Goal: Task Accomplishment & Management: Complete application form

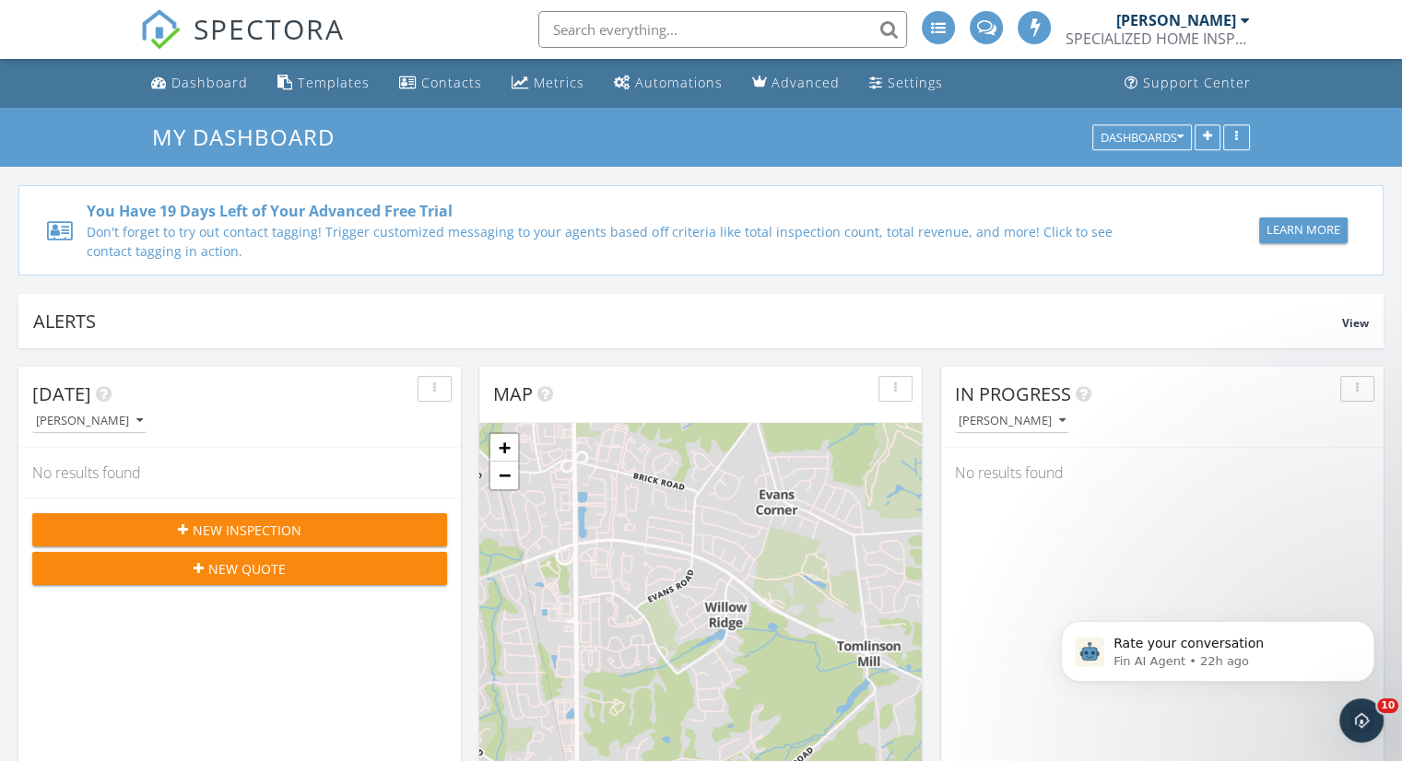
click at [306, 531] on div "New Inspection" at bounding box center [239, 530] width 385 height 19
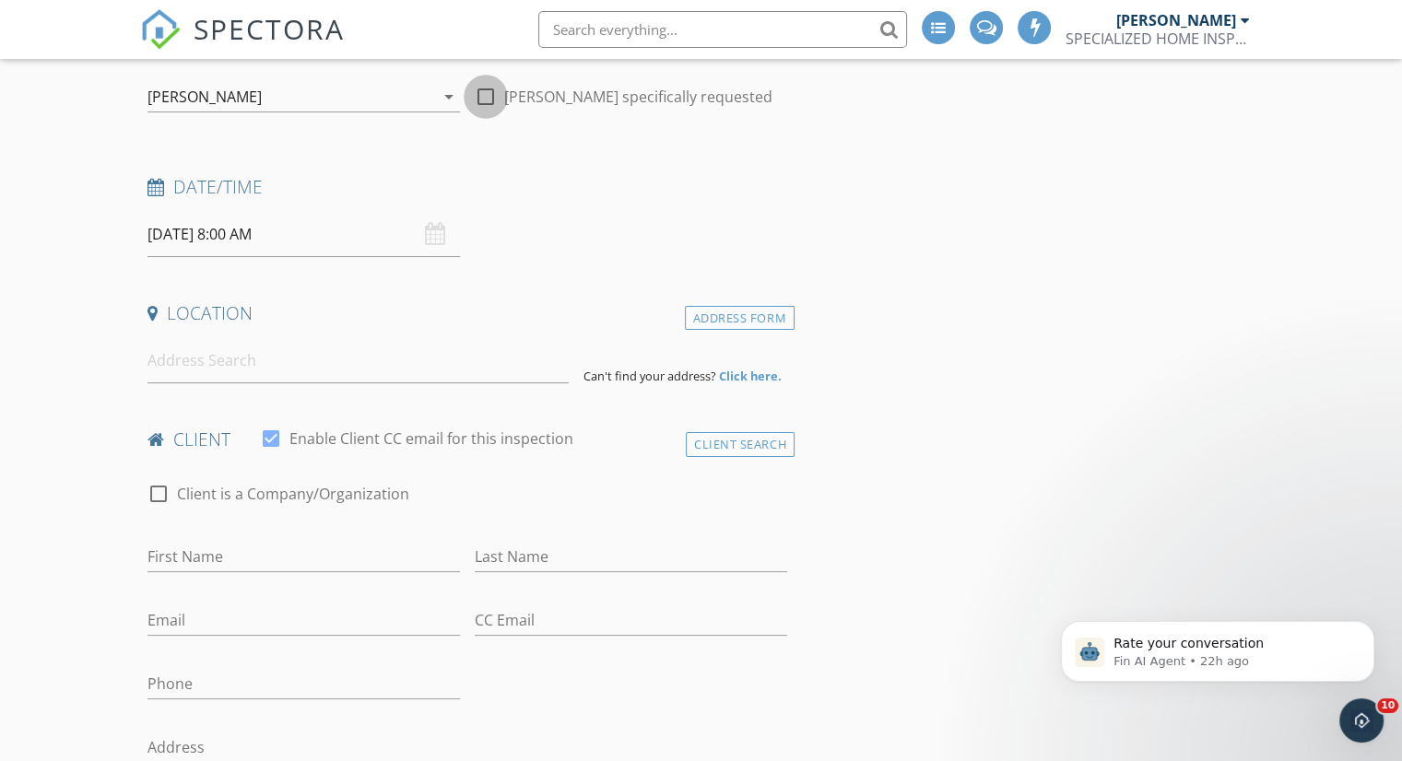
click at [476, 103] on div at bounding box center [485, 96] width 31 height 31
checkbox input "true"
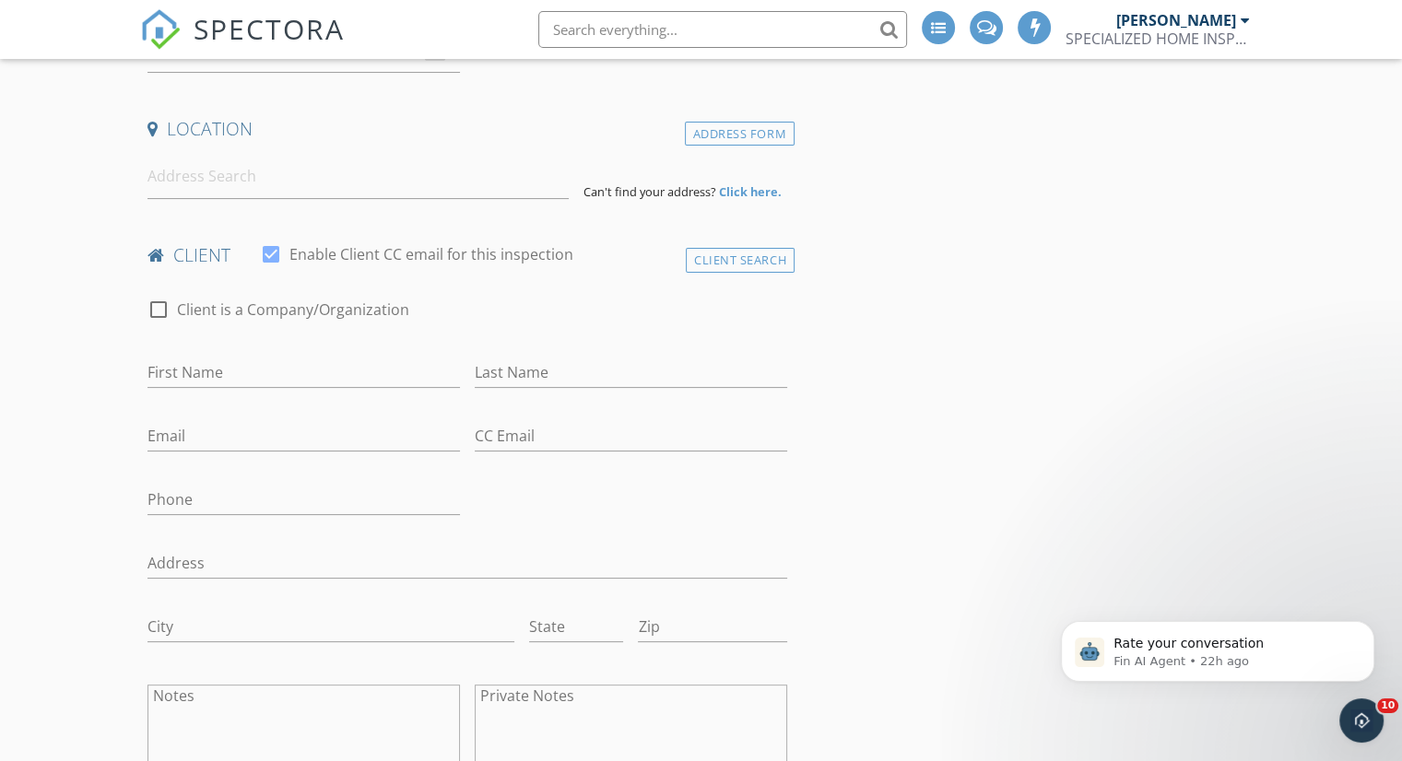
scroll to position [276, 0]
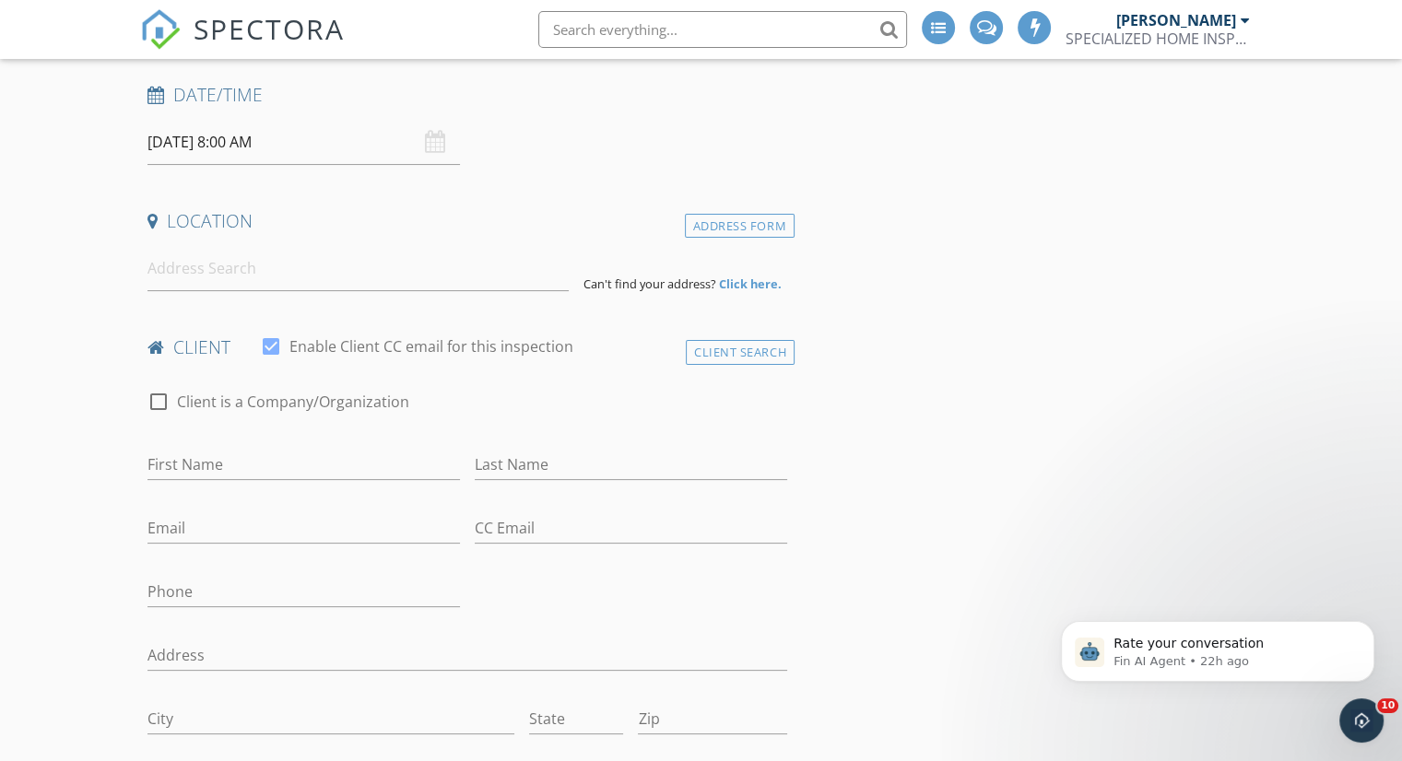
click at [431, 145] on div "[DATE] 8:00 AM" at bounding box center [303, 142] width 312 height 45
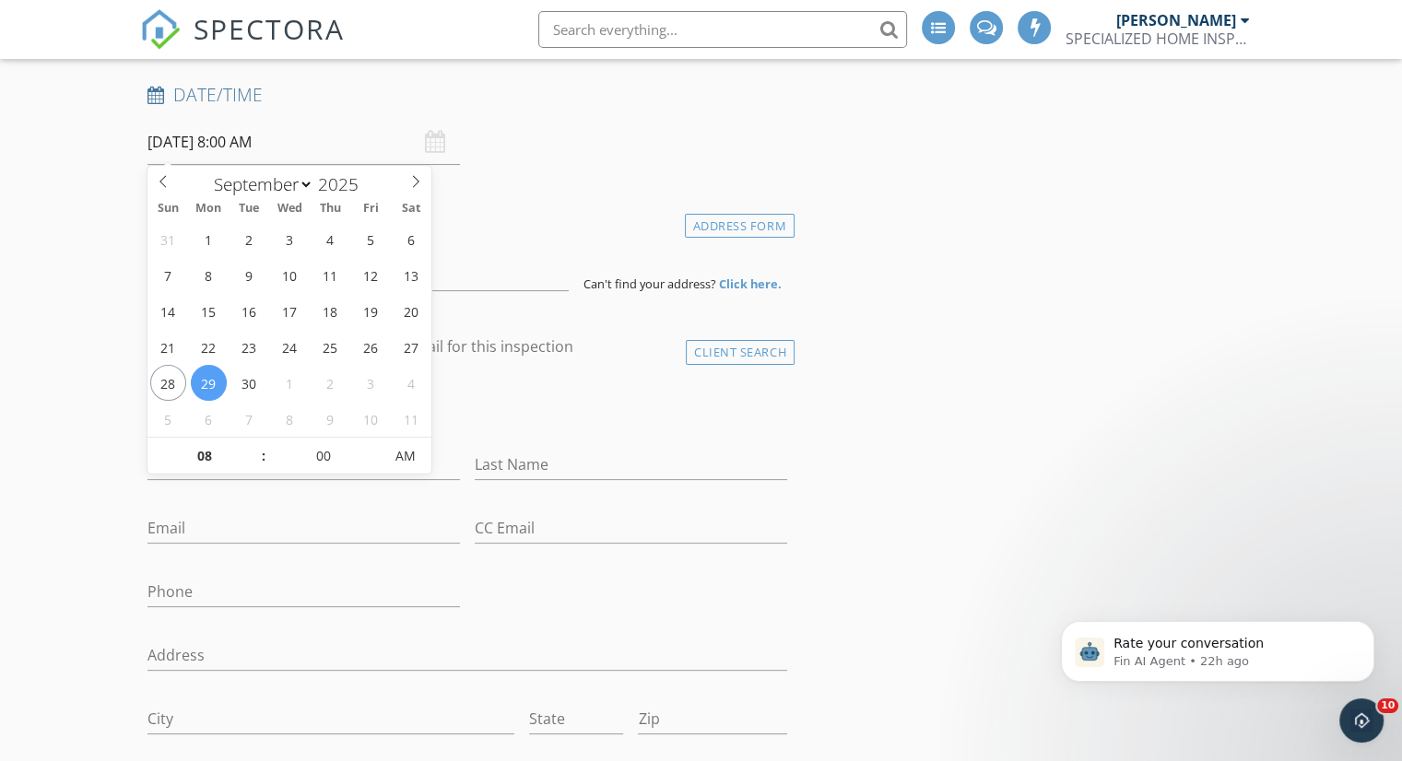
click at [372, 149] on input "[DATE] 8:00 AM" at bounding box center [303, 142] width 312 height 45
type input "[DATE] 8:00 AM"
type input "09"
type input "09/30/2025 9:00 AM"
click at [255, 446] on span at bounding box center [254, 447] width 13 height 18
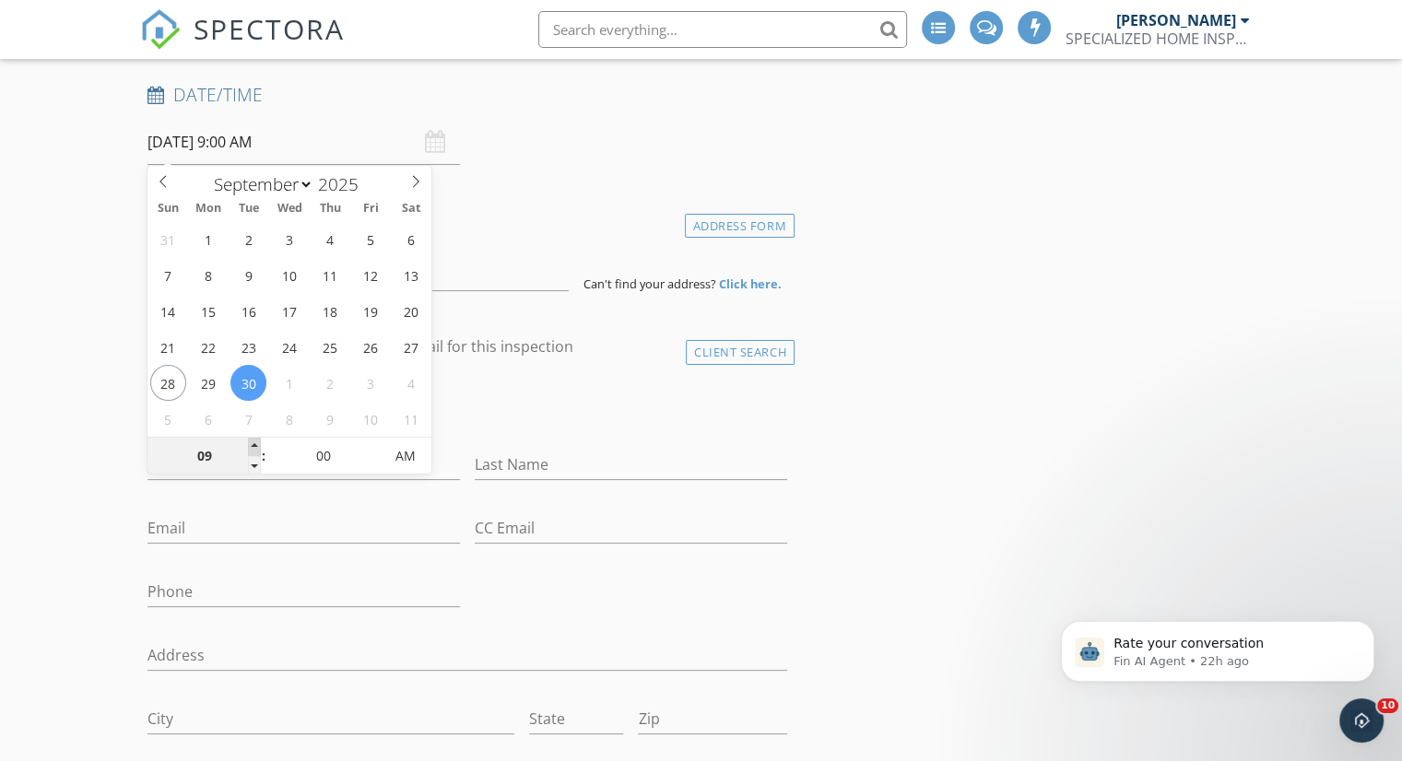
type input "10"
type input "09/30/2025 10:00 AM"
click at [254, 446] on span at bounding box center [254, 447] width 13 height 18
type input "11"
type input "09/30/2025 11:00 AM"
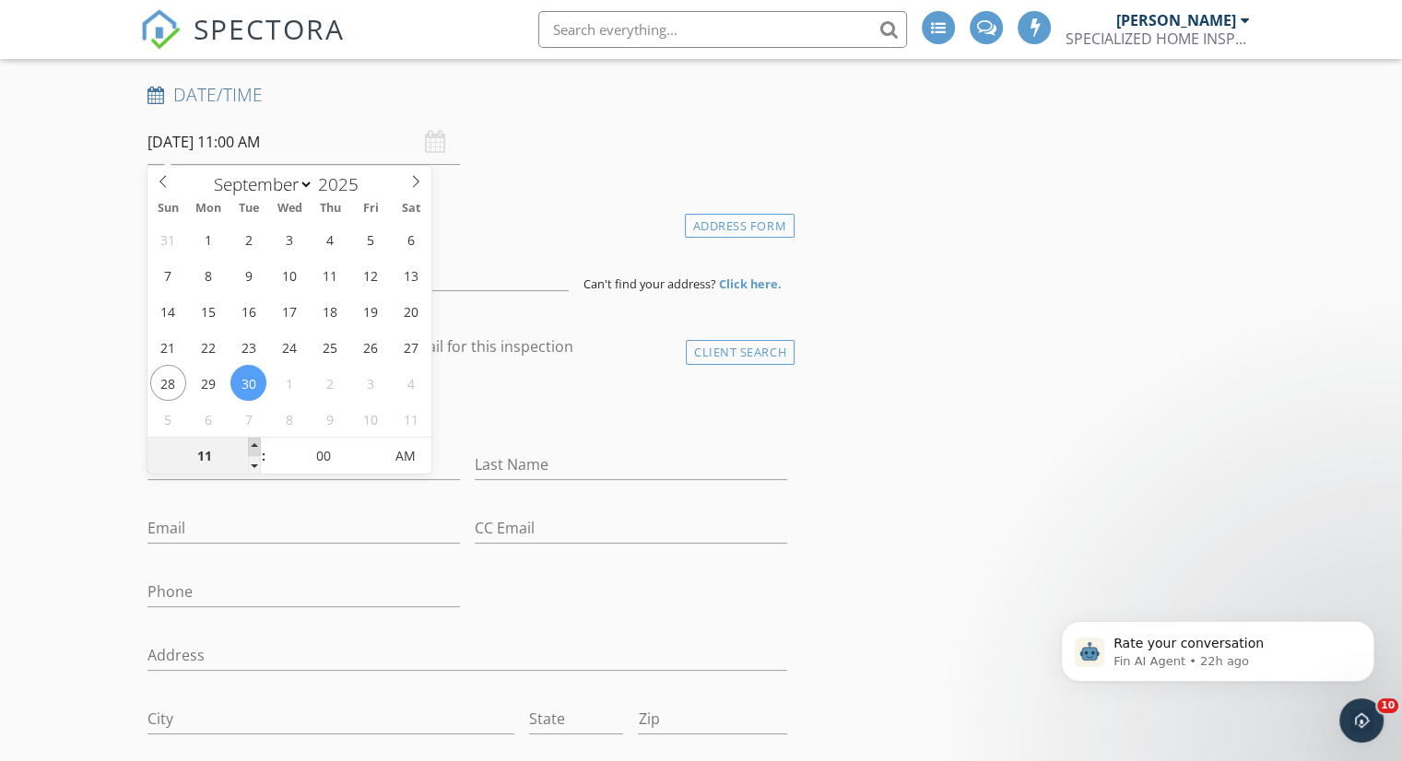
click at [254, 446] on span at bounding box center [254, 447] width 13 height 18
type input "12"
type input "09/30/2025 12:00 PM"
click at [254, 446] on span at bounding box center [254, 447] width 13 height 18
type input "01"
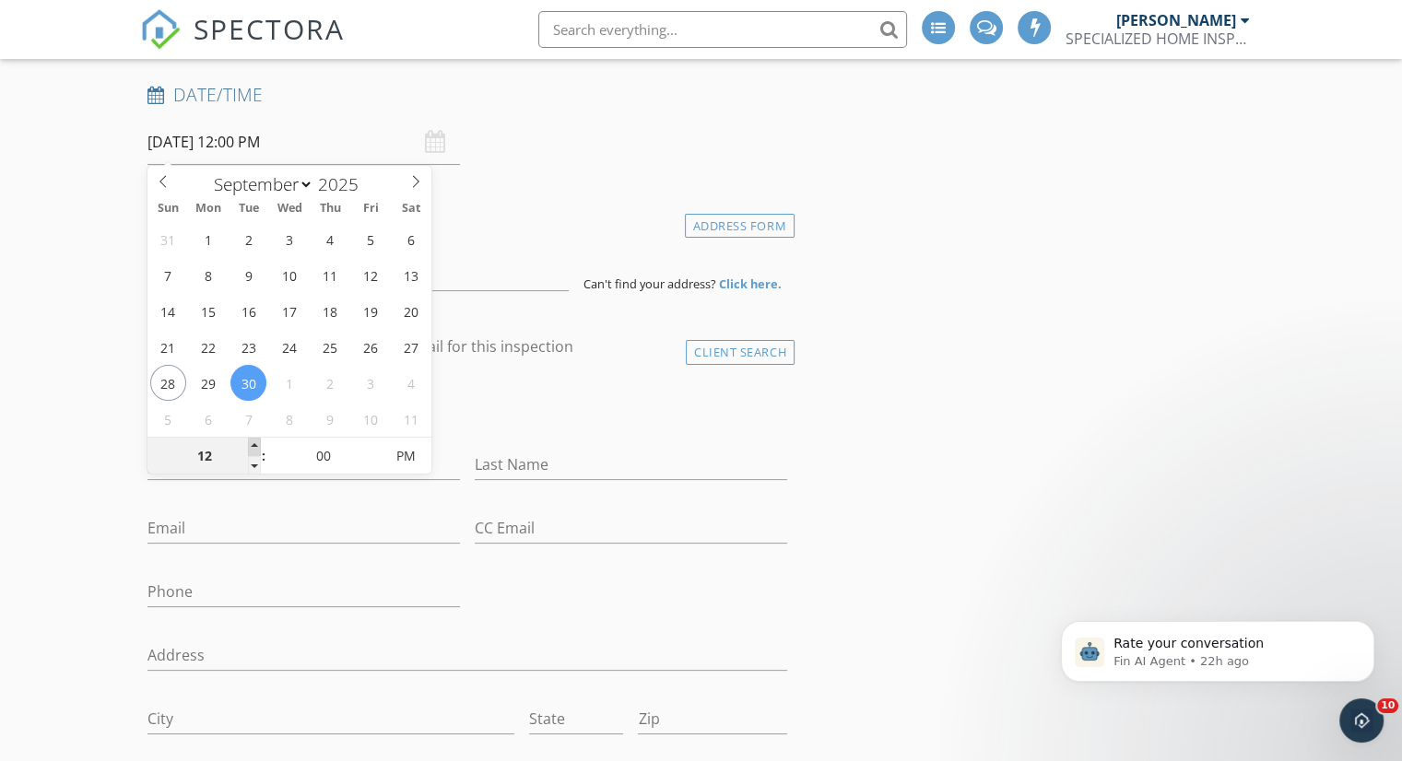
type input "09/30/2025 1:00 PM"
click at [254, 446] on span at bounding box center [254, 447] width 13 height 18
type input "02"
type input "09/30/2025 2:00 PM"
click at [254, 446] on span at bounding box center [254, 447] width 13 height 18
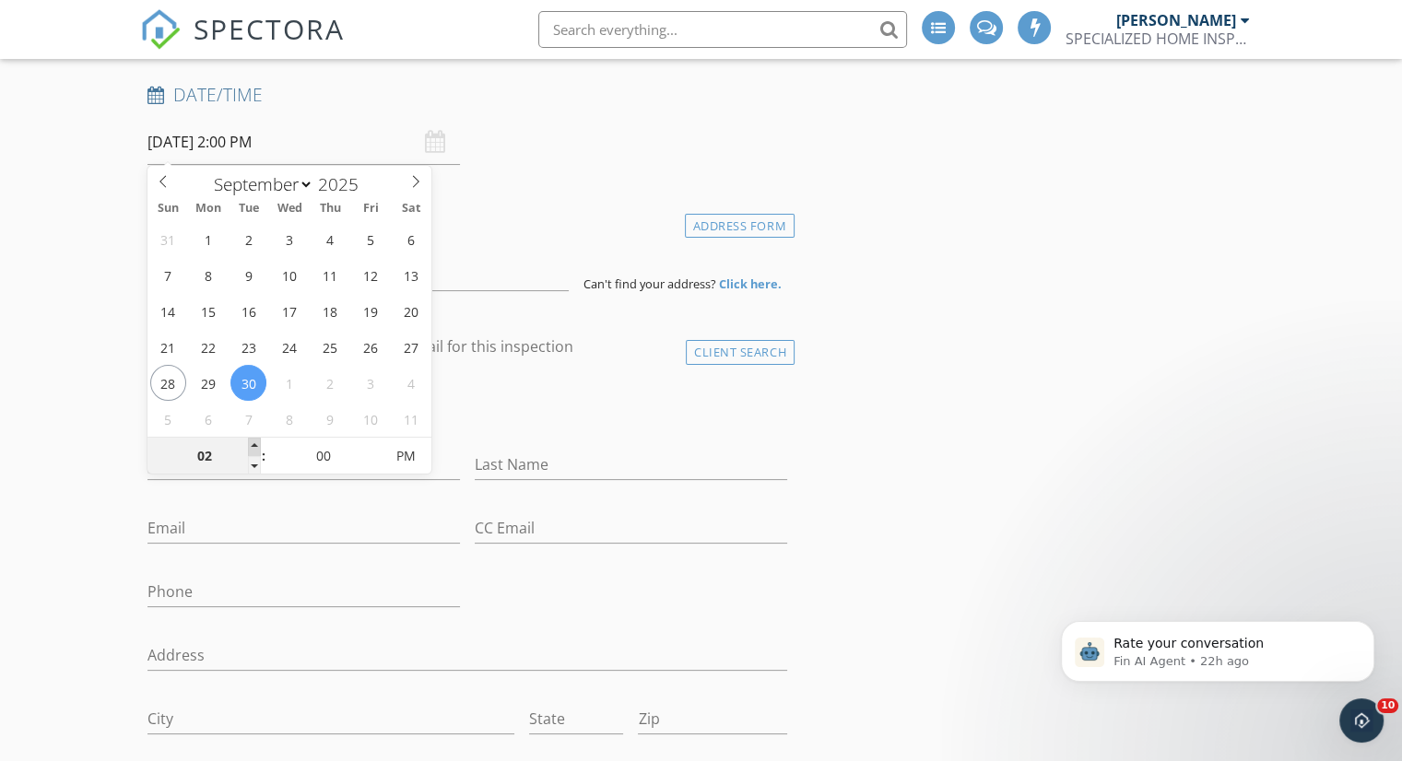
type input "03"
type input "09/30/2025 3:00 PM"
click at [254, 446] on span at bounding box center [254, 447] width 13 height 18
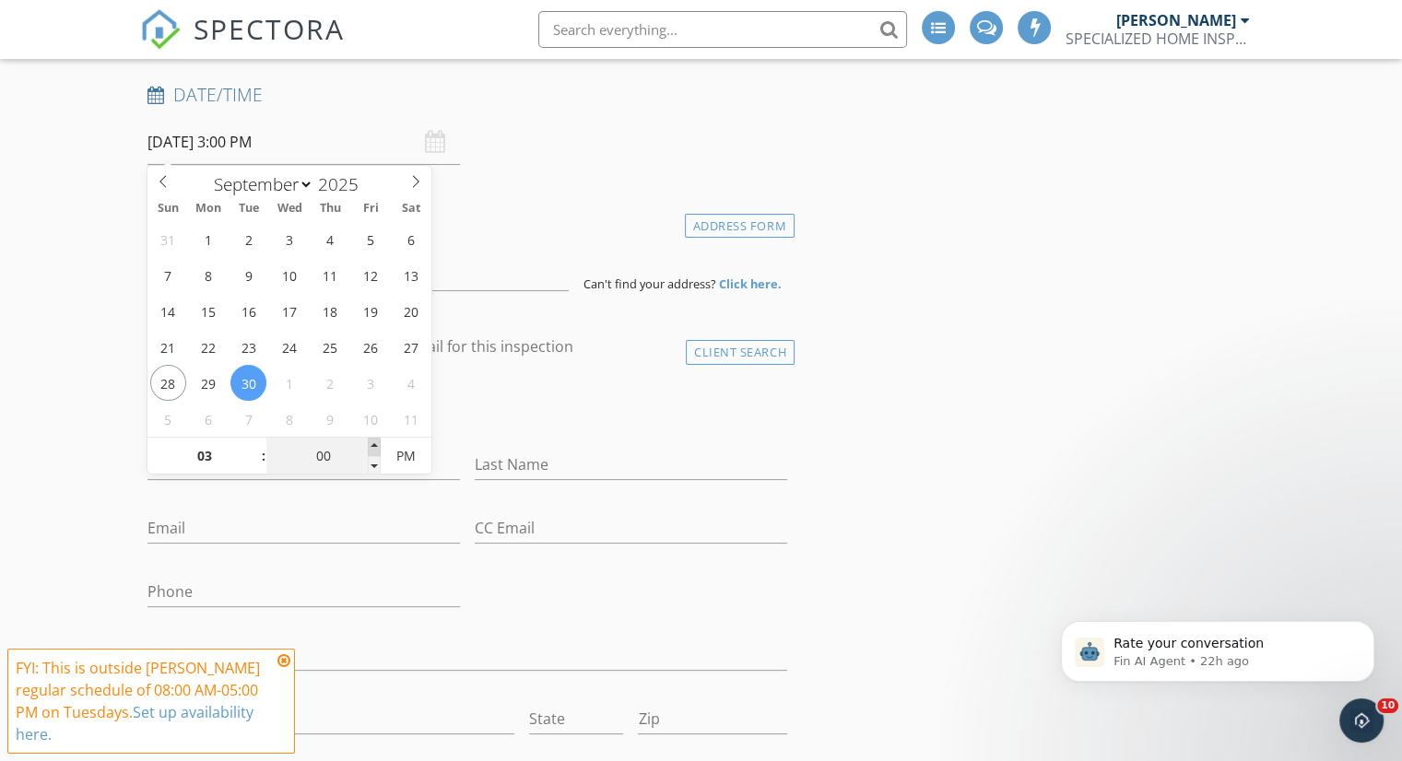
type input "05"
type input "09/30/2025 3:05 PM"
click at [373, 444] on span at bounding box center [374, 447] width 13 height 18
type input "10"
type input "09/30/2025 3:10 PM"
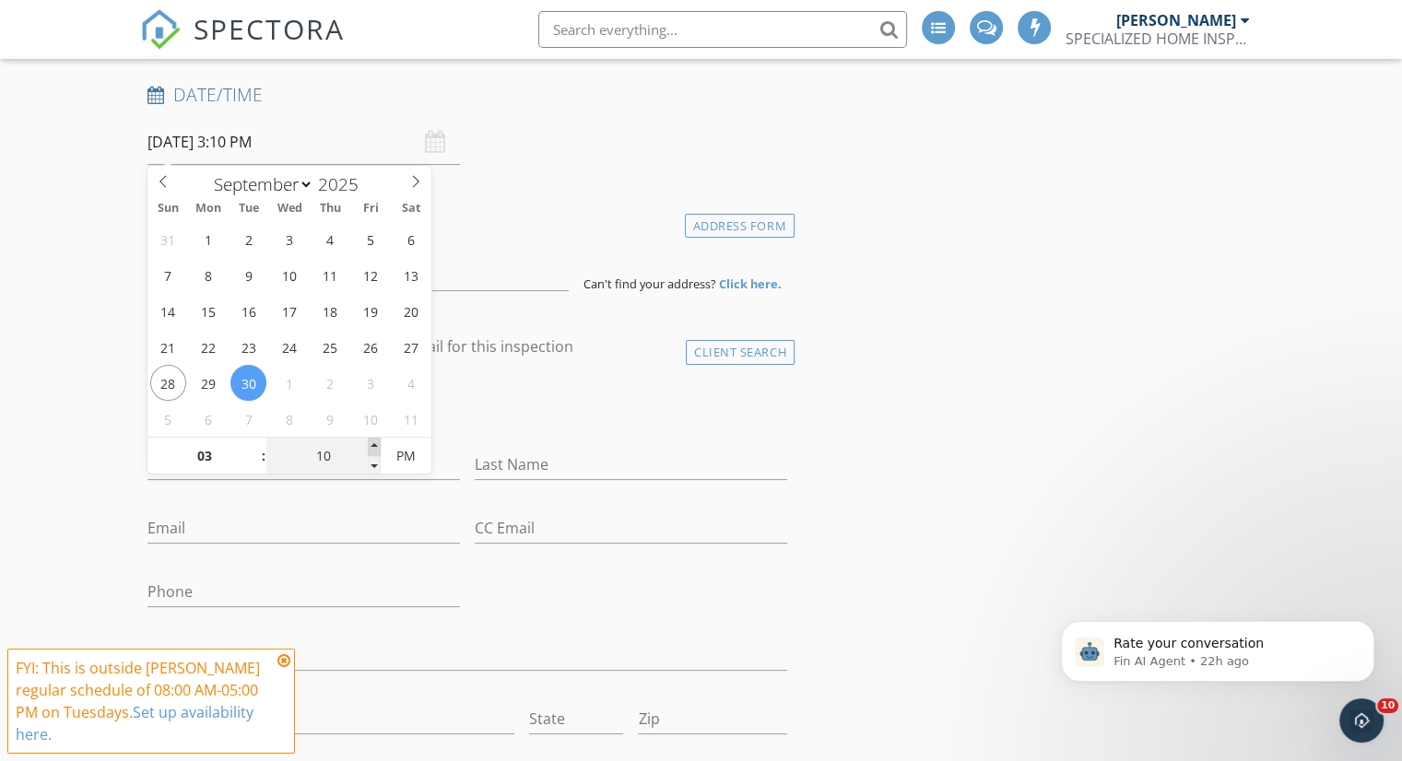
click at [373, 444] on span at bounding box center [374, 447] width 13 height 18
type input "15"
type input "[DATE] 3:15 PM"
click at [373, 444] on span at bounding box center [374, 447] width 13 height 18
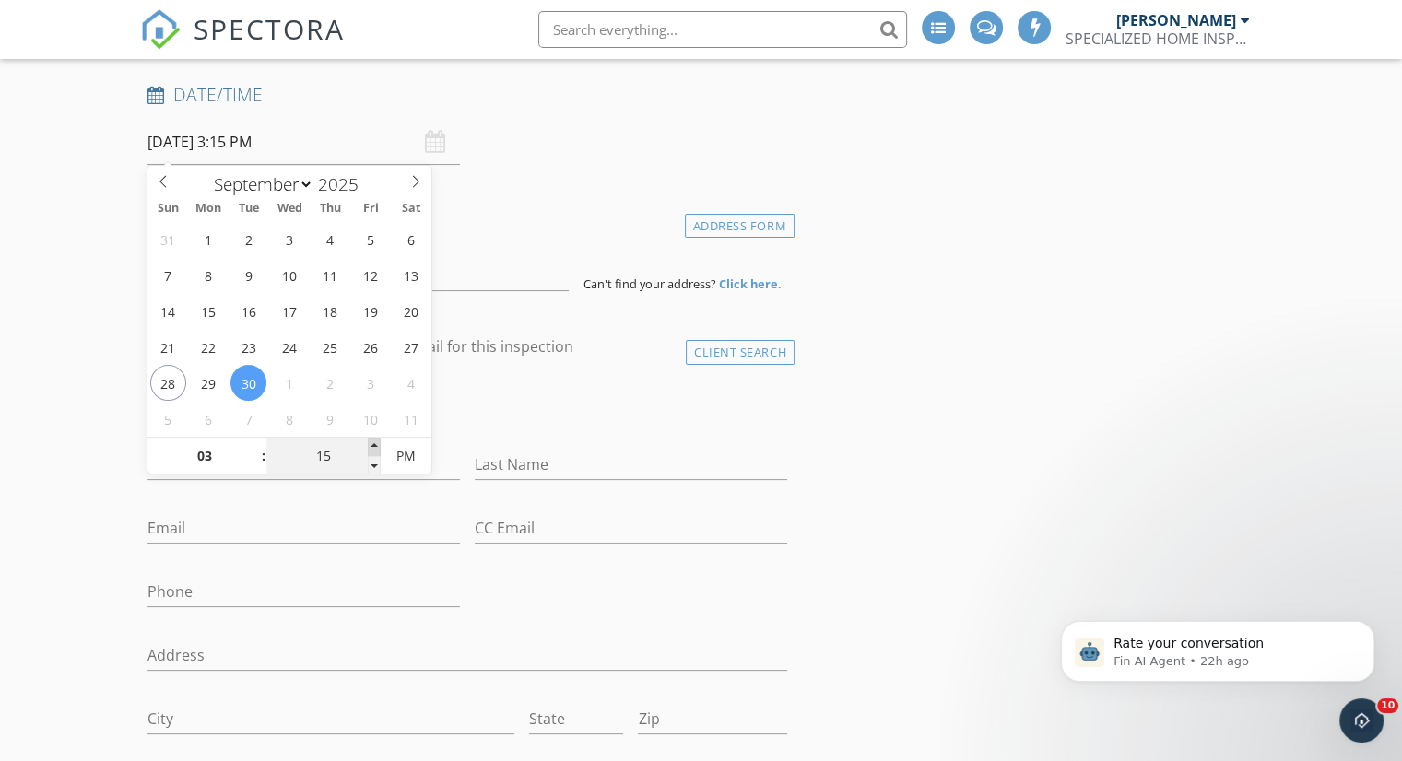
type input "20"
type input "[DATE] 3:20 PM"
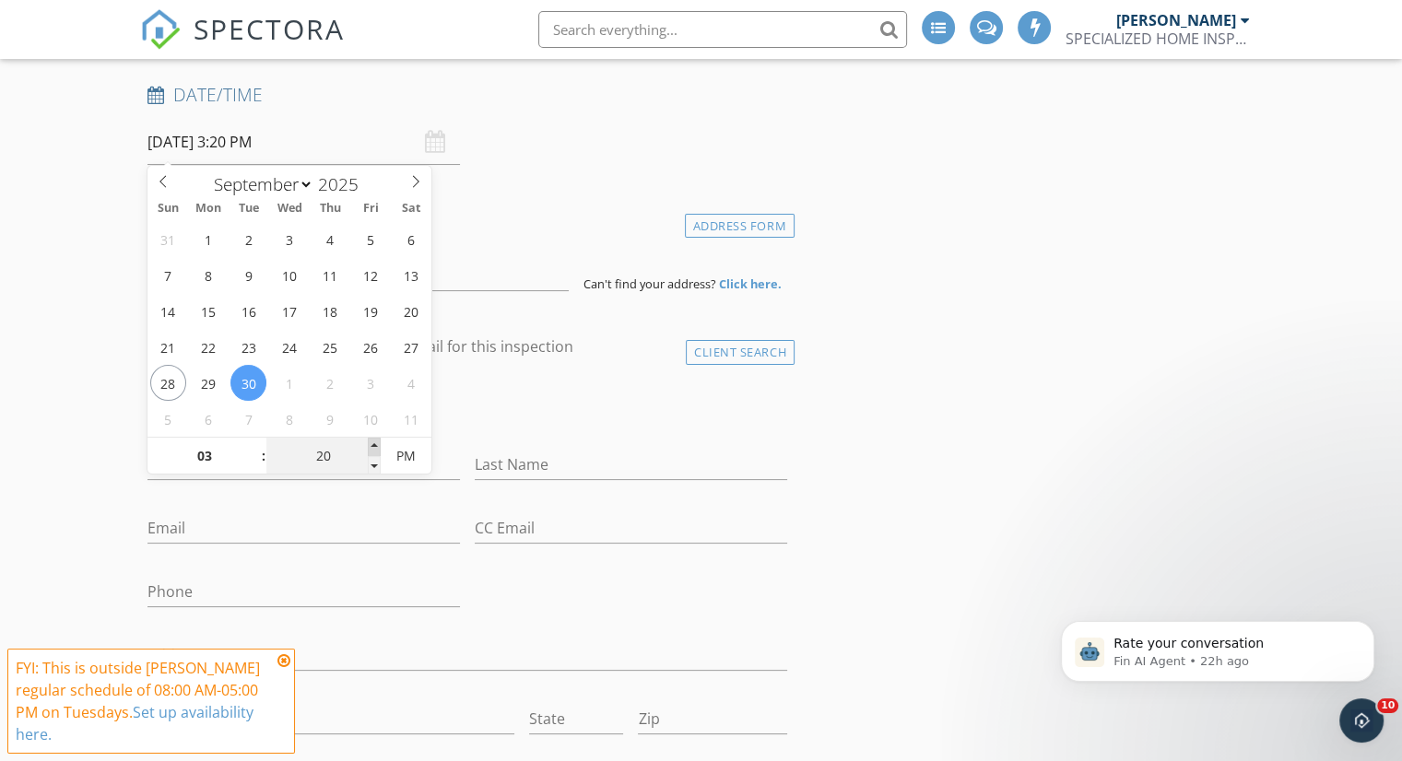
click at [373, 444] on span at bounding box center [374, 447] width 13 height 18
type input "25"
type input "[DATE] 3:25 PM"
click at [373, 444] on span at bounding box center [374, 447] width 13 height 18
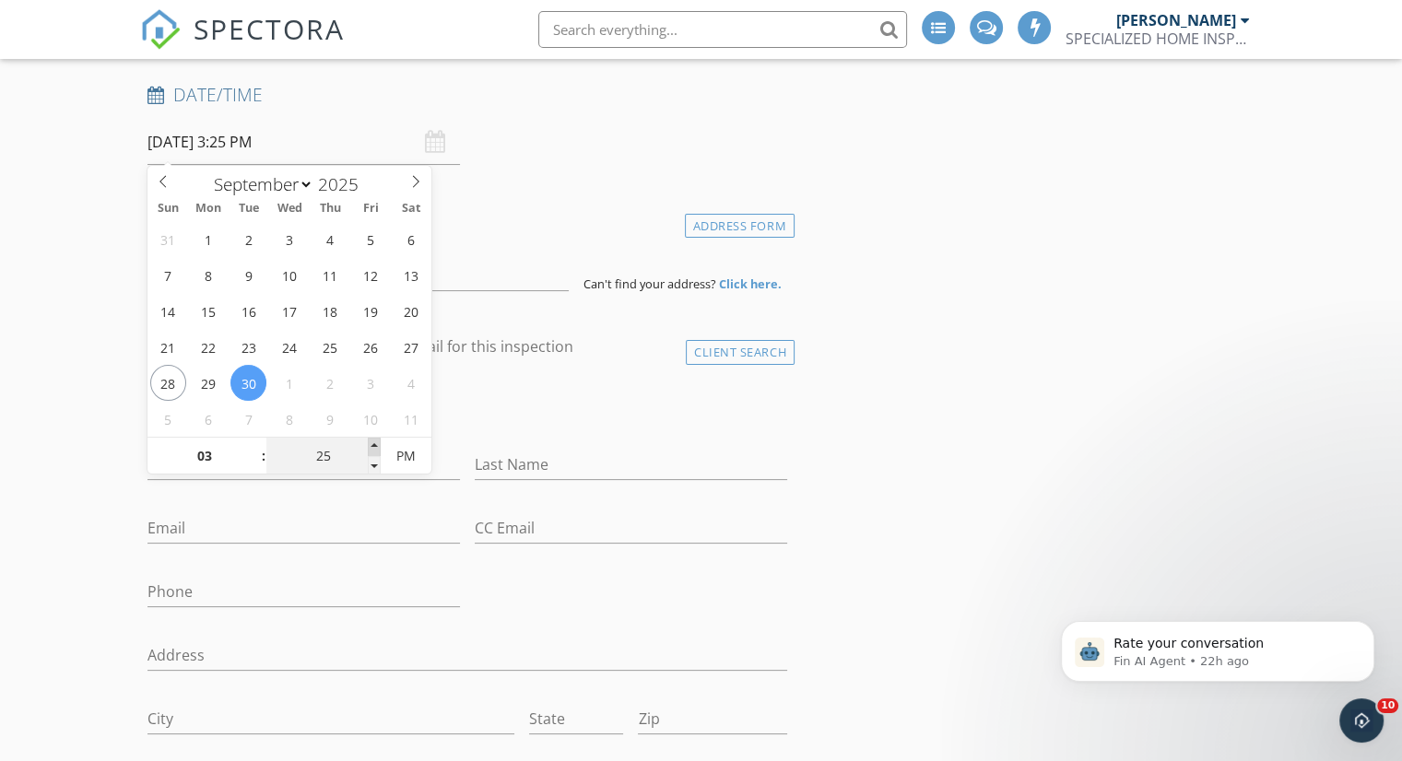
type input "30"
type input "[DATE] 3:30 PM"
click at [373, 444] on span at bounding box center [374, 447] width 13 height 18
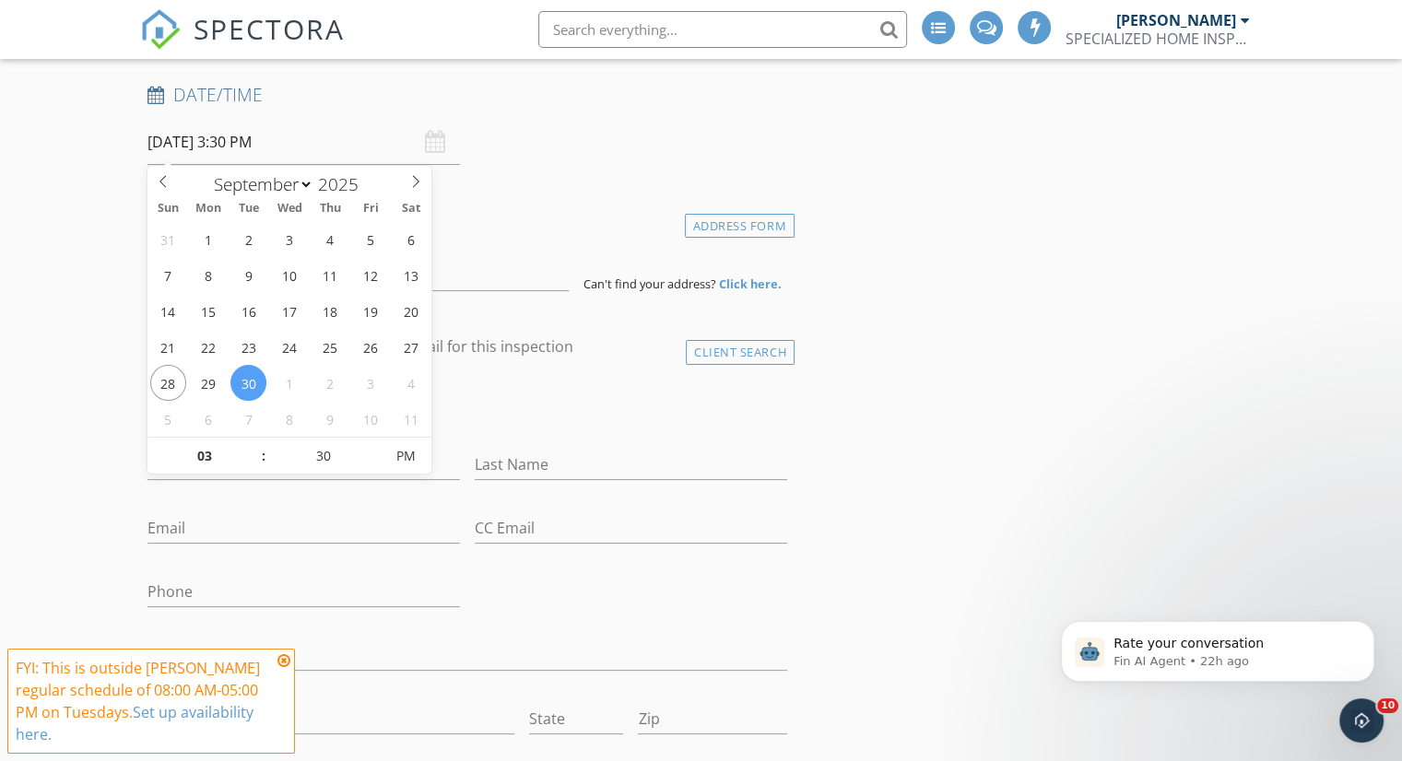
click at [283, 661] on icon at bounding box center [283, 660] width 13 height 15
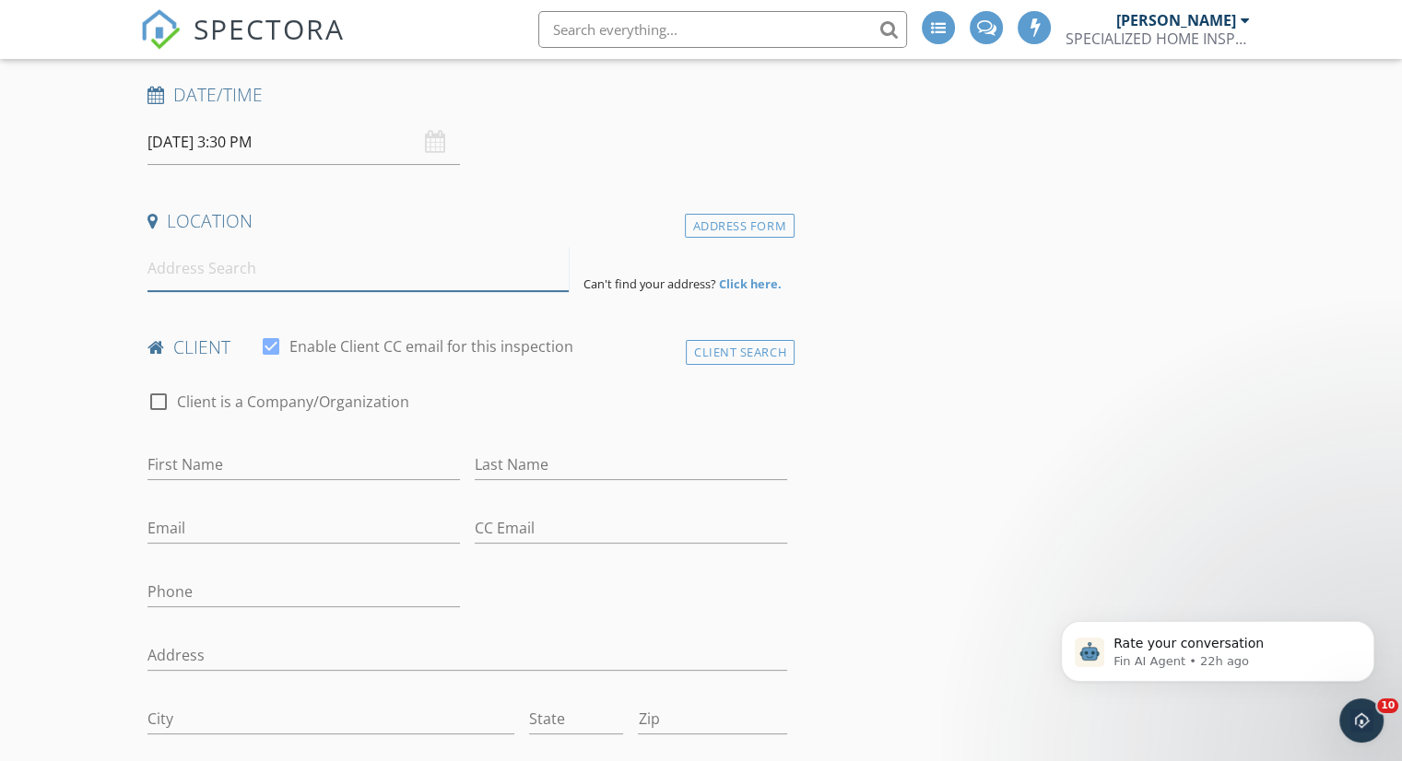
paste input "1 helm turn [GEOGRAPHIC_DATA] [GEOGRAPHIC_DATA]"
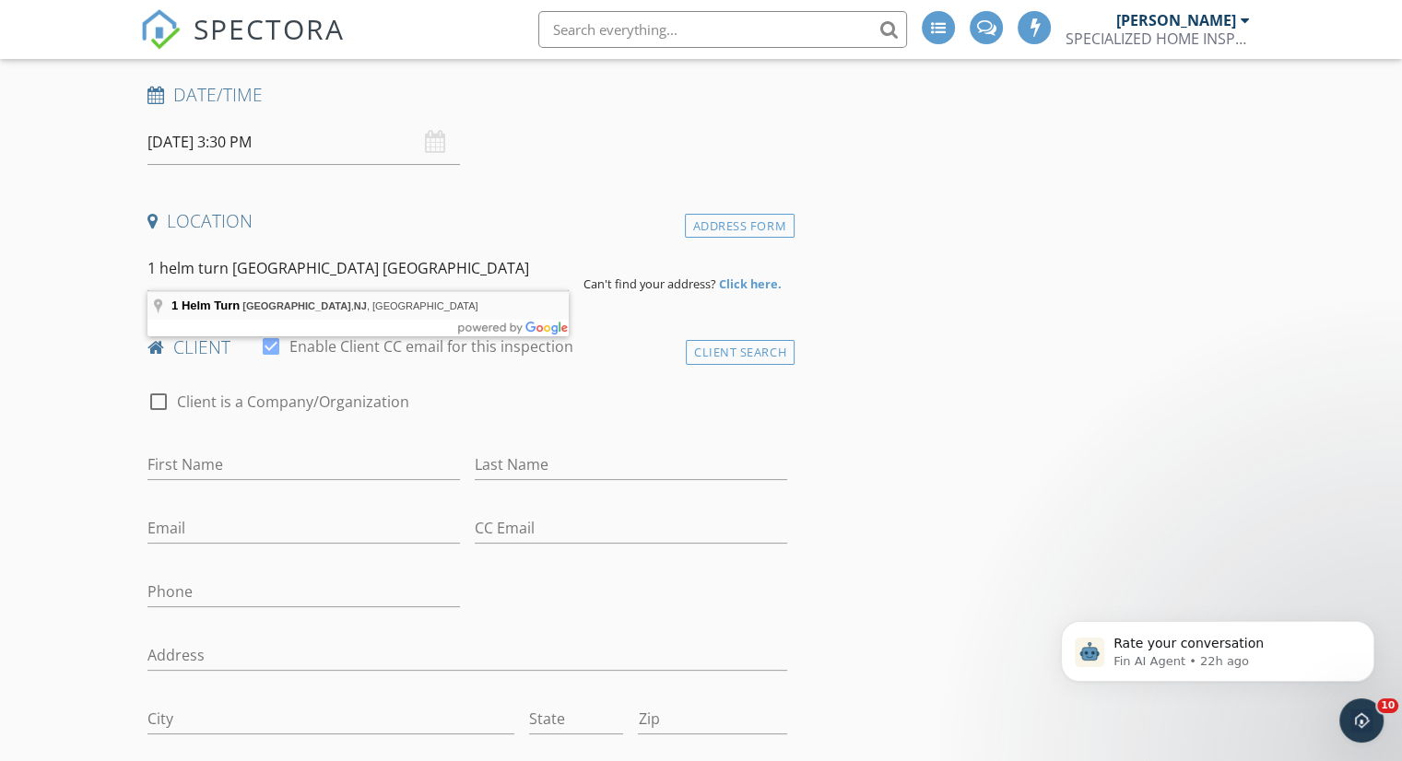
type input "1 Helm Turn, [GEOGRAPHIC_DATA], [GEOGRAPHIC_DATA], [GEOGRAPHIC_DATA]"
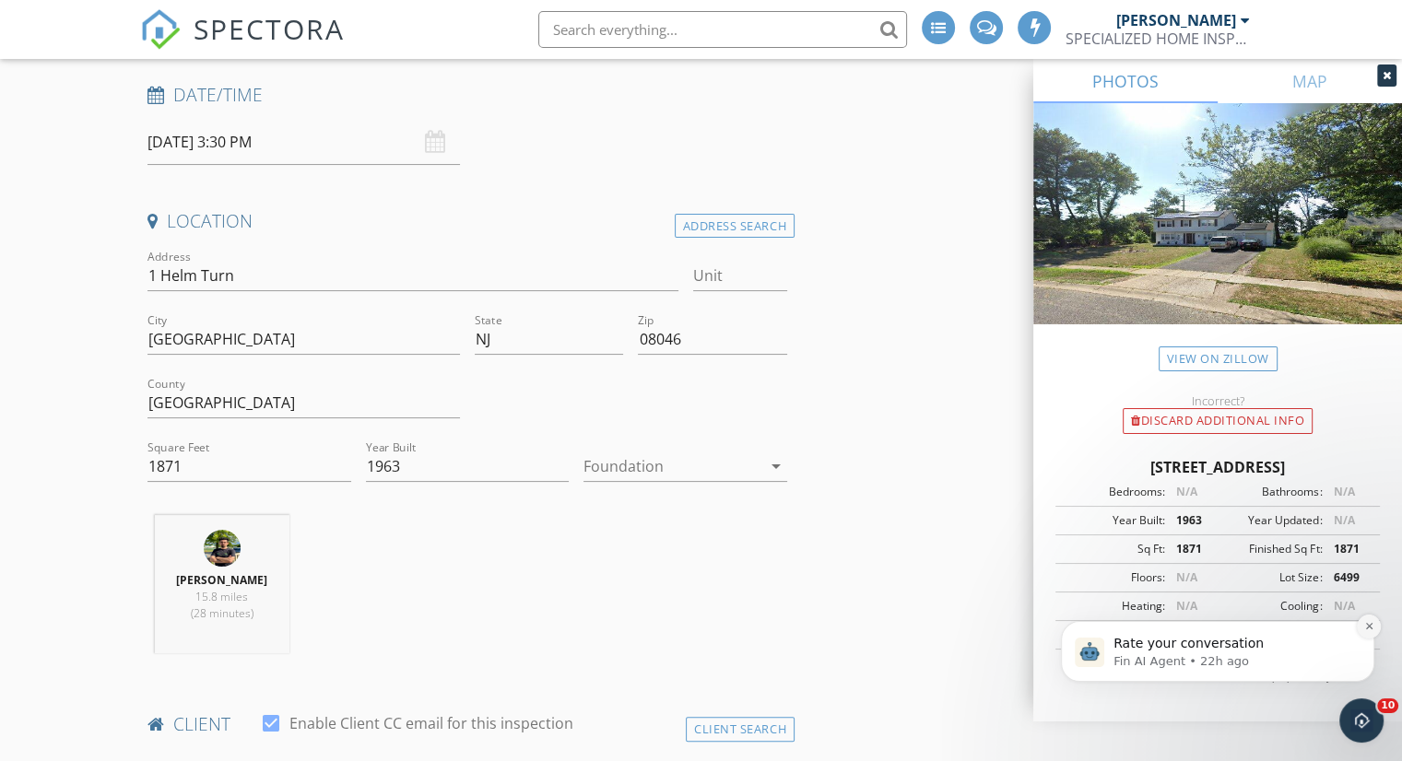
click at [1367, 630] on icon "Dismiss notification" at bounding box center [1369, 626] width 10 height 10
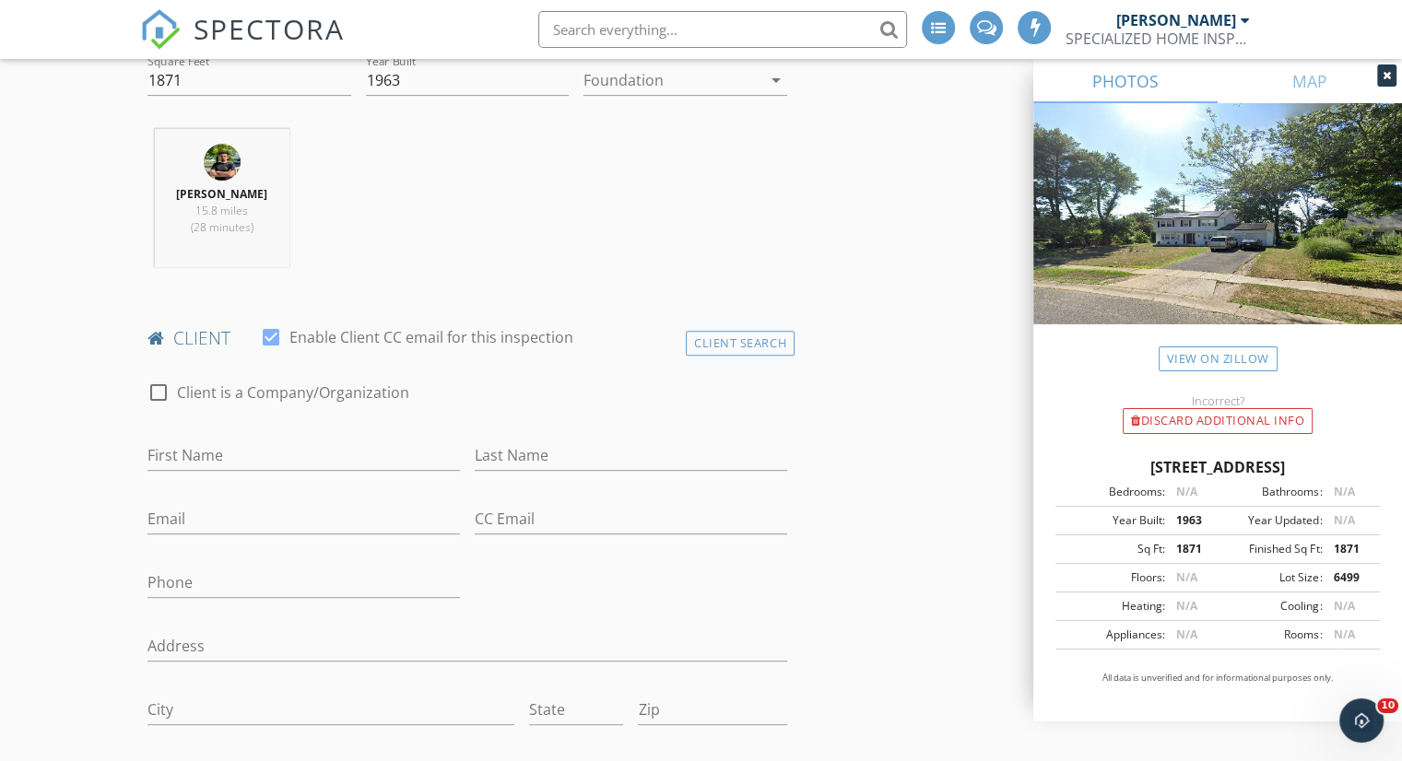
scroll to position [737, 0]
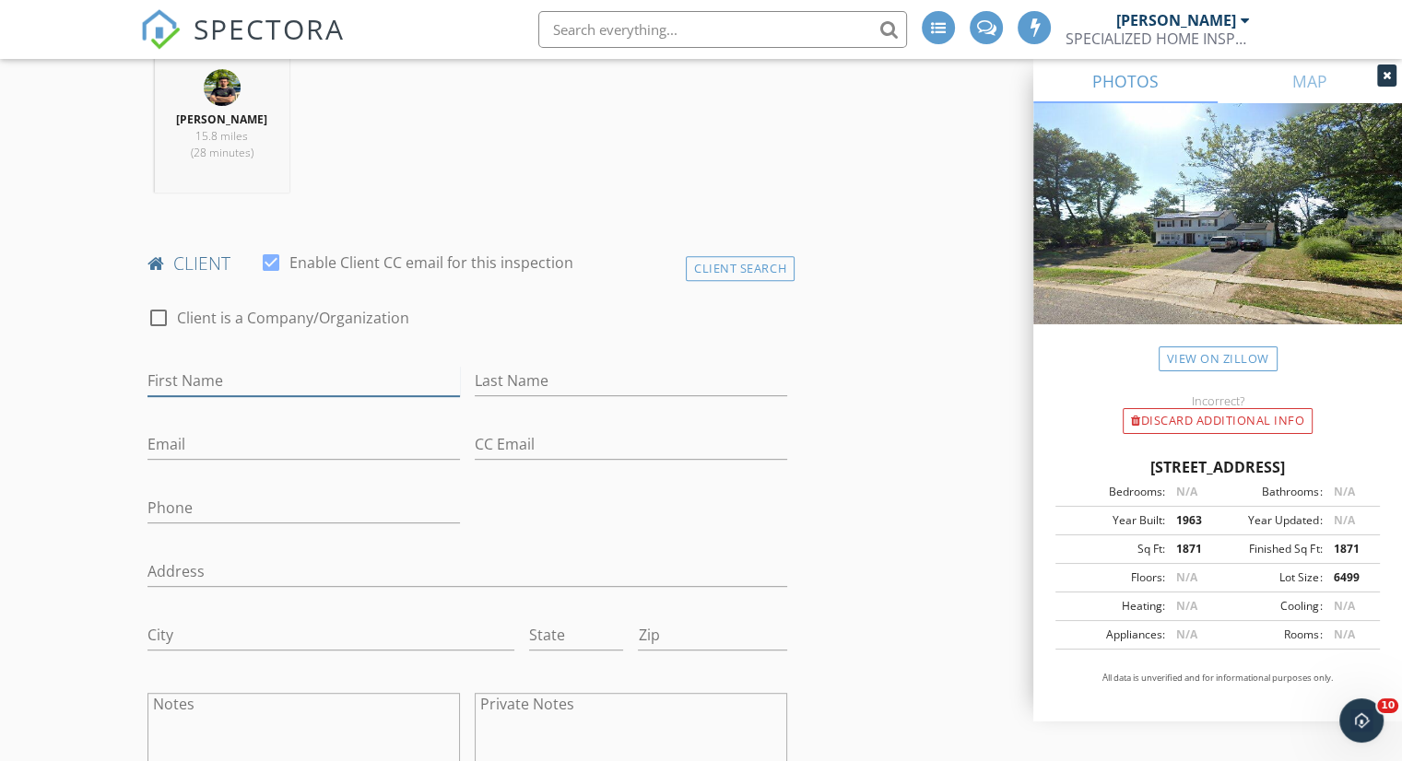
click at [226, 392] on input "First Name" at bounding box center [303, 381] width 312 height 30
type input "Cy"
click at [254, 392] on input "Cy" at bounding box center [303, 381] width 312 height 30
drag, startPoint x: 184, startPoint y: 394, endPoint x: 112, endPoint y: 392, distance: 72.9
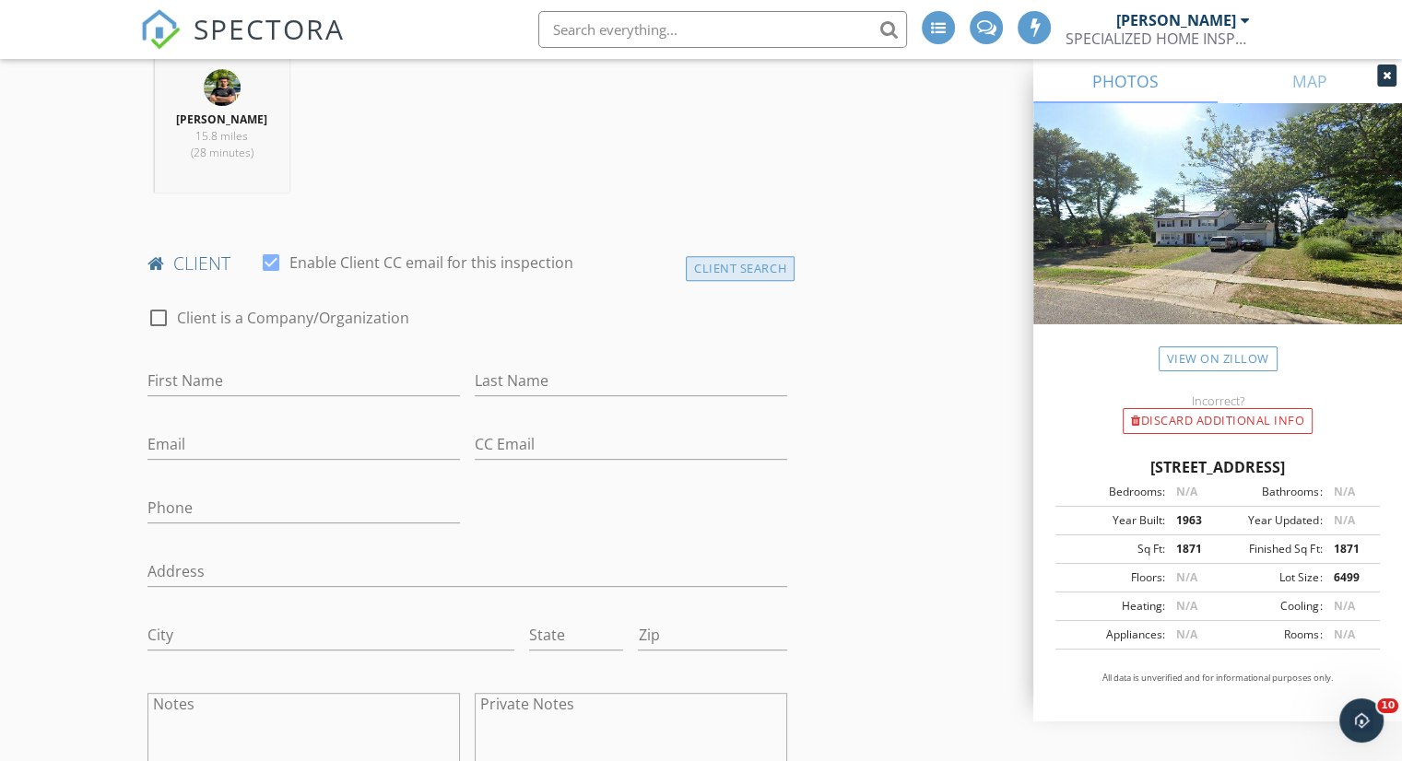
click at [723, 281] on div "Client Search" at bounding box center [740, 268] width 109 height 25
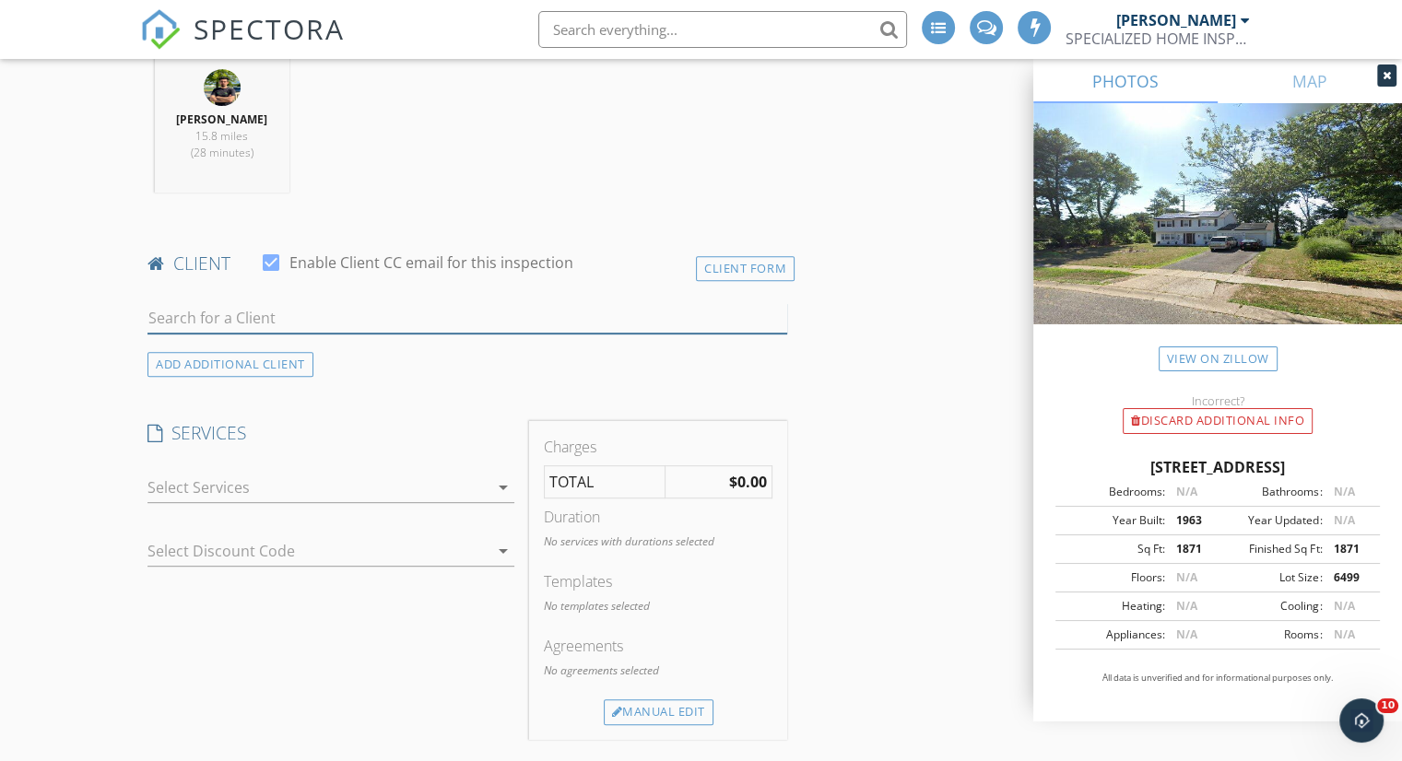
click at [317, 334] on input "text" at bounding box center [467, 318] width 640 height 30
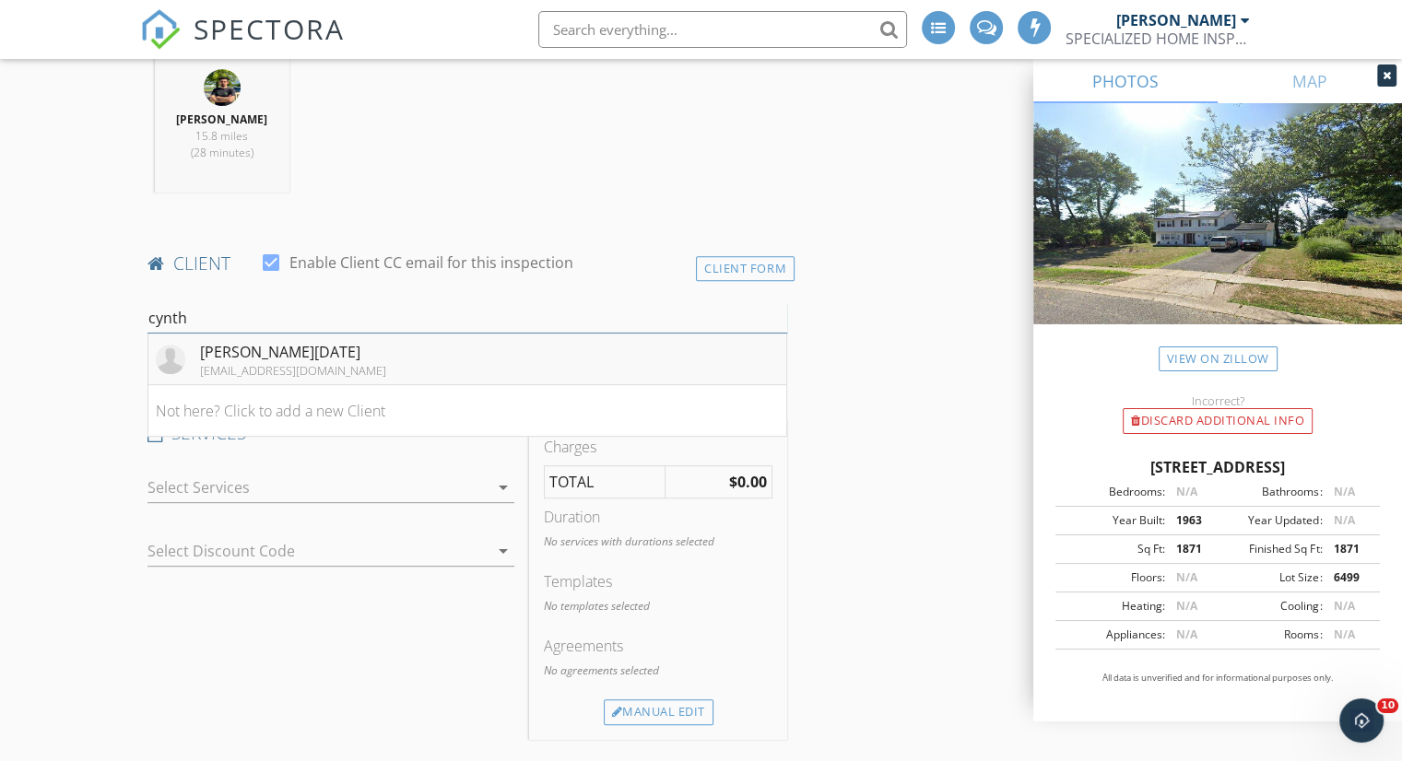
type input "cynth"
click at [319, 363] on div "[PERSON_NAME][DATE]" at bounding box center [293, 352] width 186 height 22
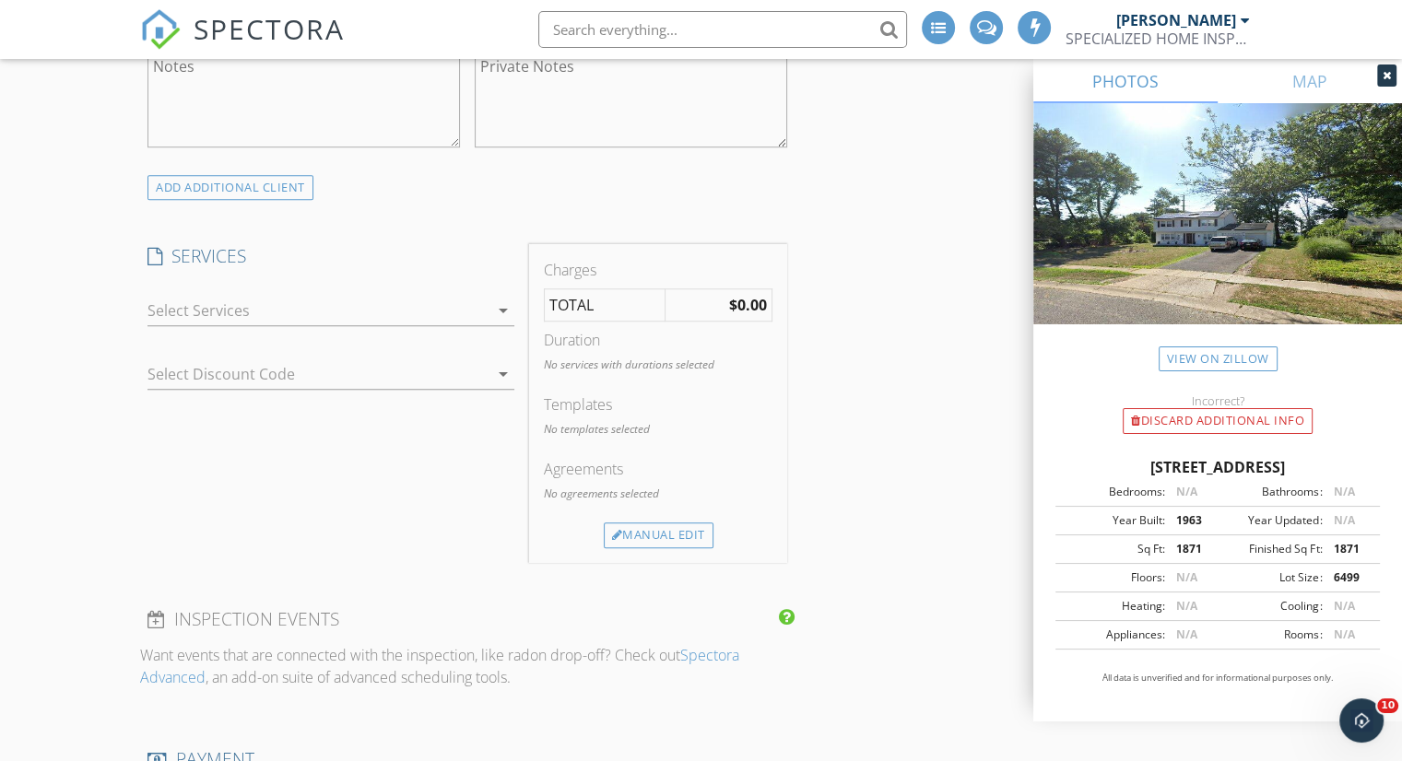
scroll to position [1475, 0]
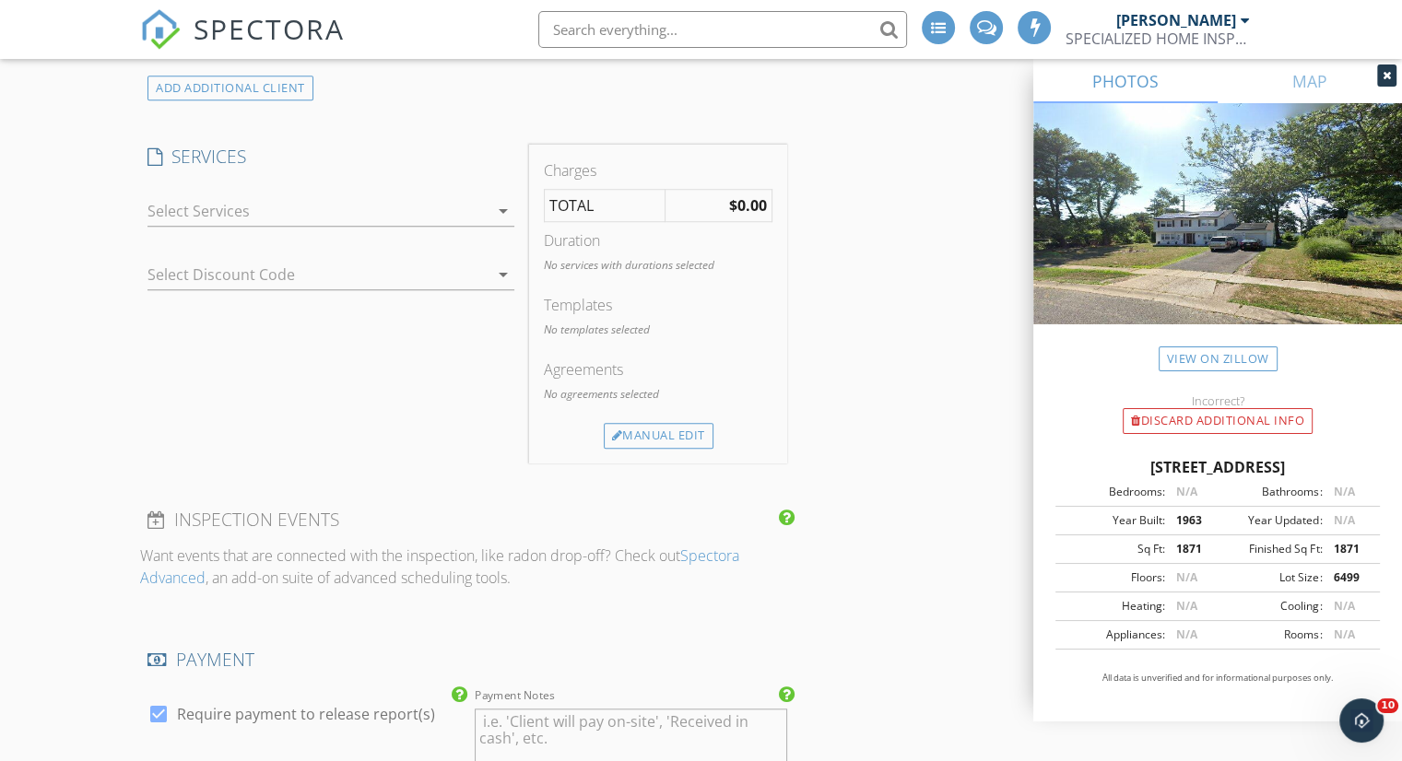
click at [452, 225] on div at bounding box center [317, 210] width 341 height 29
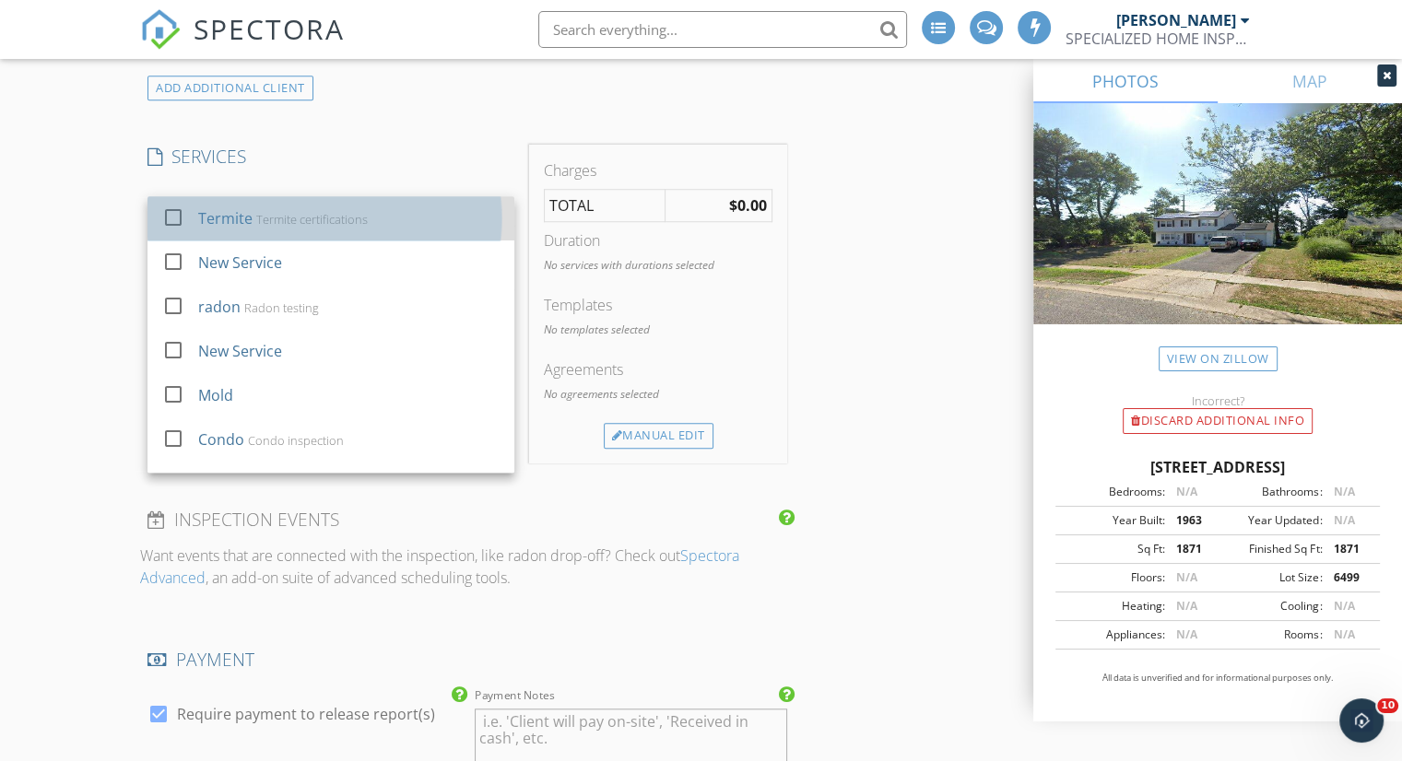
click at [441, 229] on div "Termite Termite certifications" at bounding box center [349, 218] width 302 height 37
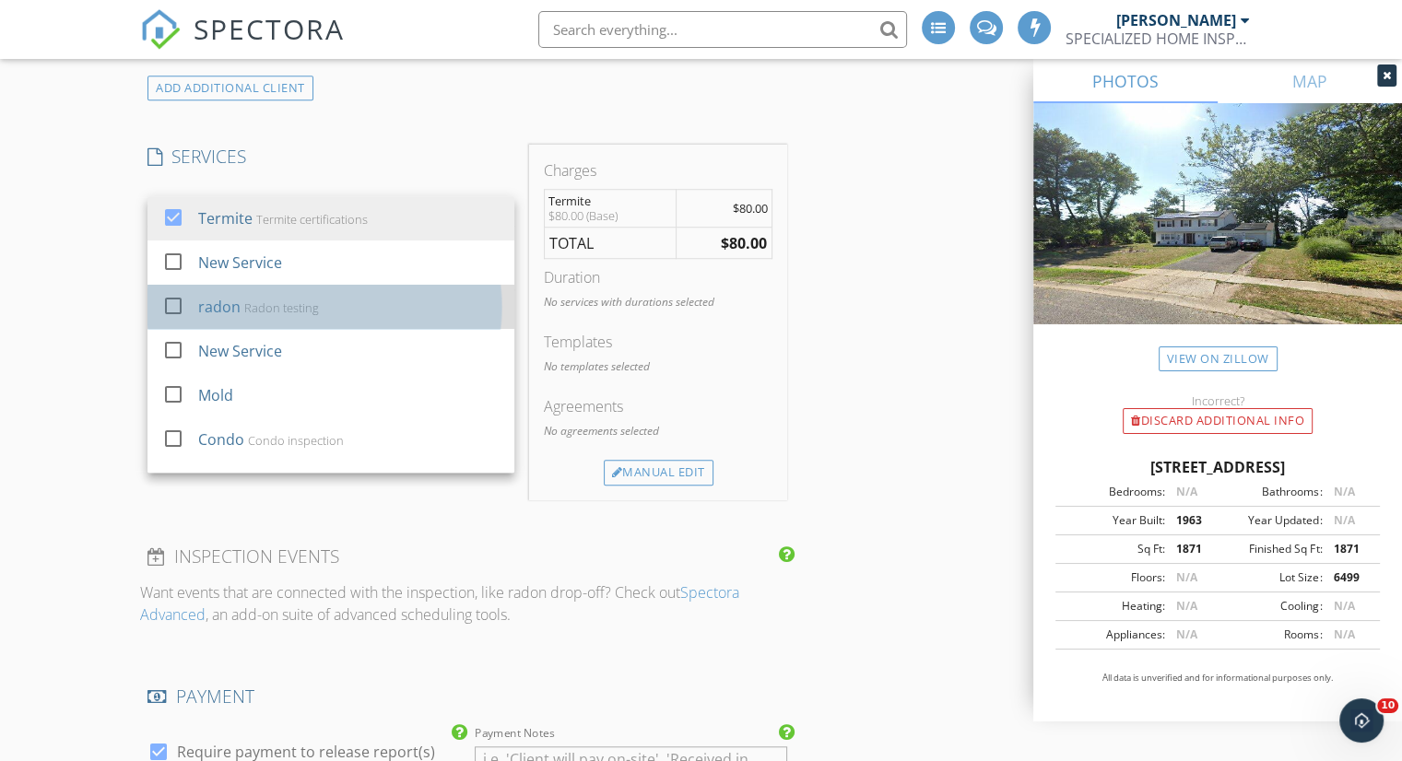
click at [385, 323] on div "radon Radon testing" at bounding box center [349, 306] width 302 height 37
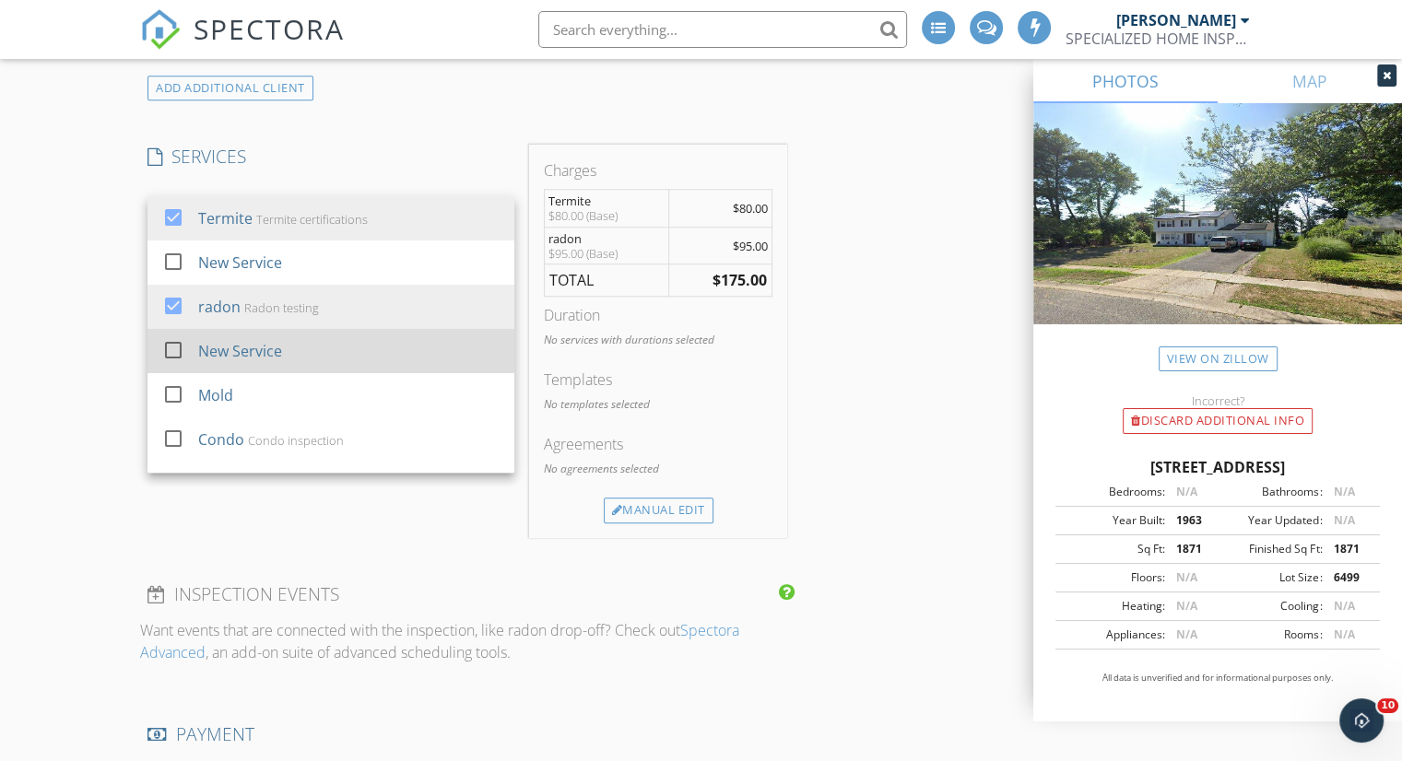
scroll to position [77, 0]
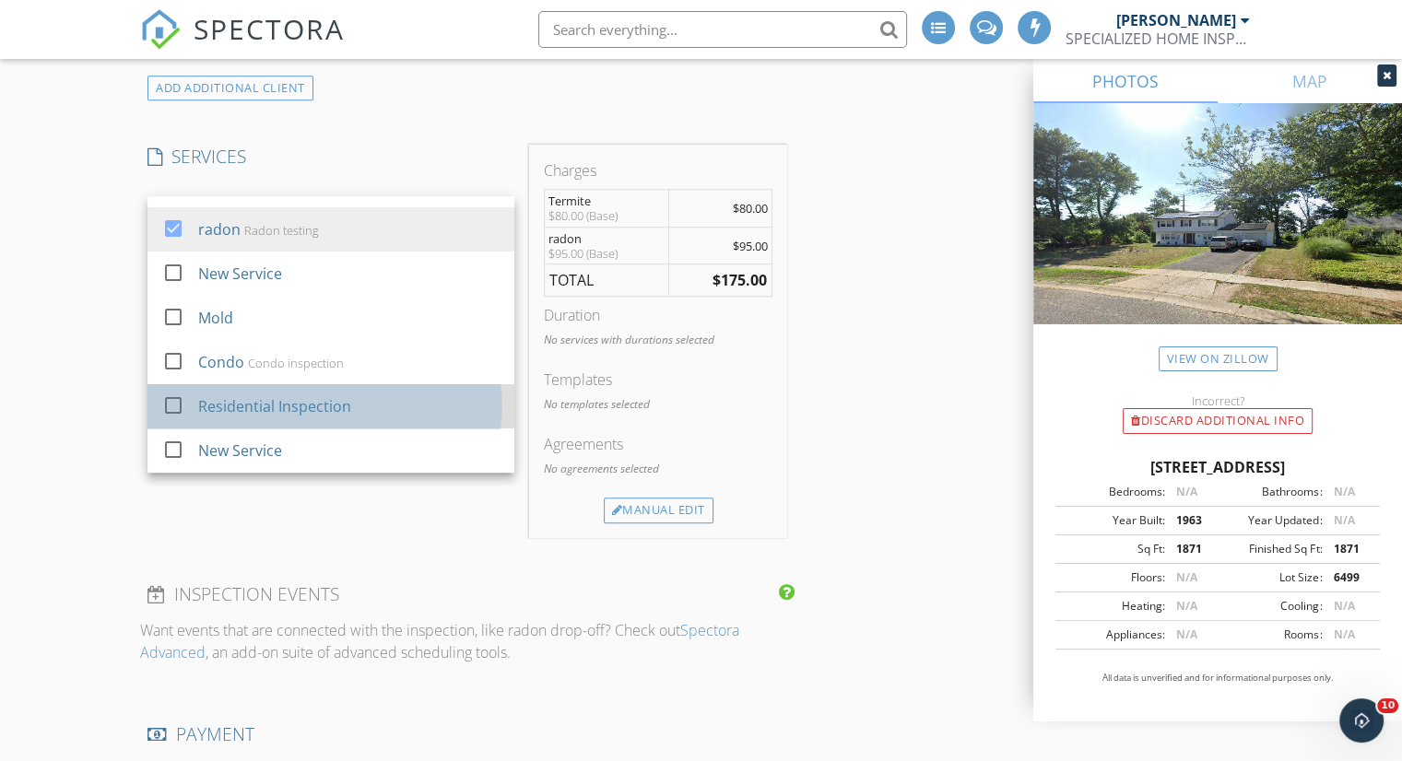
click at [414, 412] on div "Residential Inspection" at bounding box center [349, 406] width 302 height 37
checkbox input "true"
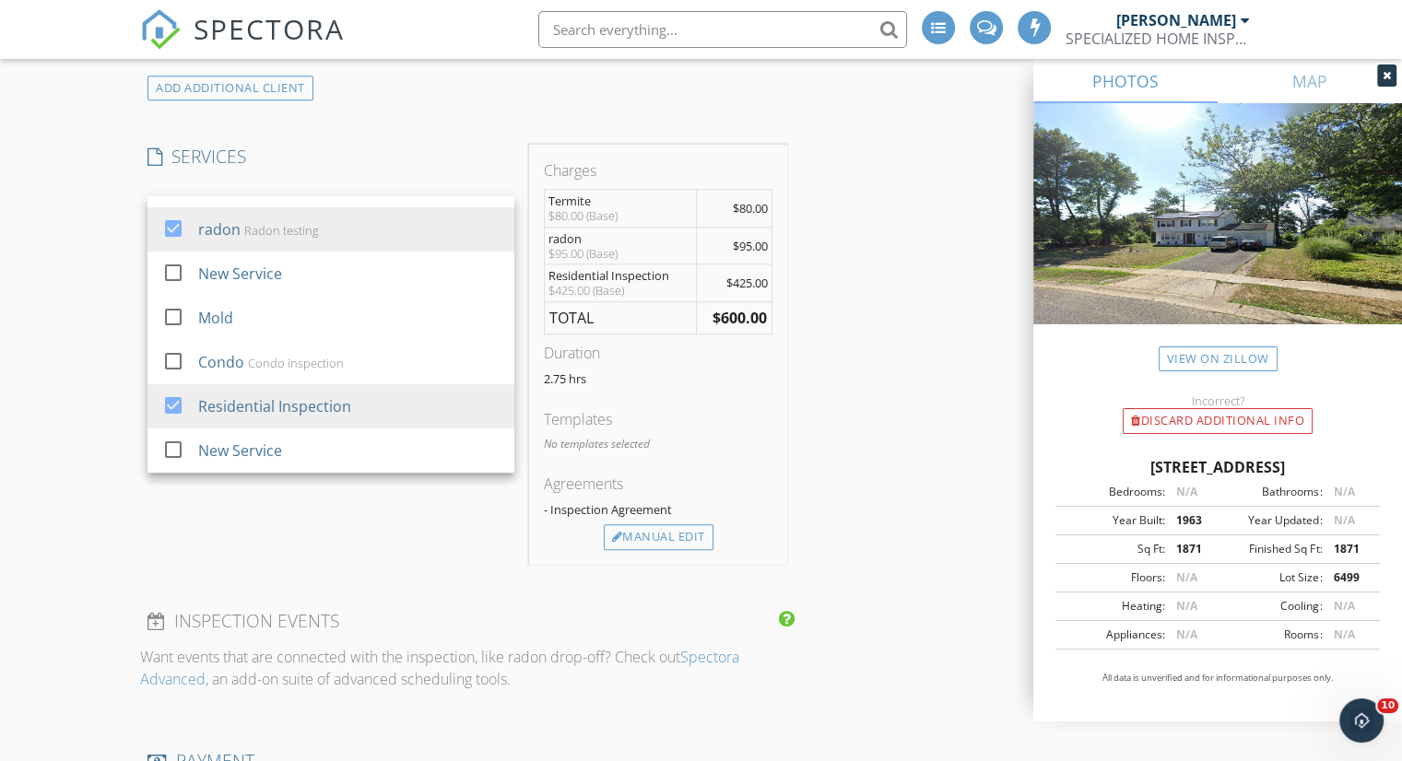
click at [489, 538] on div "SERVICES check_box Termite Termite certifications check_box_outline_blank New S…" at bounding box center [331, 354] width 382 height 419
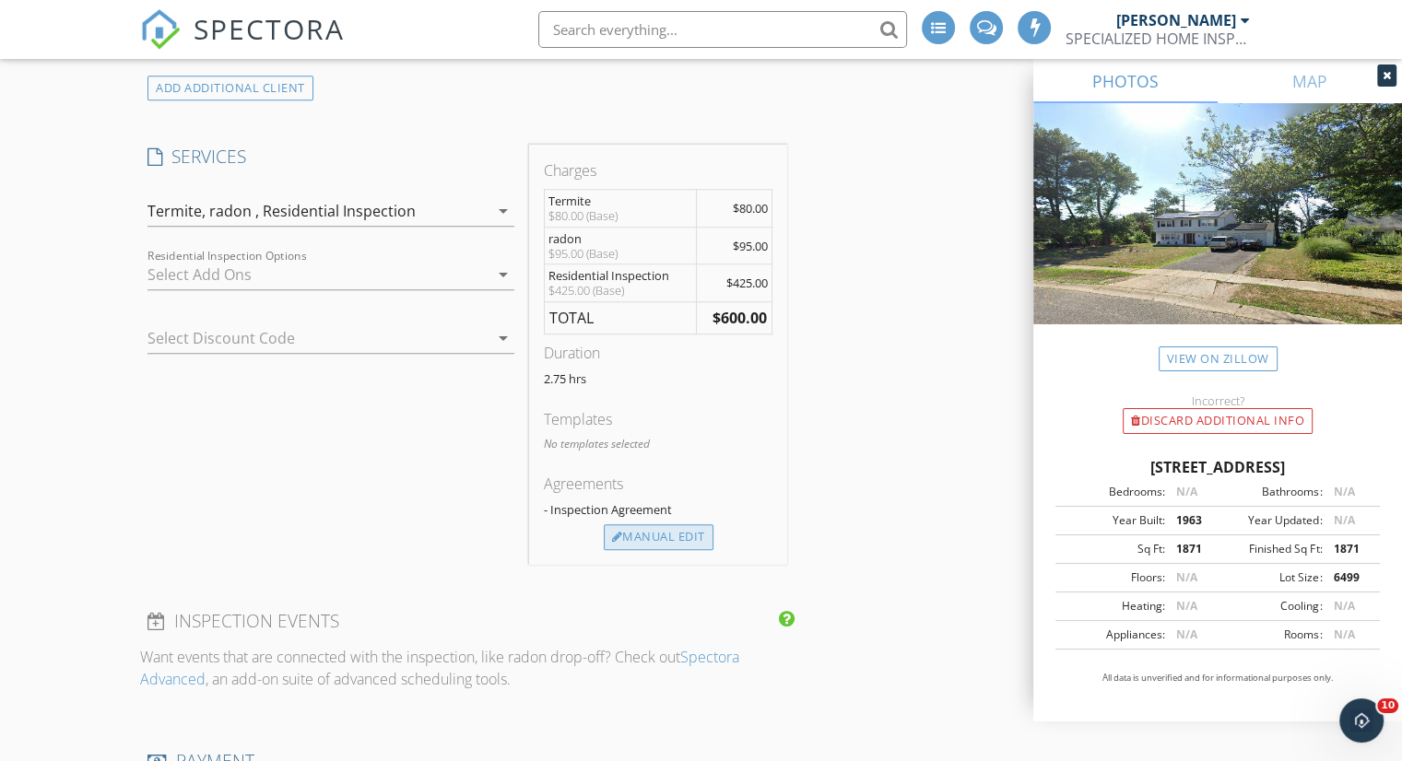
click at [671, 550] on div "Manual Edit" at bounding box center [659, 537] width 110 height 26
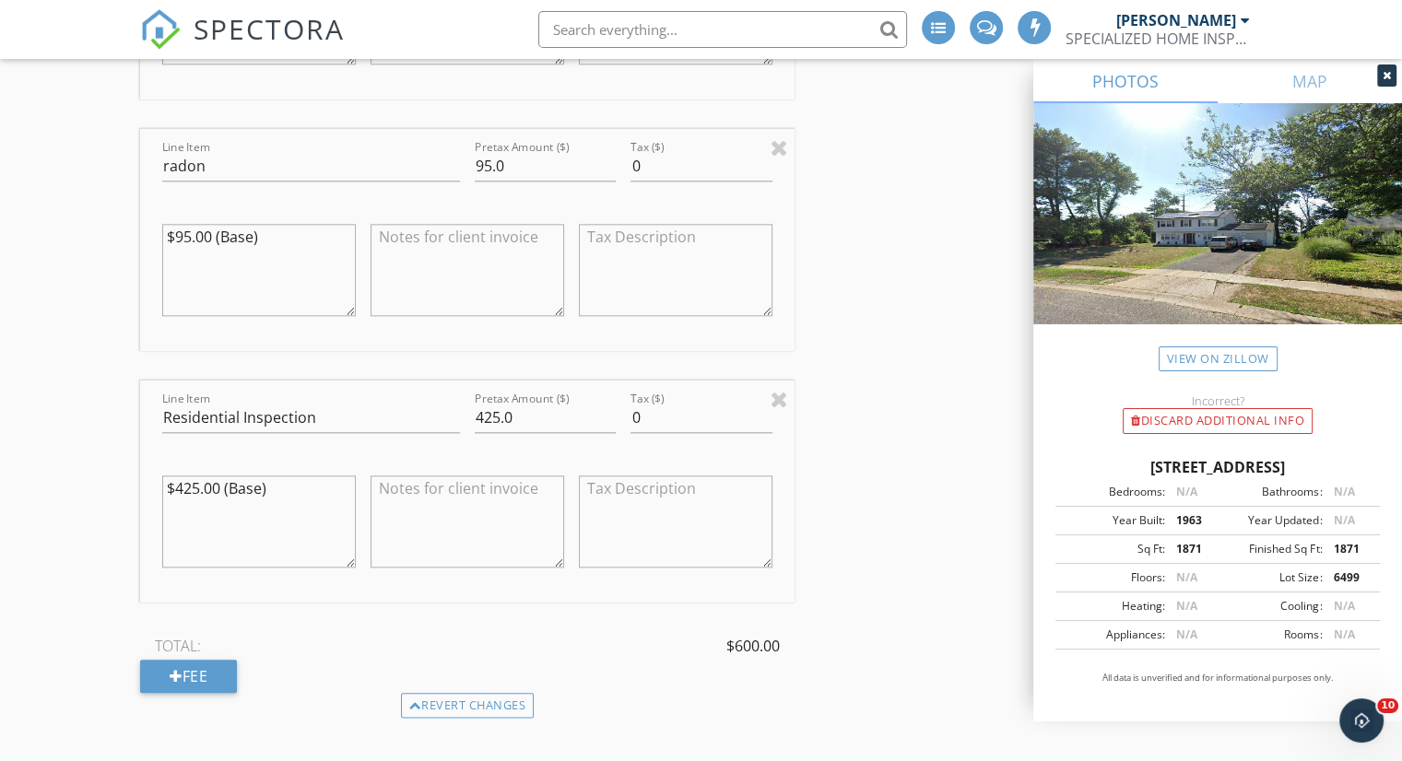
scroll to position [1935, 0]
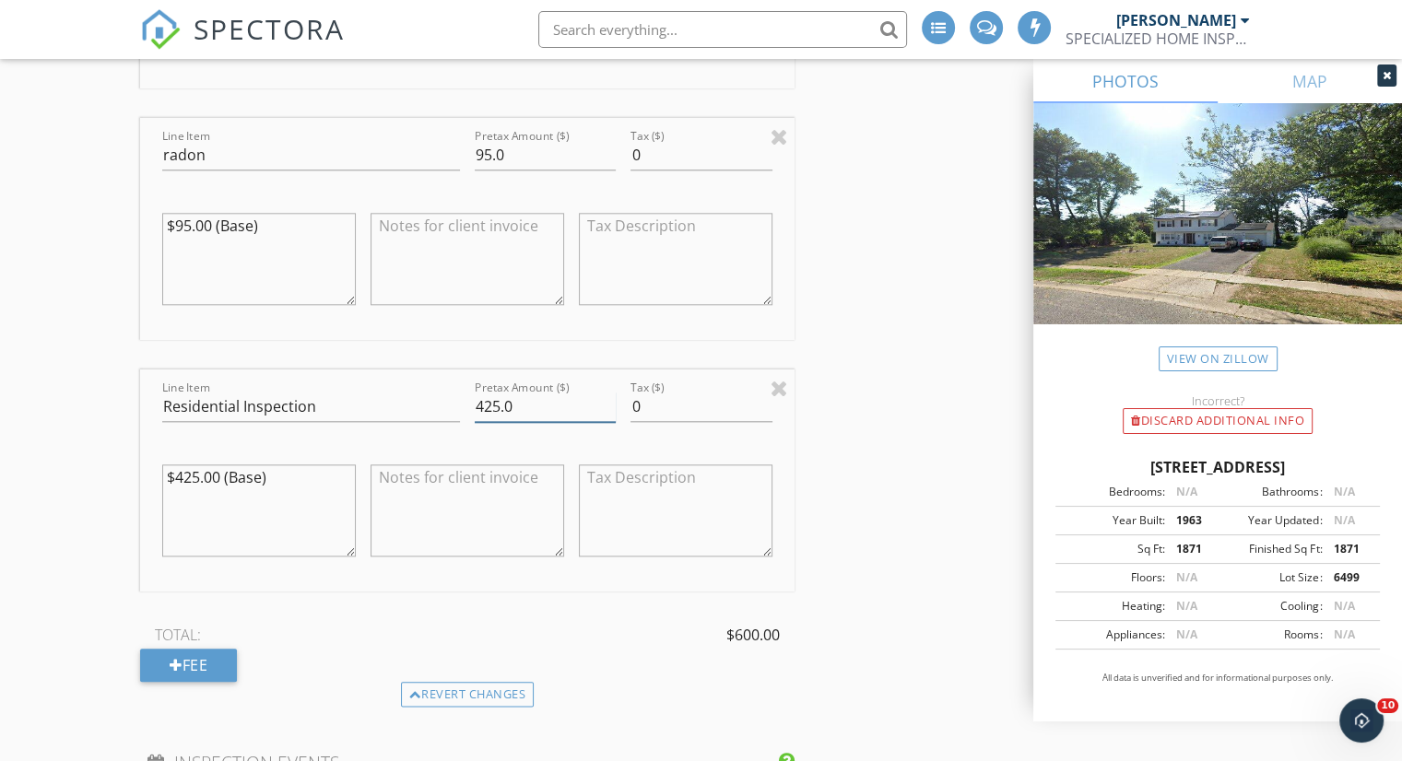
click at [484, 417] on input "425.0" at bounding box center [545, 407] width 141 height 30
type input "325.0"
click at [865, 432] on div "INSPECTOR(S) check_box IOSIF FOUNTOGLOU PRIMARY IOSIF FOUNTOGLOU arrow_drop_dow…" at bounding box center [701, 325] width 1122 height 4093
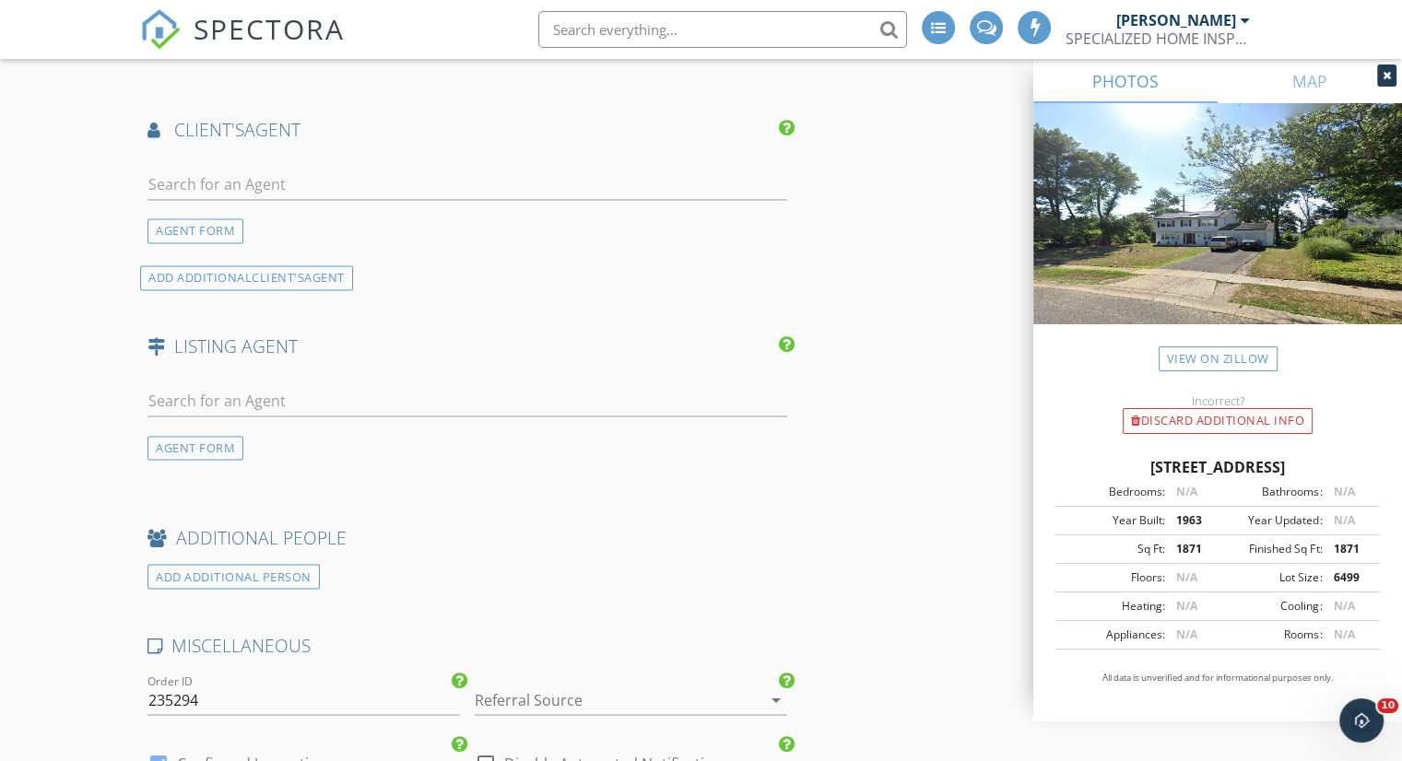
scroll to position [2949, 0]
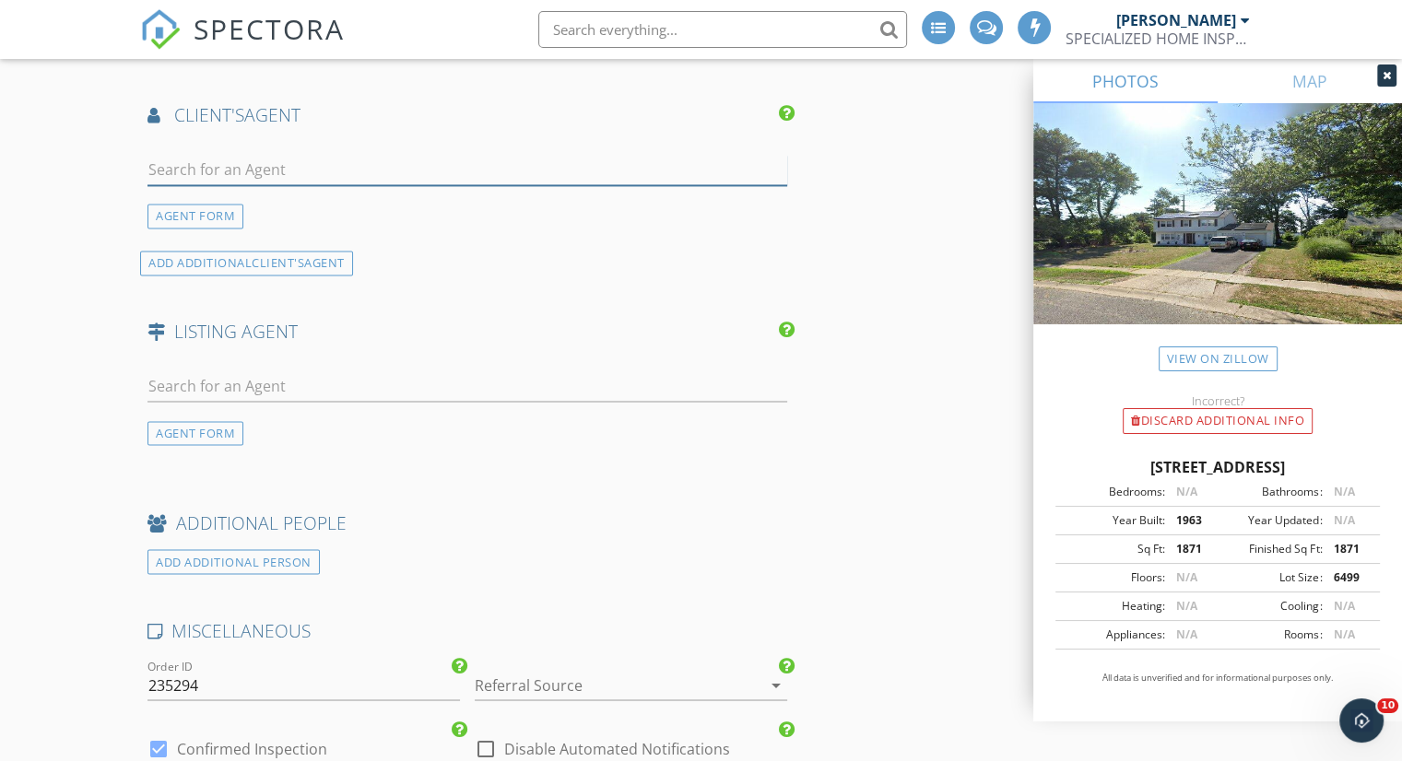
click at [259, 168] on input "text" at bounding box center [467, 170] width 640 height 30
click at [188, 229] on div "AGENT FORM" at bounding box center [195, 216] width 96 height 25
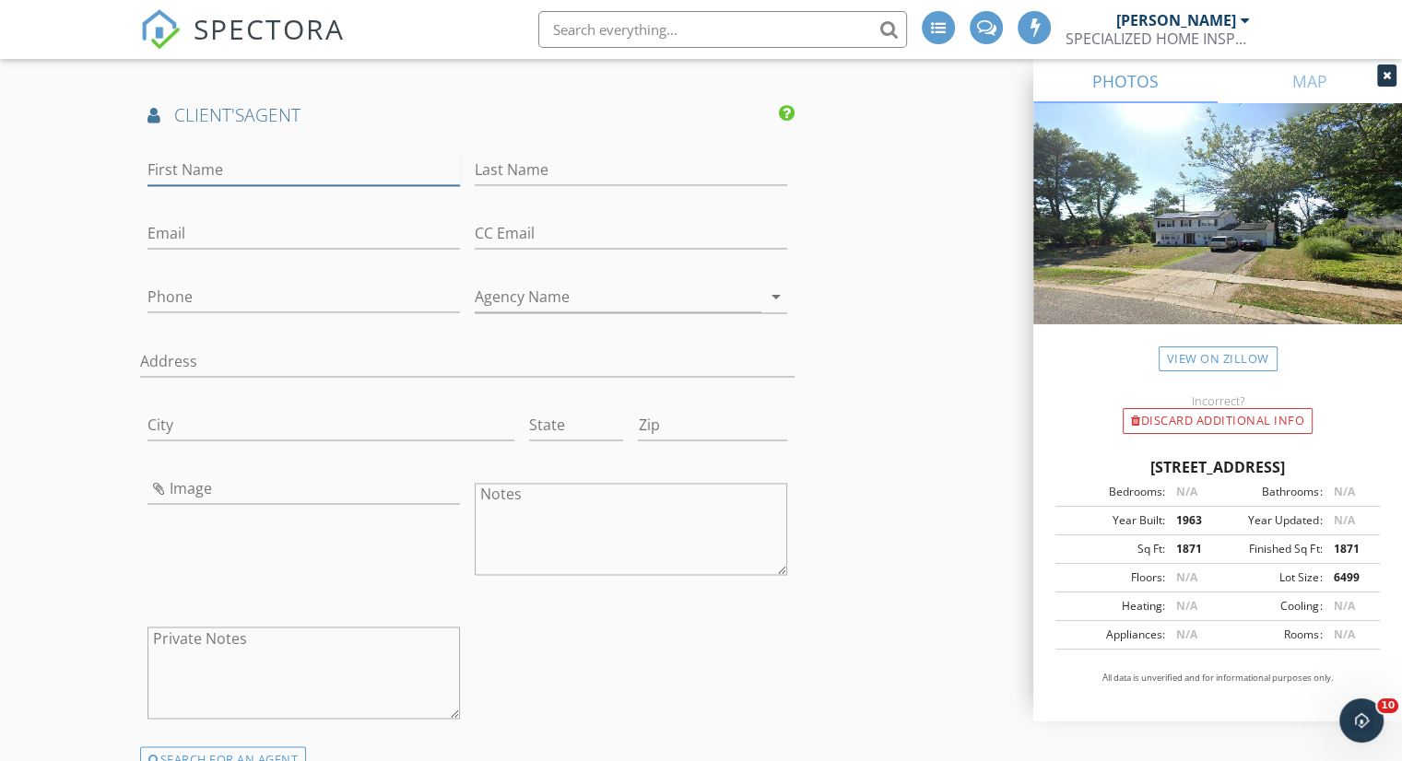
click at [246, 171] on input "First Name" at bounding box center [303, 170] width 312 height 30
paste input "•Name: Belinda Jackson •Agency: Weichert Realtors •Office Phone:609-871-8900 •C…"
drag, startPoint x: 363, startPoint y: 175, endPoint x: 273, endPoint y: 170, distance: 90.4
click at [273, 170] on input "•Name: Belinda Jackson •Agency: Weichert Realtors •Office Phone:609-871-8900 •C…" at bounding box center [303, 170] width 312 height 30
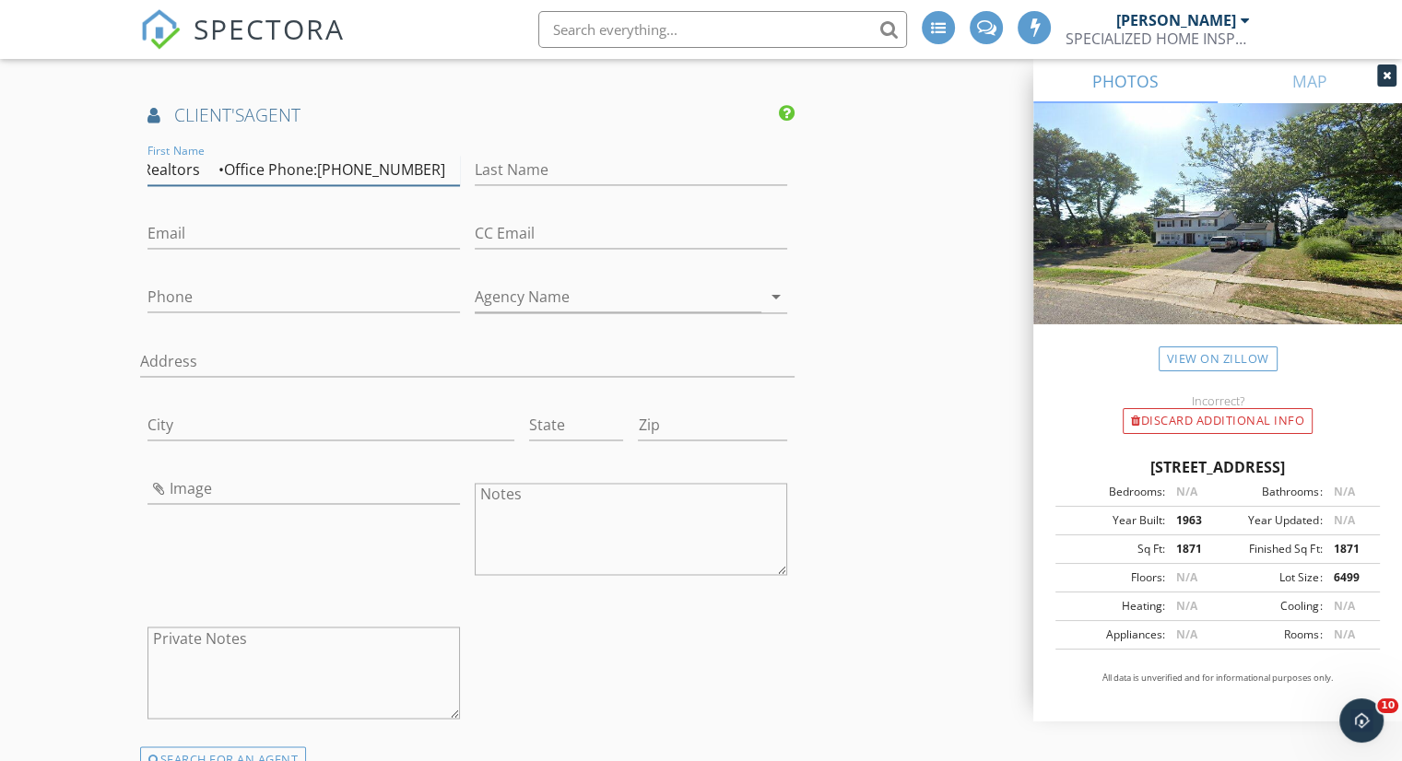
scroll to position [0, 282]
drag, startPoint x: 350, startPoint y: 178, endPoint x: 251, endPoint y: 178, distance: 99.5
click at [251, 178] on input "•Name: Belinda Jackson •Agency: Weichert Realtors •Office Phone:609-871-8900 85…" at bounding box center [303, 170] width 312 height 30
click at [262, 185] on input "•Name: Belinda Jackson •Agency: Weichert Realtors 856-357-9333" at bounding box center [303, 170] width 312 height 30
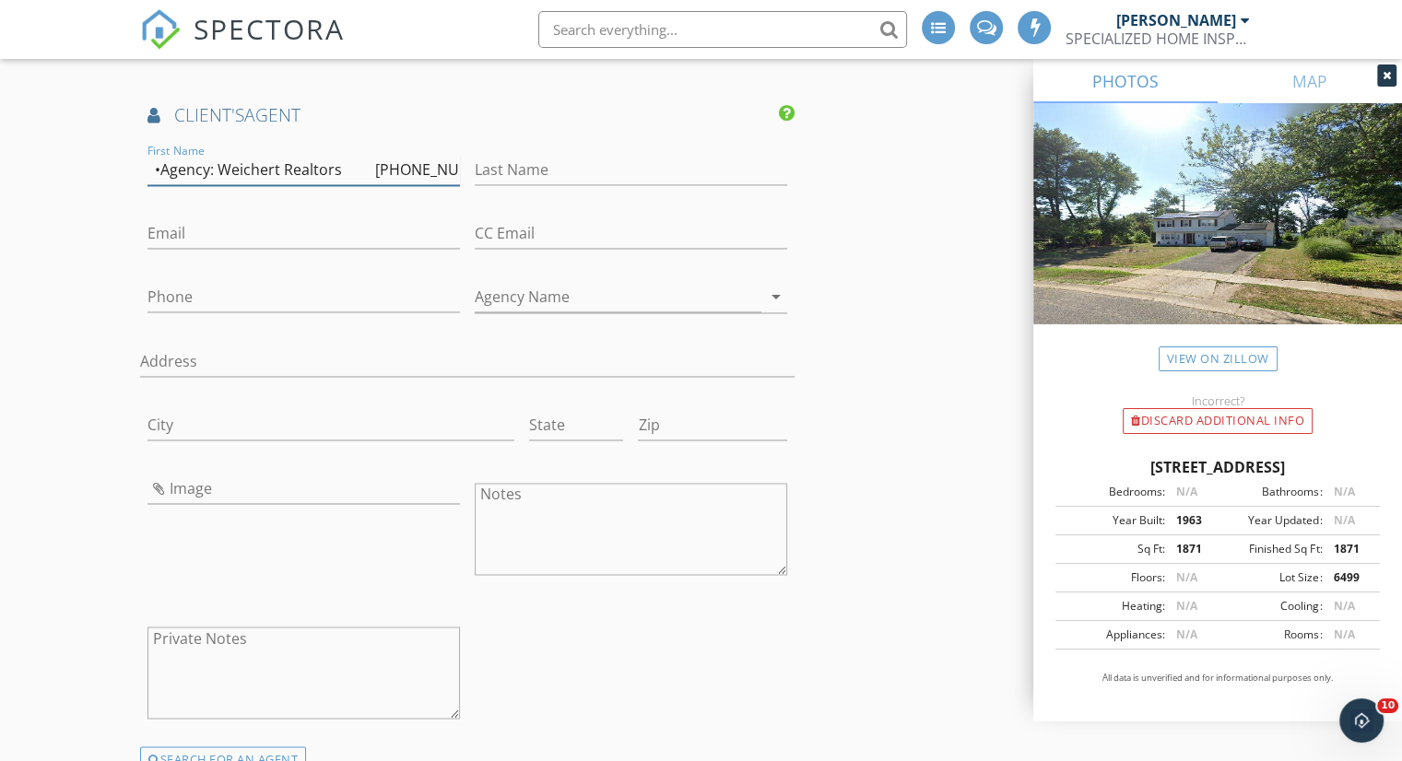
click at [262, 185] on input "•Name: Belinda Jackson •Agency: Weichert Realtors 856-357-9333" at bounding box center [303, 170] width 312 height 30
type input "•Name: Belinda Jackson •Agency: Realtors 856-357-9333"
click at [783, 308] on icon "arrow_drop_down" at bounding box center [776, 297] width 22 height 22
click at [755, 309] on input "Weichert" at bounding box center [618, 297] width 287 height 30
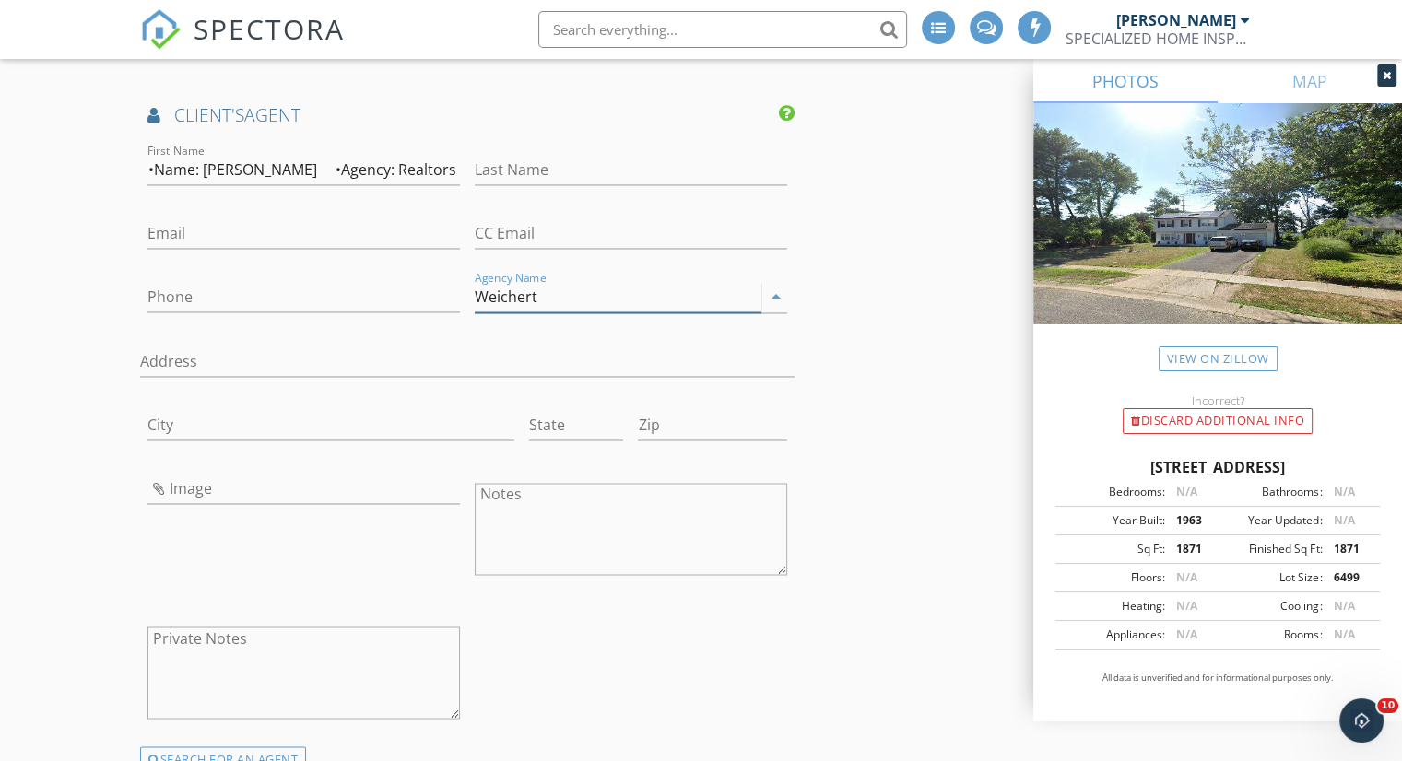
click at [623, 307] on input "Weichert" at bounding box center [618, 297] width 287 height 30
click at [413, 178] on input "•Name: Belinda Jackson •Agency: Realtors 856-357-9333" at bounding box center [303, 170] width 312 height 30
type input "Weichert"
click at [413, 178] on input "•Name: Belinda Jackson •Agency: Realtors 856-357-9333" at bounding box center [303, 170] width 312 height 30
type input "•Name: Belinda Jackson •Agency: 856-357-9333"
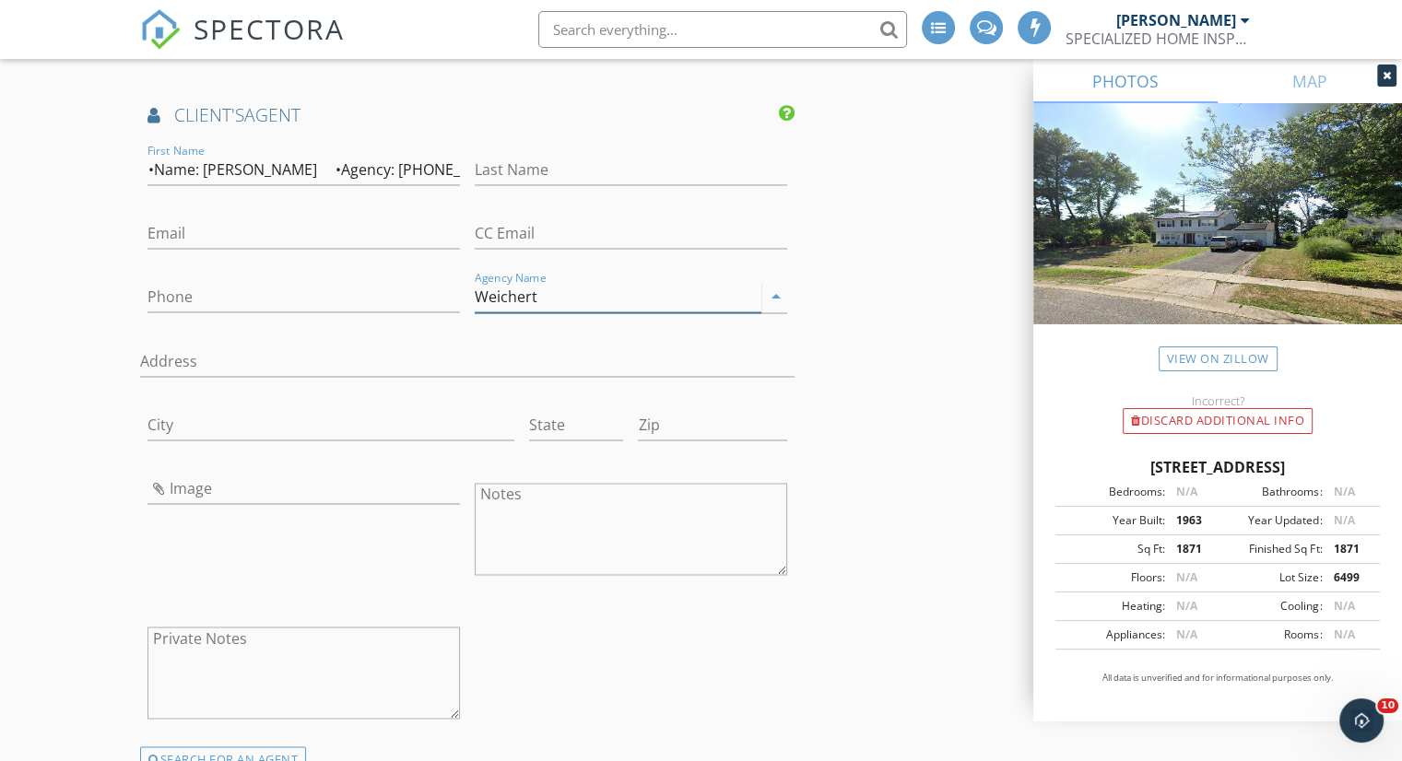
click at [585, 300] on input "Weichert" at bounding box center [618, 297] width 287 height 30
drag, startPoint x: 570, startPoint y: 310, endPoint x: 505, endPoint y: 311, distance: 65.5
click at [505, 311] on input "Weichert" at bounding box center [618, 297] width 287 height 30
type input "W"
type input "we"
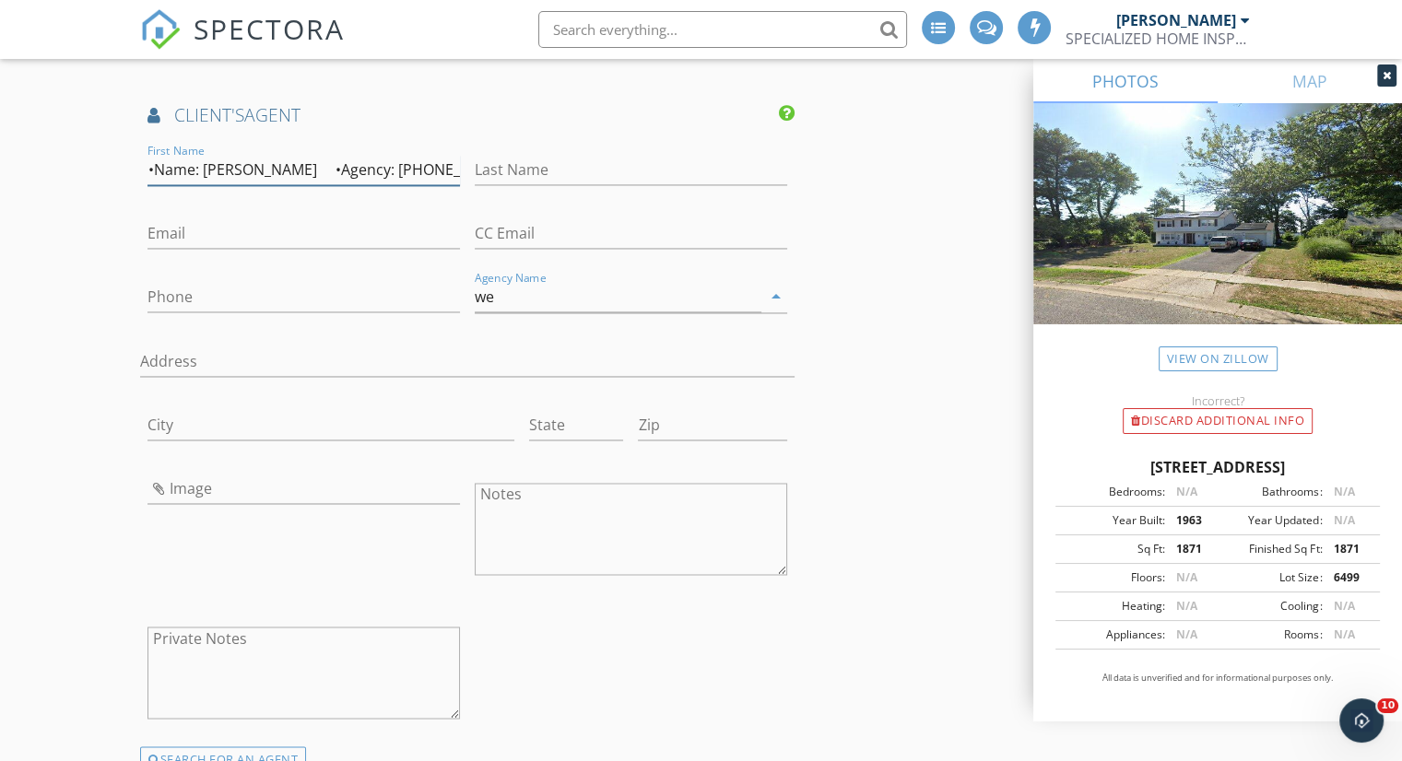
drag, startPoint x: 203, startPoint y: 177, endPoint x: 83, endPoint y: 178, distance: 119.8
click at [220, 180] on input "Belinda Jackson •Agency: 856-357-9333" at bounding box center [303, 170] width 312 height 30
type input "Belinda •Agency: 856-357-9333"
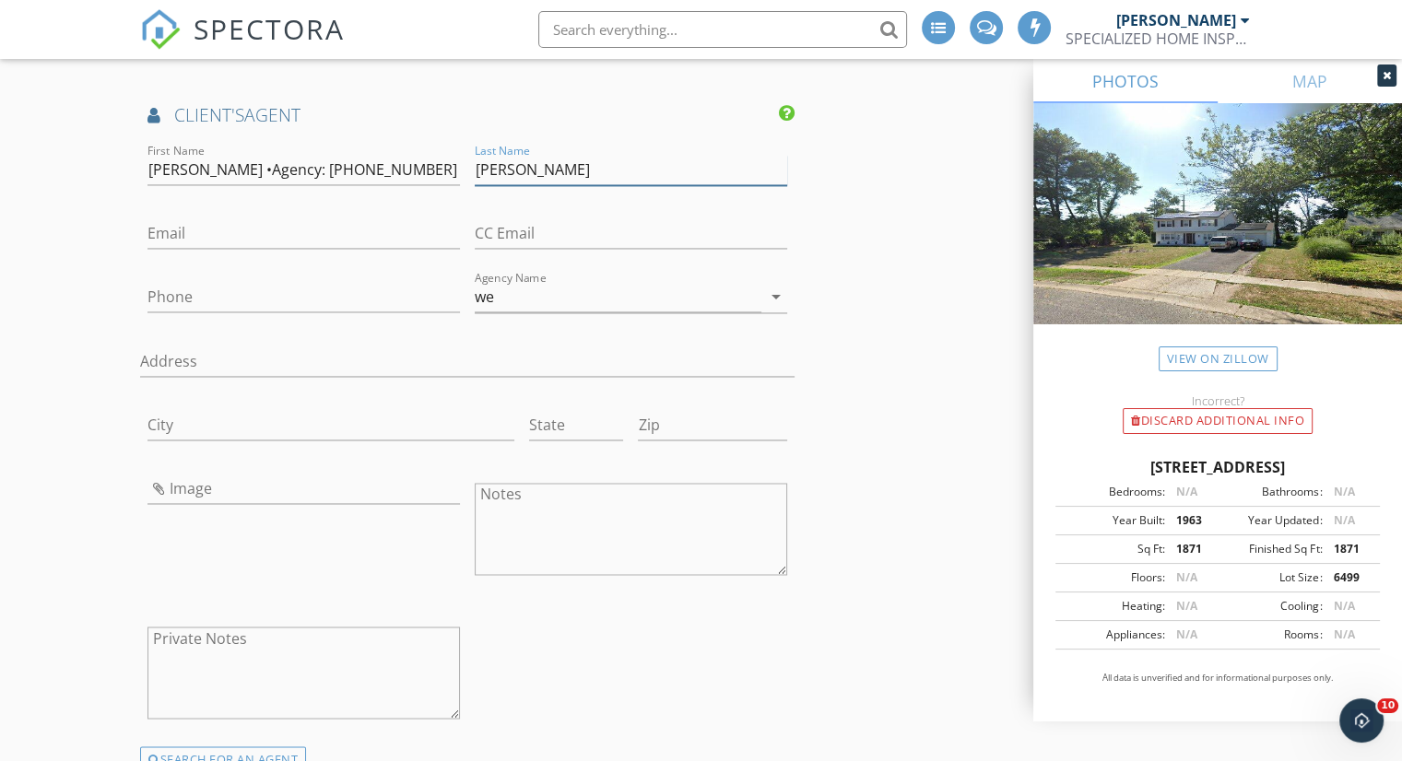
type input "Jackson"
click at [318, 178] on input "Belinda •Agency: 856-357-9333" at bounding box center [303, 170] width 312 height 30
drag, startPoint x: 262, startPoint y: 179, endPoint x: 396, endPoint y: 186, distance: 134.8
click at [396, 185] on input "Belinda •Agency: 856-357-9333" at bounding box center [303, 170] width 312 height 30
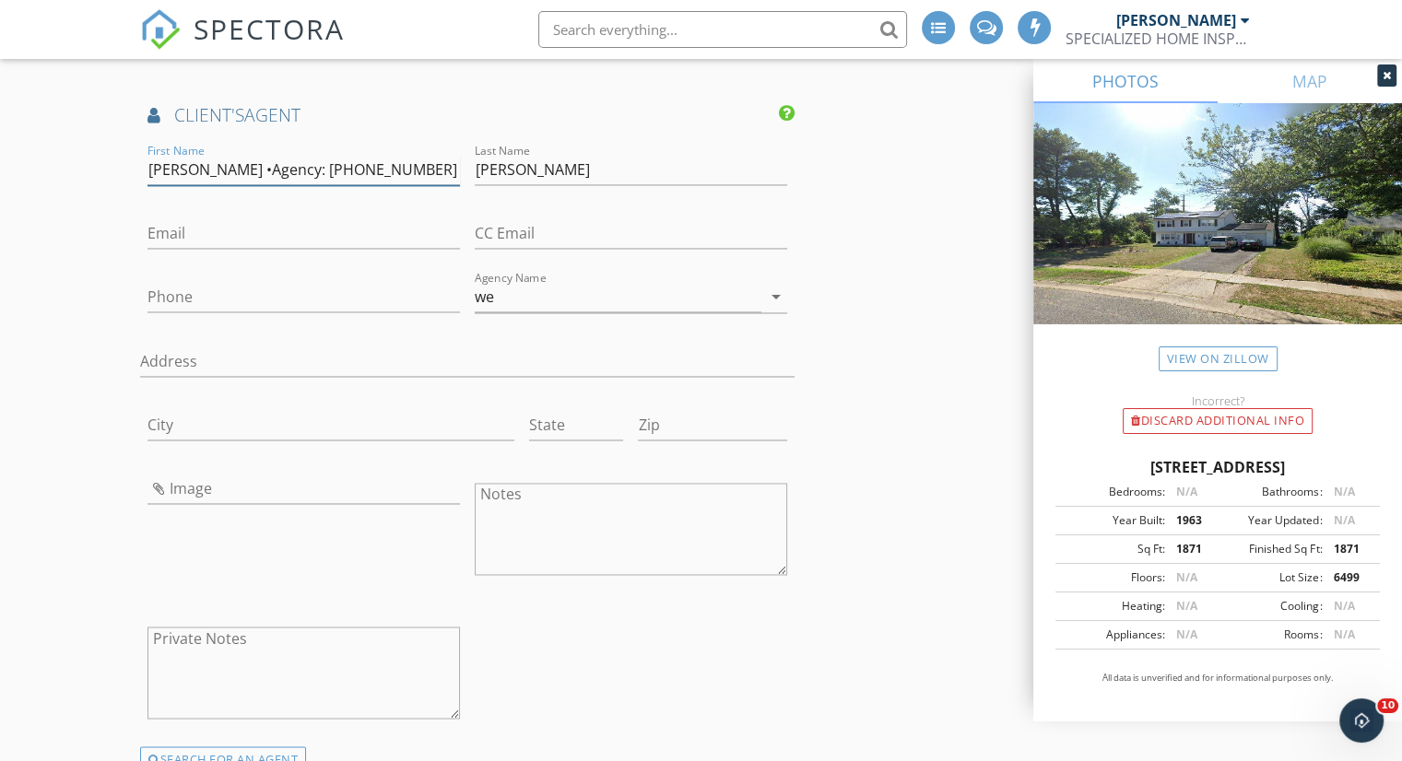
type input "Belinda •Agency:"
type input "856-357-9333"
drag, startPoint x: 199, startPoint y: 180, endPoint x: 352, endPoint y: 183, distance: 153.0
click at [352, 183] on input "Belinda •Agency:" at bounding box center [303, 170] width 312 height 30
type input "Belinda"
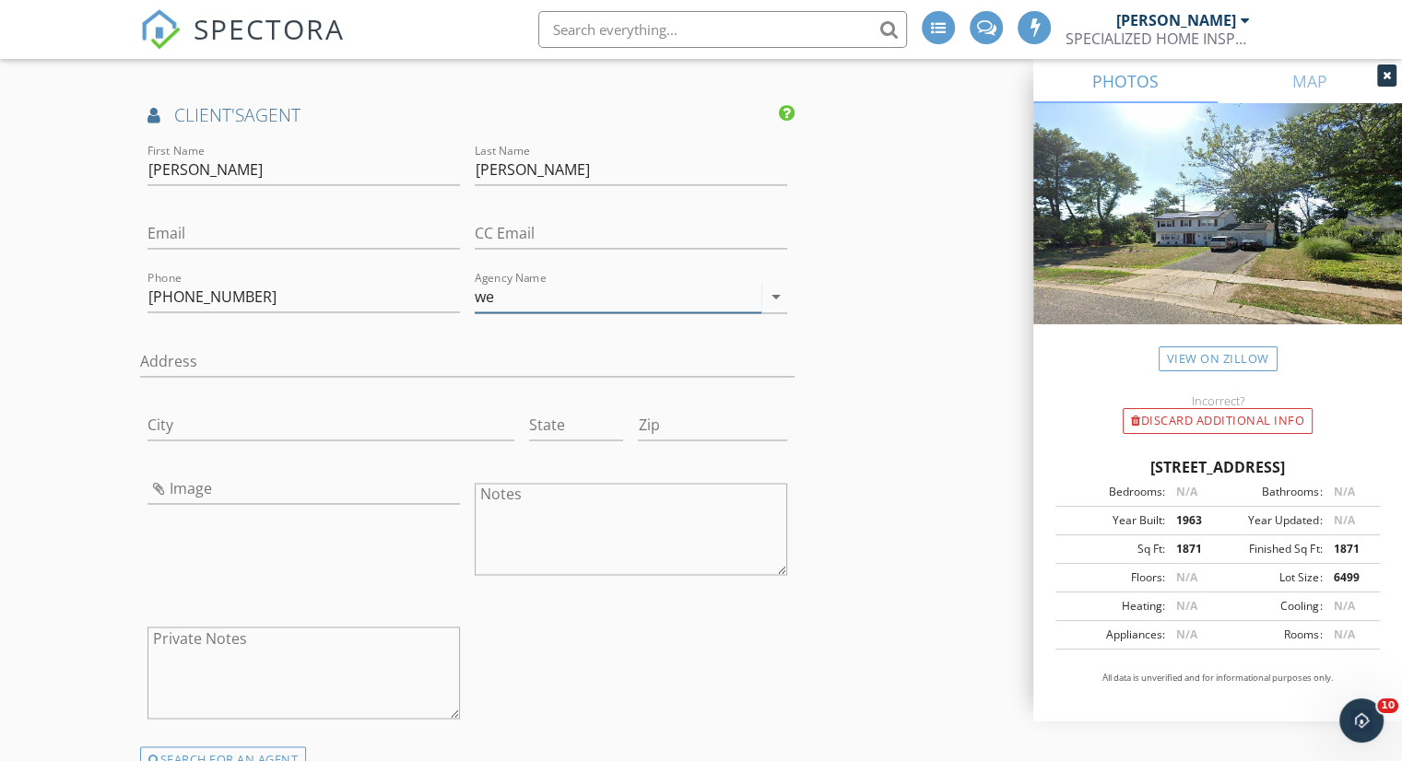
click at [603, 312] on input "we" at bounding box center [618, 297] width 287 height 30
paste input "Weichert Realtors"
type input "Weichert Realtors"
paste input "Weichert Realtors"
type input "Weichert Realtors"
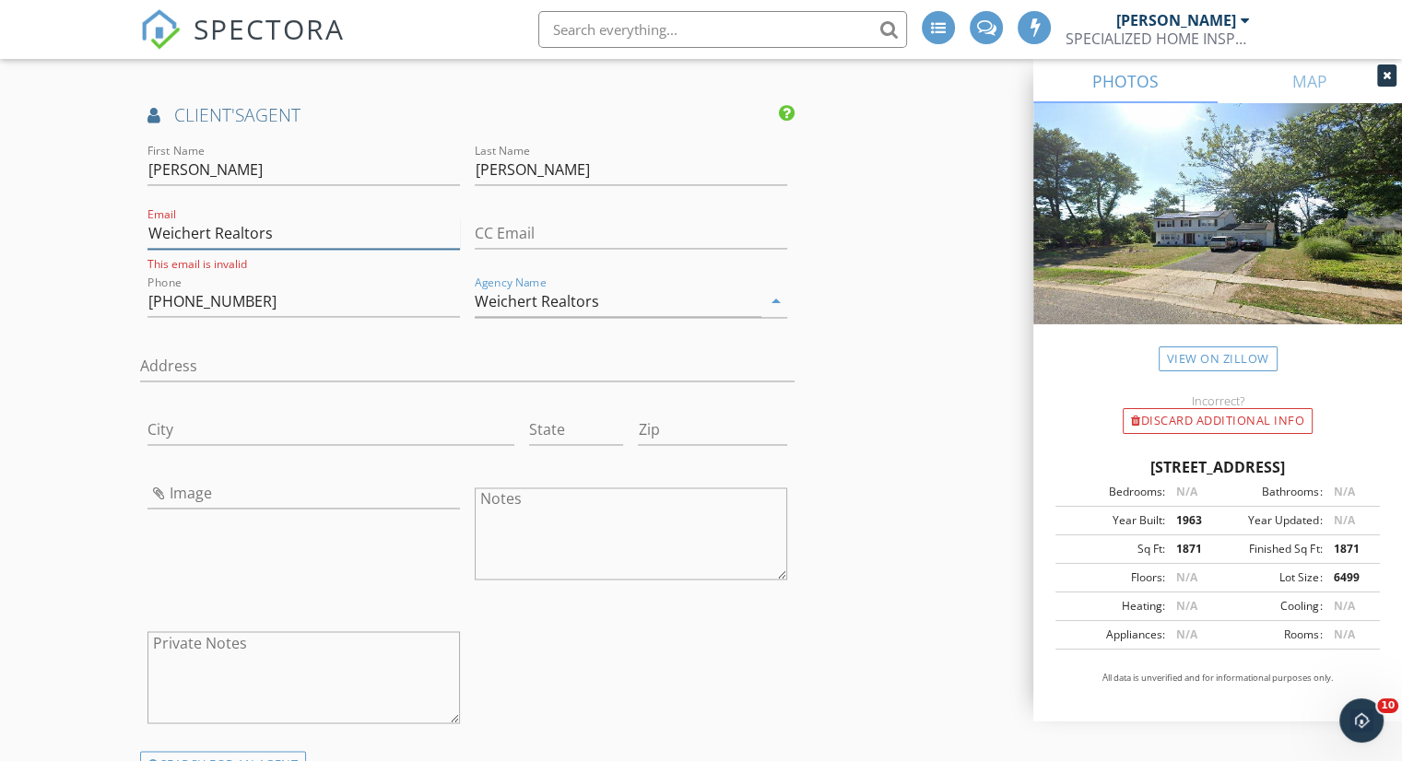
drag, startPoint x: 184, startPoint y: 244, endPoint x: 0, endPoint y: 219, distance: 186.0
paste input "bjackson@weichert.com"
type input "bjackson@weichert.com"
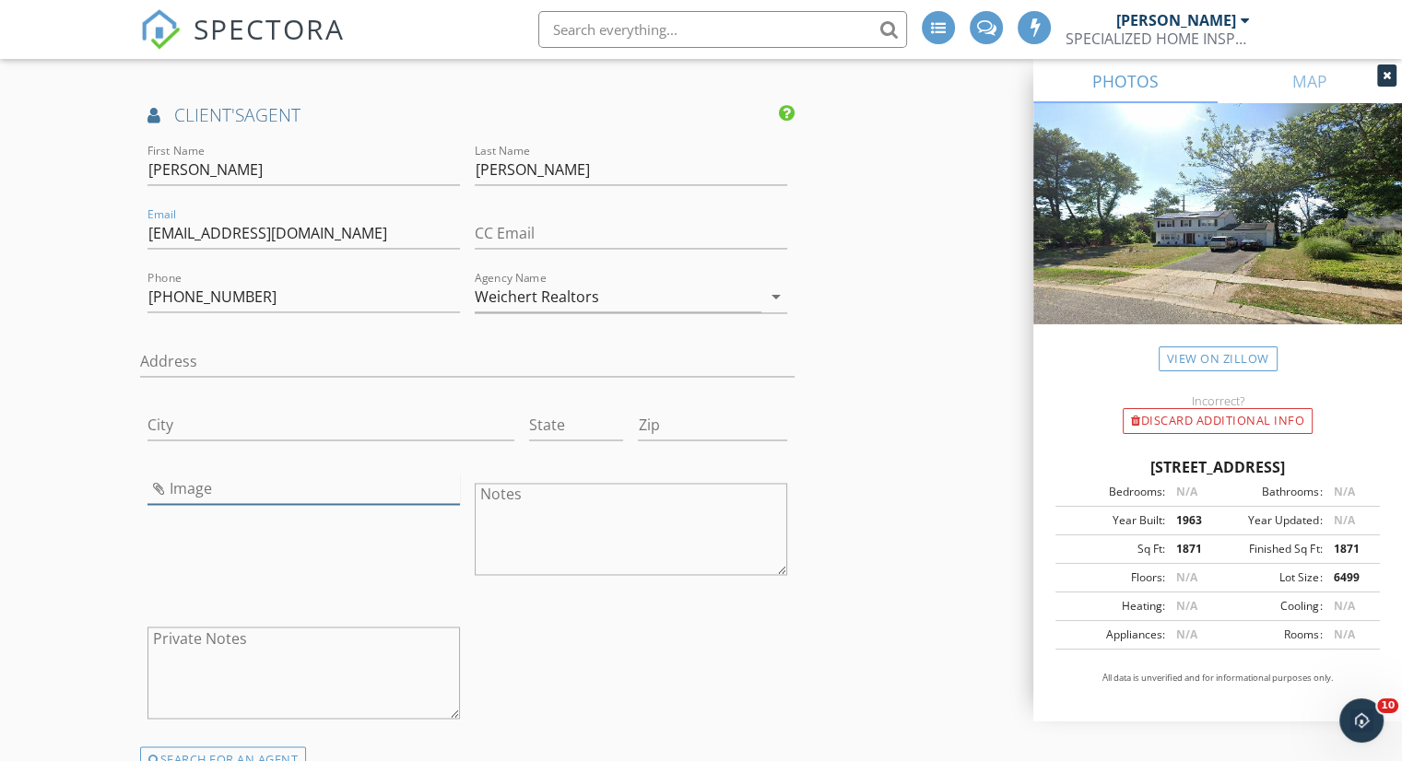
click at [159, 500] on input "Image" at bounding box center [303, 489] width 312 height 30
type input "belinda-jackson.jpg"
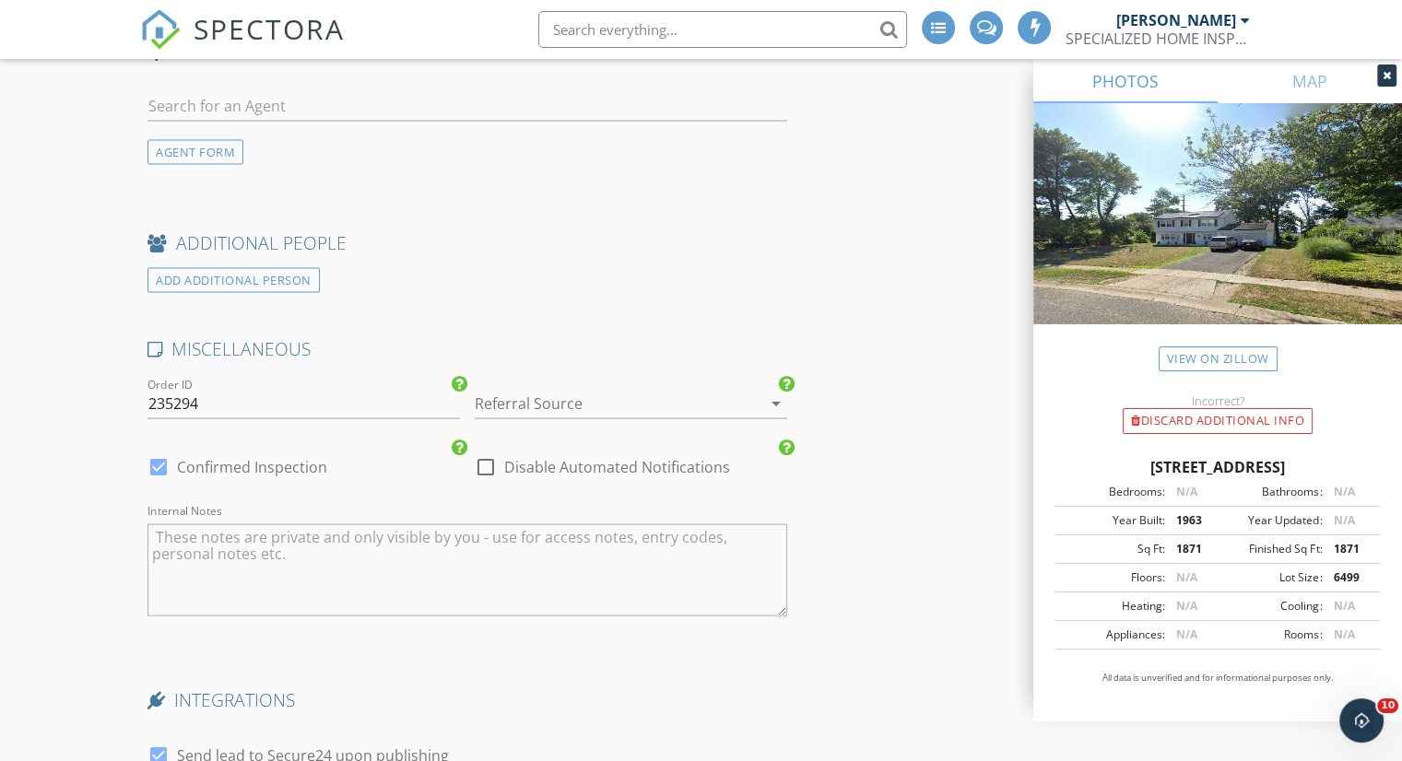
scroll to position [4142, 0]
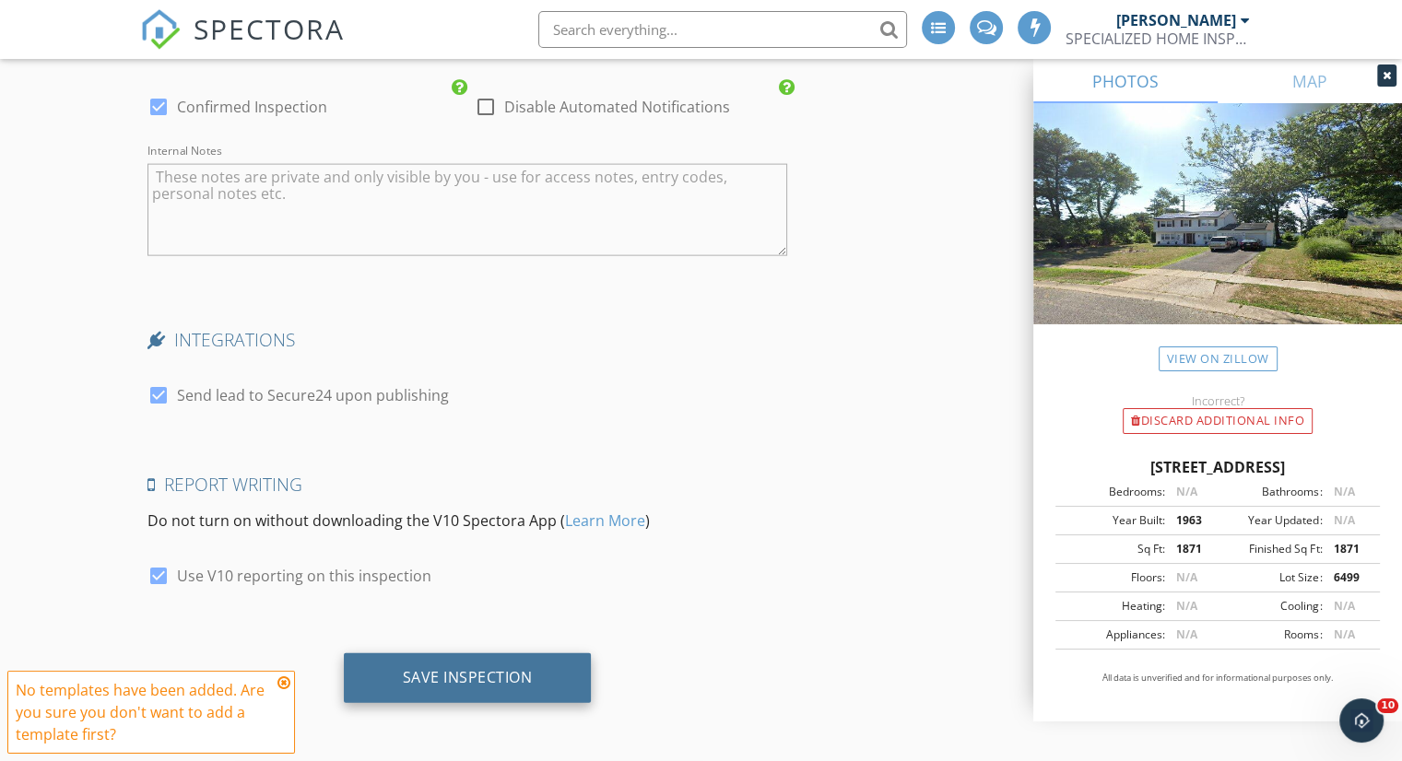
click at [498, 686] on div "Save Inspection" at bounding box center [468, 677] width 130 height 18
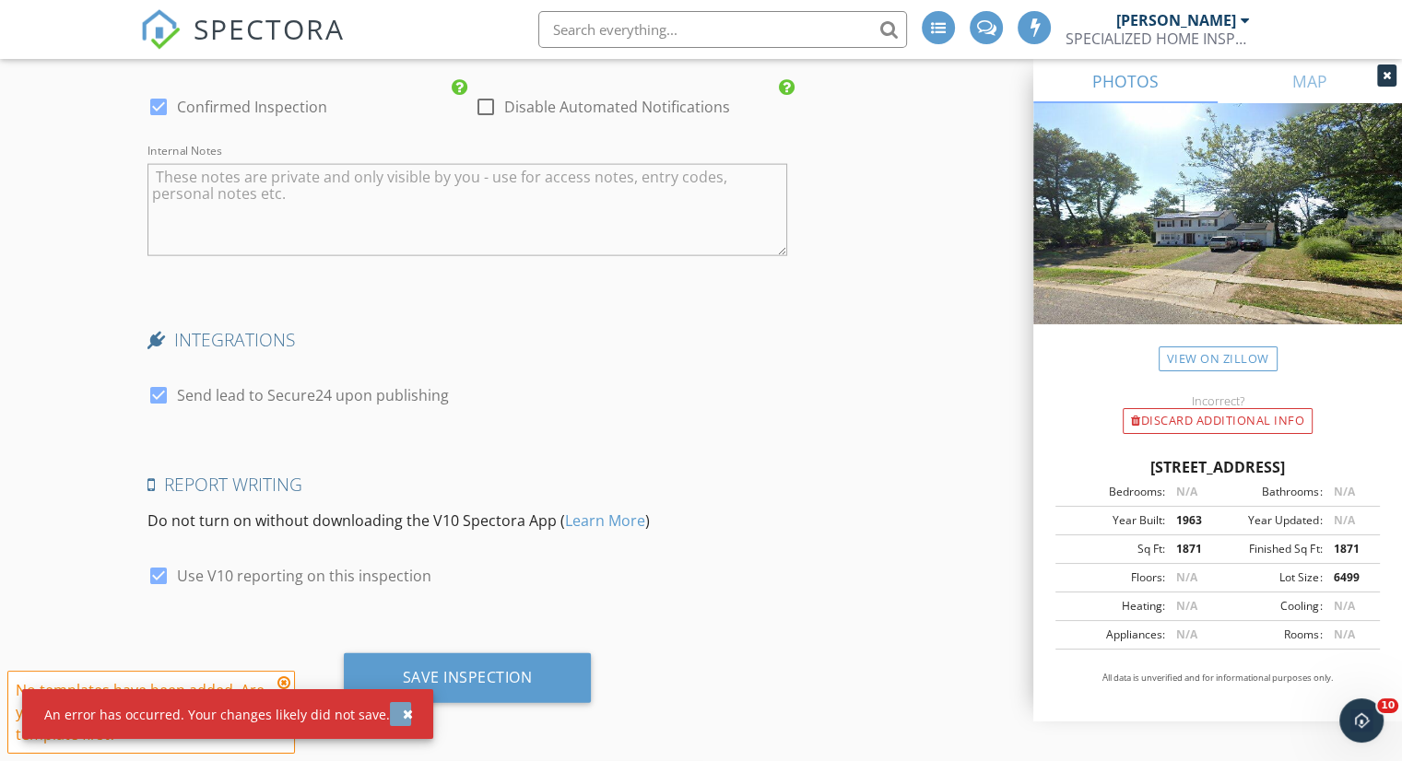
click at [403, 719] on div "button" at bounding box center [408, 714] width 10 height 13
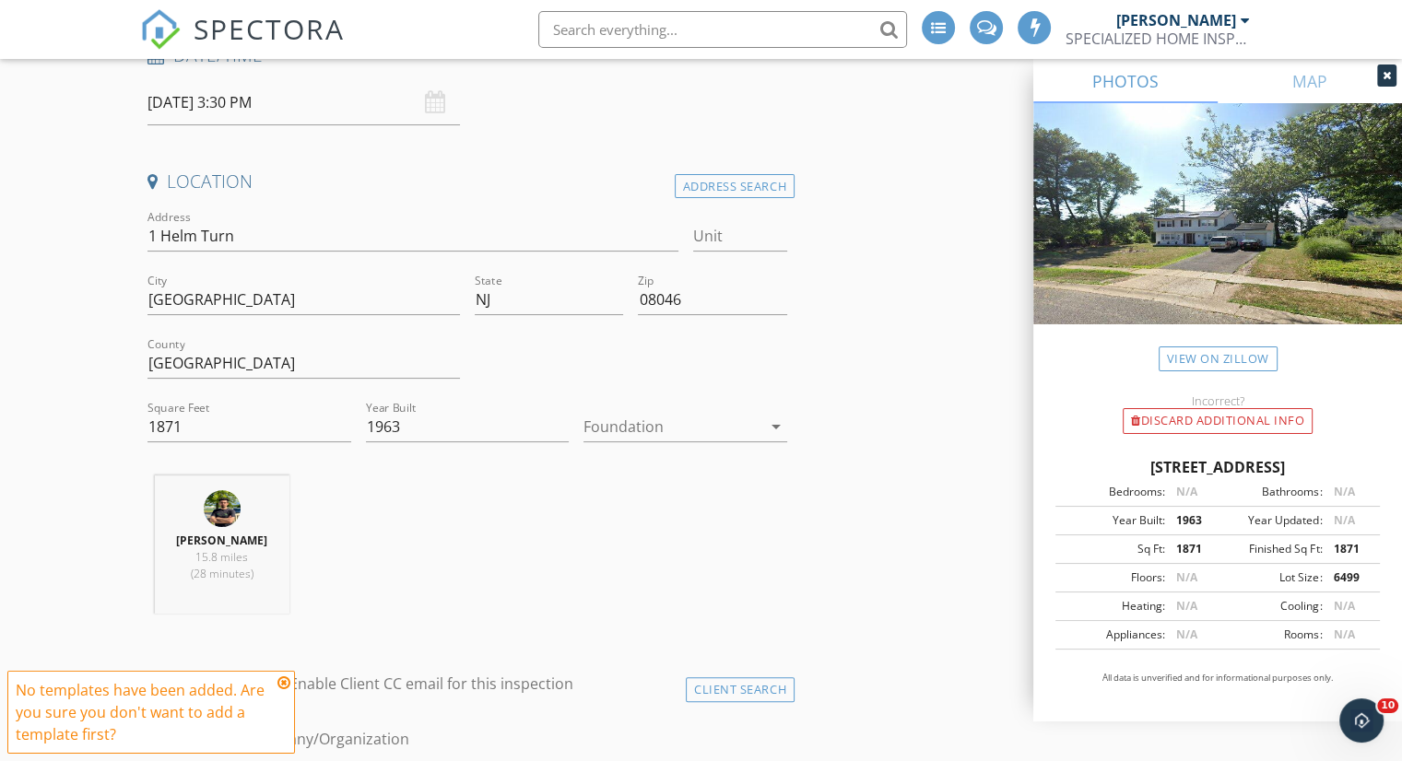
scroll to position [369, 0]
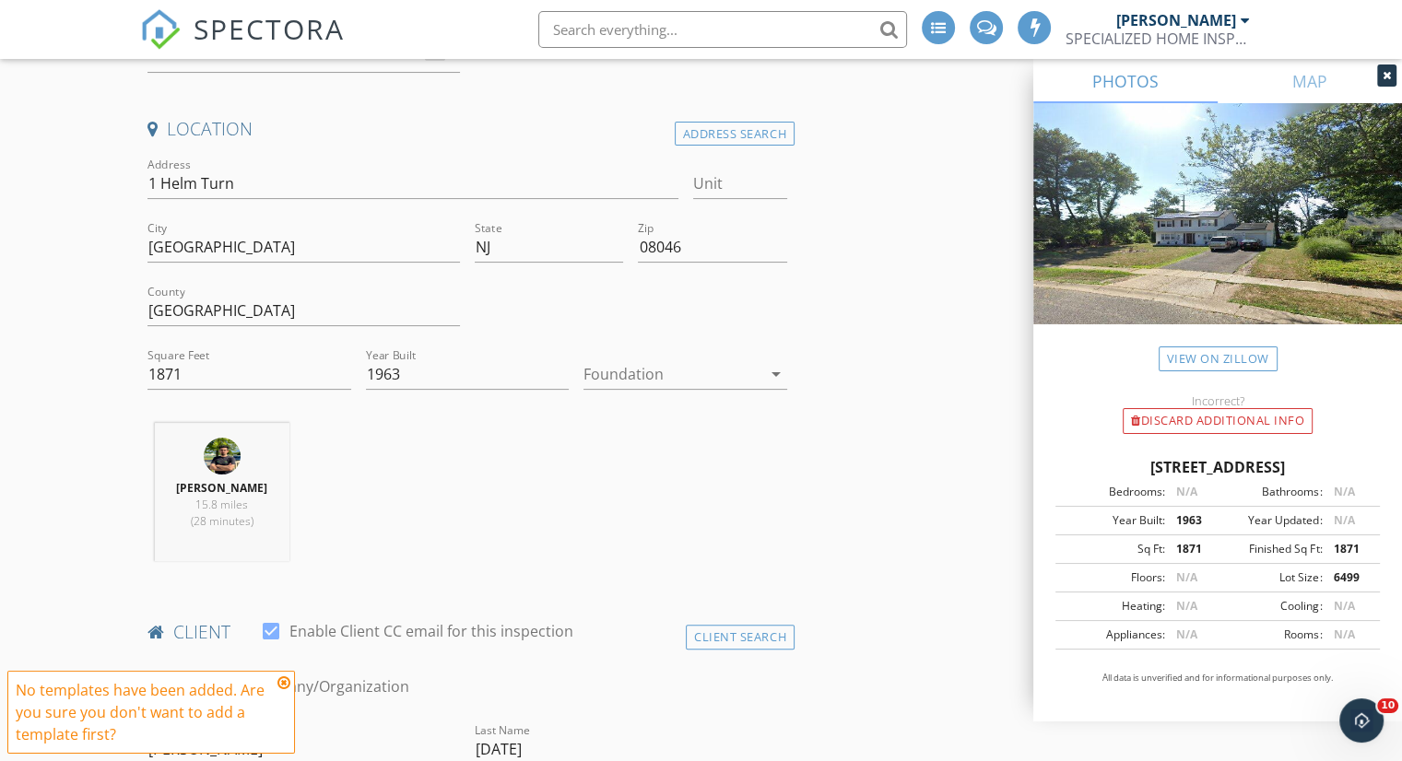
click at [283, 679] on icon at bounding box center [283, 683] width 13 height 15
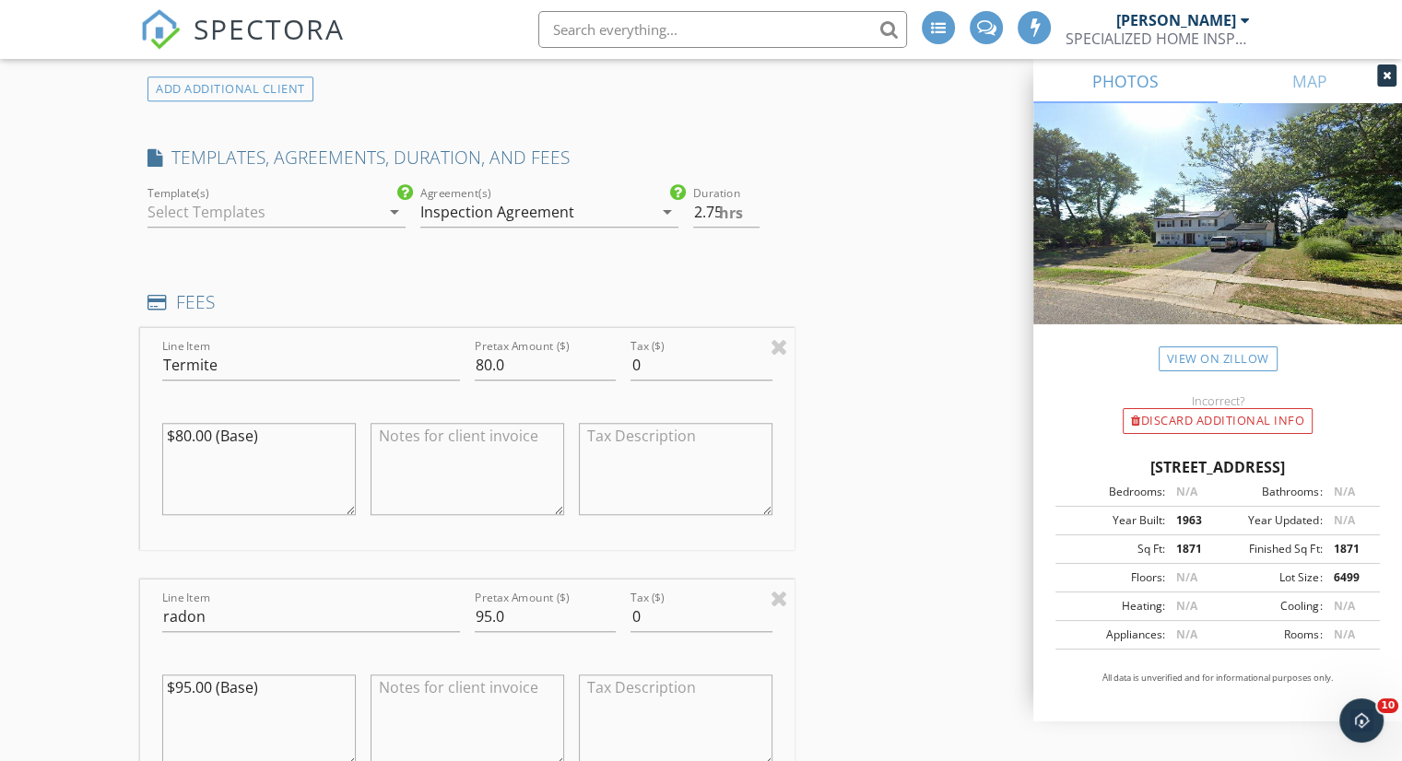
scroll to position [1475, 0]
click at [358, 223] on div at bounding box center [263, 210] width 232 height 29
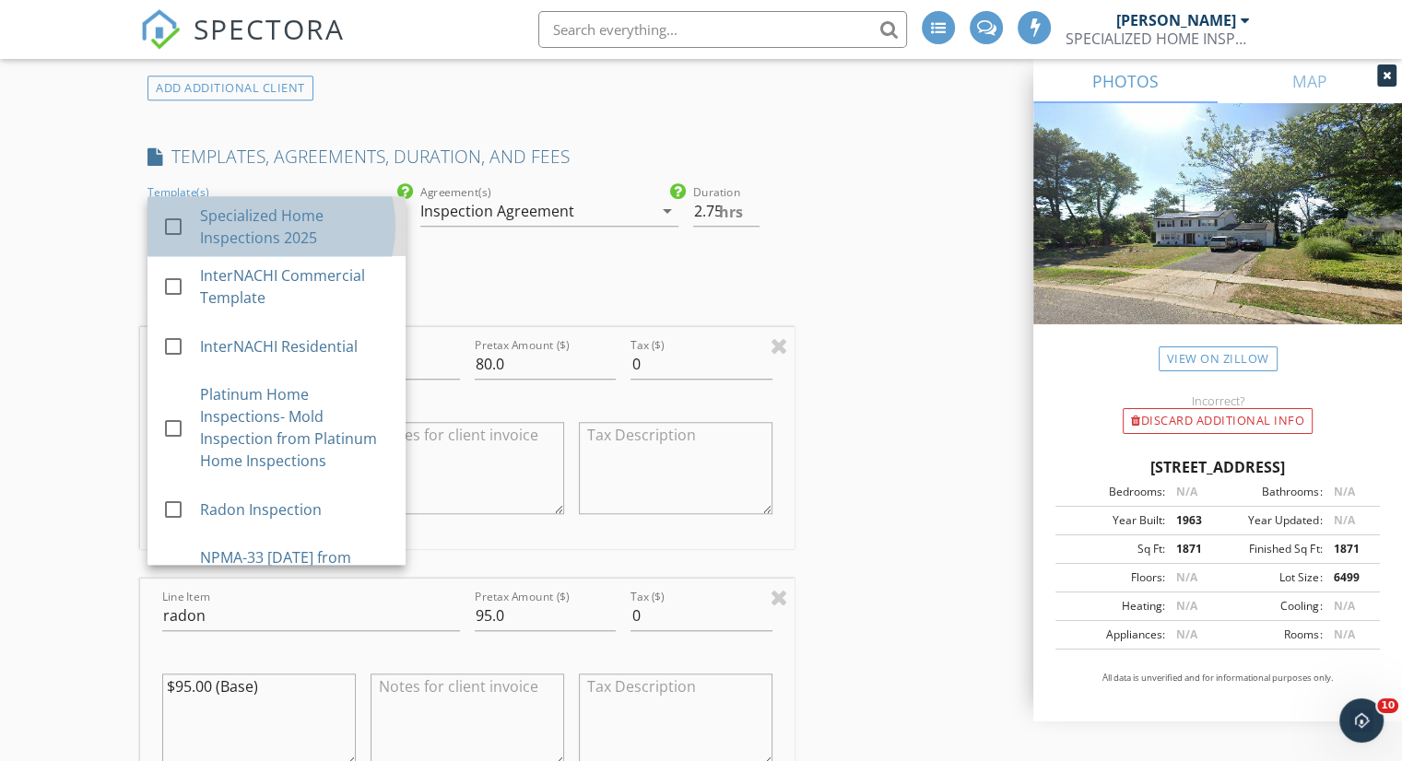
click at [356, 229] on div "Specialized Home Inspections 2025" at bounding box center [295, 227] width 191 height 44
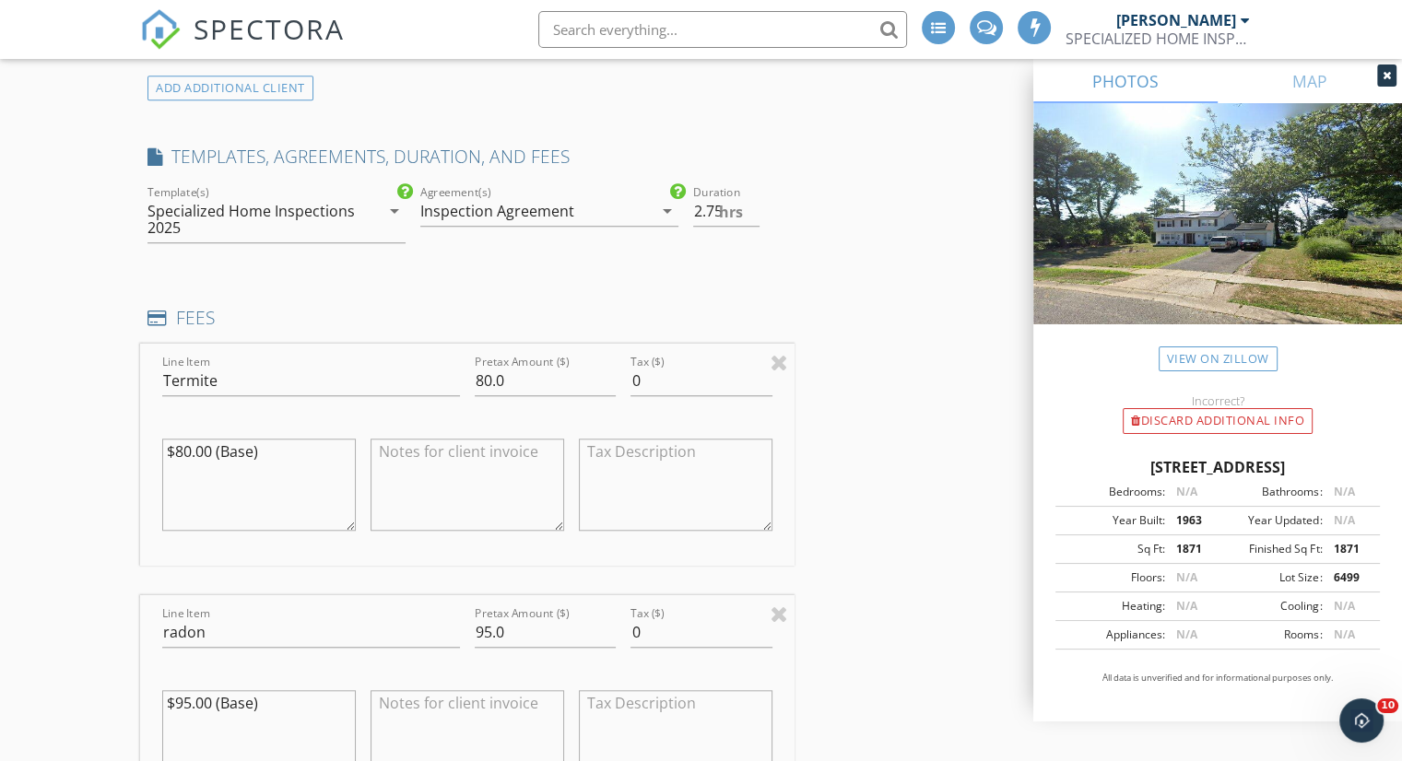
scroll to position [1382, 0]
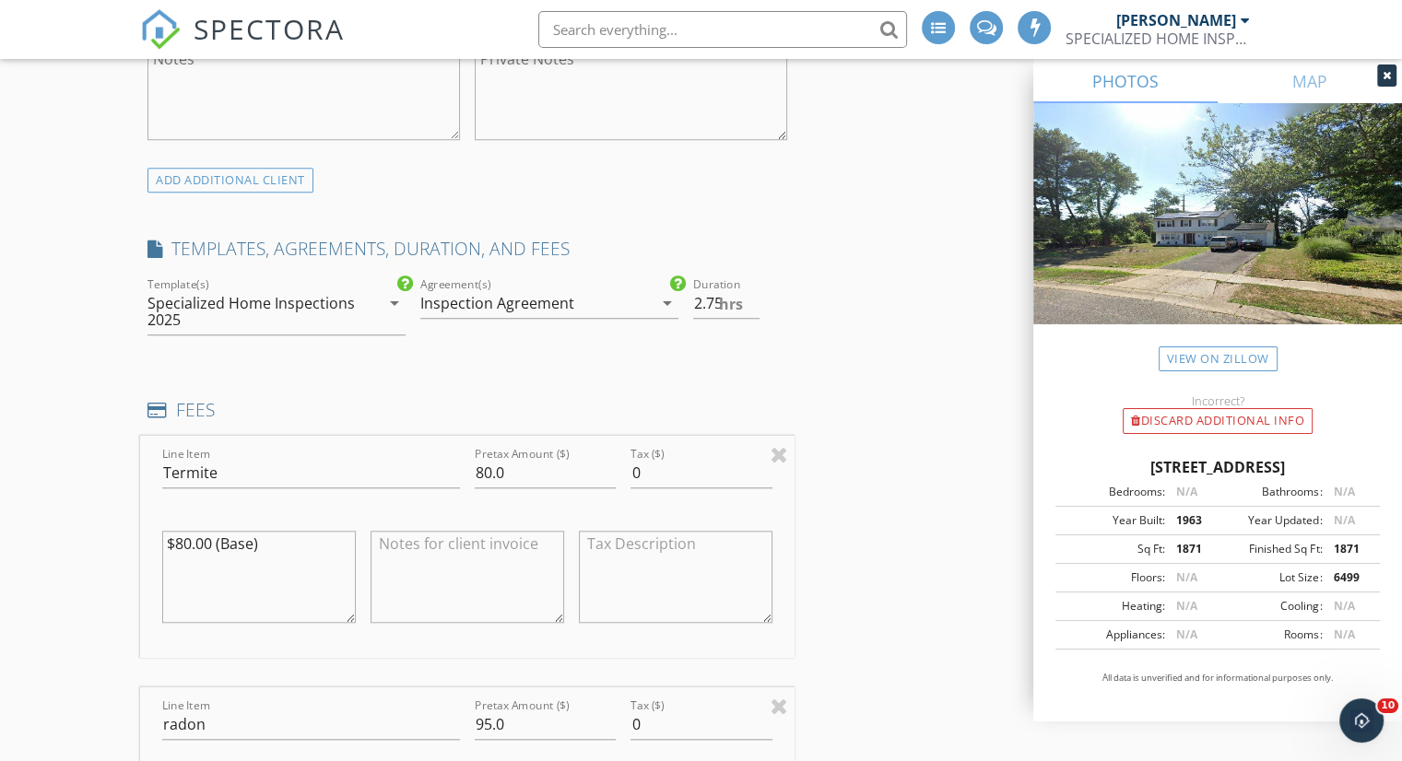
click at [653, 314] on div "arrow_drop_down" at bounding box center [665, 303] width 26 height 22
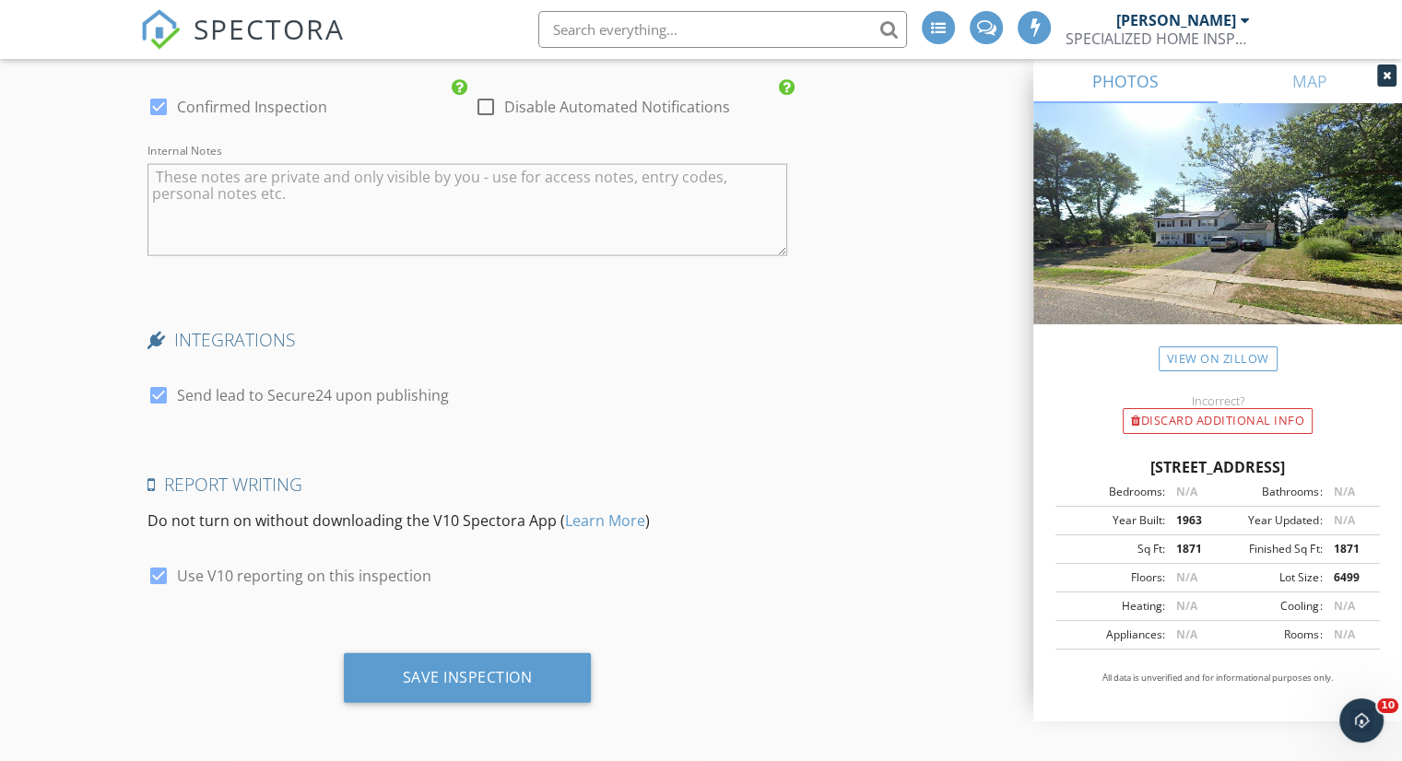
scroll to position [4158, 0]
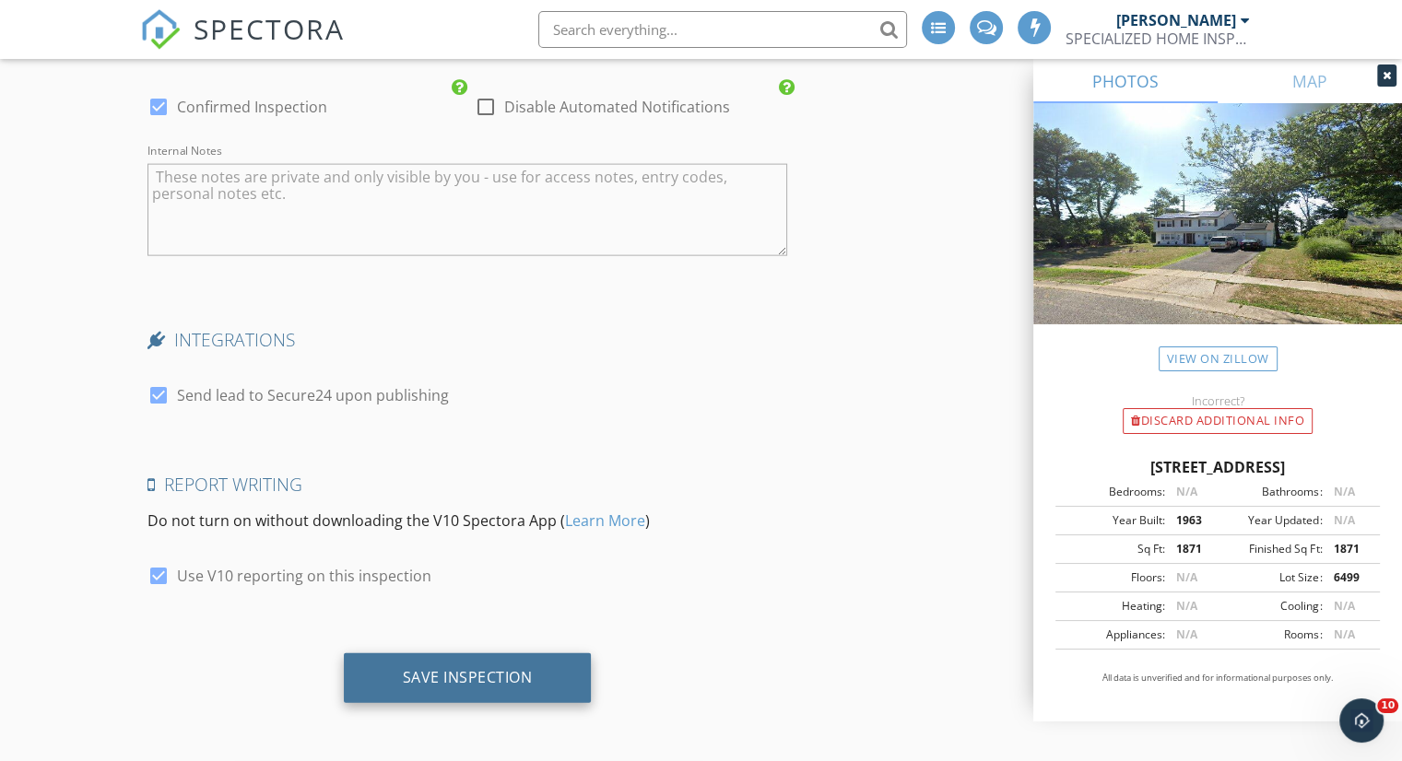
click at [531, 664] on div "Save Inspection" at bounding box center [468, 678] width 248 height 50
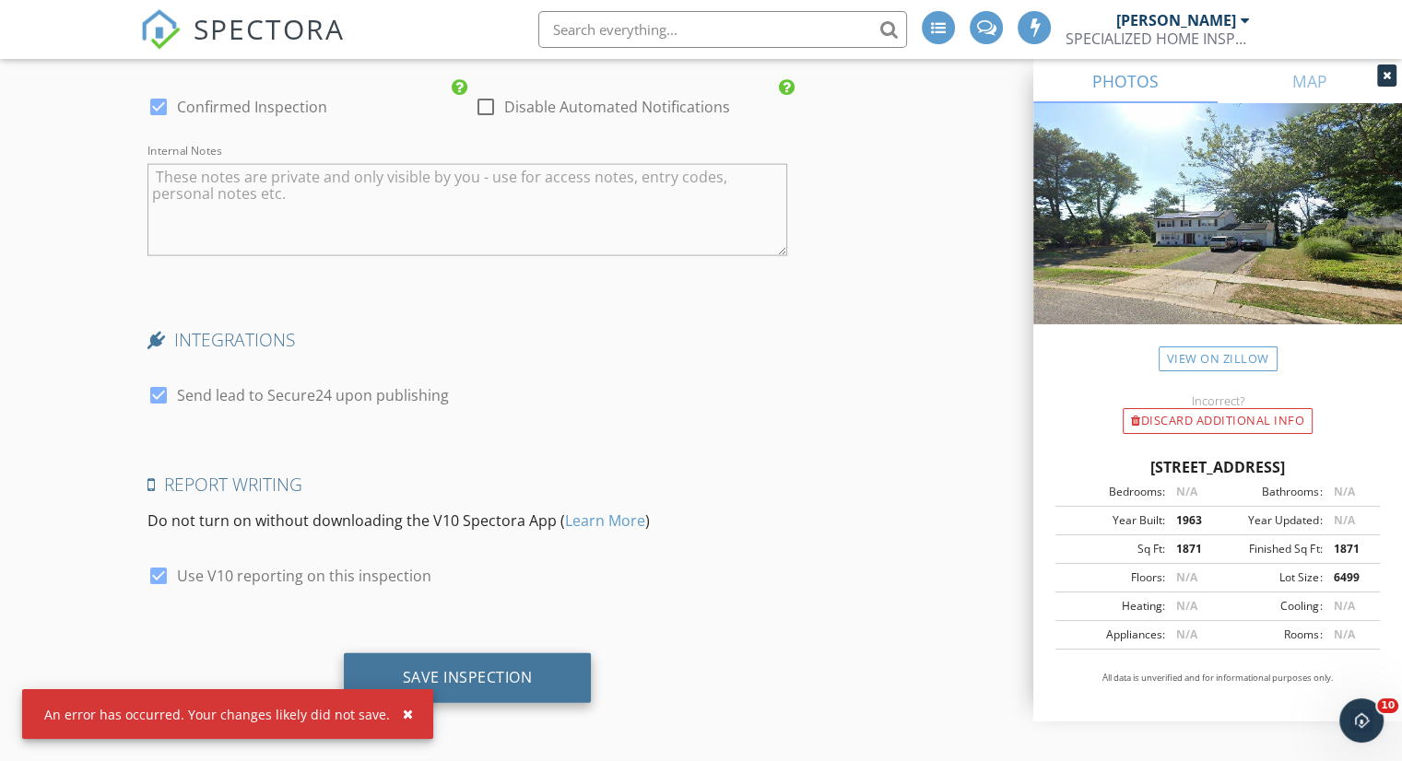
click at [501, 668] on div "Save Inspection" at bounding box center [468, 677] width 130 height 18
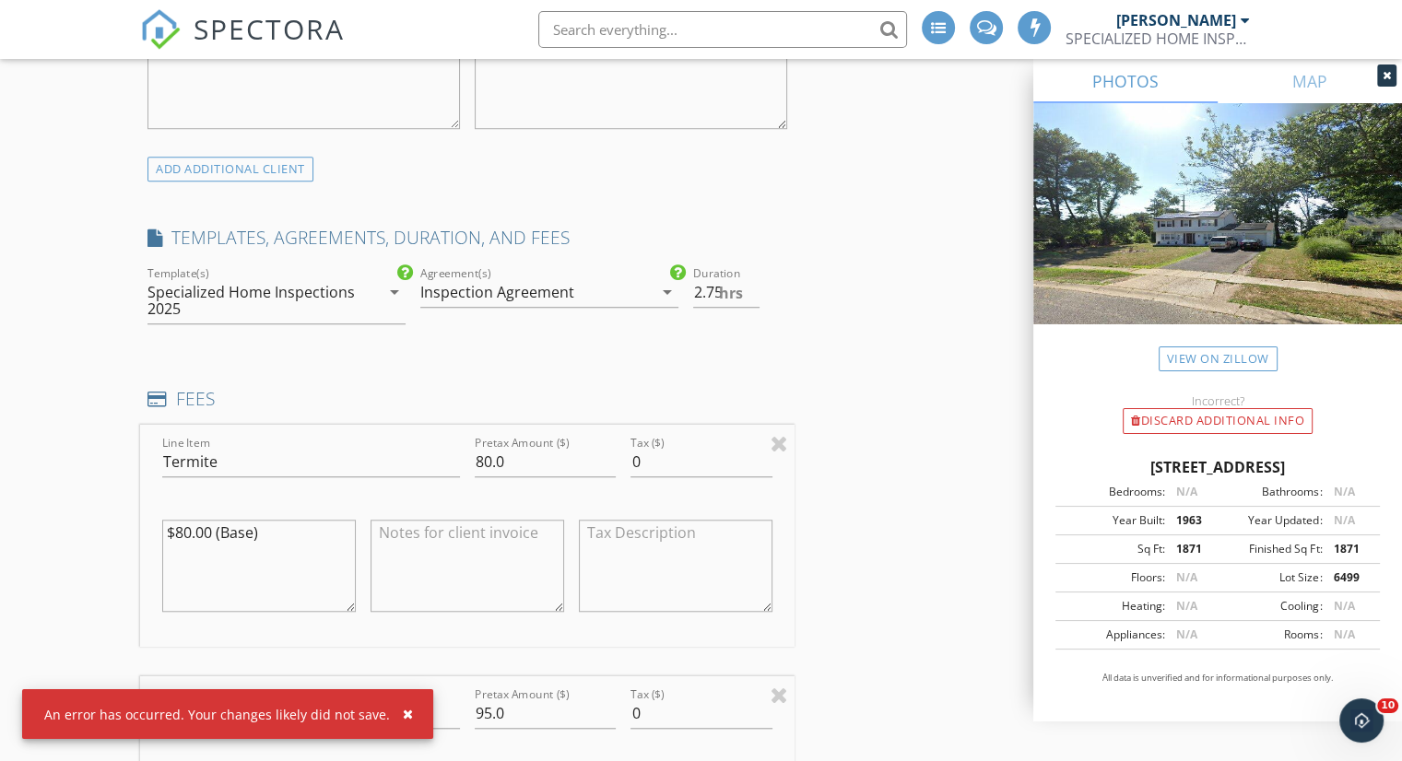
scroll to position [564, 0]
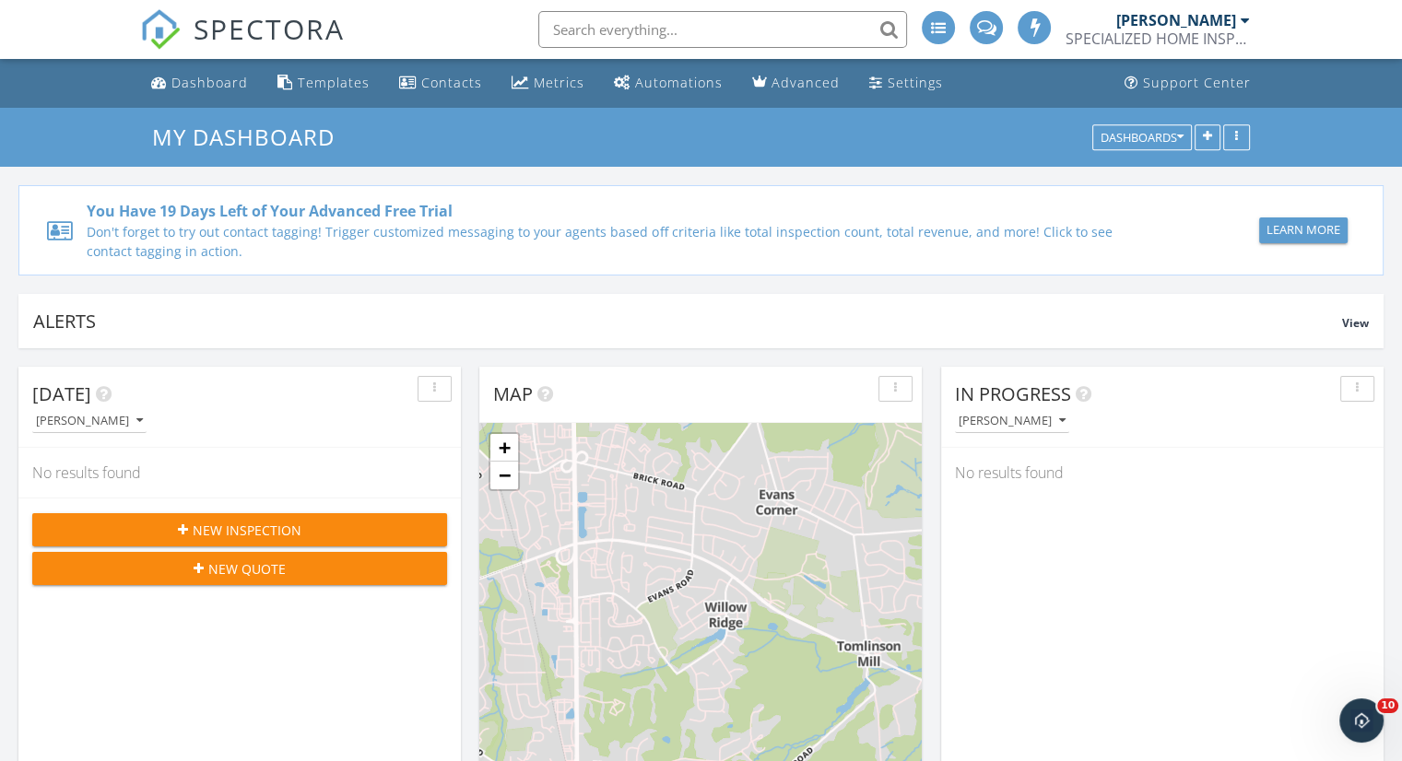
click at [644, 39] on input "text" at bounding box center [722, 29] width 369 height 37
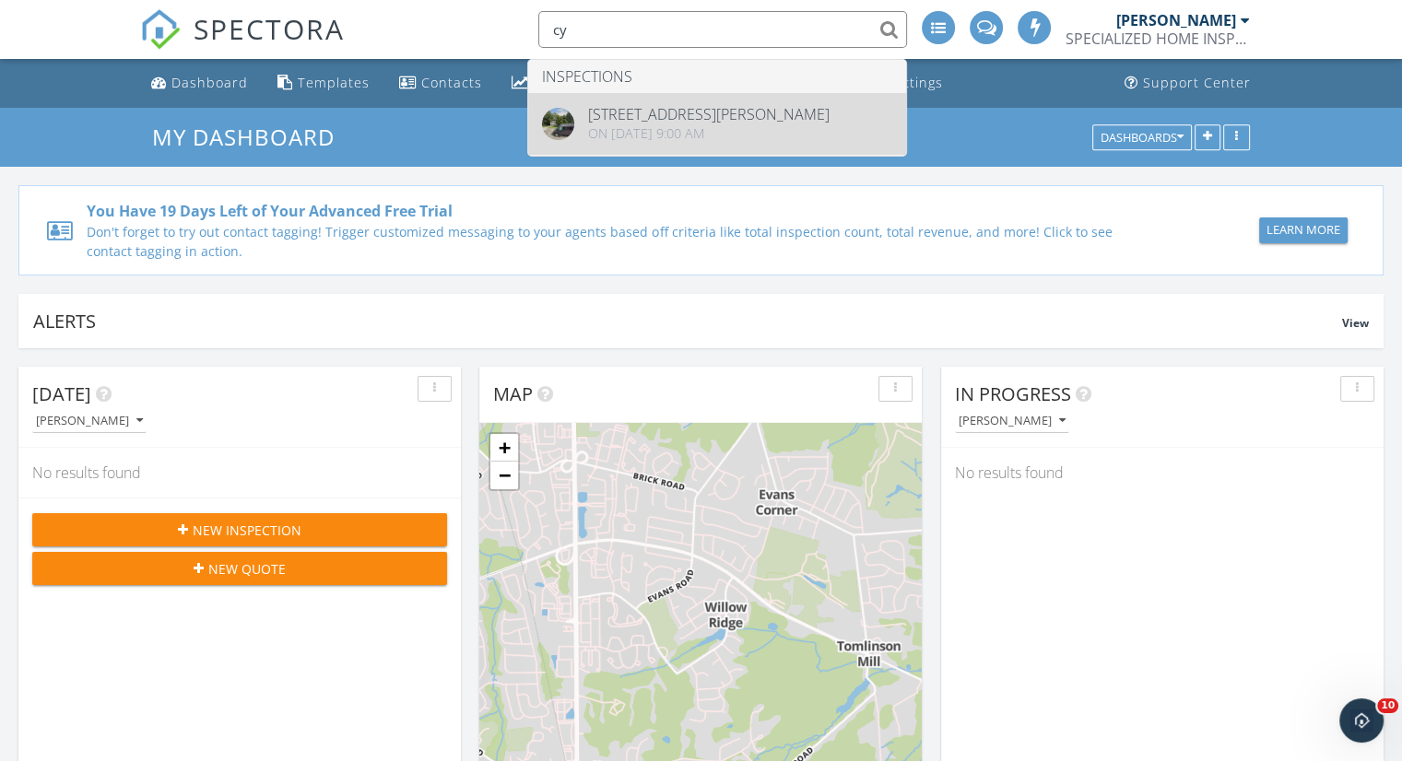
type input "cy"
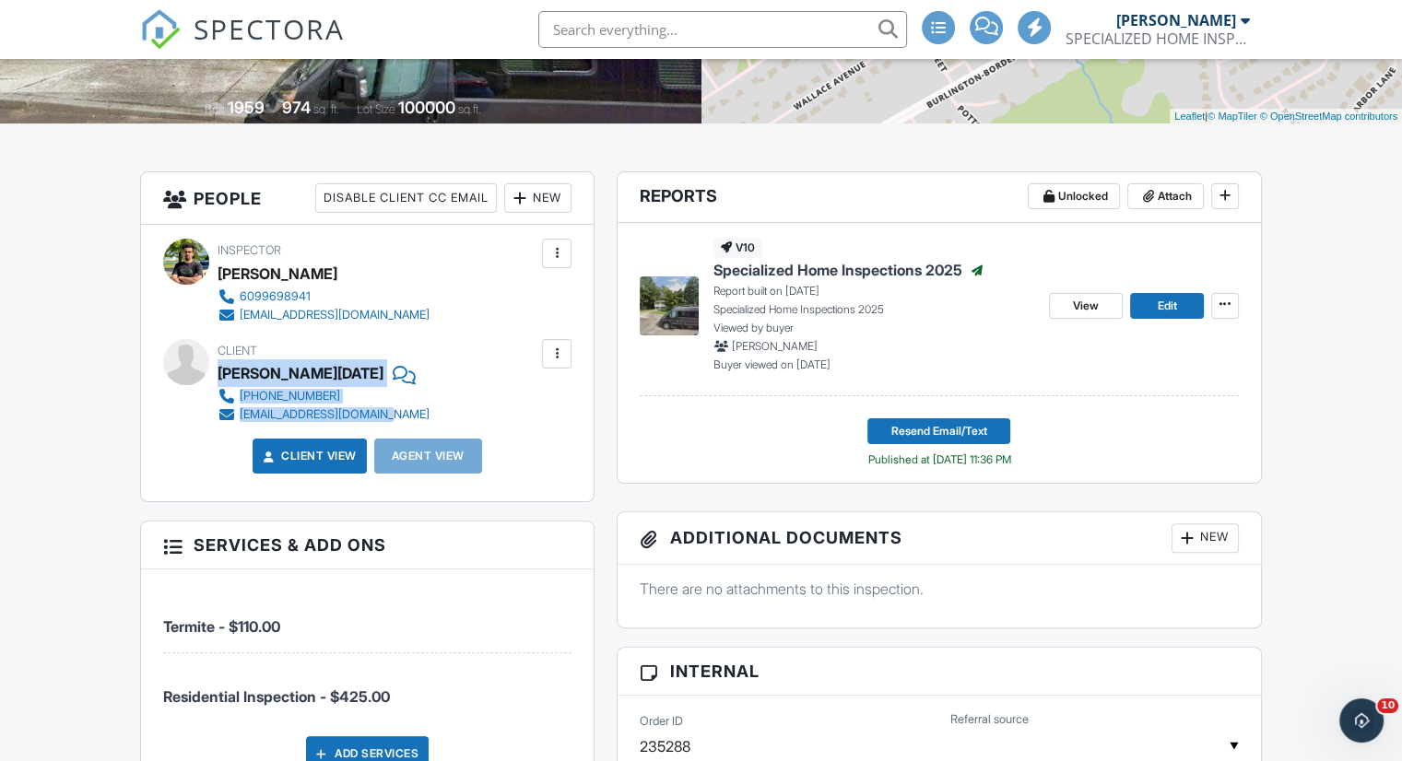
drag, startPoint x: 218, startPoint y: 372, endPoint x: 388, endPoint y: 421, distance: 176.5
click at [388, 421] on div "Client Cynthia Sunday 973-619-8874 cynthia4realz@gmail.com" at bounding box center [367, 381] width 300 height 85
copy div "Cynthia Sunday 973-619-8874 cynthia4realz@gmail.com"
click at [552, 355] on div at bounding box center [556, 354] width 18 height 18
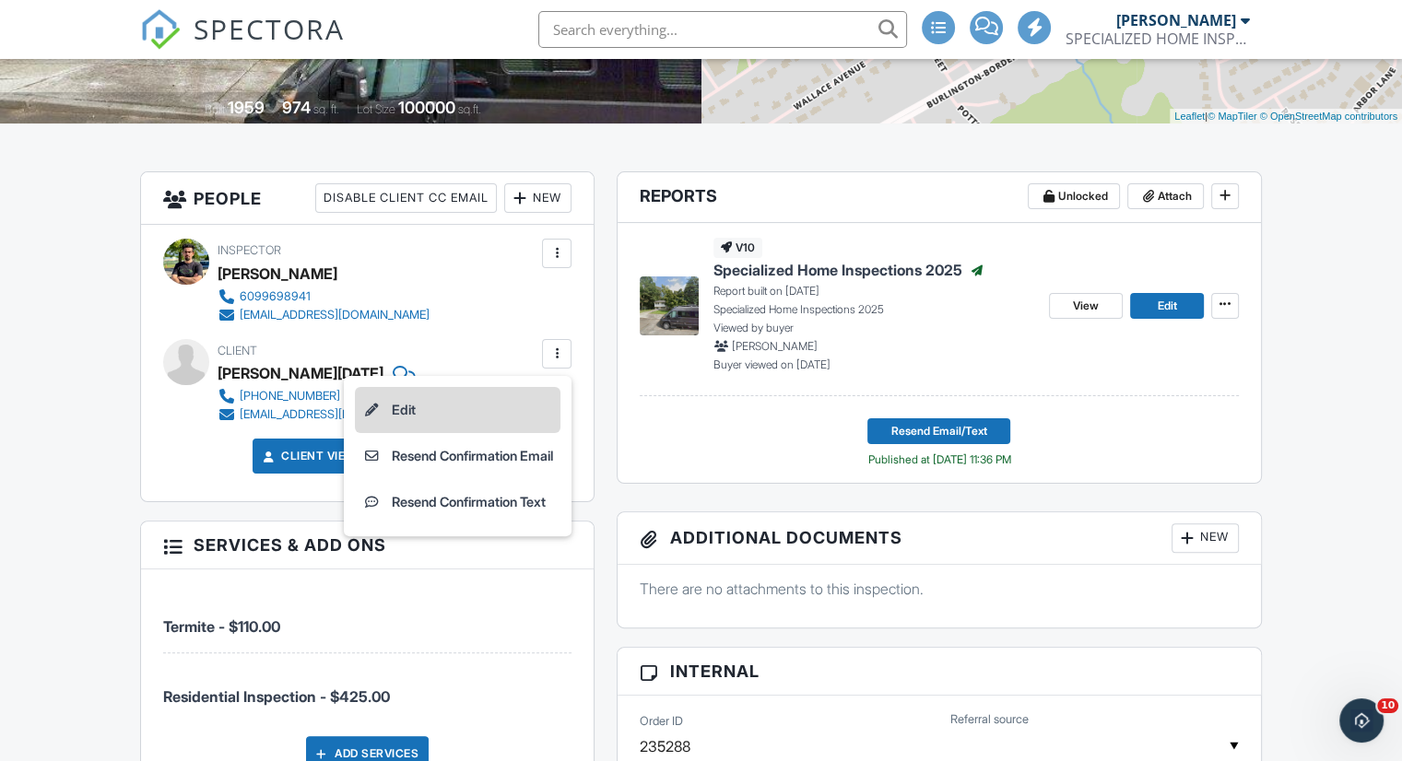
click at [391, 412] on li "Edit" at bounding box center [458, 410] width 206 height 46
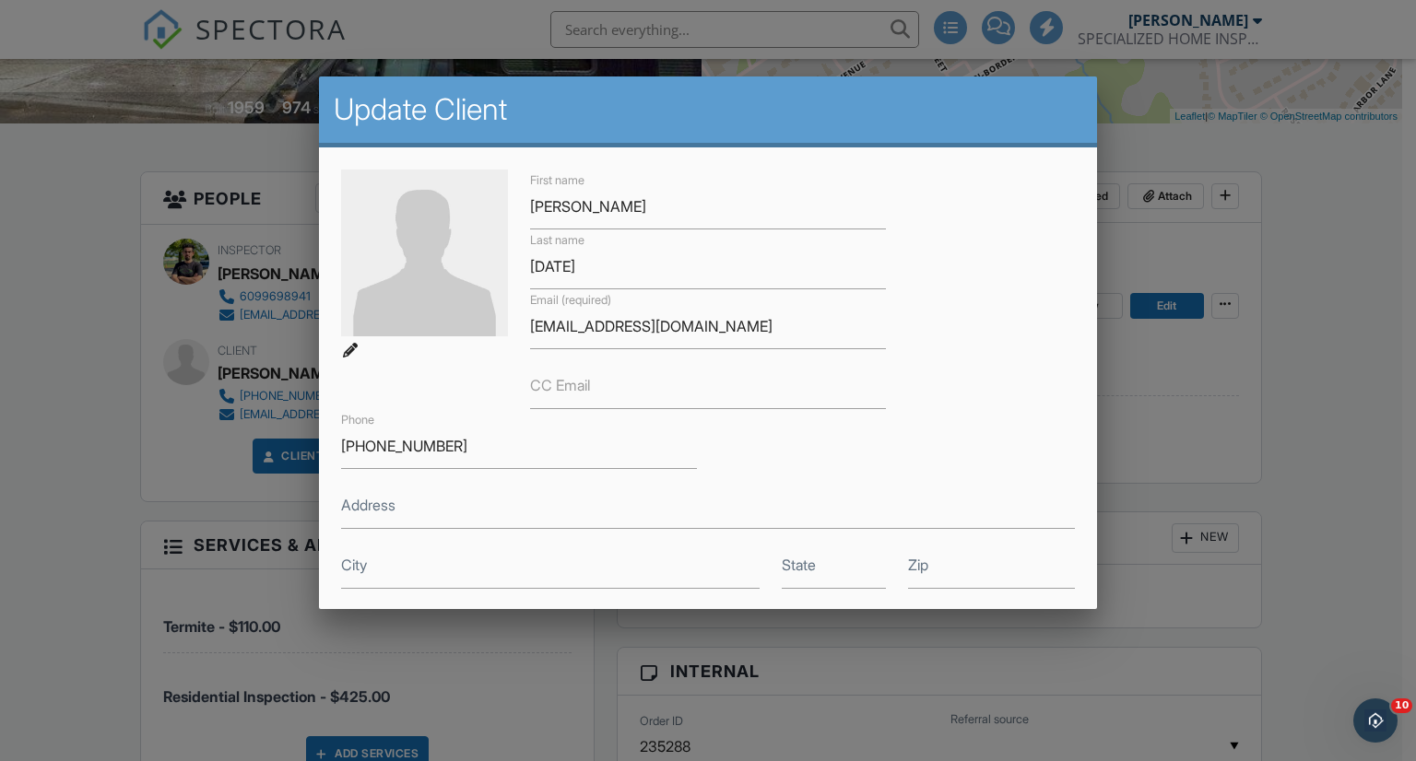
click at [87, 334] on div at bounding box center [708, 384] width 1416 height 952
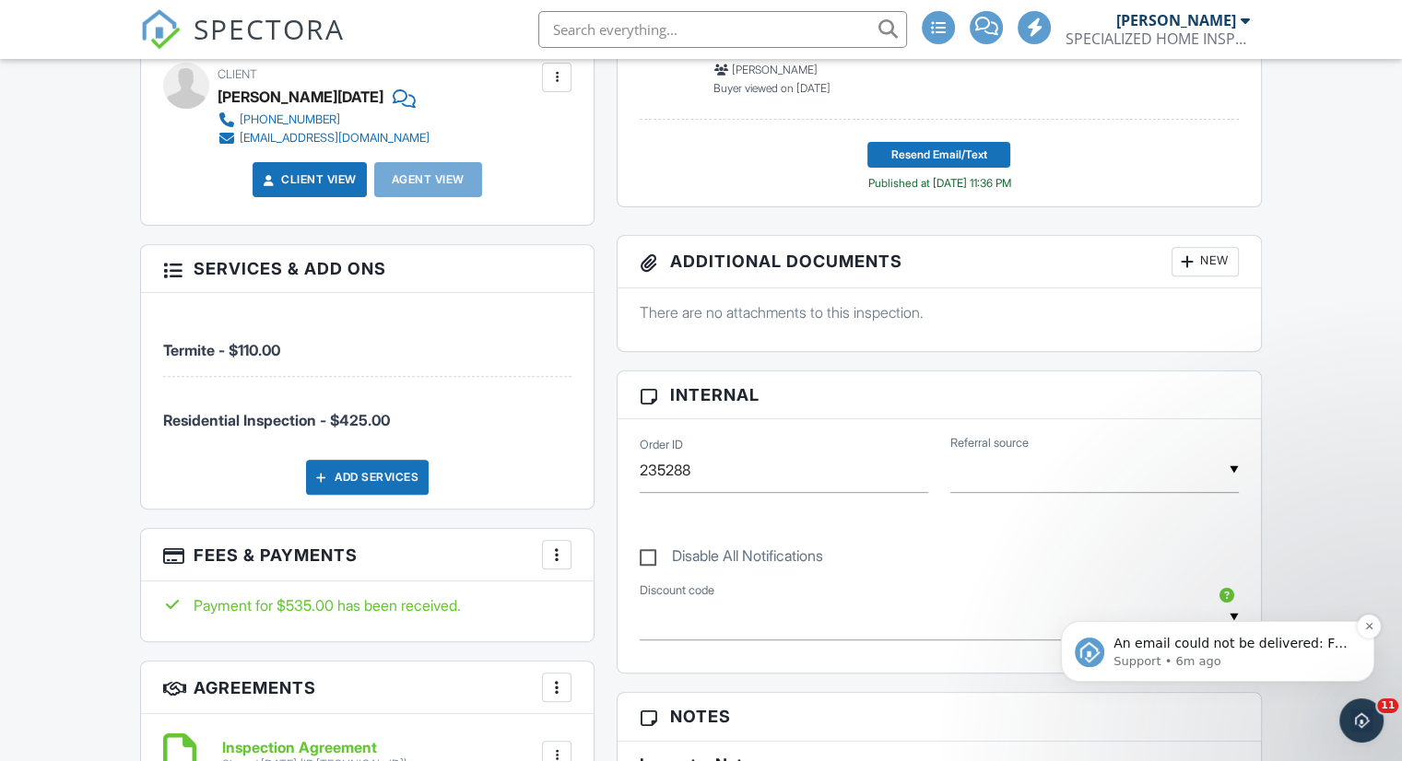
click at [1193, 640] on span "An email could not be delivered: For more information, view Why emails don't ge…" at bounding box center [1230, 662] width 234 height 52
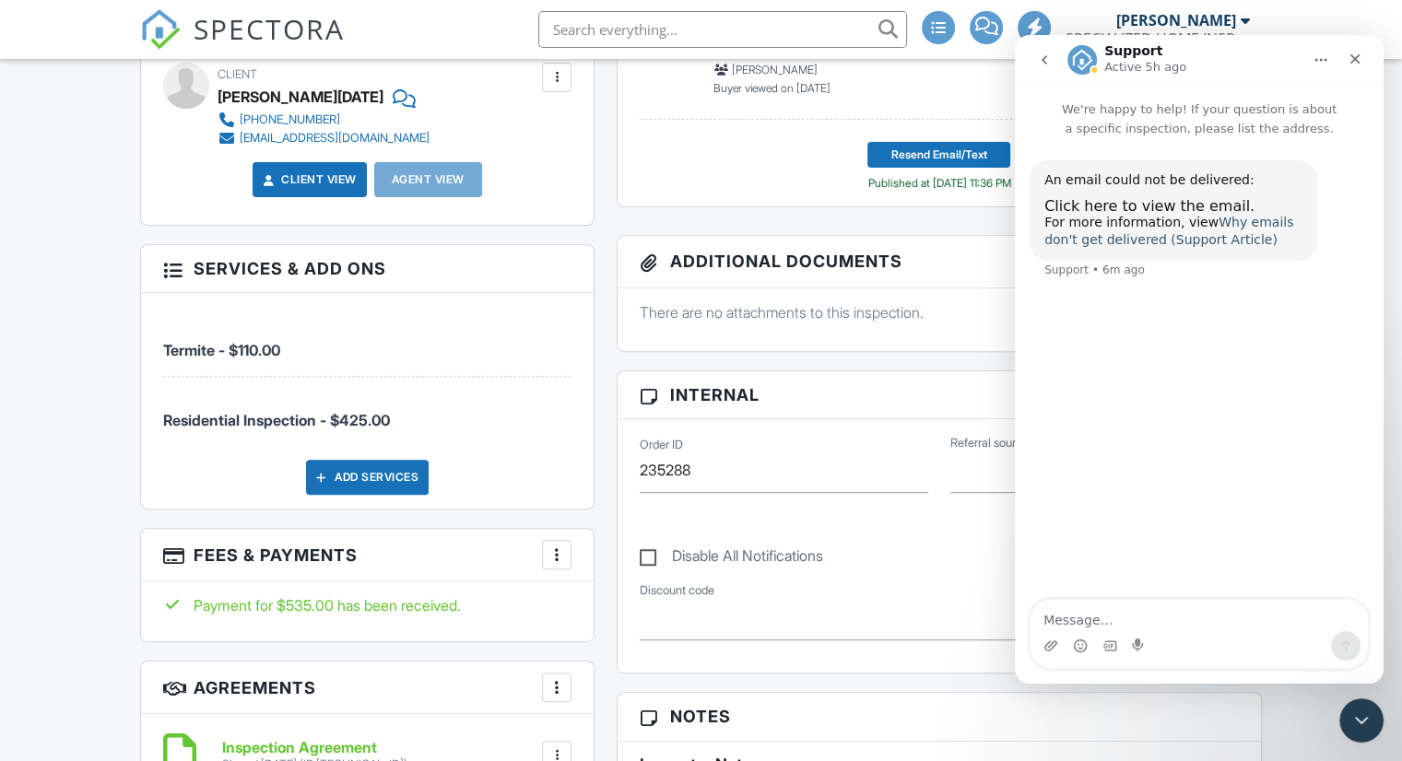
click at [1202, 246] on link "Why emails don't get delivered (Support Article)" at bounding box center [1168, 231] width 249 height 33
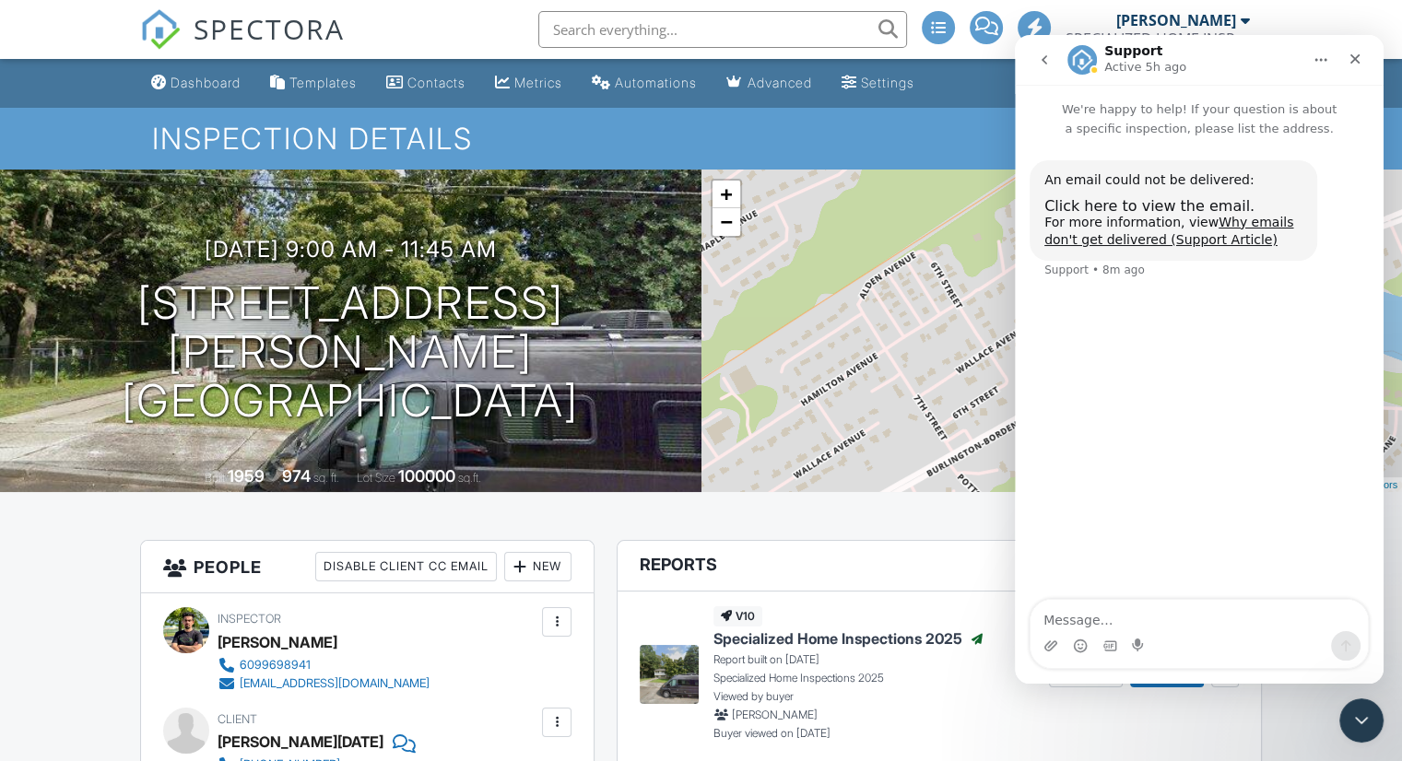
click at [608, 37] on input "text" at bounding box center [722, 29] width 369 height 37
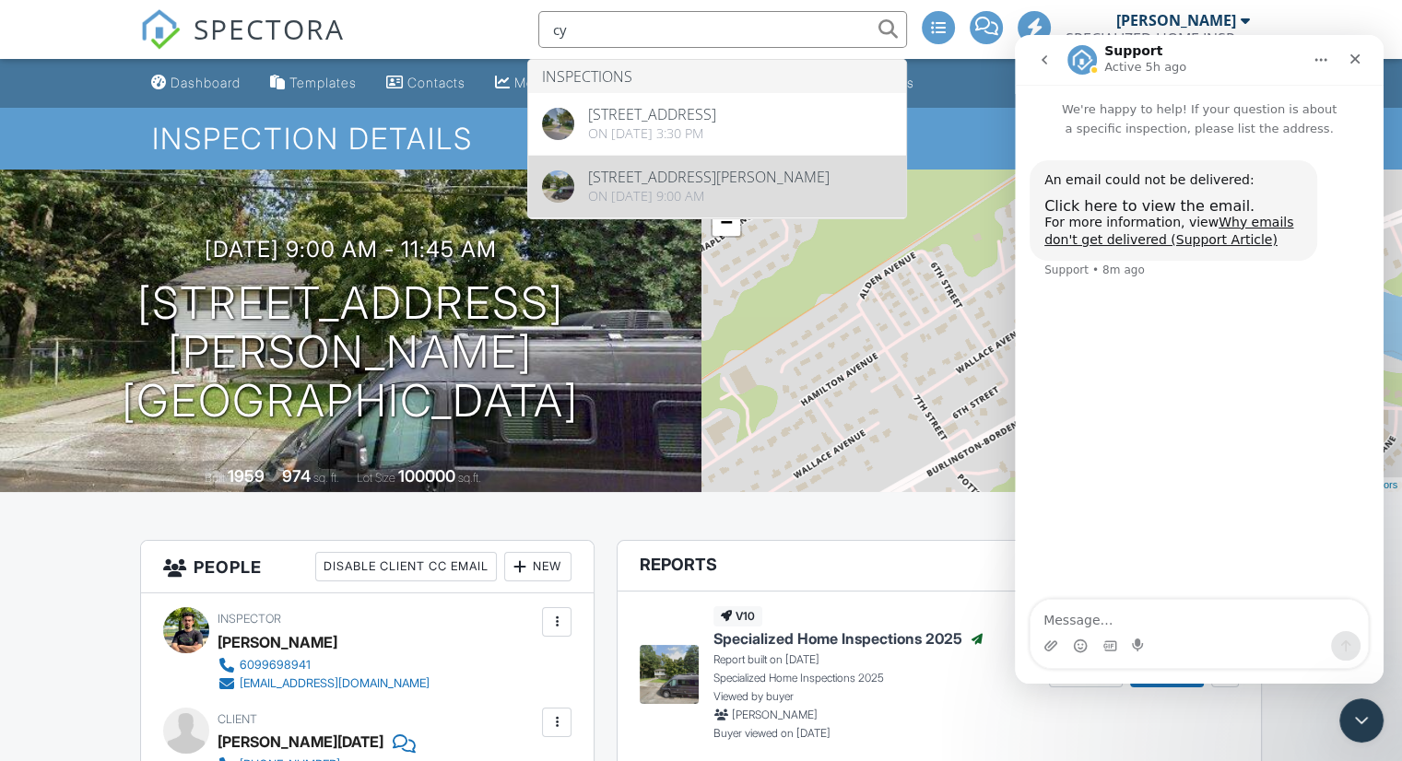
type input "cy"
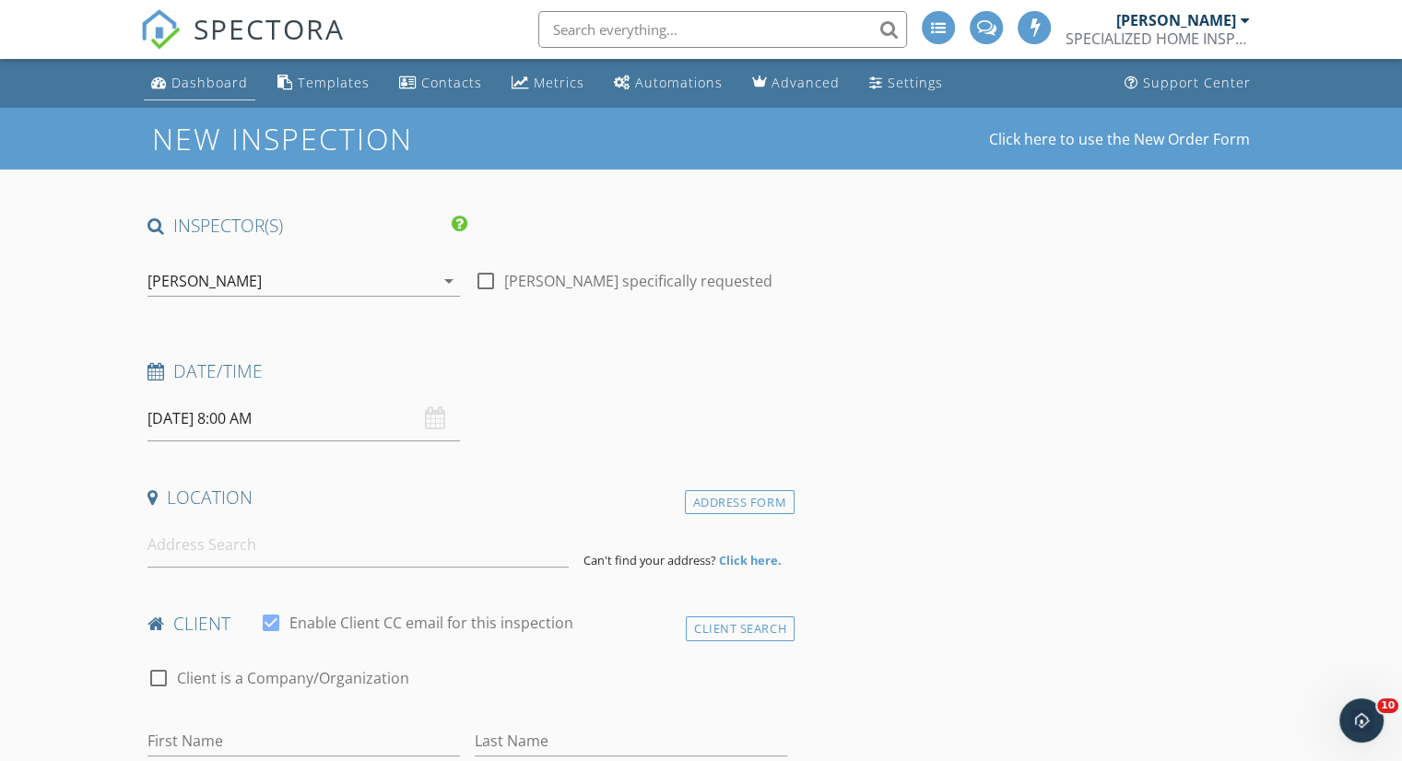
click at [205, 97] on link "Dashboard" at bounding box center [200, 83] width 112 height 34
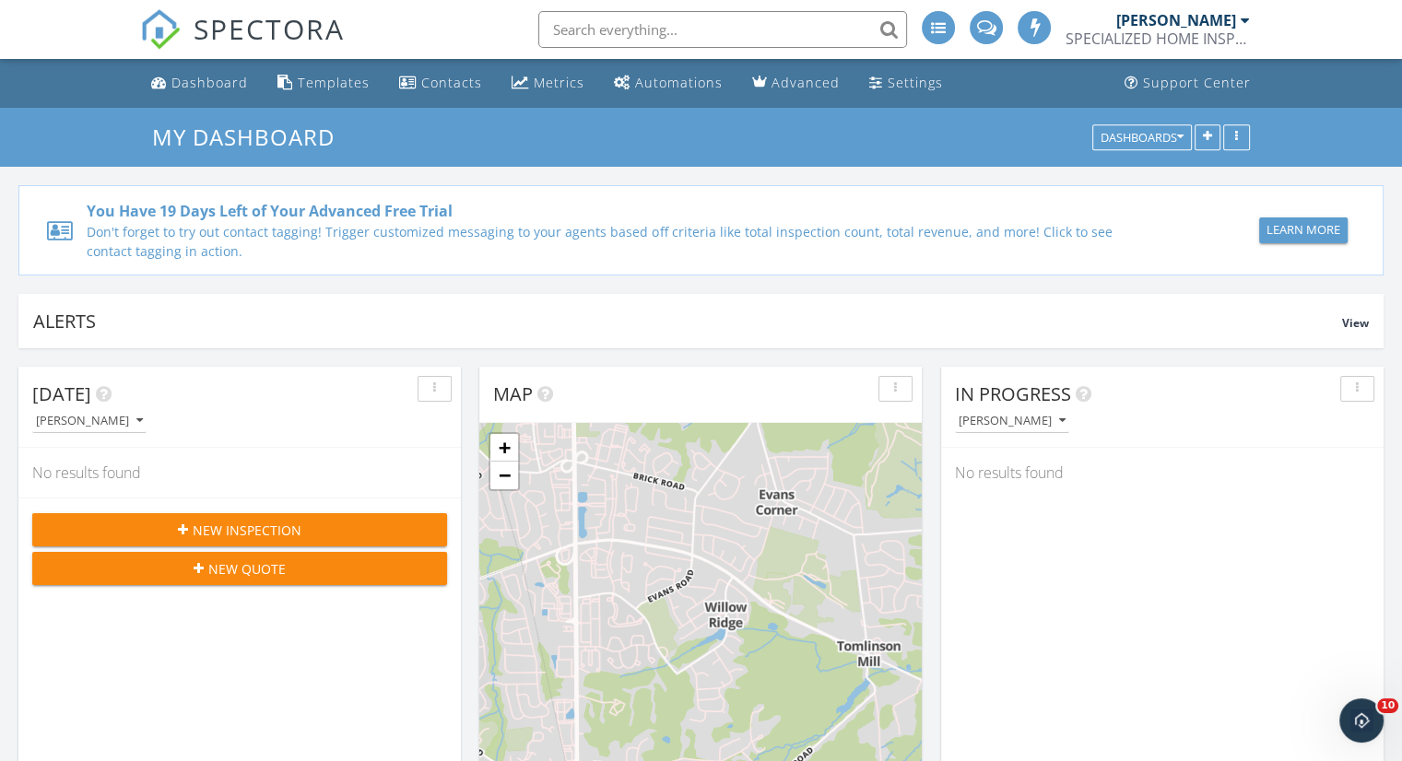
click at [196, 526] on span "New Inspection" at bounding box center [247, 530] width 109 height 19
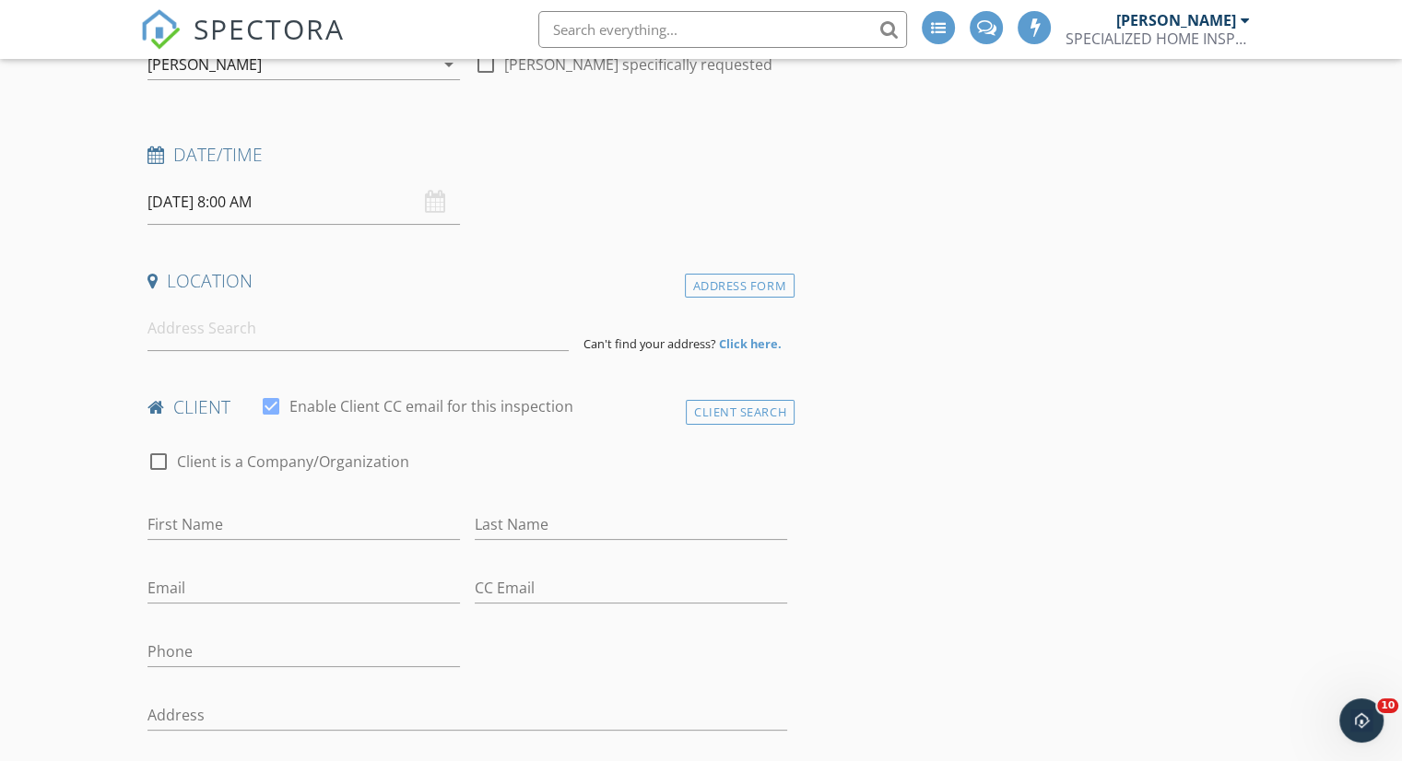
scroll to position [276, 0]
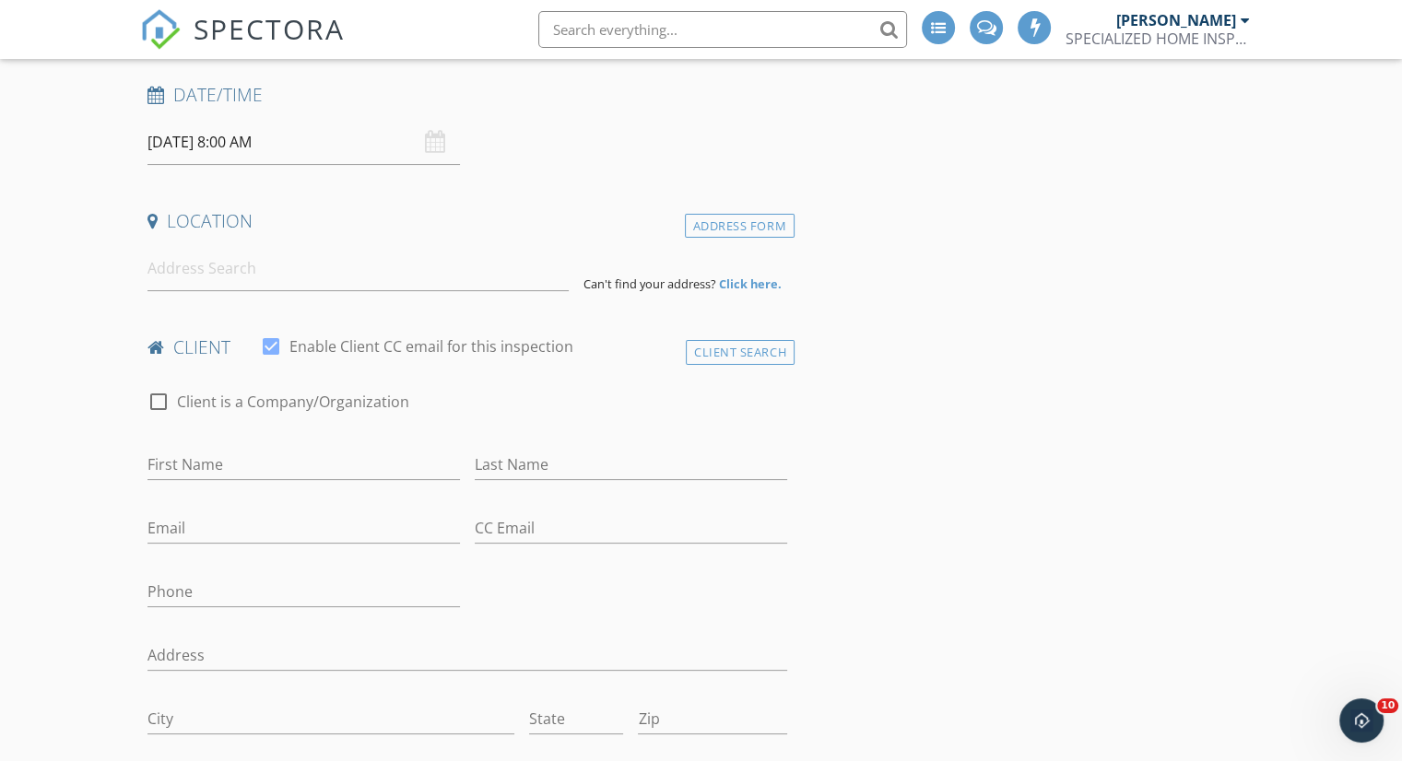
click at [437, 138] on div "[DATE] 8:00 AM" at bounding box center [303, 142] width 312 height 45
click at [340, 148] on input "[DATE] 8:00 AM" at bounding box center [303, 142] width 312 height 45
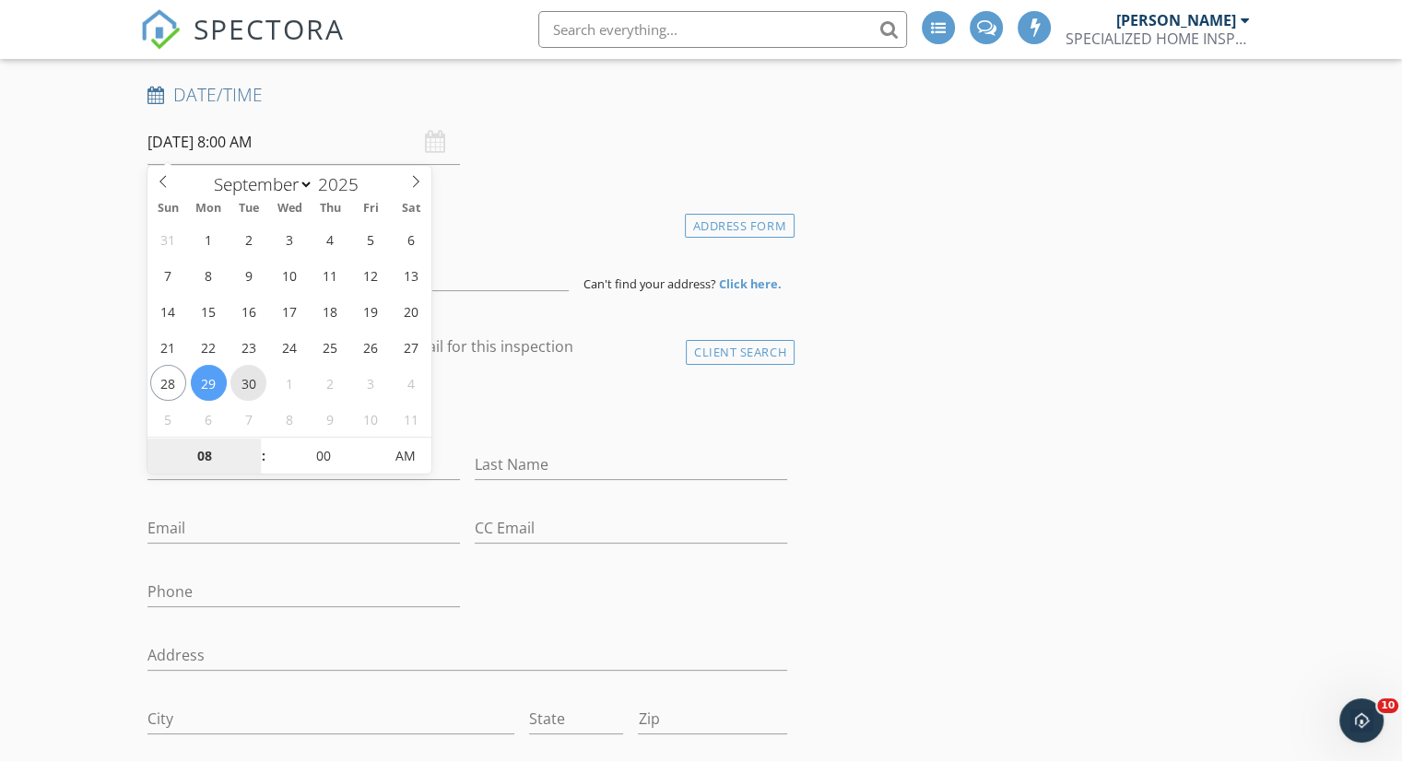
type input "[DATE] 8:00 AM"
type input "09"
type input "[DATE] 9:00 AM"
click at [251, 446] on span at bounding box center [254, 447] width 13 height 18
type input "10"
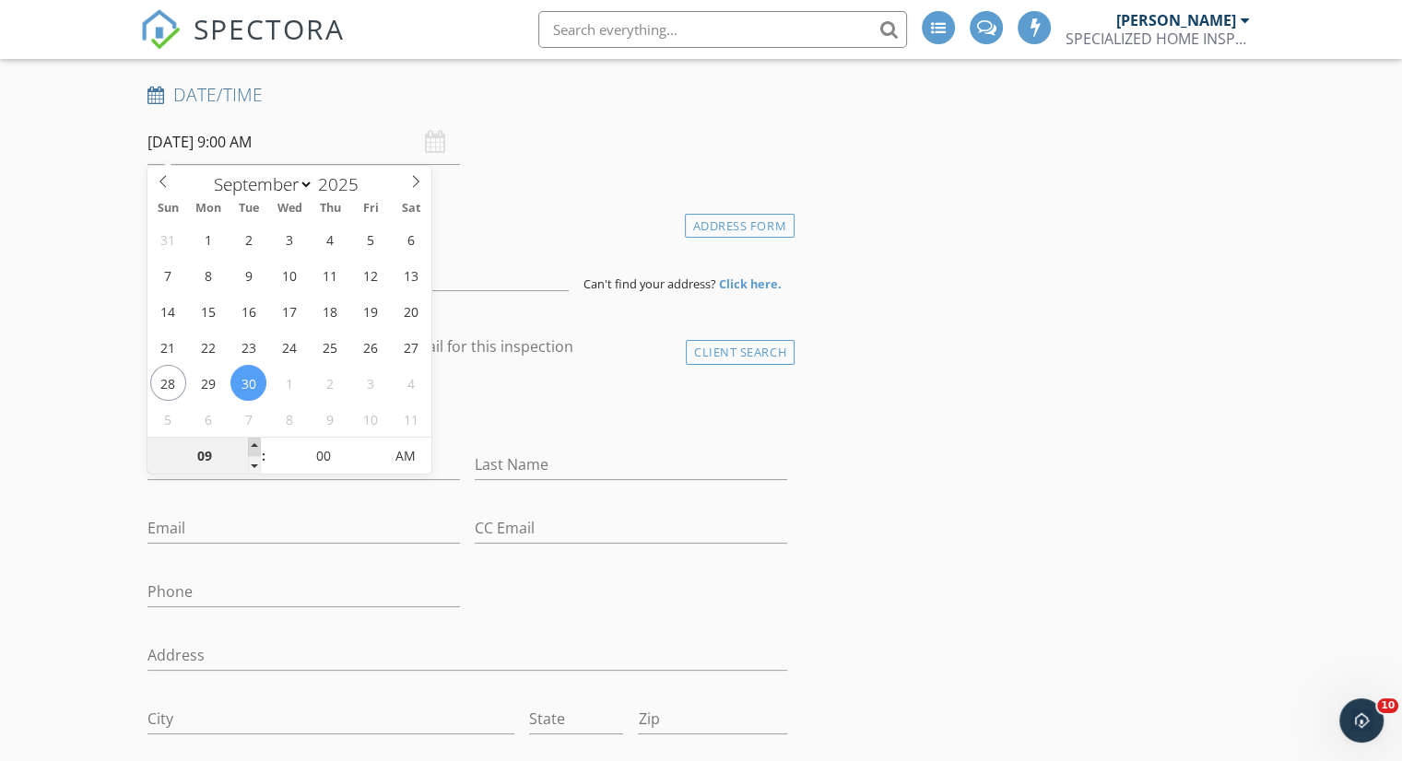
type input "[DATE] 10:00 AM"
click at [251, 446] on span at bounding box center [254, 447] width 13 height 18
type input "11"
type input "[DATE] 11:00 AM"
click at [251, 446] on span at bounding box center [254, 447] width 13 height 18
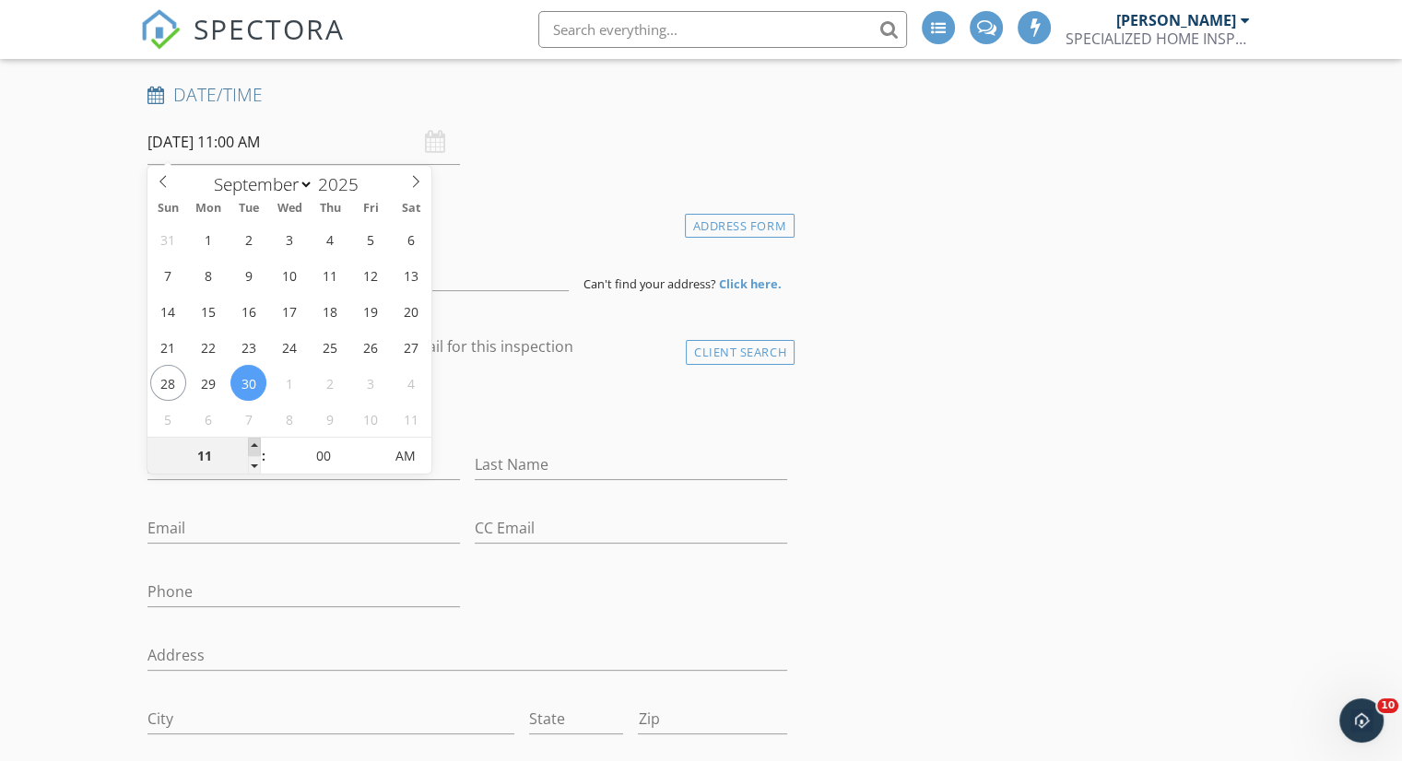
type input "12"
type input "[DATE] 12:00 PM"
click at [251, 446] on span at bounding box center [254, 447] width 13 height 18
type input "01"
type input "[DATE] 1:00 PM"
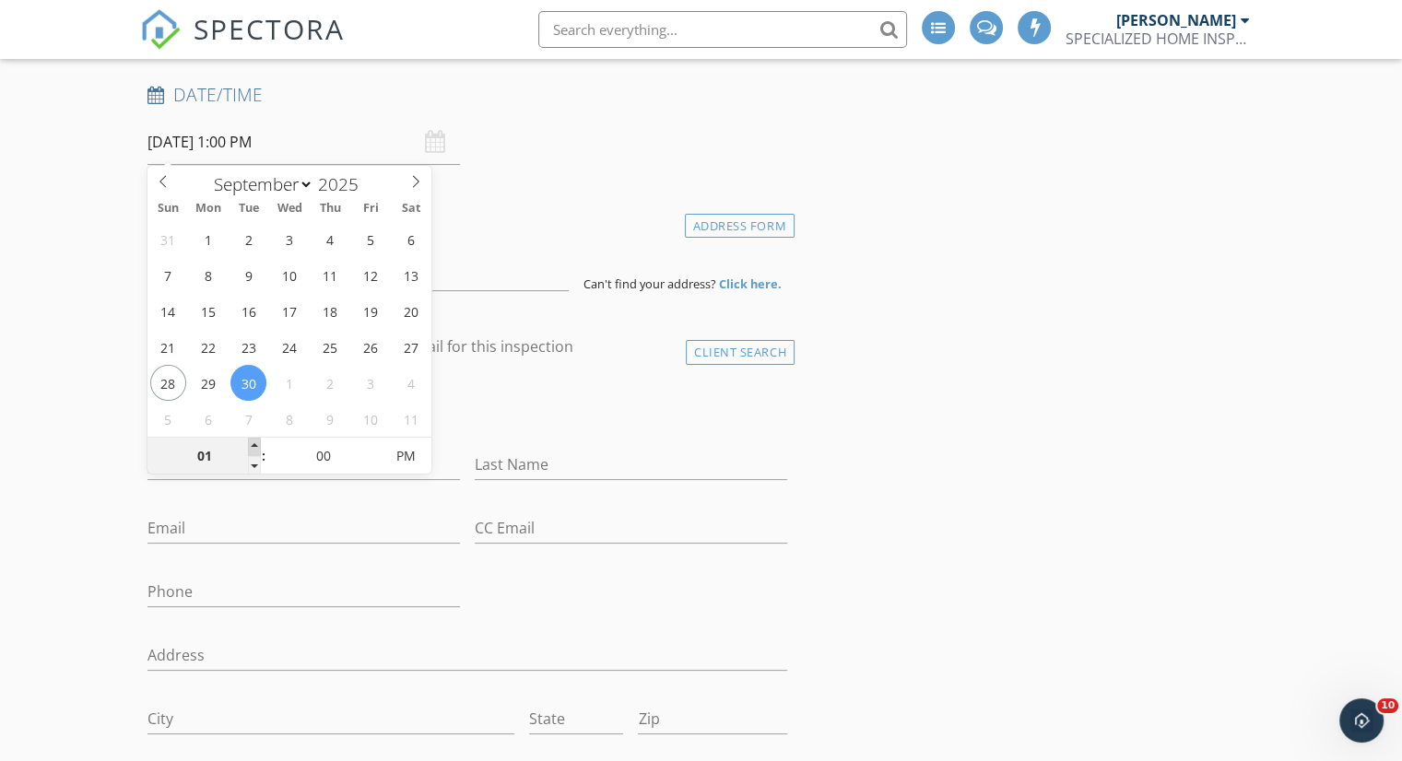
click at [251, 446] on span at bounding box center [254, 447] width 13 height 18
type input "02"
type input "[DATE] 2:00 PM"
click at [251, 446] on span at bounding box center [254, 447] width 13 height 18
type input "03"
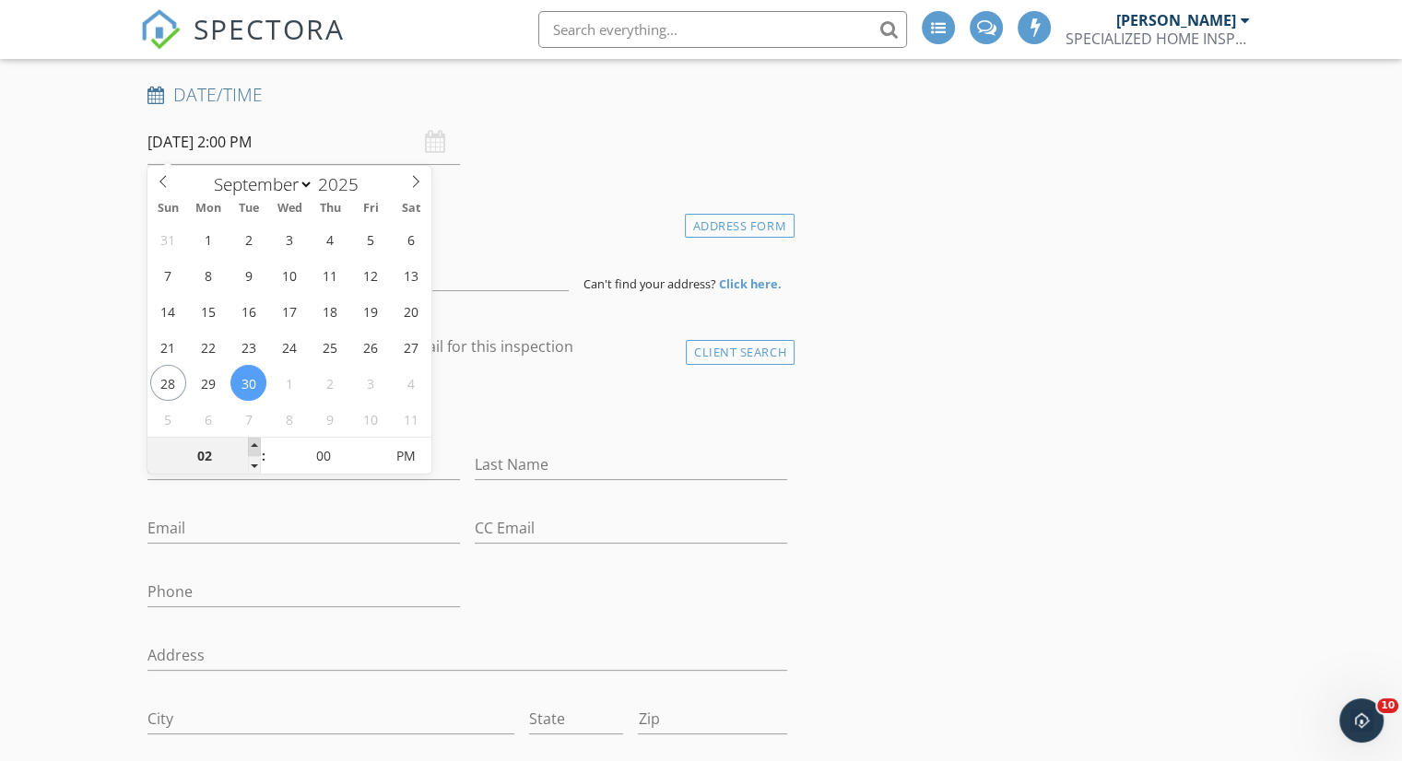
type input "[DATE] 3:00 PM"
click at [251, 446] on span at bounding box center [254, 447] width 13 height 18
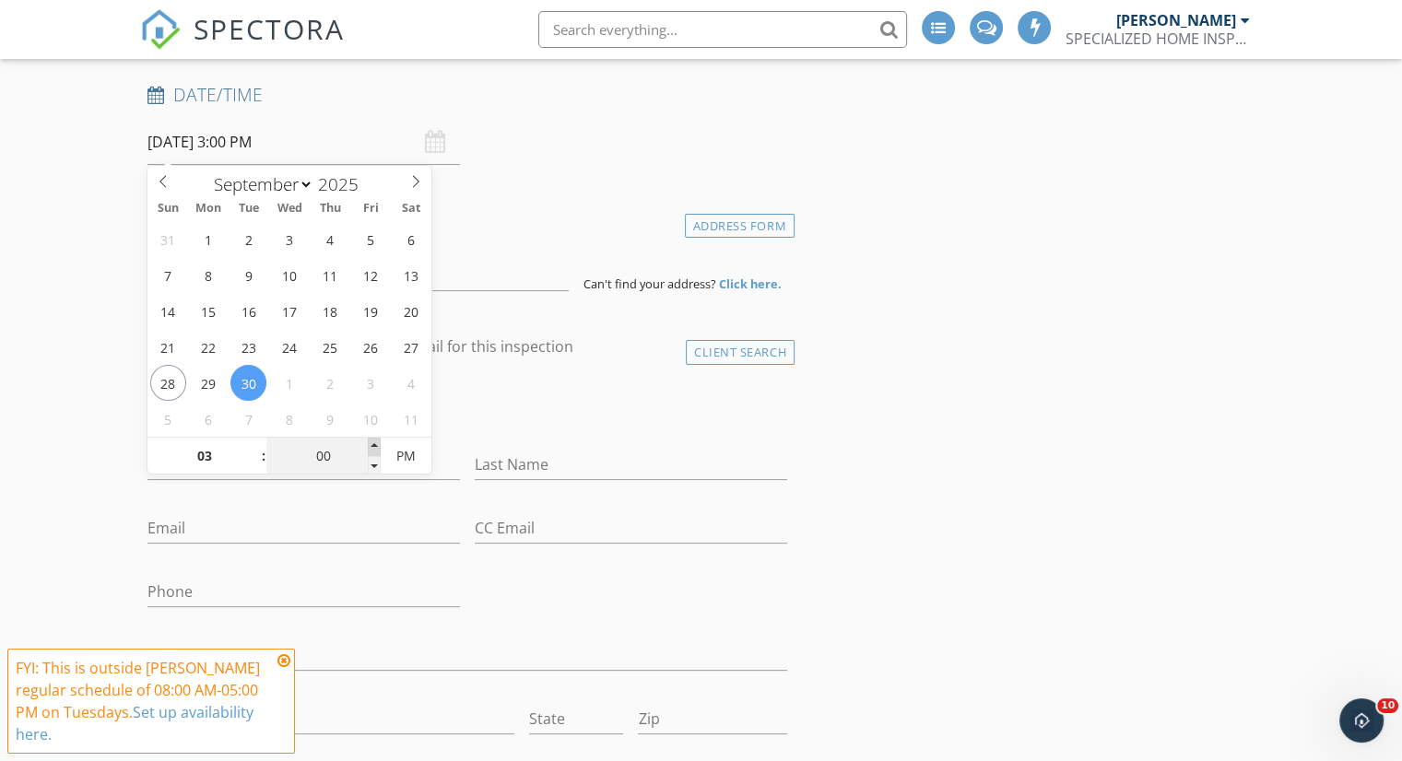
type input "05"
type input "[DATE] 3:05 PM"
click at [372, 447] on span at bounding box center [374, 447] width 13 height 18
type input "10"
type input "[DATE] 3:10 PM"
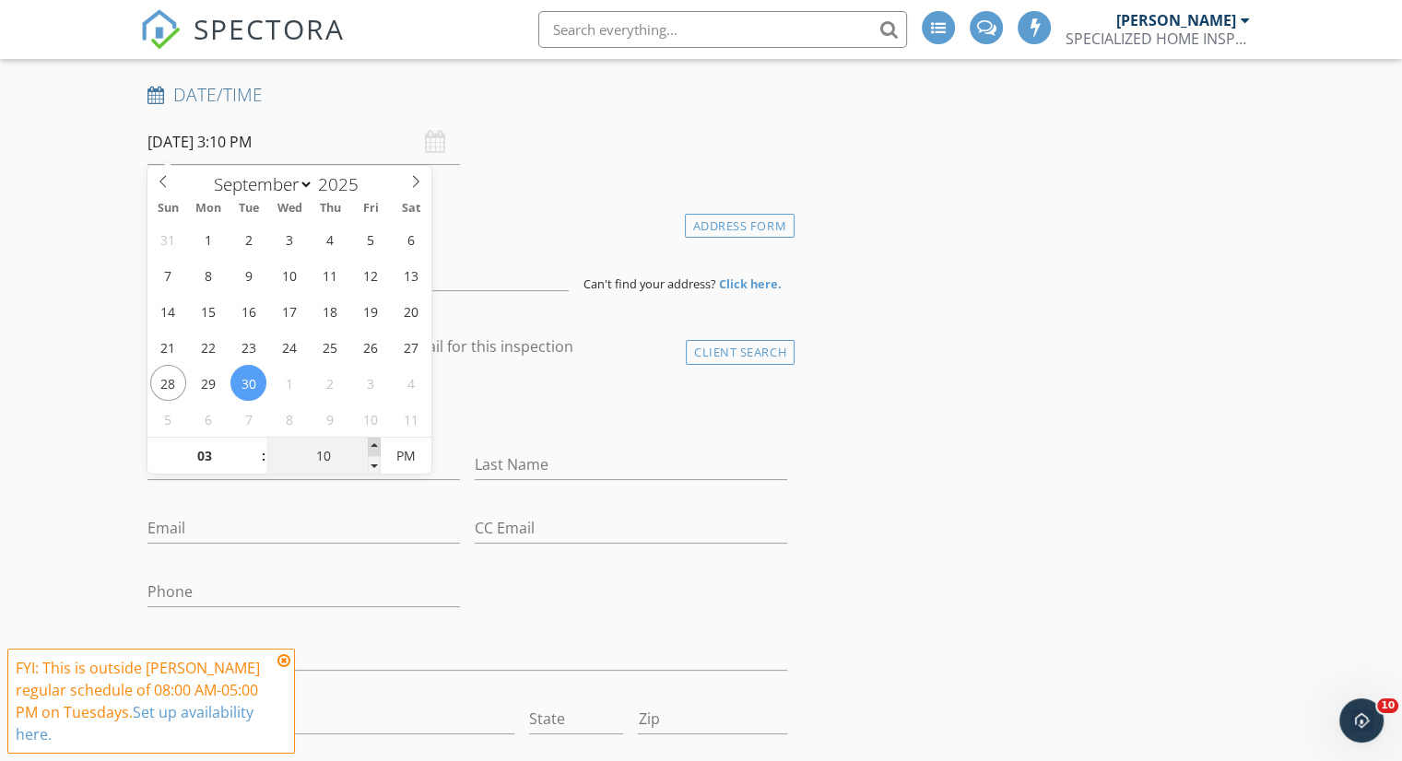
click at [372, 447] on span at bounding box center [374, 447] width 13 height 18
type input "15"
type input "[DATE] 3:15 PM"
click at [372, 447] on span at bounding box center [374, 447] width 13 height 18
type input "20"
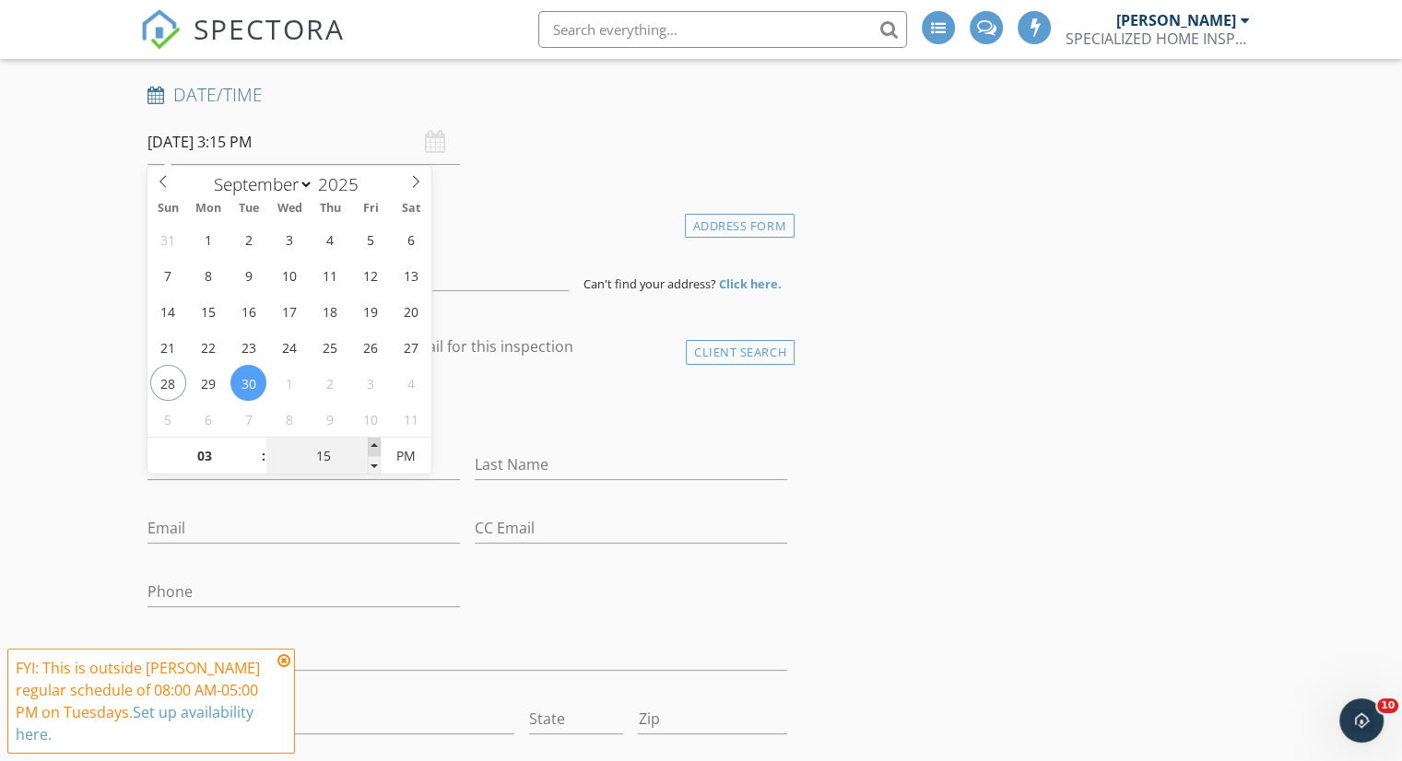
type input "[DATE] 3:20 PM"
click at [372, 447] on span at bounding box center [374, 447] width 13 height 18
type input "25"
type input "[DATE] 3:25 PM"
click at [372, 447] on span at bounding box center [374, 447] width 13 height 18
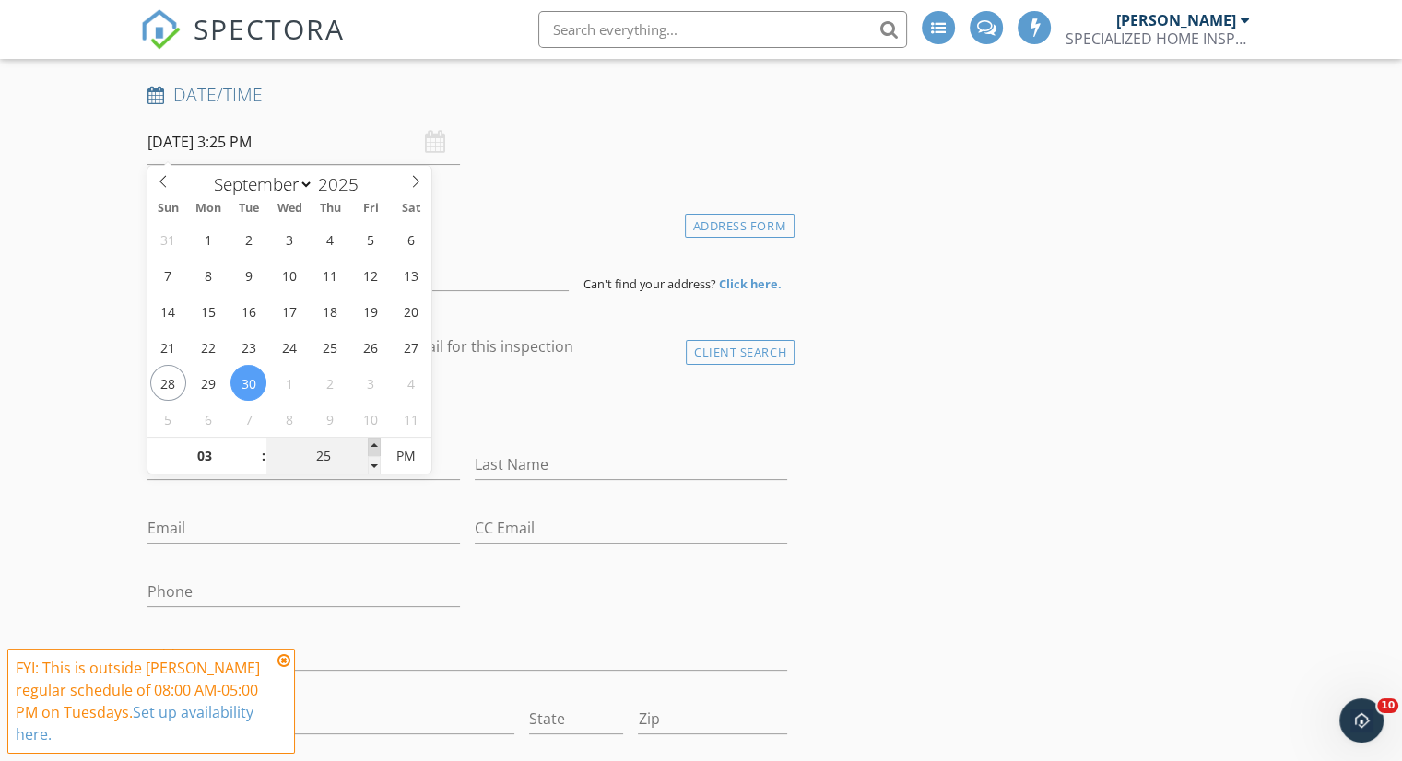
type input "30"
type input "09/30/2025 3:30 PM"
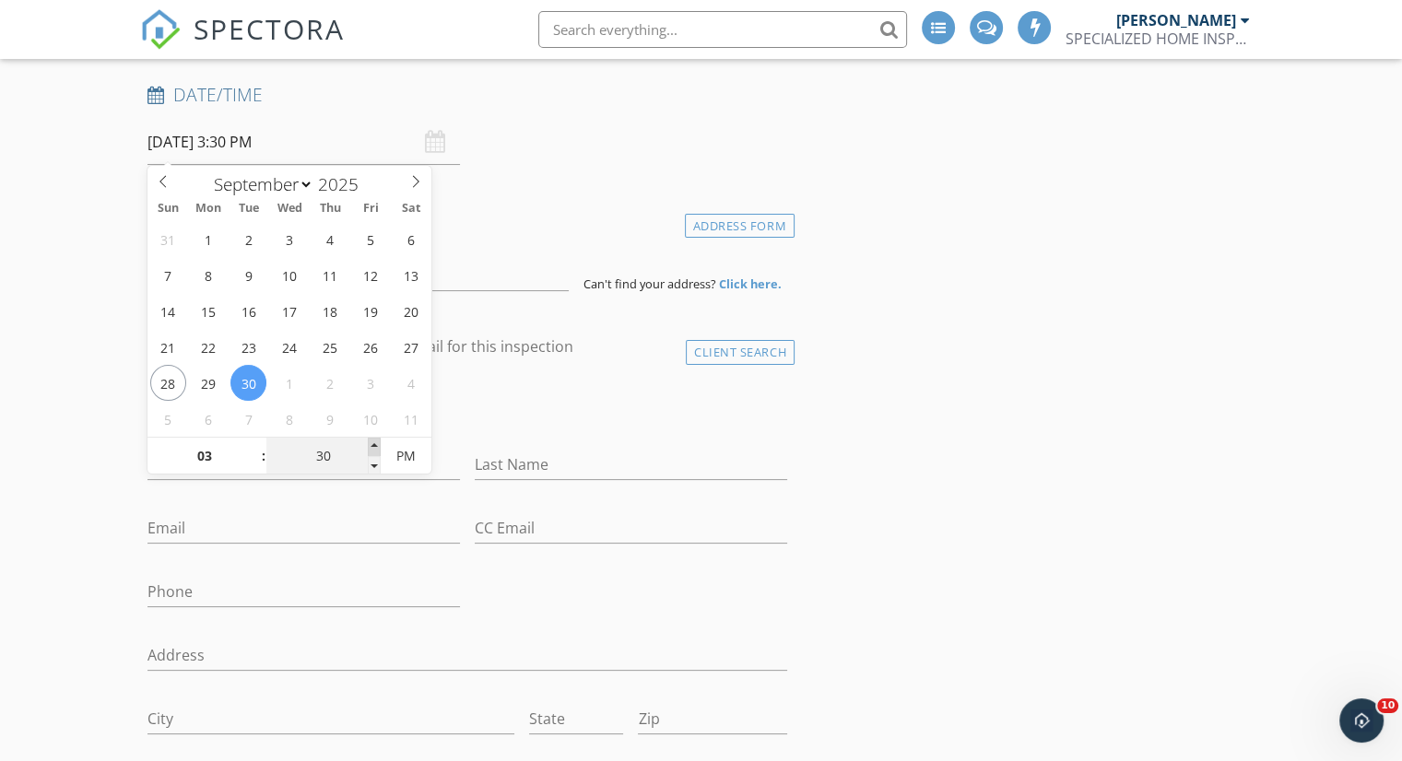
click at [372, 447] on span at bounding box center [374, 447] width 13 height 18
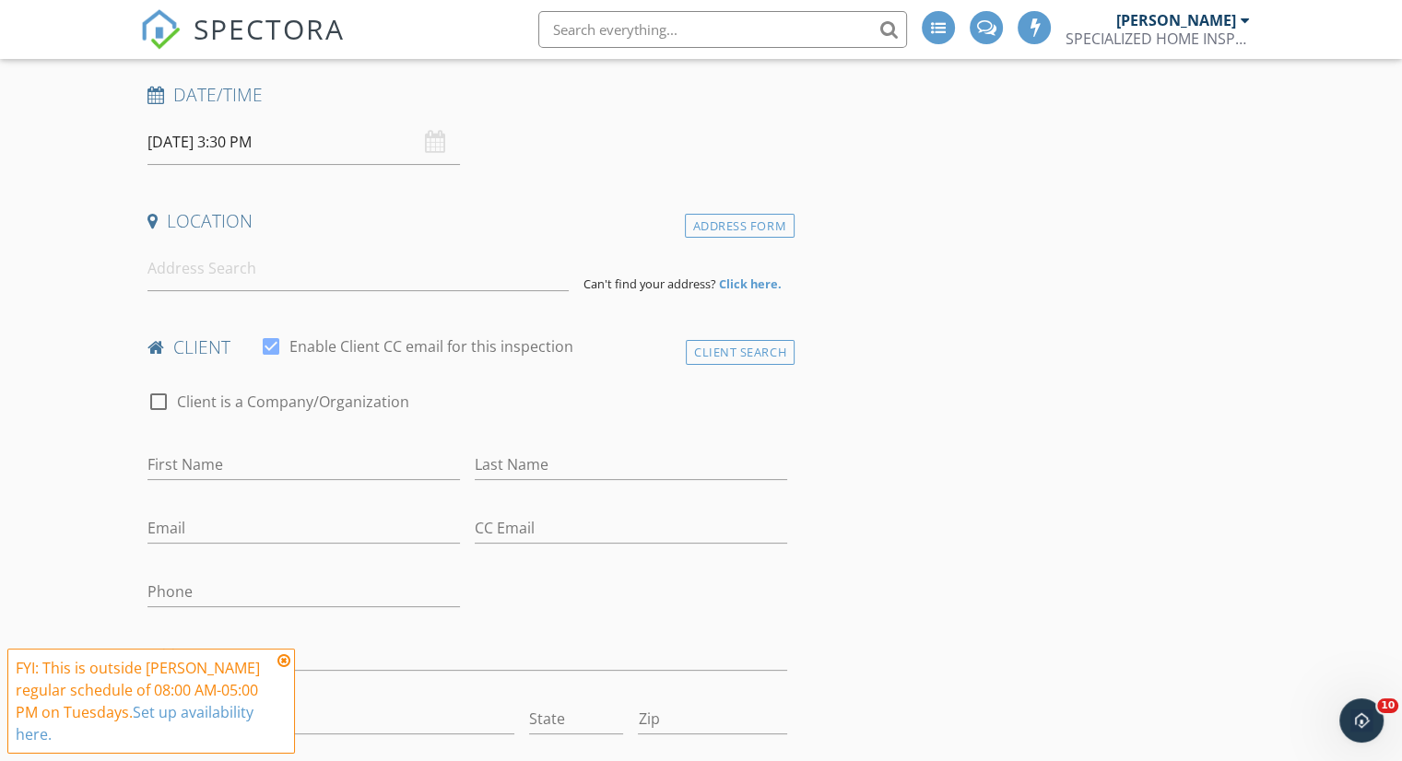
click at [284, 656] on icon at bounding box center [283, 660] width 13 height 15
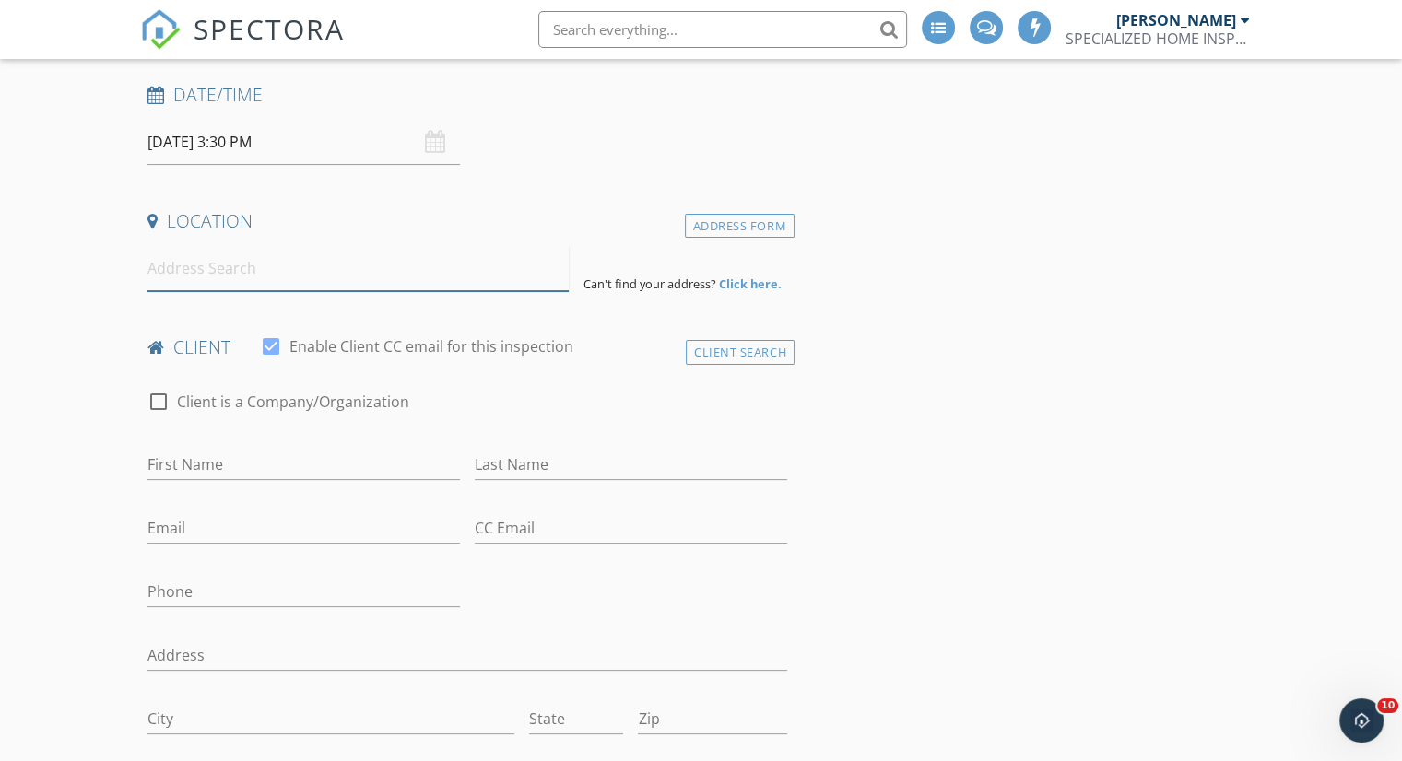
click at [221, 270] on input at bounding box center [357, 268] width 421 height 45
paste input "1 helm turn Willingboro NJ"
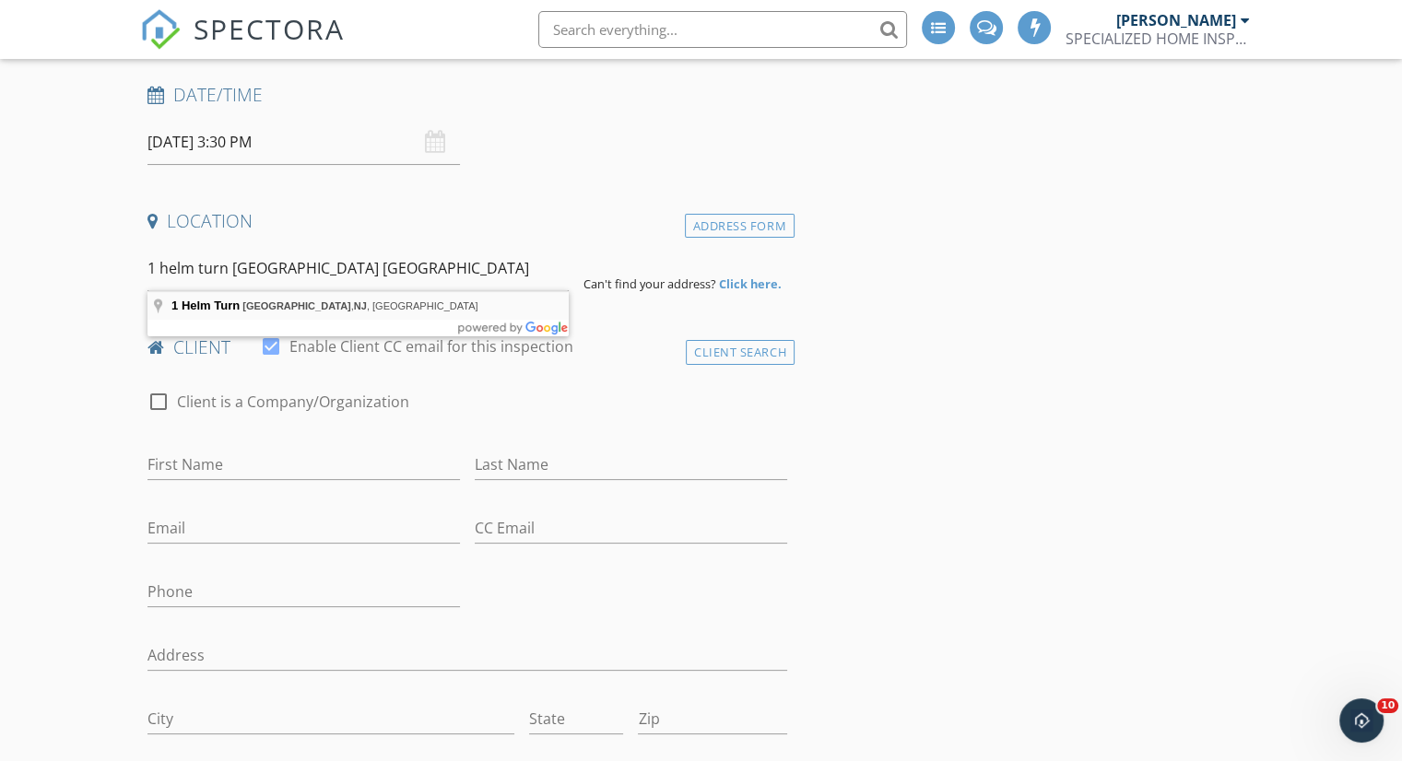
type input "1 Helm Turn, Willingboro, NJ, USA"
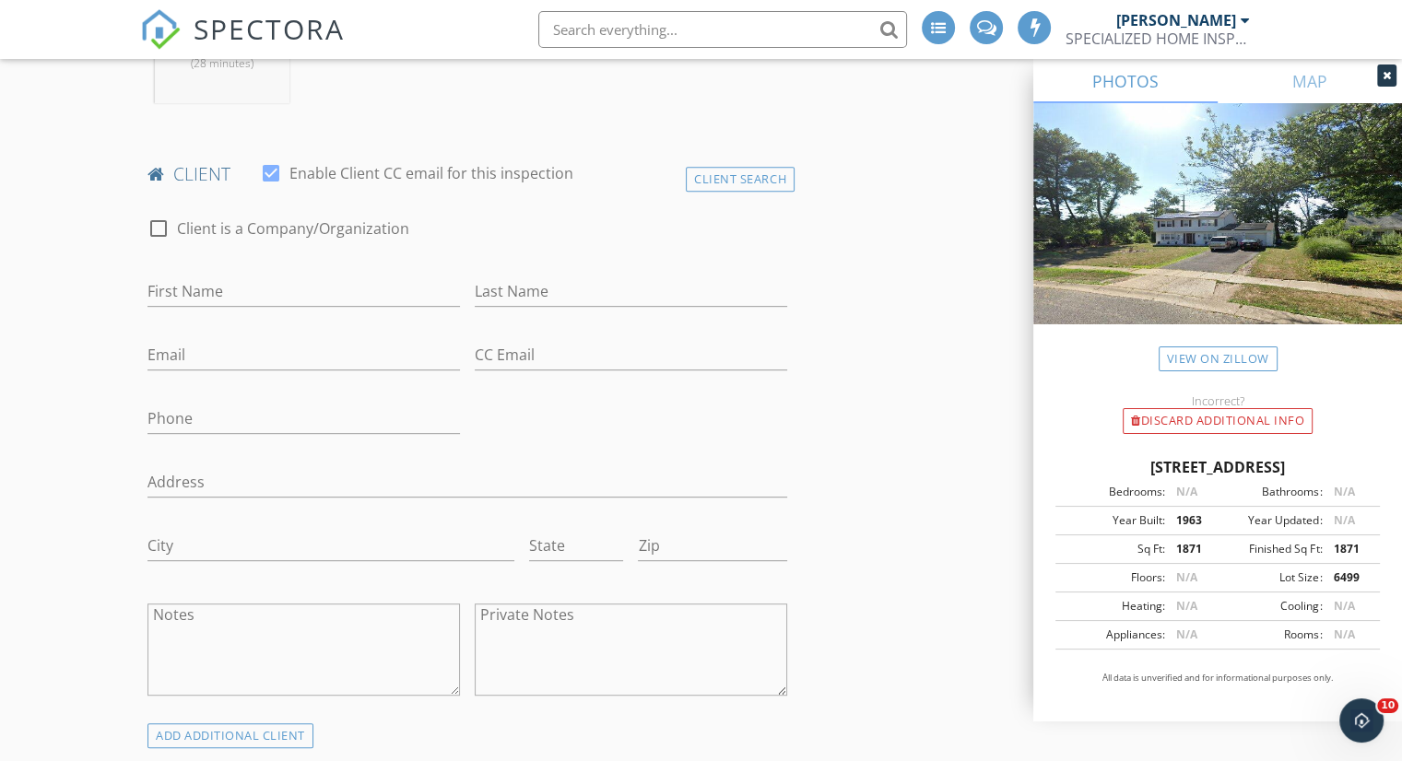
scroll to position [829, 0]
click at [209, 304] on input "First Name" at bounding box center [303, 289] width 312 height 30
click at [719, 189] on div "Client Search" at bounding box center [740, 176] width 109 height 25
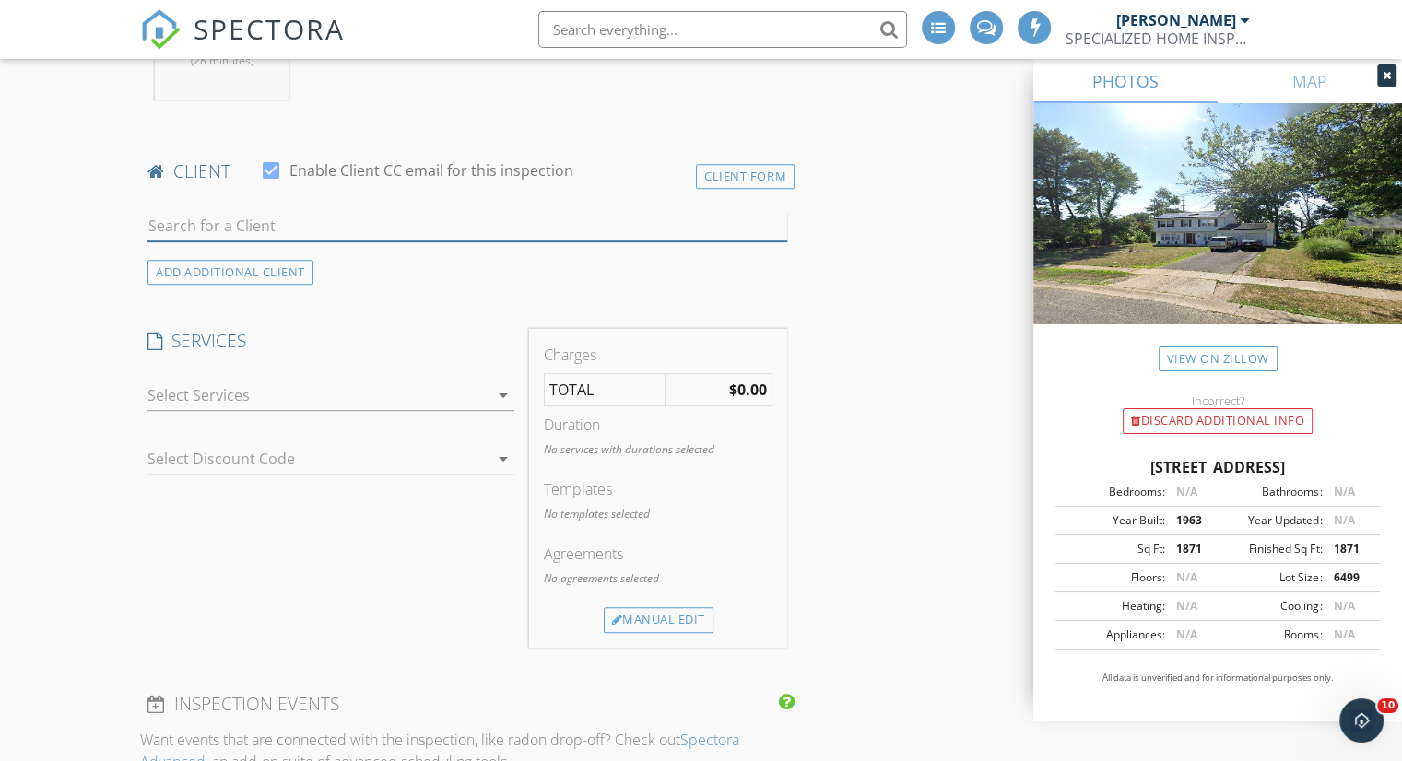
click at [238, 241] on input "text" at bounding box center [467, 226] width 640 height 30
type input "cynth"
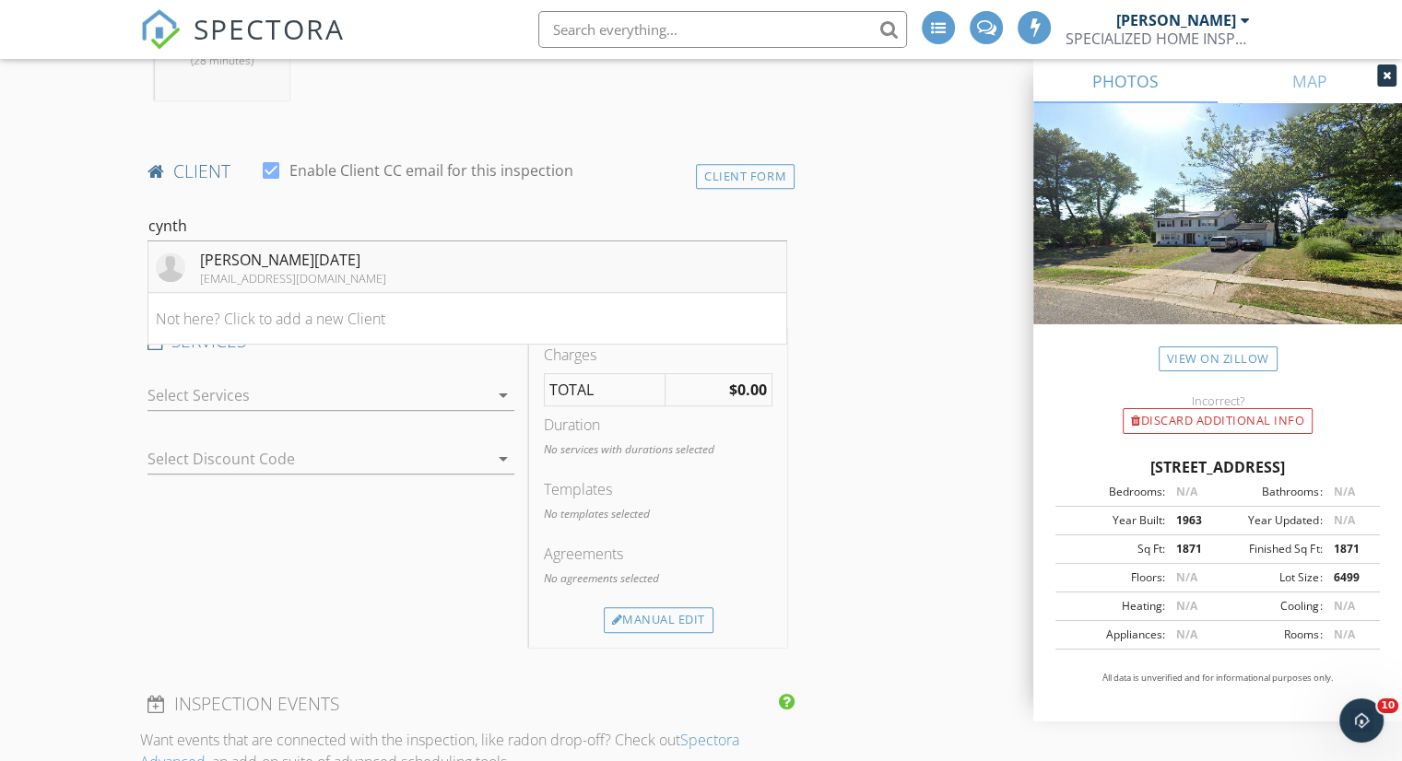
click at [262, 286] on div "cynthia4realz@gmail.com" at bounding box center [293, 278] width 186 height 15
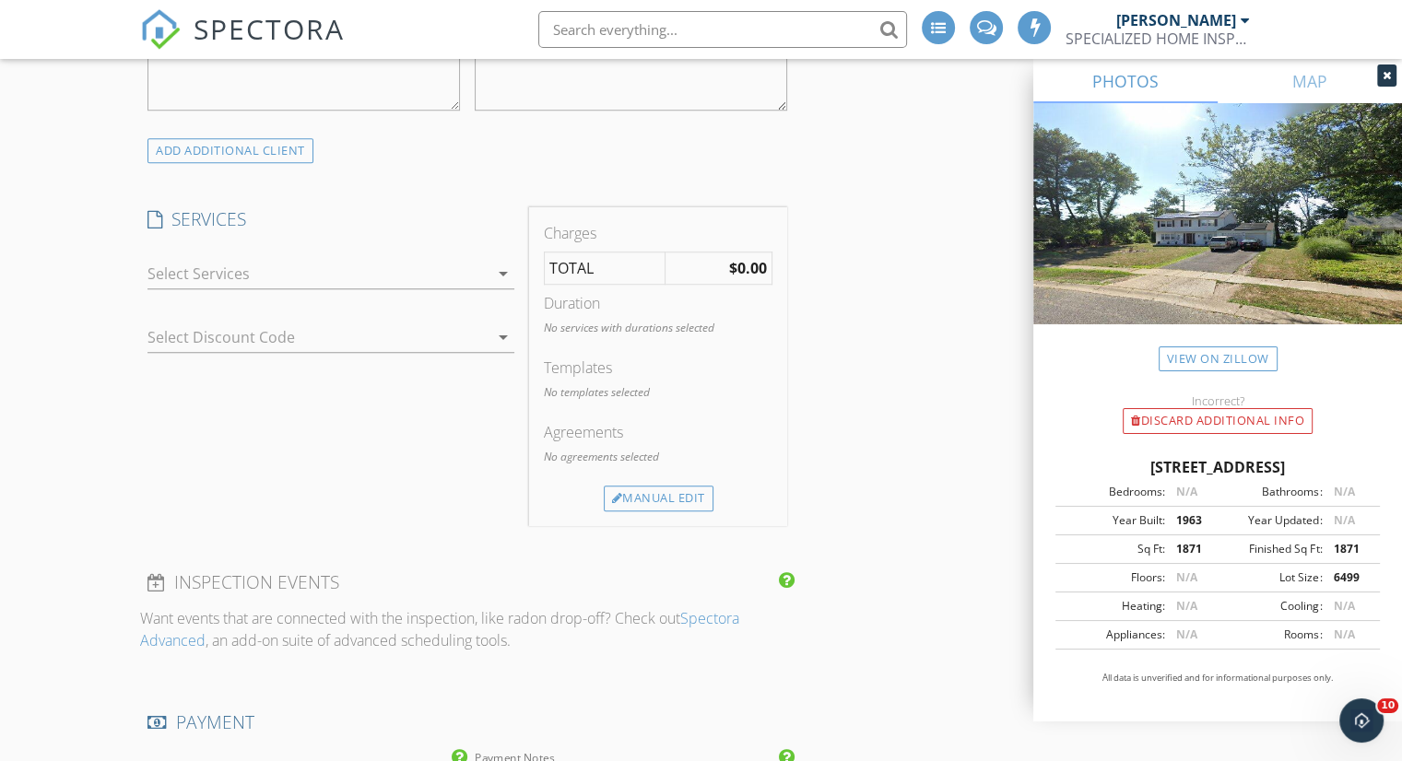
scroll to position [1475, 0]
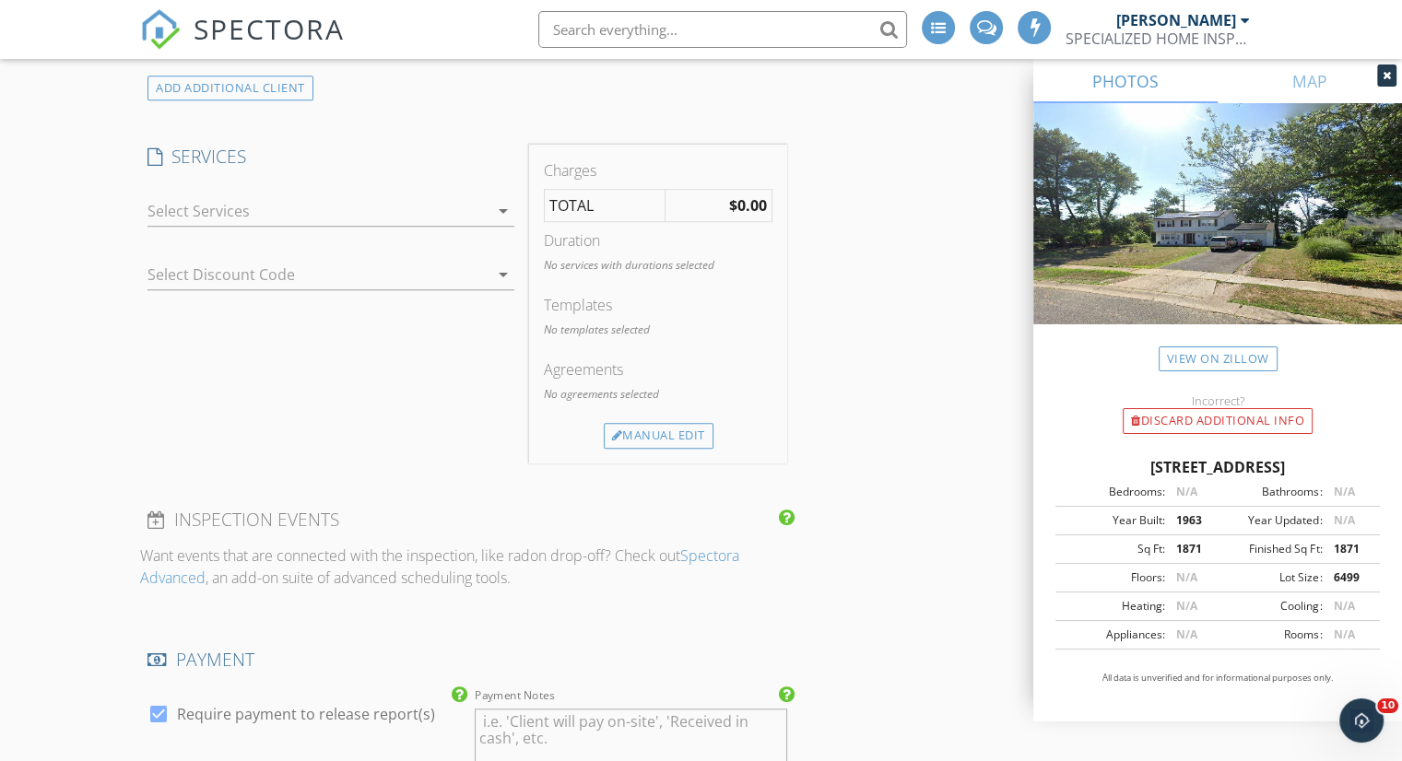
click at [377, 218] on div at bounding box center [317, 210] width 341 height 29
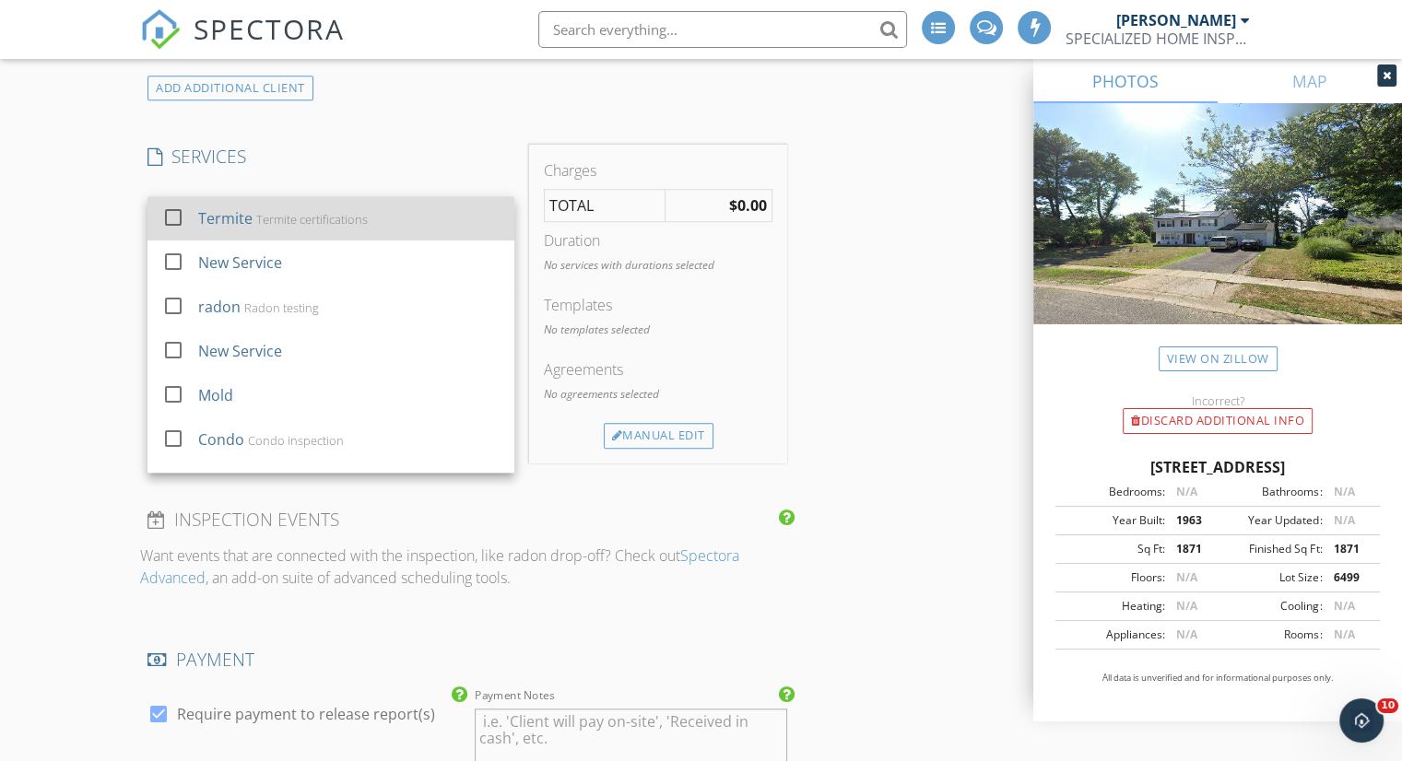
click at [365, 230] on div "Termite Termite certifications" at bounding box center [349, 218] width 302 height 37
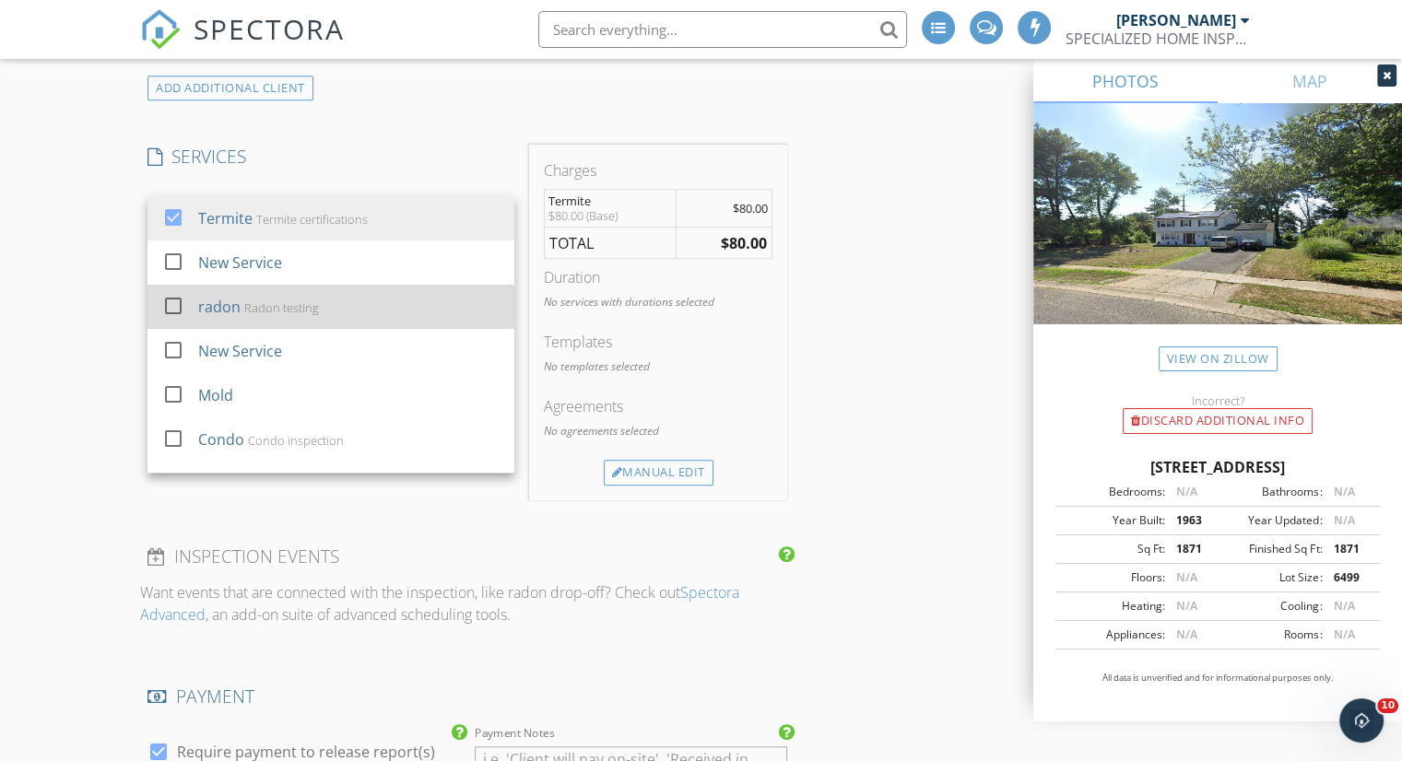
click at [347, 325] on div "radon Radon testing" at bounding box center [349, 306] width 302 height 37
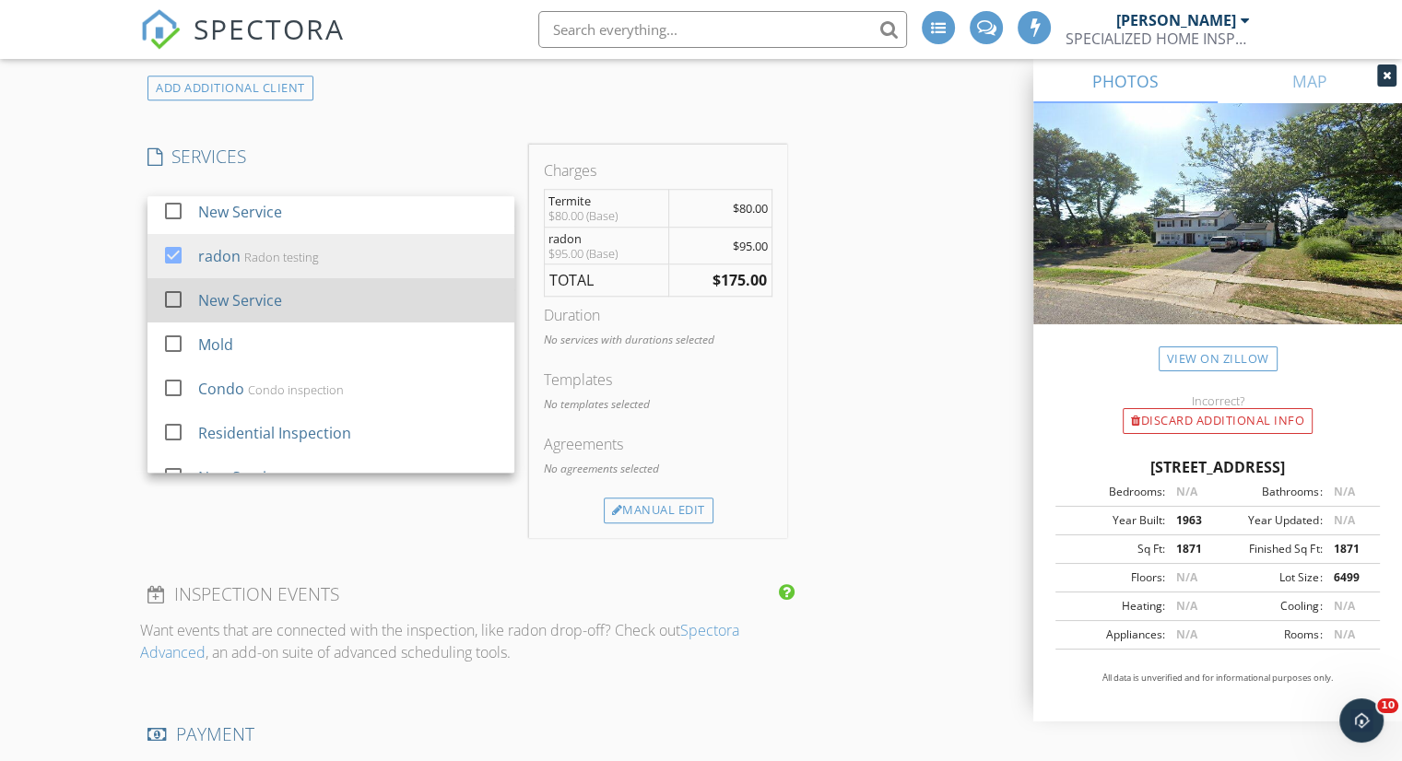
scroll to position [77, 0]
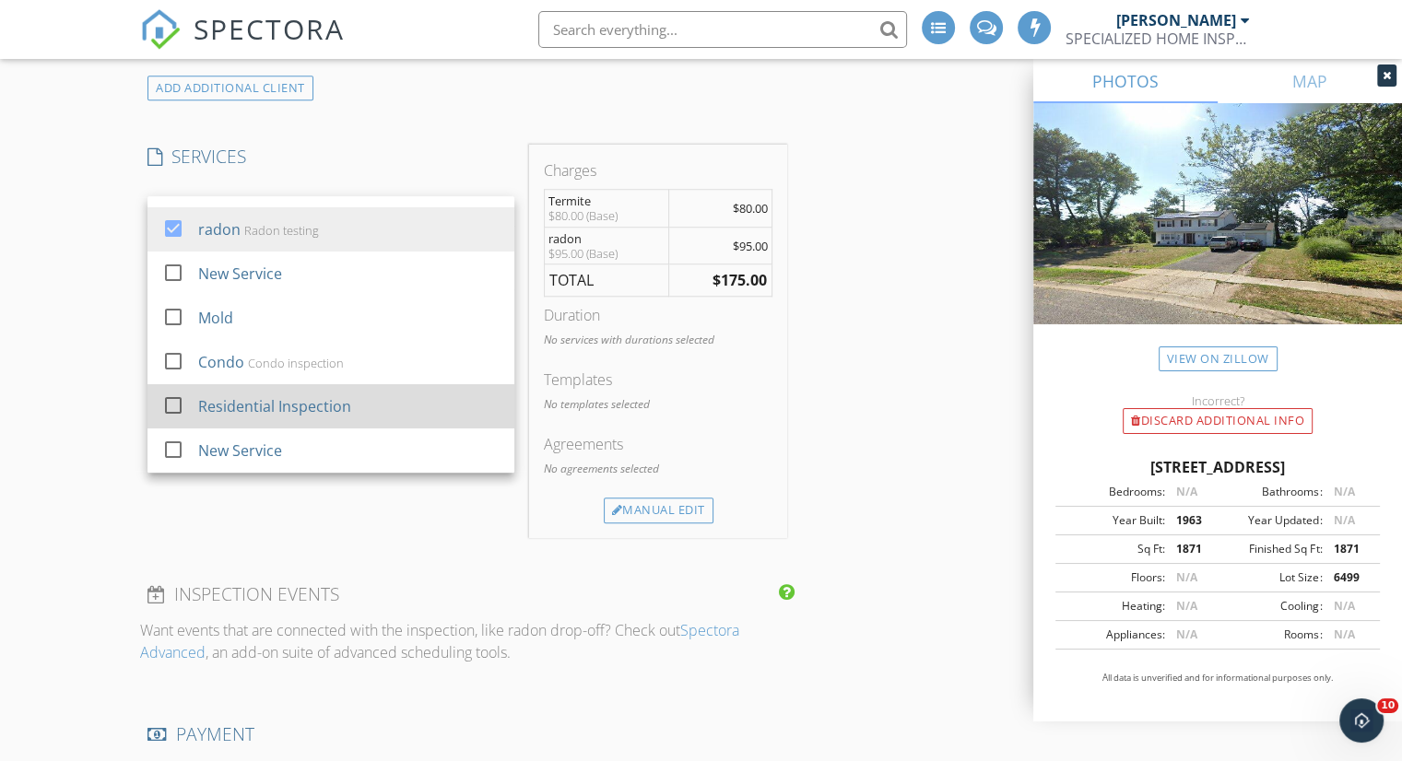
click at [368, 425] on div "Residential Inspection" at bounding box center [349, 406] width 302 height 37
checkbox input "true"
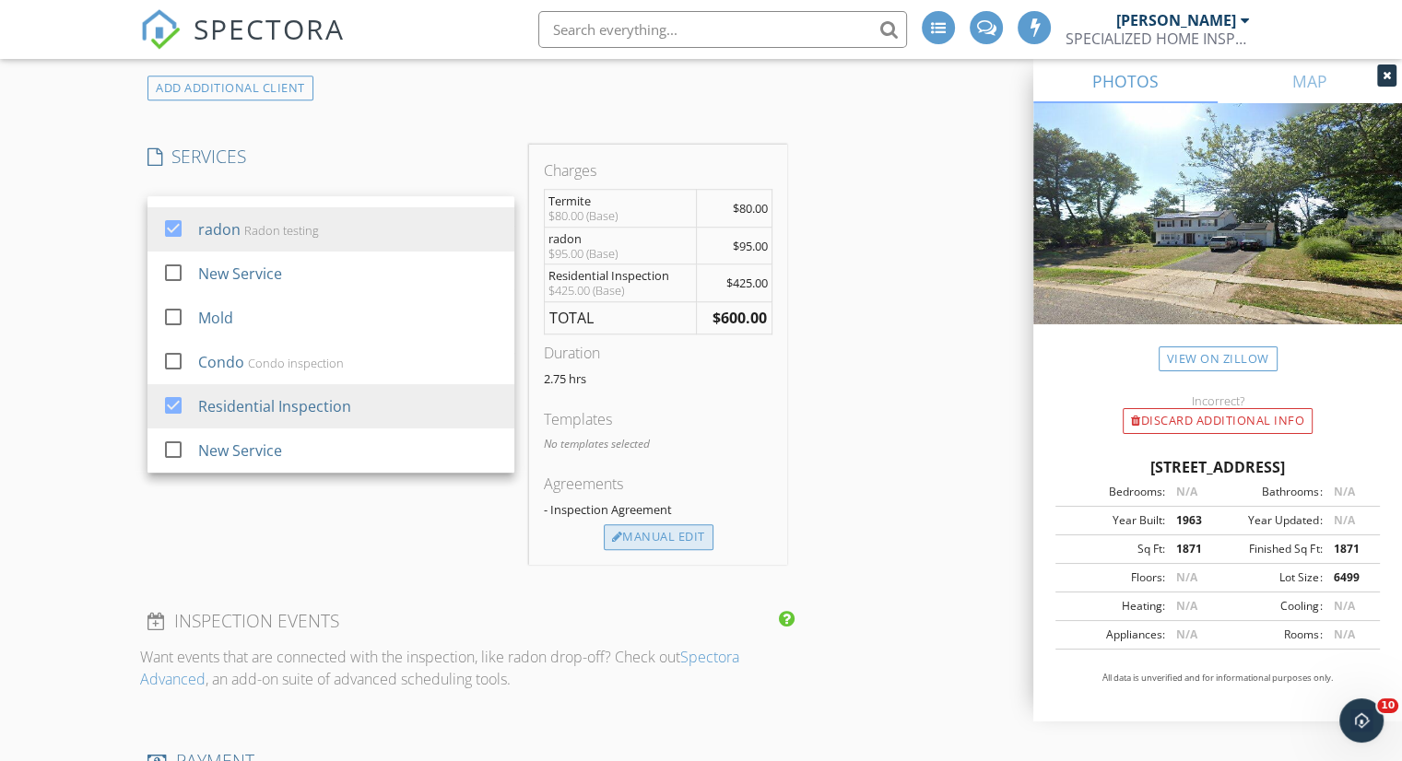
click at [667, 550] on div "Manual Edit" at bounding box center [659, 537] width 110 height 26
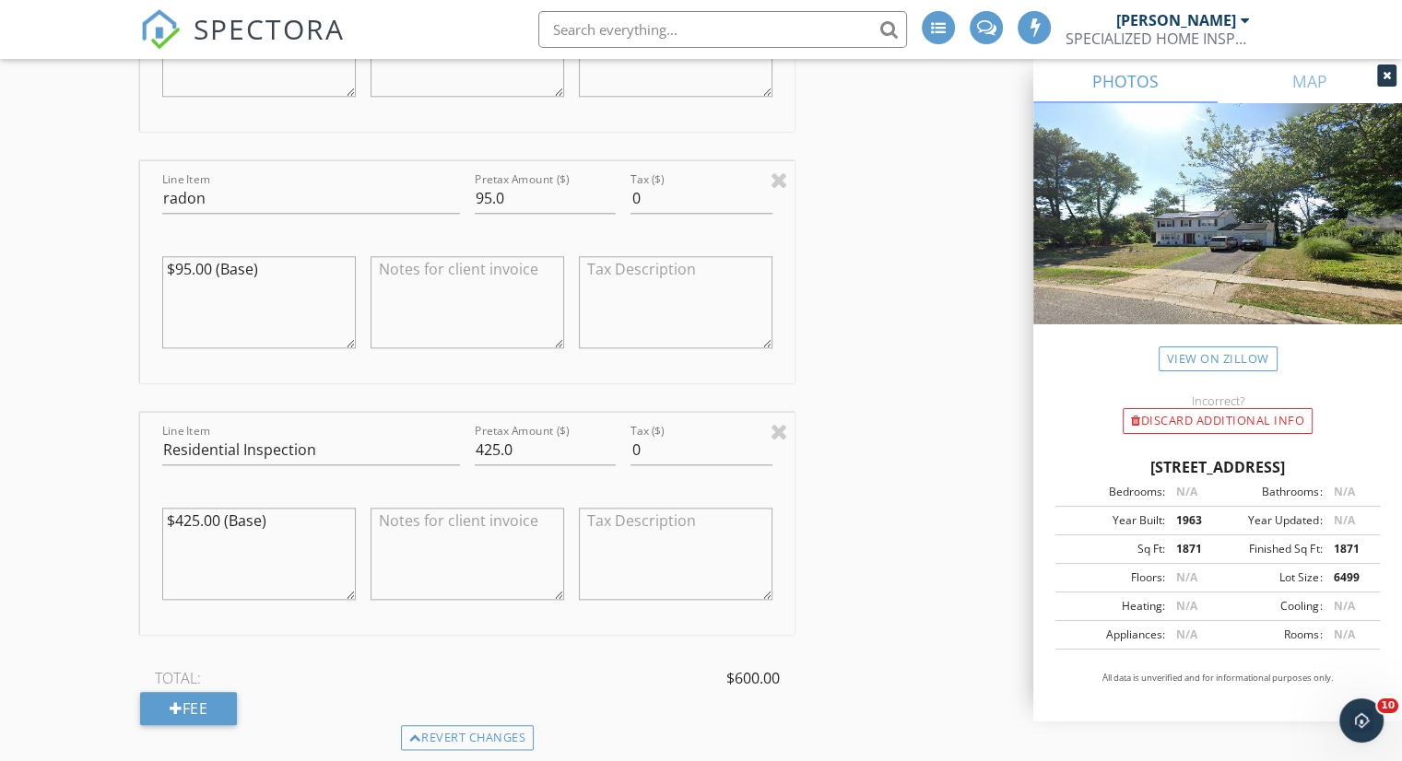
scroll to position [1935, 0]
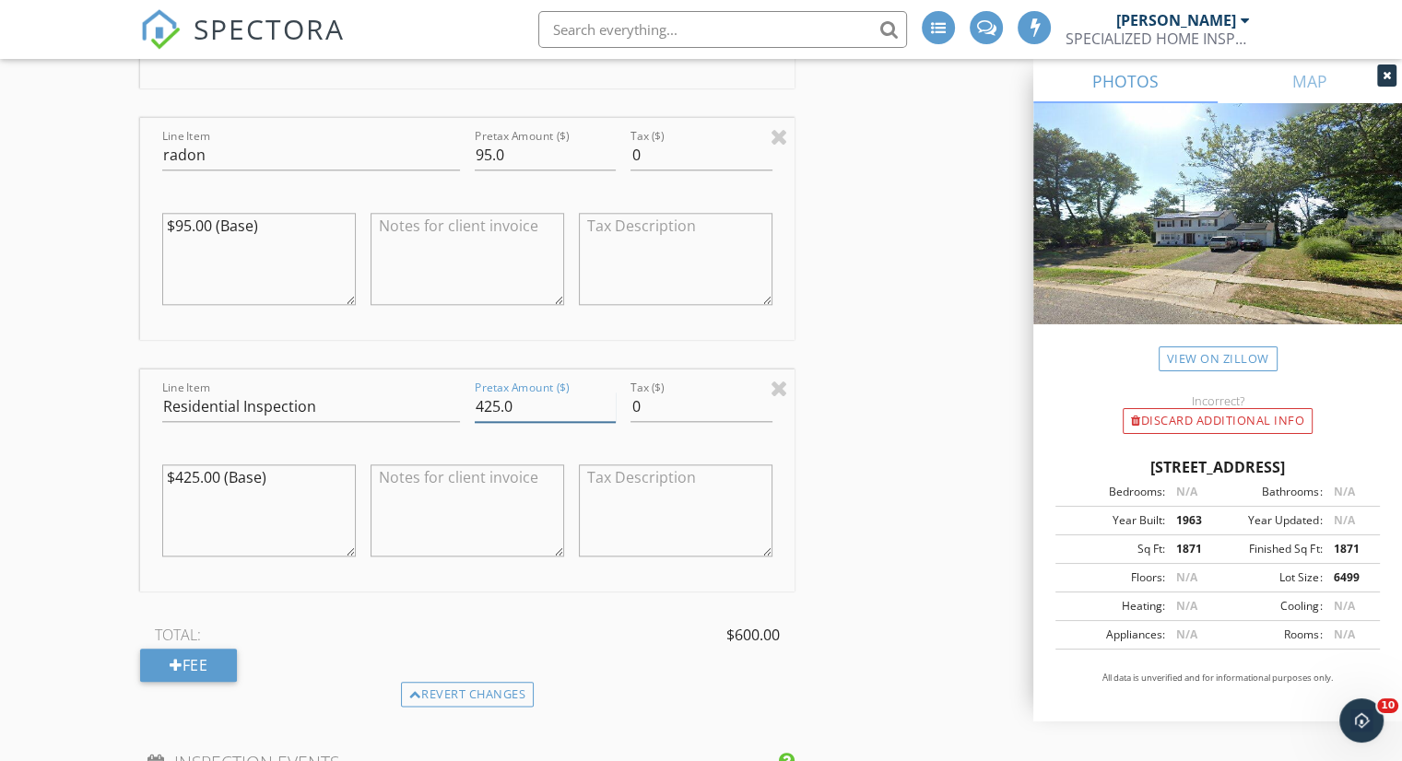
drag, startPoint x: 486, startPoint y: 418, endPoint x: 445, endPoint y: 418, distance: 40.5
click at [445, 418] on div "Line Item Residential Inspection Pretax Amount ($) 425.0 Tax ($) 0 $425.00 (Bas…" at bounding box center [467, 481] width 654 height 222
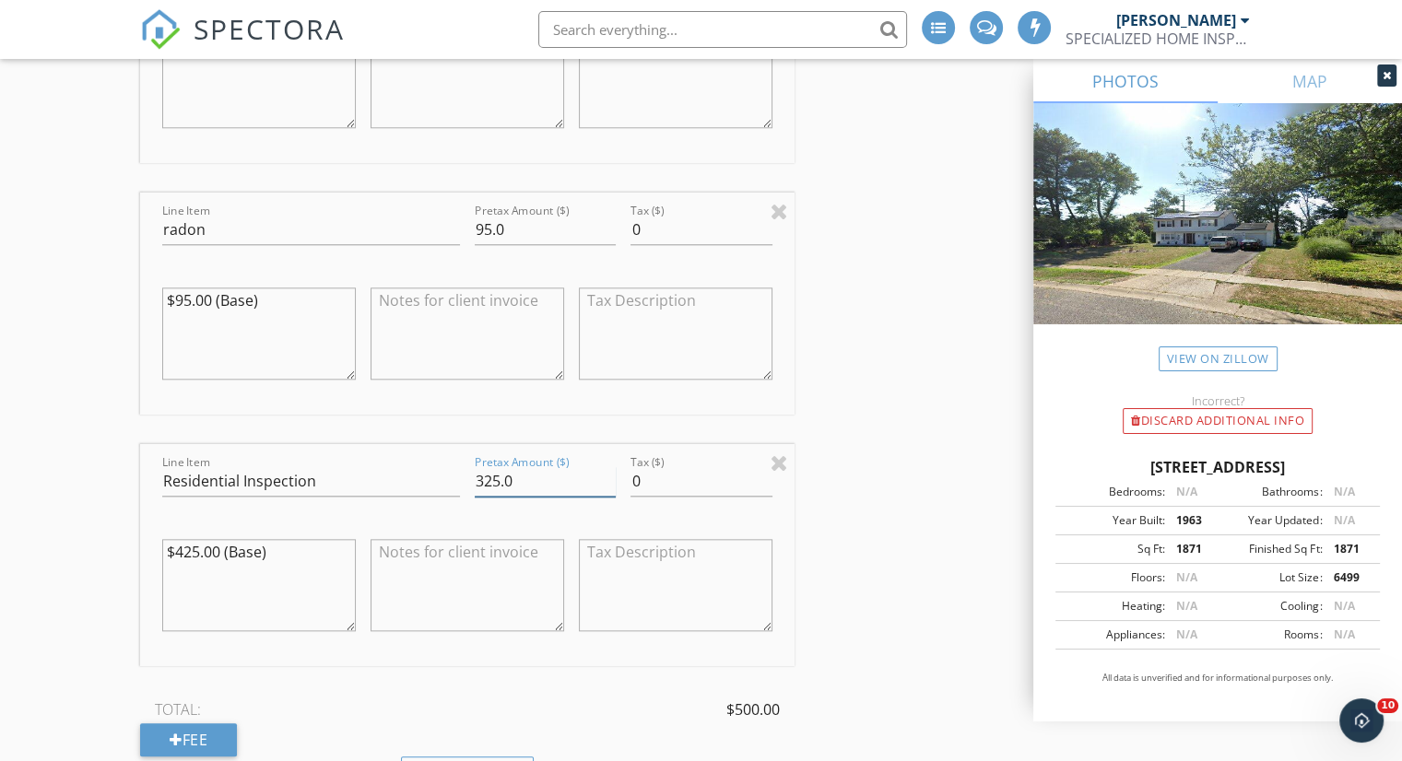
scroll to position [1751, 0]
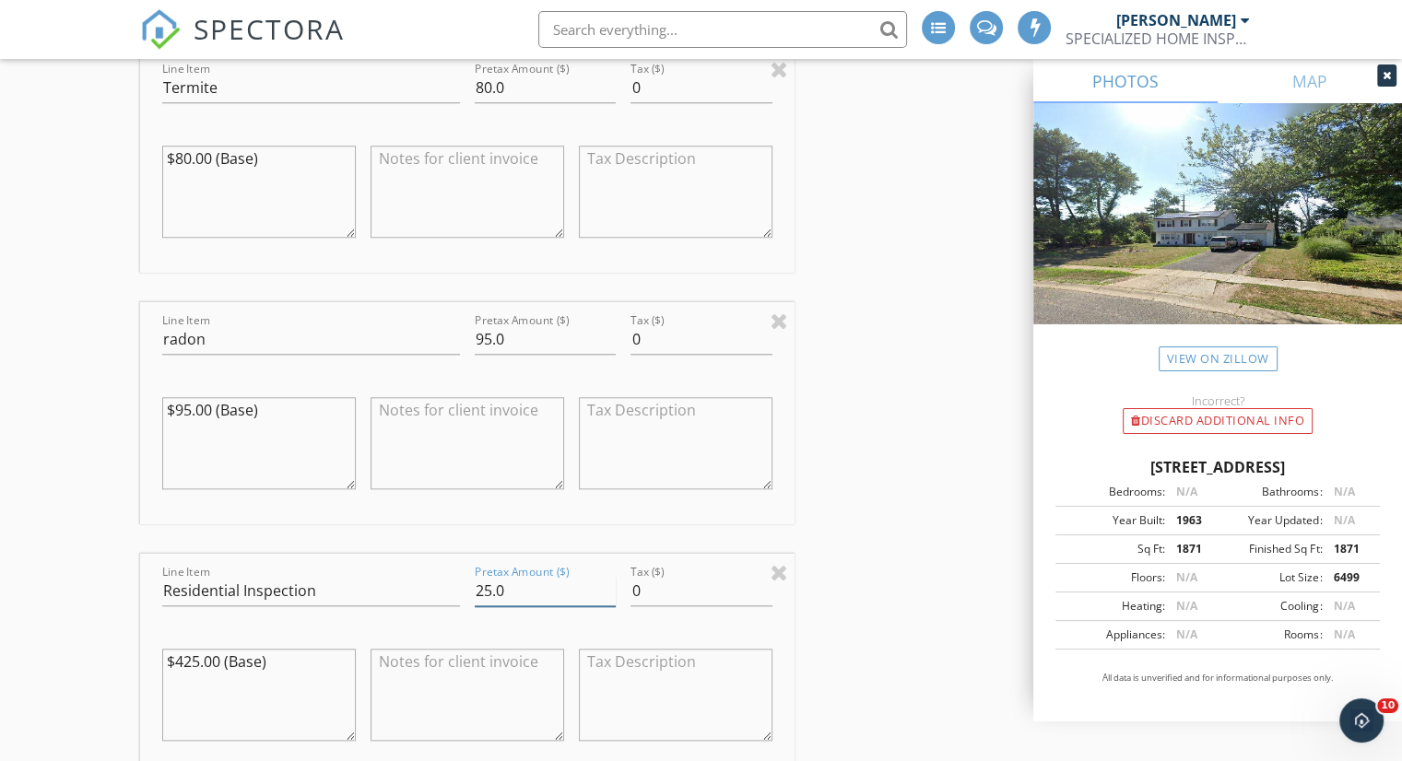
type input "425.0"
drag, startPoint x: 491, startPoint y: 94, endPoint x: 441, endPoint y: 102, distance: 50.5
click at [441, 102] on div "Line Item Termite Pretax Amount ($) 80.0 Tax ($) 0 $80.00 (Base)" at bounding box center [467, 162] width 654 height 222
type input "40.0"
drag, startPoint x: 488, startPoint y: 347, endPoint x: 451, endPoint y: 340, distance: 38.5
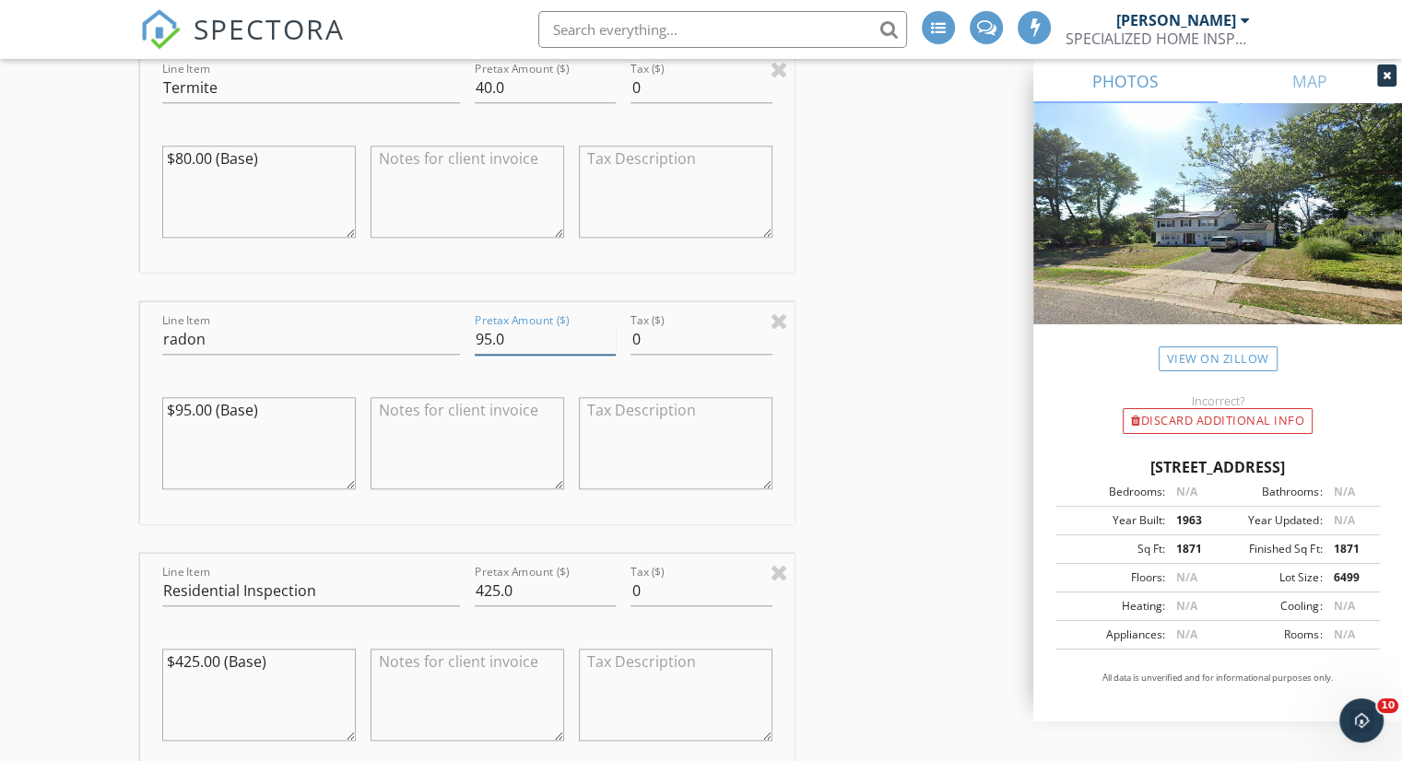
click at [451, 340] on div "Line Item radon Pretax Amount ($) 95.0 Tax ($) 0 $95.00 (Base)" at bounding box center [467, 413] width 654 height 222
type input "50.0"
click at [898, 378] on div "INSPECTOR(S) check_box IOSIF FOUNTOGLOU PRIMARY IOSIF FOUNTOGLOU arrow_drop_dow…" at bounding box center [701, 509] width 1122 height 4093
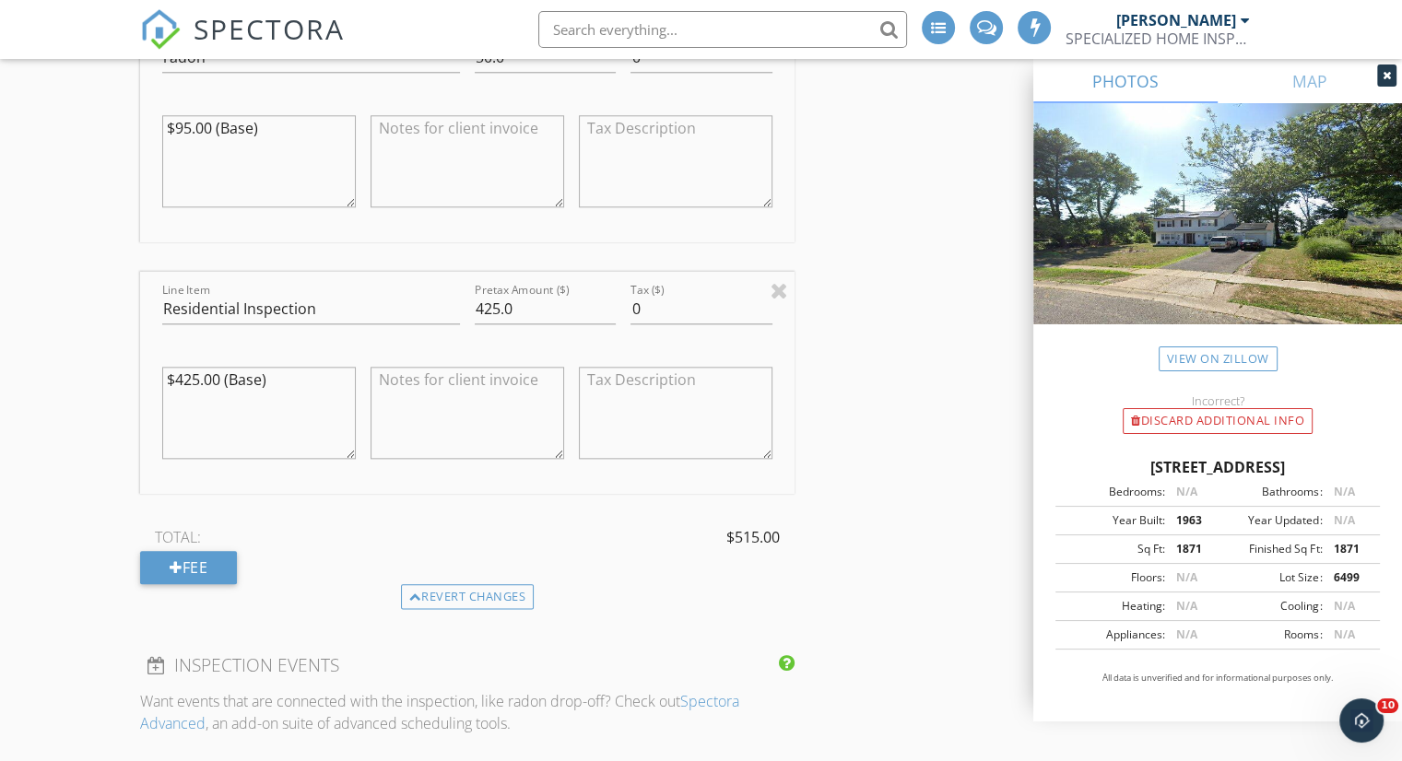
scroll to position [1935, 0]
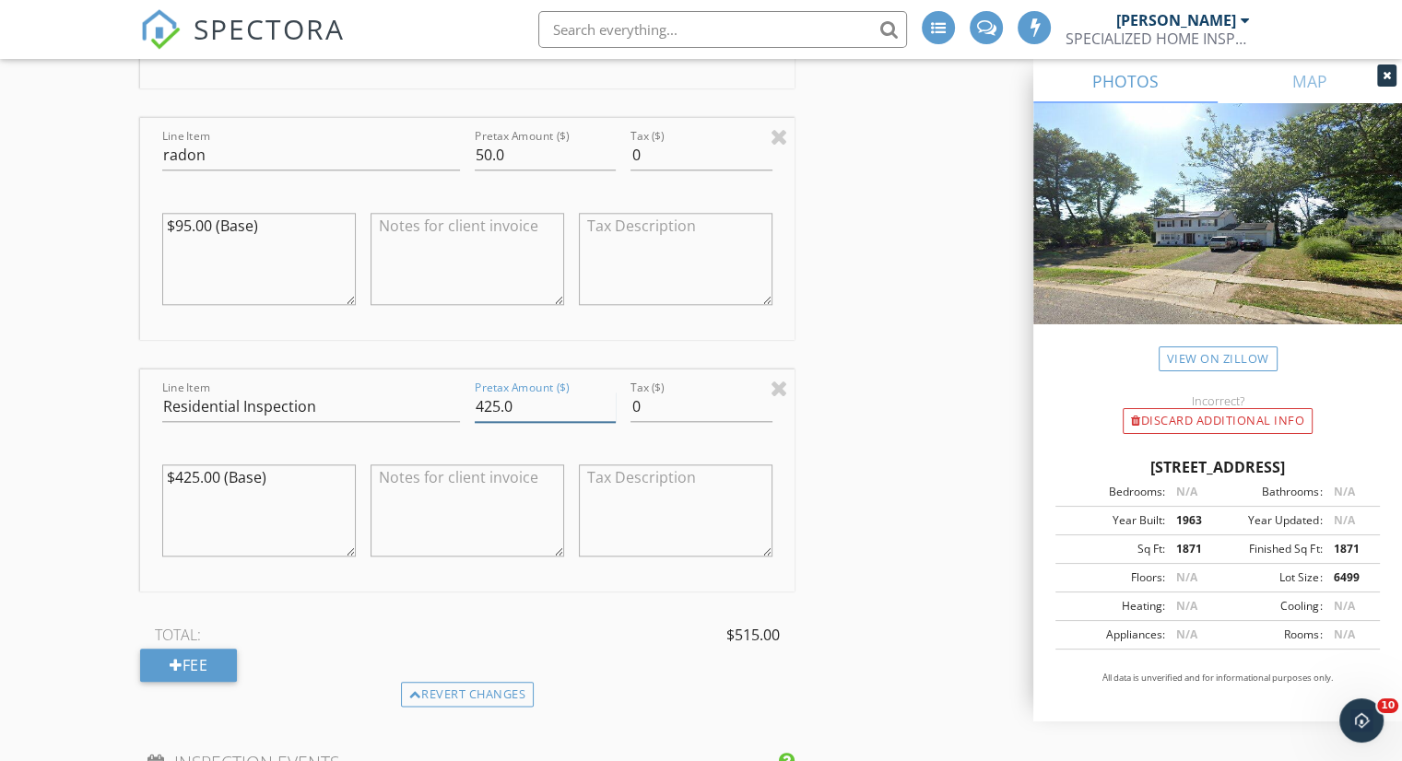
drag, startPoint x: 487, startPoint y: 417, endPoint x: 520, endPoint y: 416, distance: 33.2
click at [520, 416] on input "425.0" at bounding box center [545, 407] width 141 height 30
type input "400"
click at [927, 430] on div "INSPECTOR(S) check_box IOSIF FOUNTOGLOU PRIMARY IOSIF FOUNTOGLOU arrow_drop_dow…" at bounding box center [701, 325] width 1122 height 4093
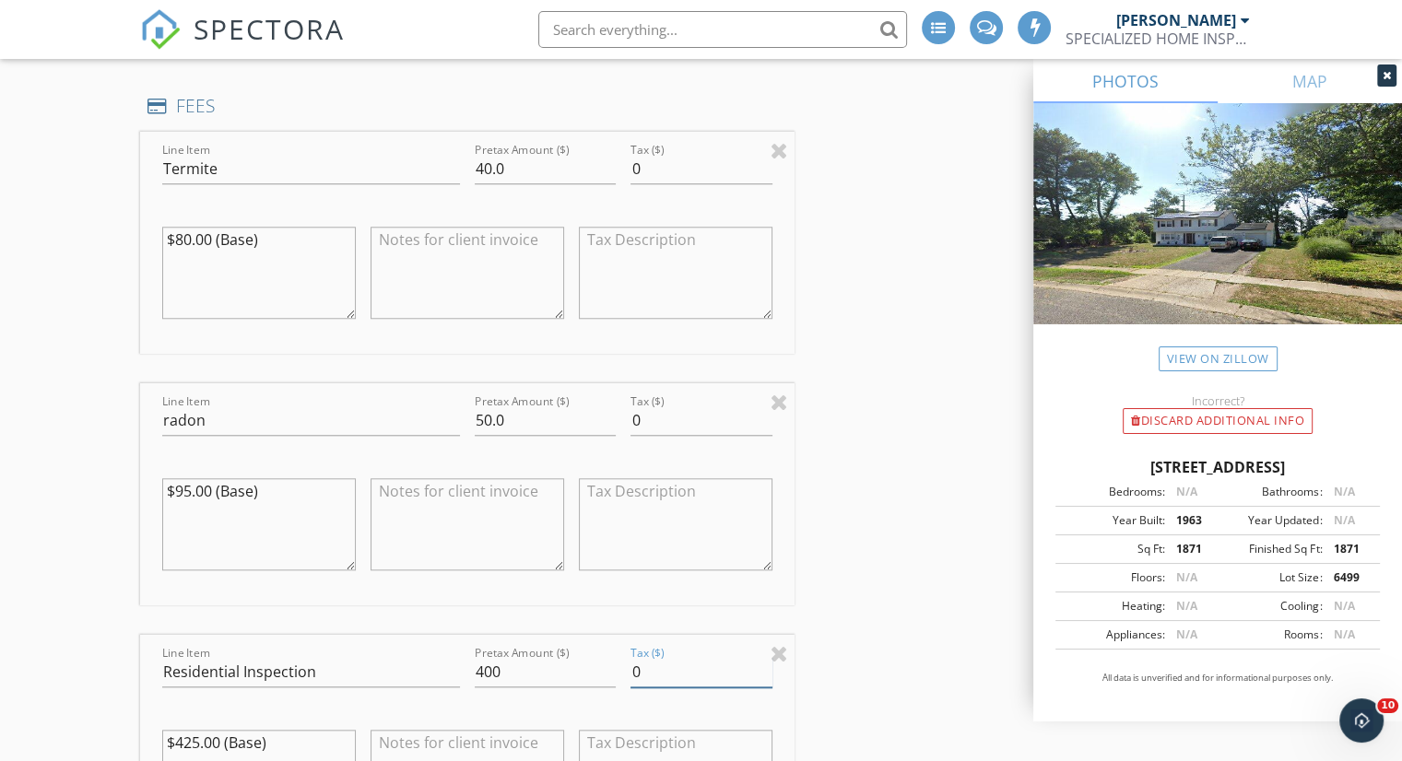
scroll to position [1659, 0]
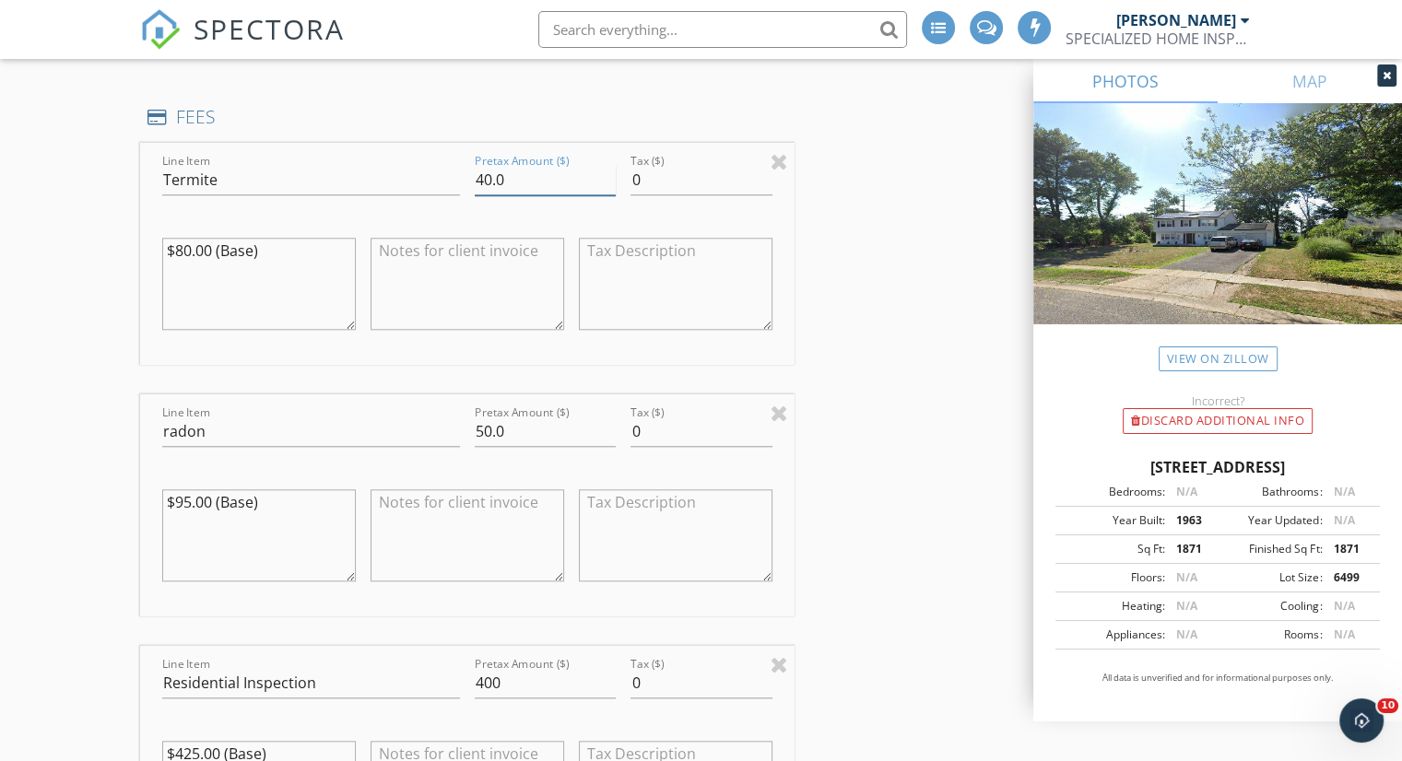
drag, startPoint x: 488, startPoint y: 192, endPoint x: 434, endPoint y: 195, distance: 53.6
click at [434, 195] on div "Line Item Termite Pretax Amount ($) 40.0 Tax ($) 0 $80.00 (Base)" at bounding box center [467, 254] width 654 height 222
type input "50.0"
click at [900, 300] on div "INSPECTOR(S) check_box IOSIF FOUNTOGLOU PRIMARY IOSIF FOUNTOGLOU arrow_drop_dow…" at bounding box center [701, 601] width 1122 height 4093
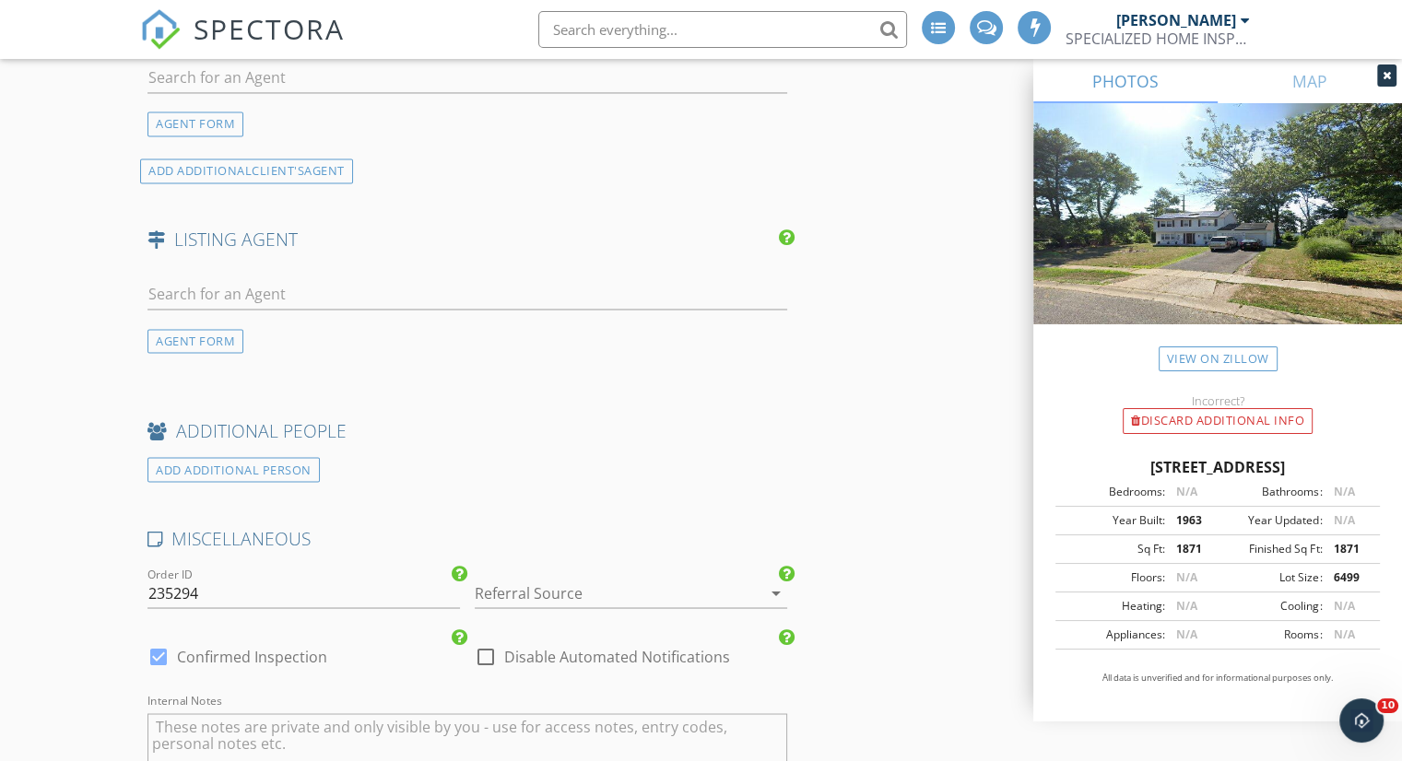
scroll to position [2949, 0]
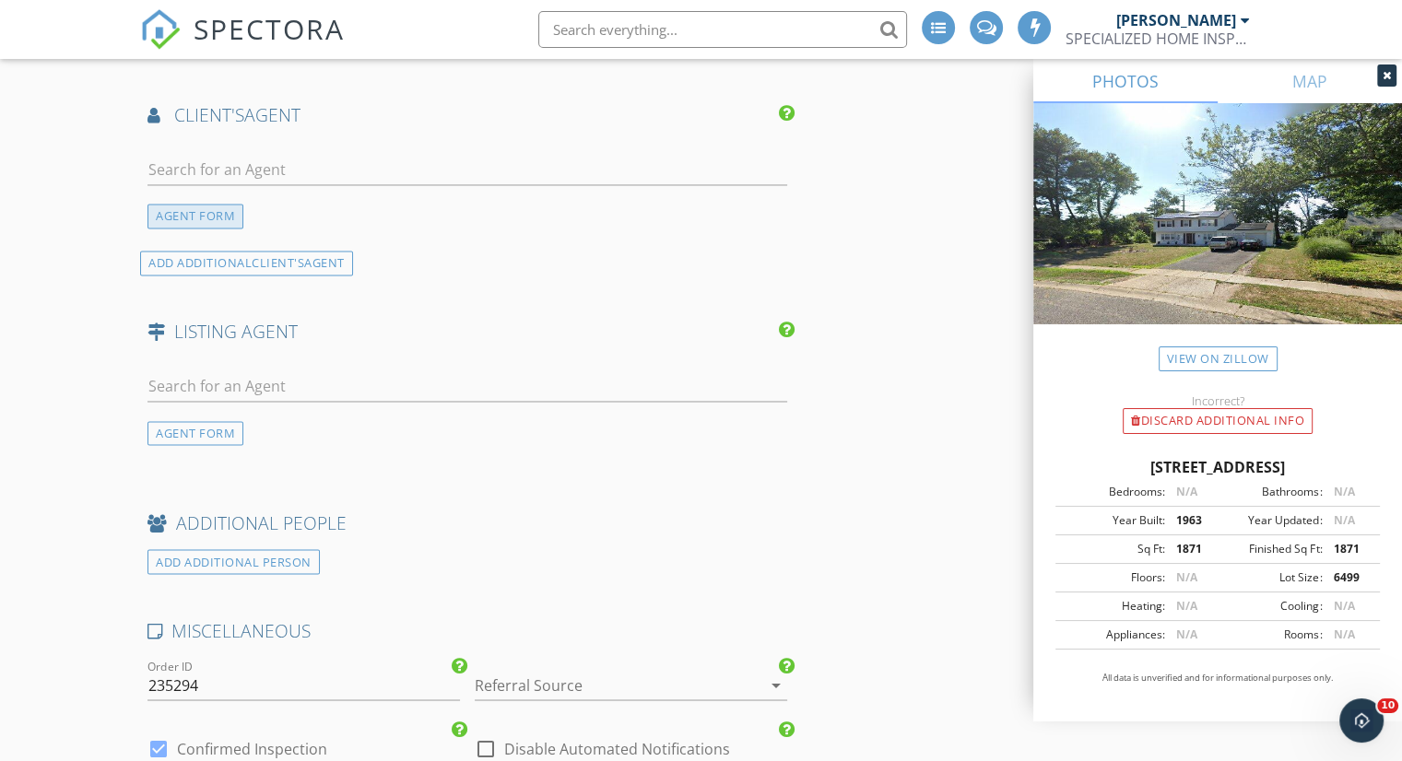
click at [210, 229] on div "AGENT FORM" at bounding box center [195, 216] width 96 height 25
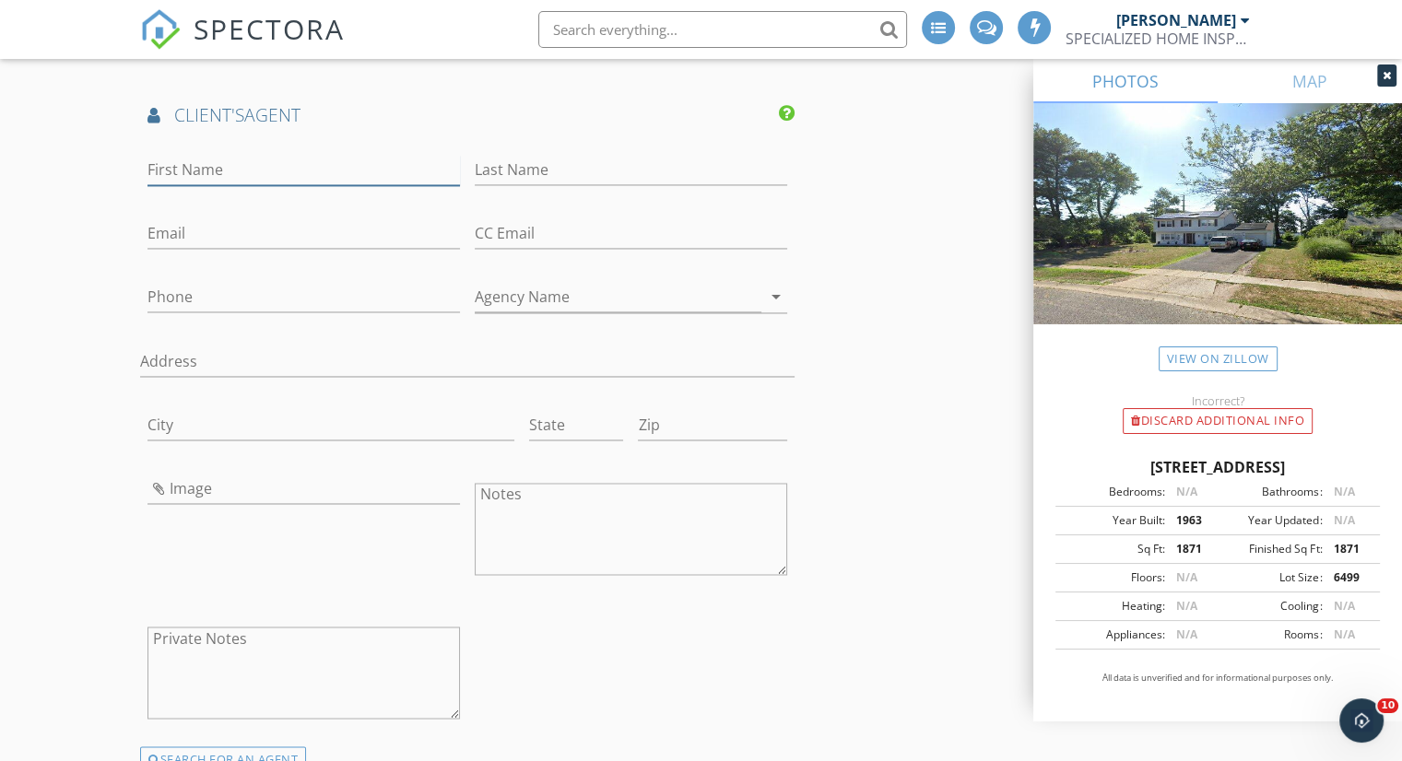
click at [199, 185] on input "First Name" at bounding box center [303, 170] width 312 height 30
paste input "Belinda Jackson"
click at [238, 178] on input "Belinda Jackson" at bounding box center [303, 170] width 312 height 30
type input "Belinda"
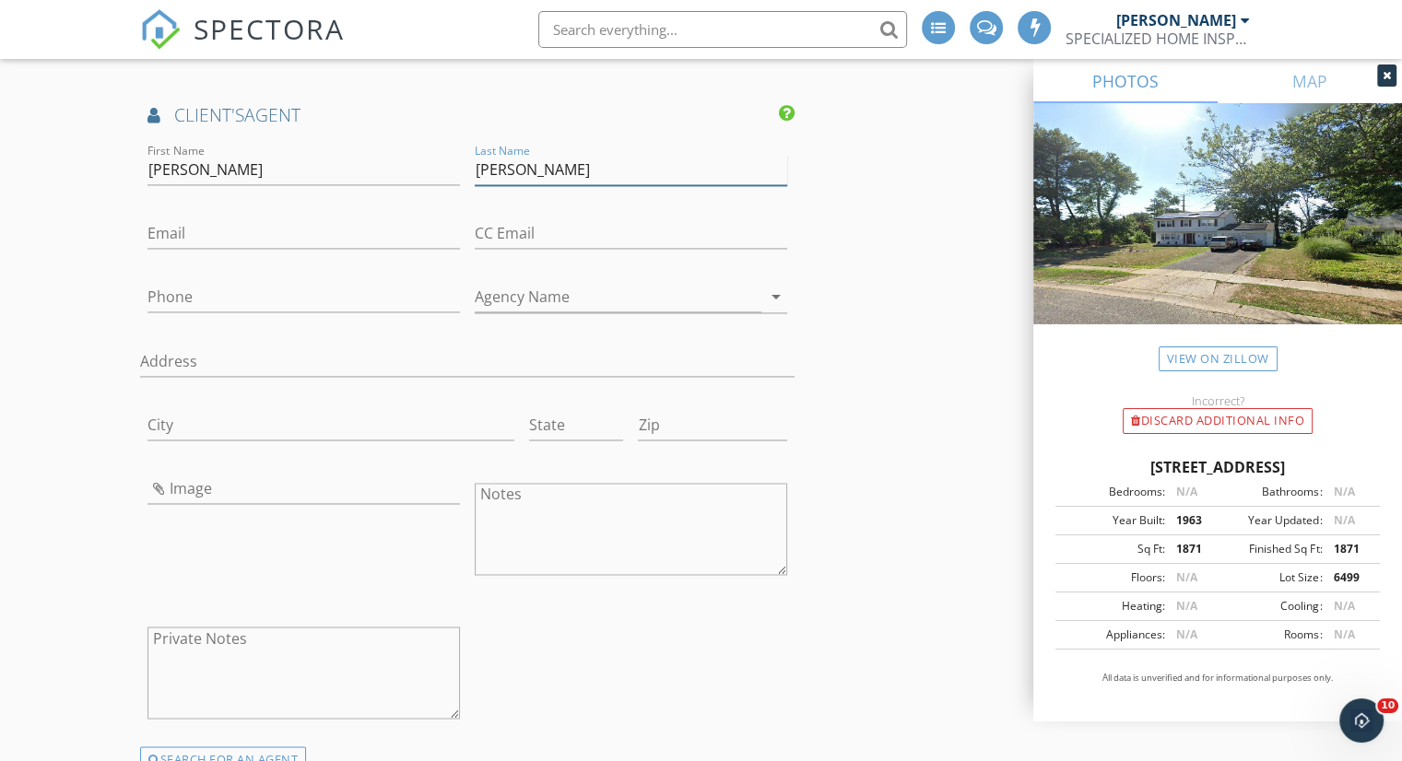
type input "Jackson"
paste input "bjackson@weichert.com"
type input "bjackson@weichert.com"
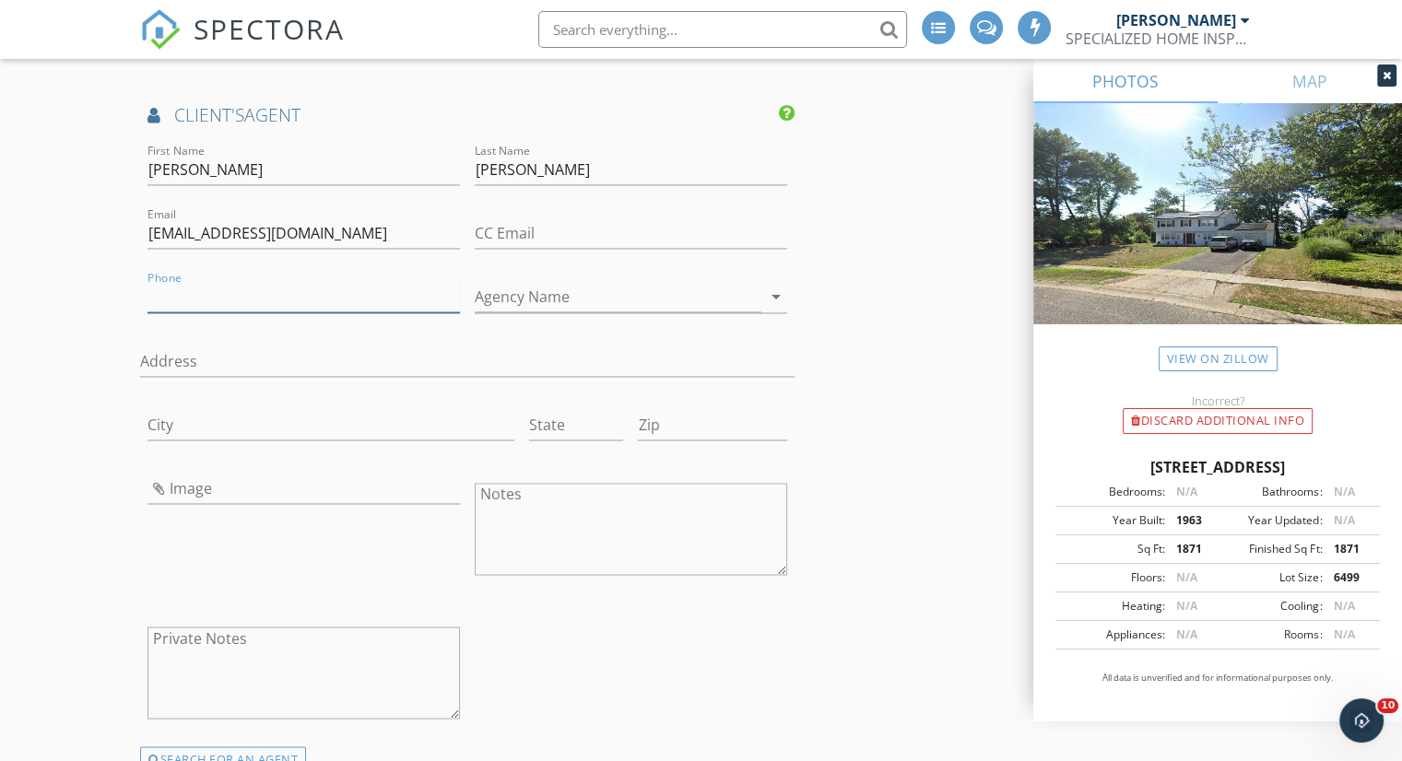
paste input "856-357-9333"
type input "856-357-9333"
paste input "Weichert Realtors"
type input "Weichert Realtors"
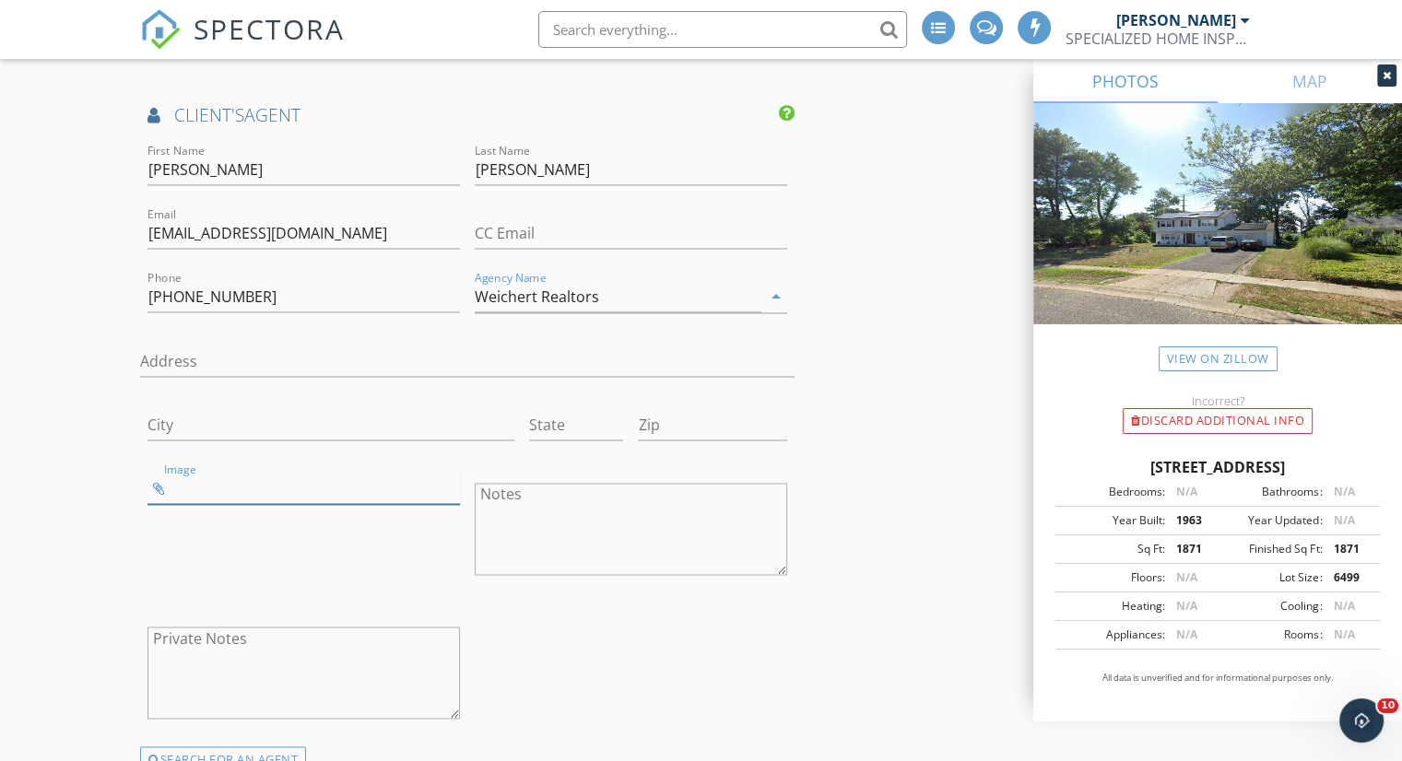
click at [160, 504] on input "Image" at bounding box center [303, 489] width 312 height 30
type input "belinda-jackson.jpg"
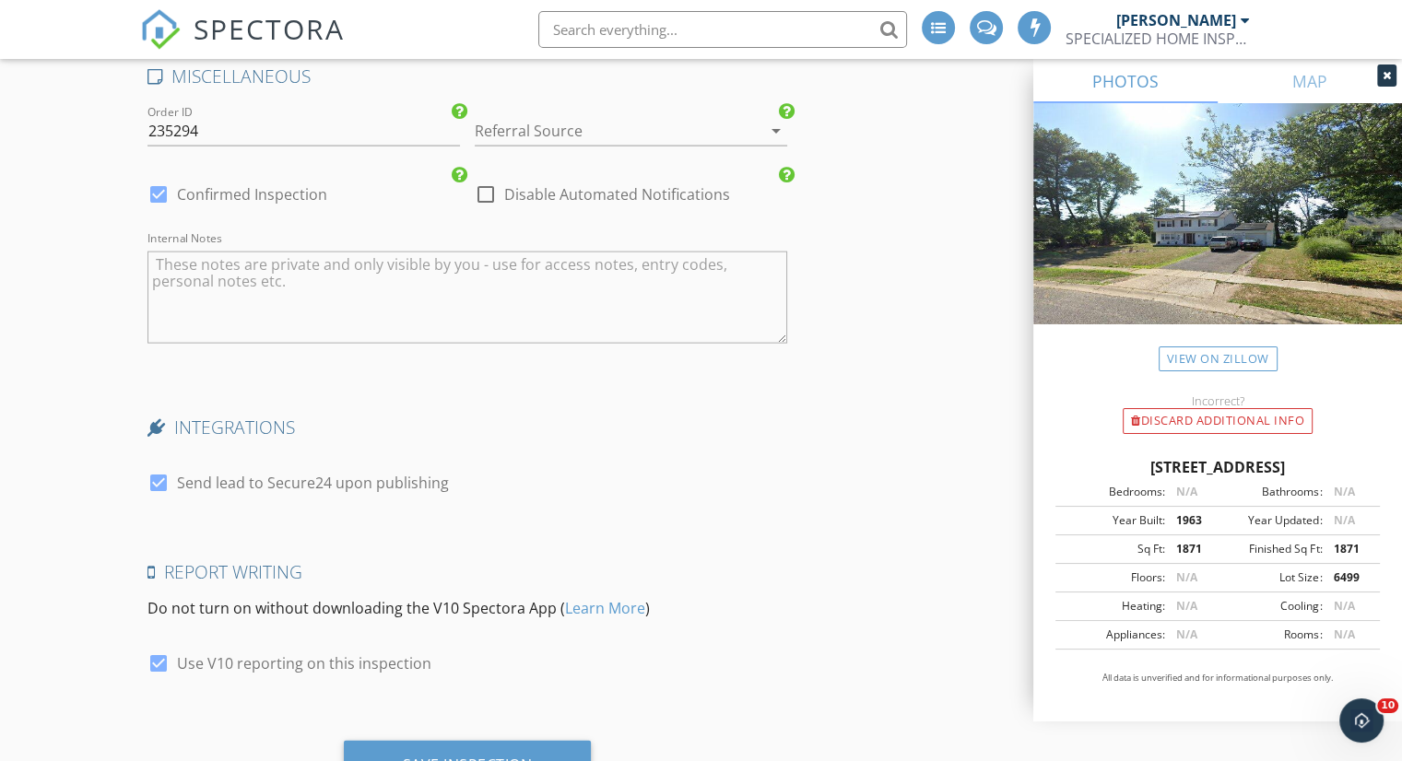
scroll to position [4142, 0]
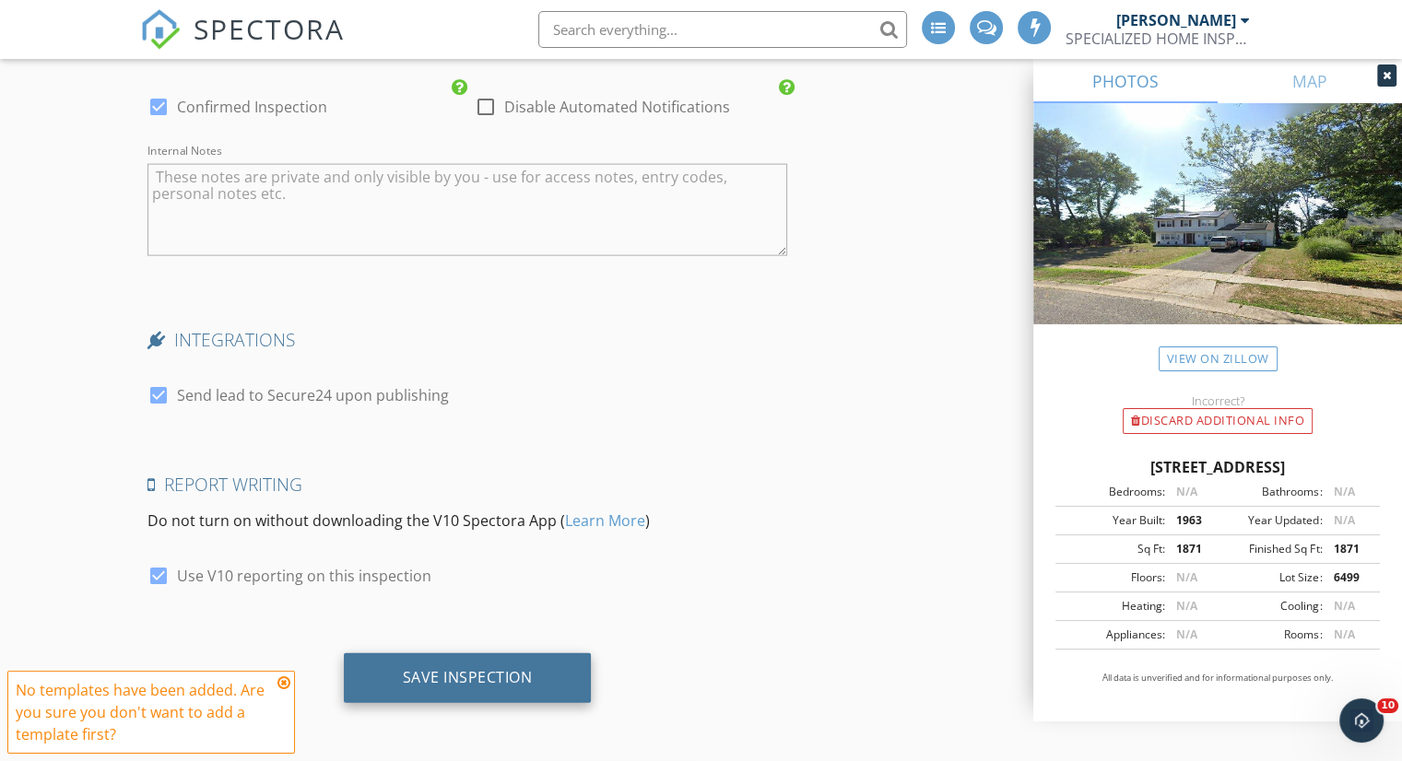
click at [479, 657] on div "Save Inspection" at bounding box center [468, 678] width 248 height 50
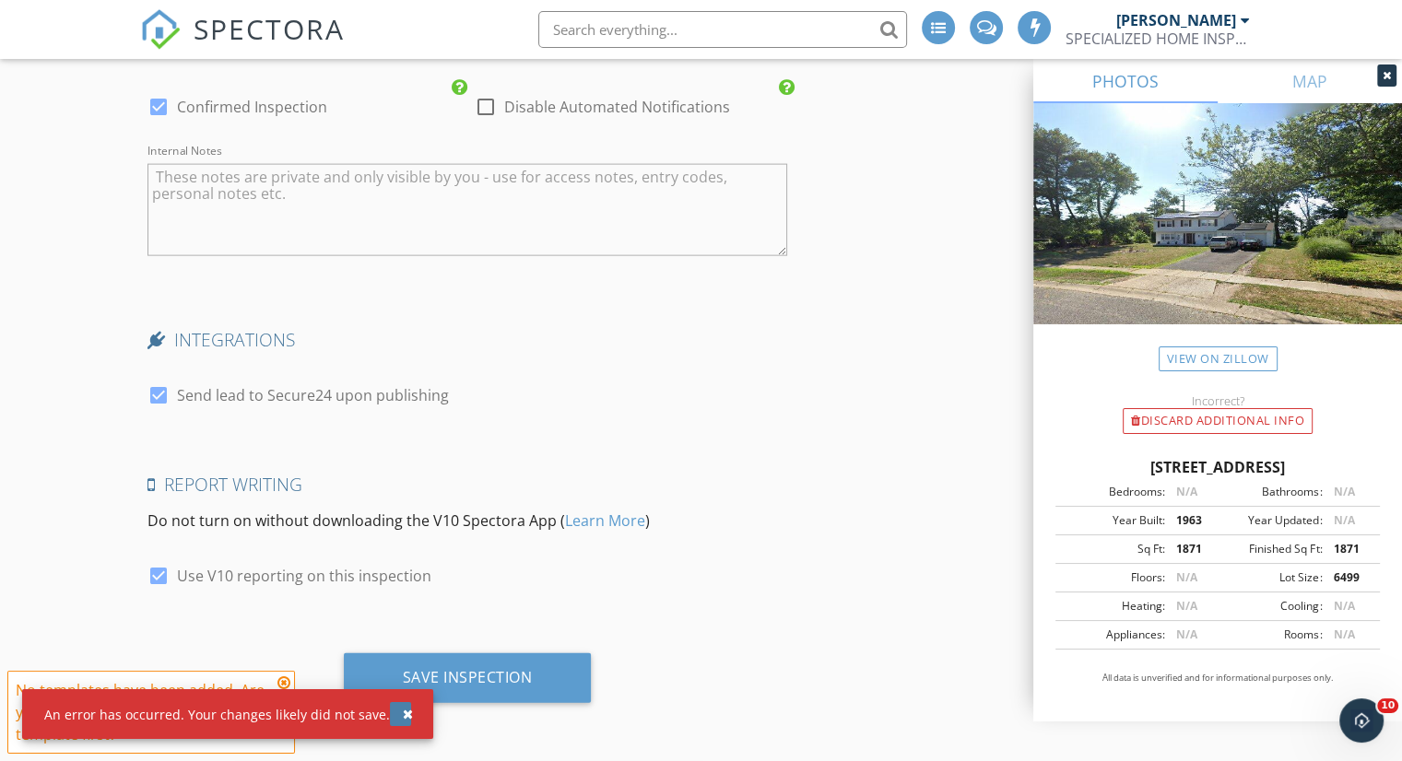
click at [403, 712] on div "button" at bounding box center [408, 714] width 10 height 13
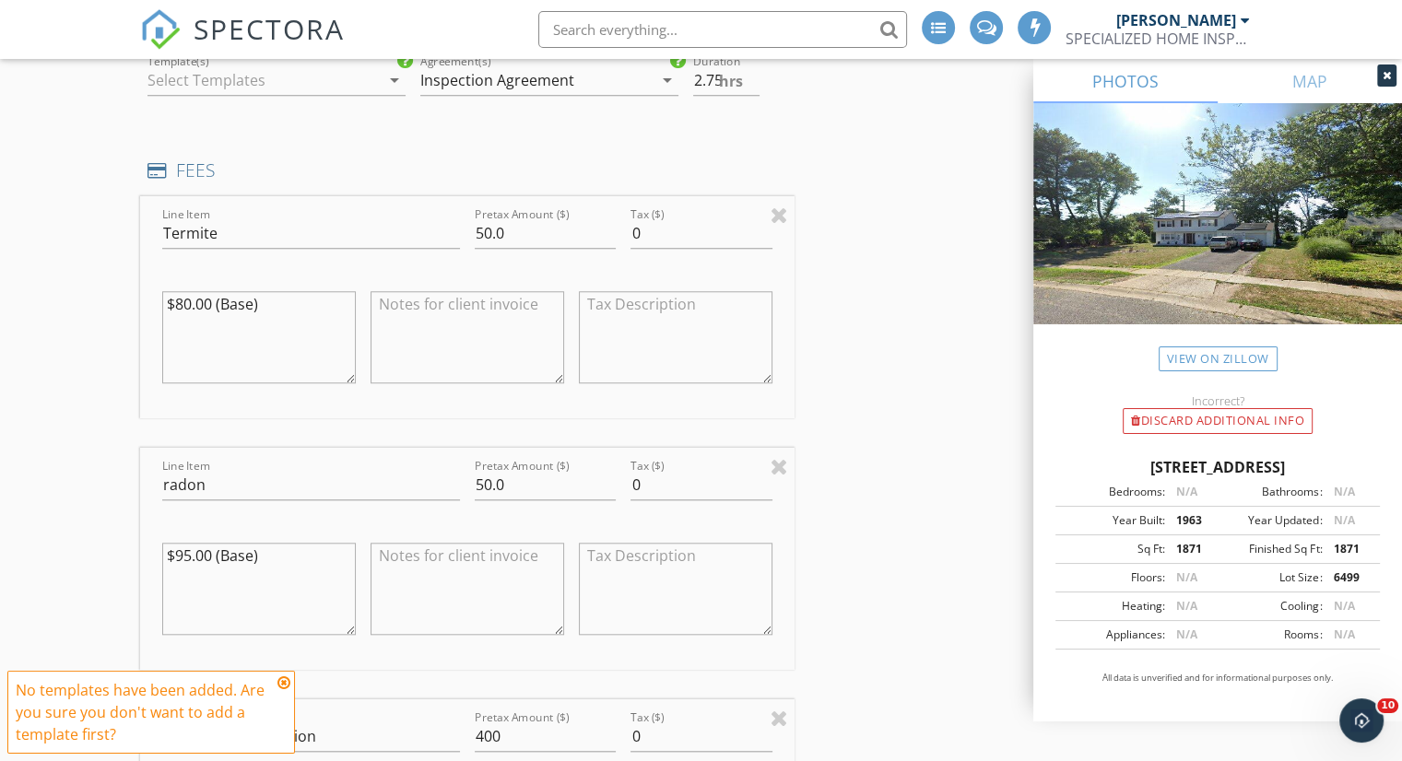
scroll to position [1377, 0]
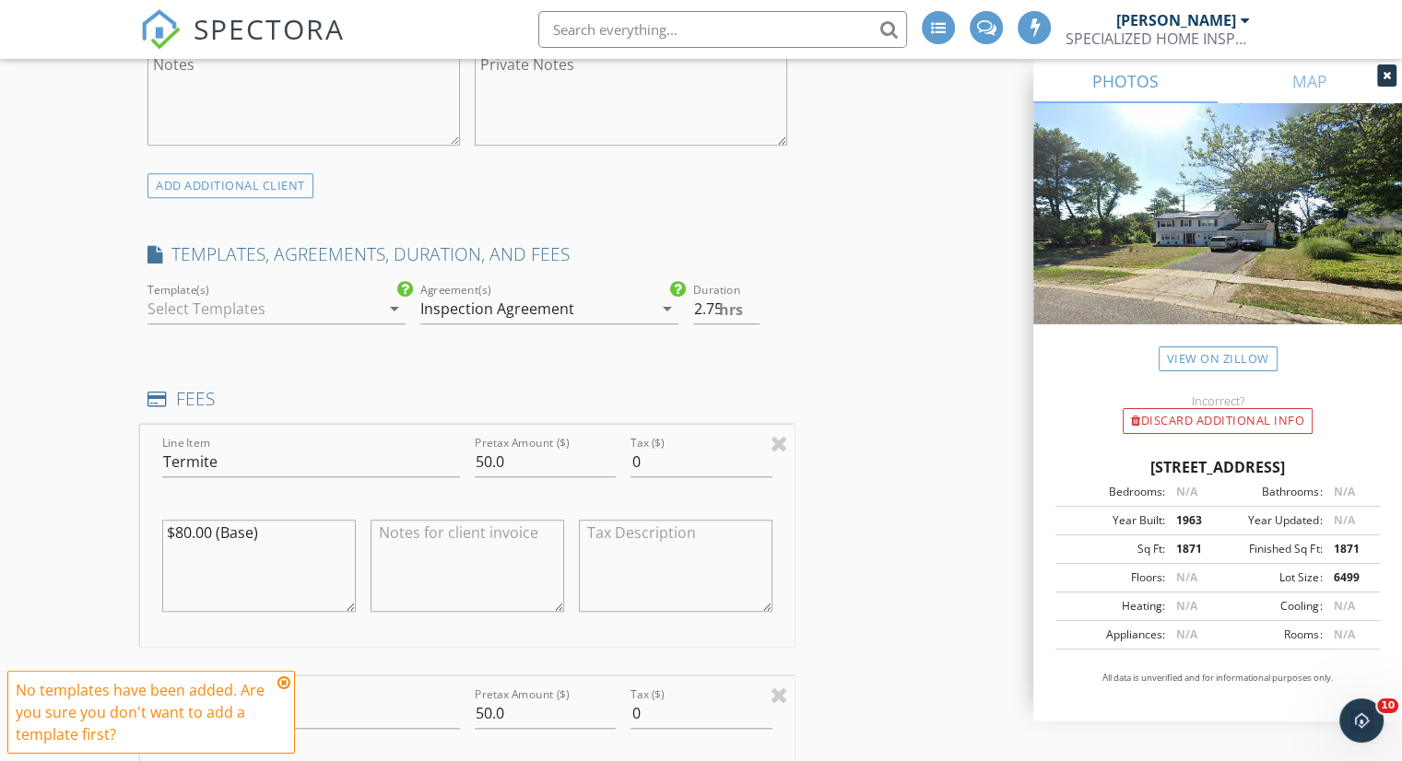
click at [322, 296] on div "Template(s) arrow_drop_down" at bounding box center [276, 311] width 273 height 64
click at [323, 322] on div at bounding box center [263, 308] width 232 height 29
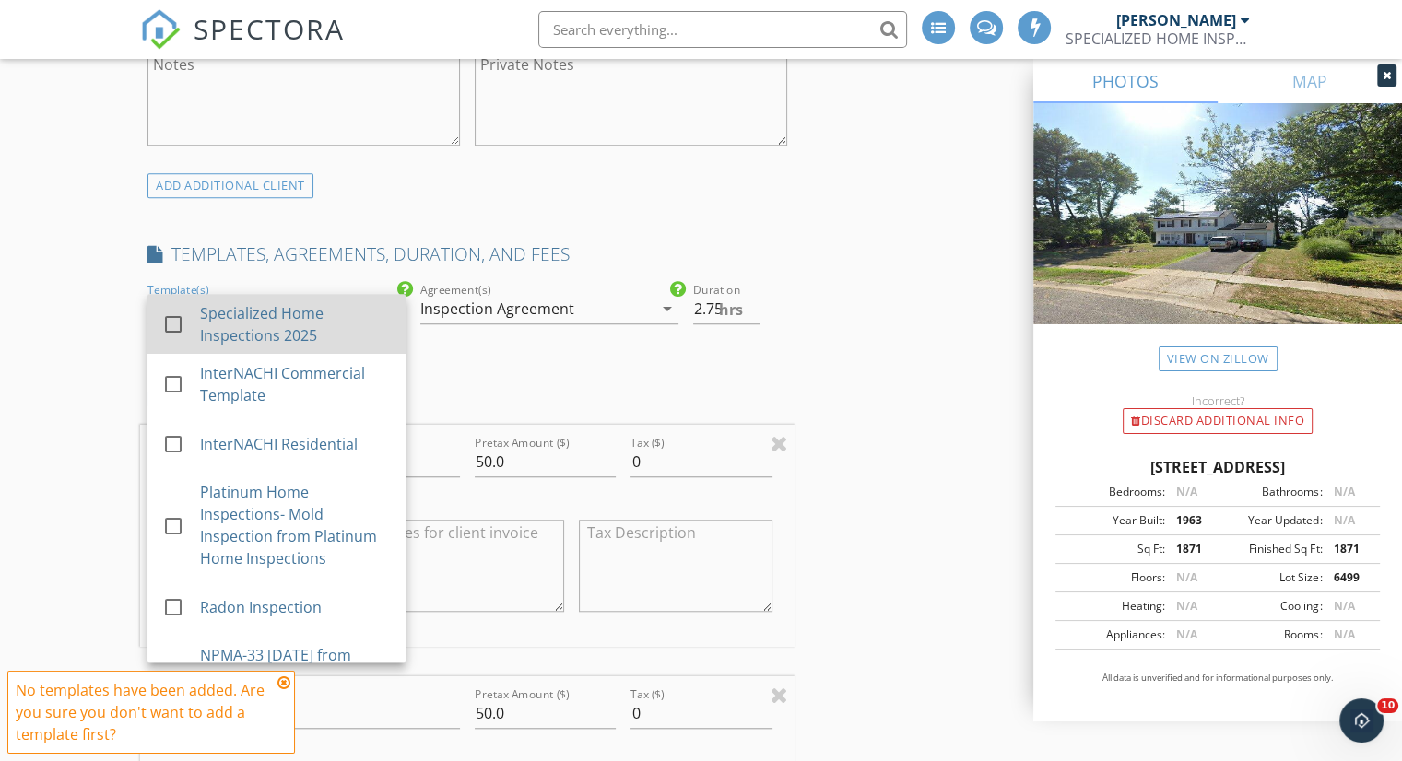
click at [306, 347] on div "Specialized Home Inspections 2025" at bounding box center [295, 324] width 191 height 44
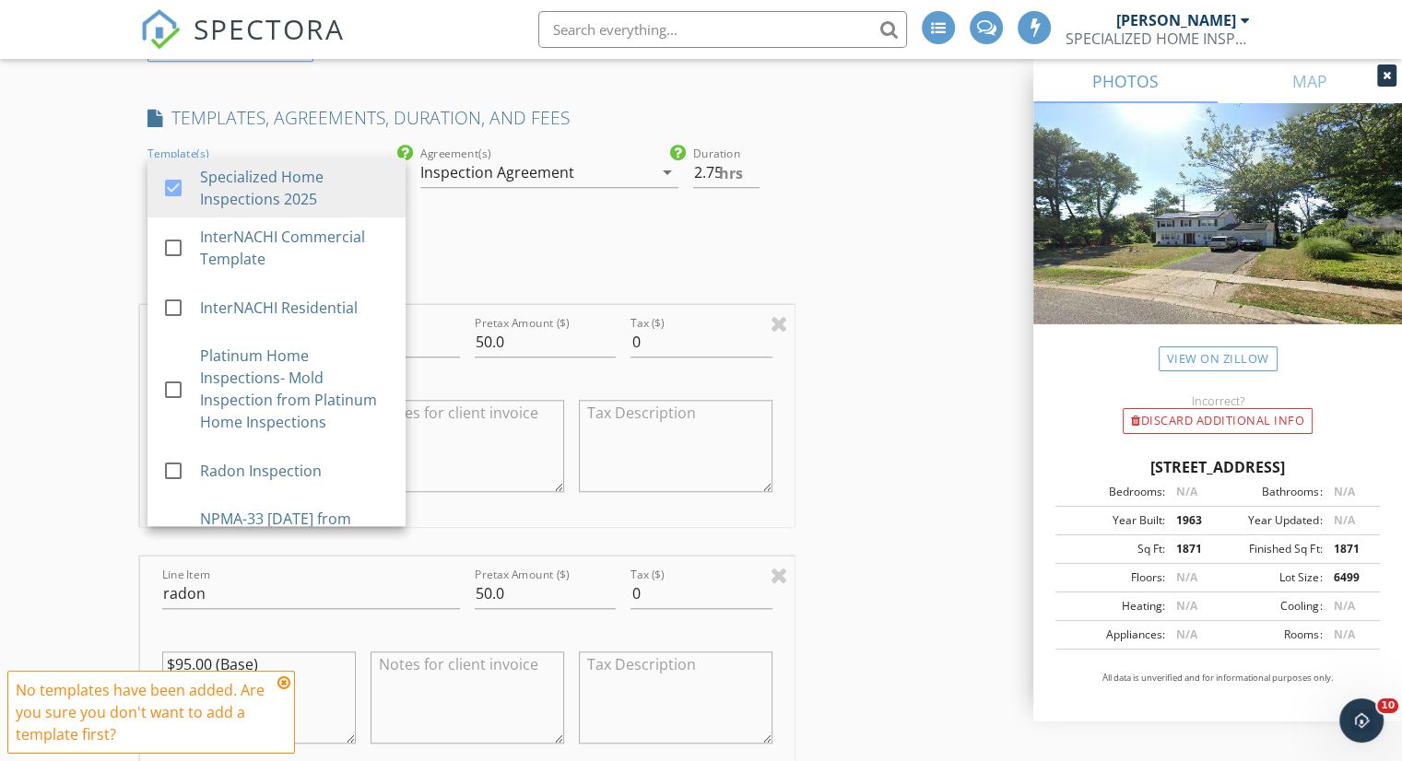
scroll to position [1561, 0]
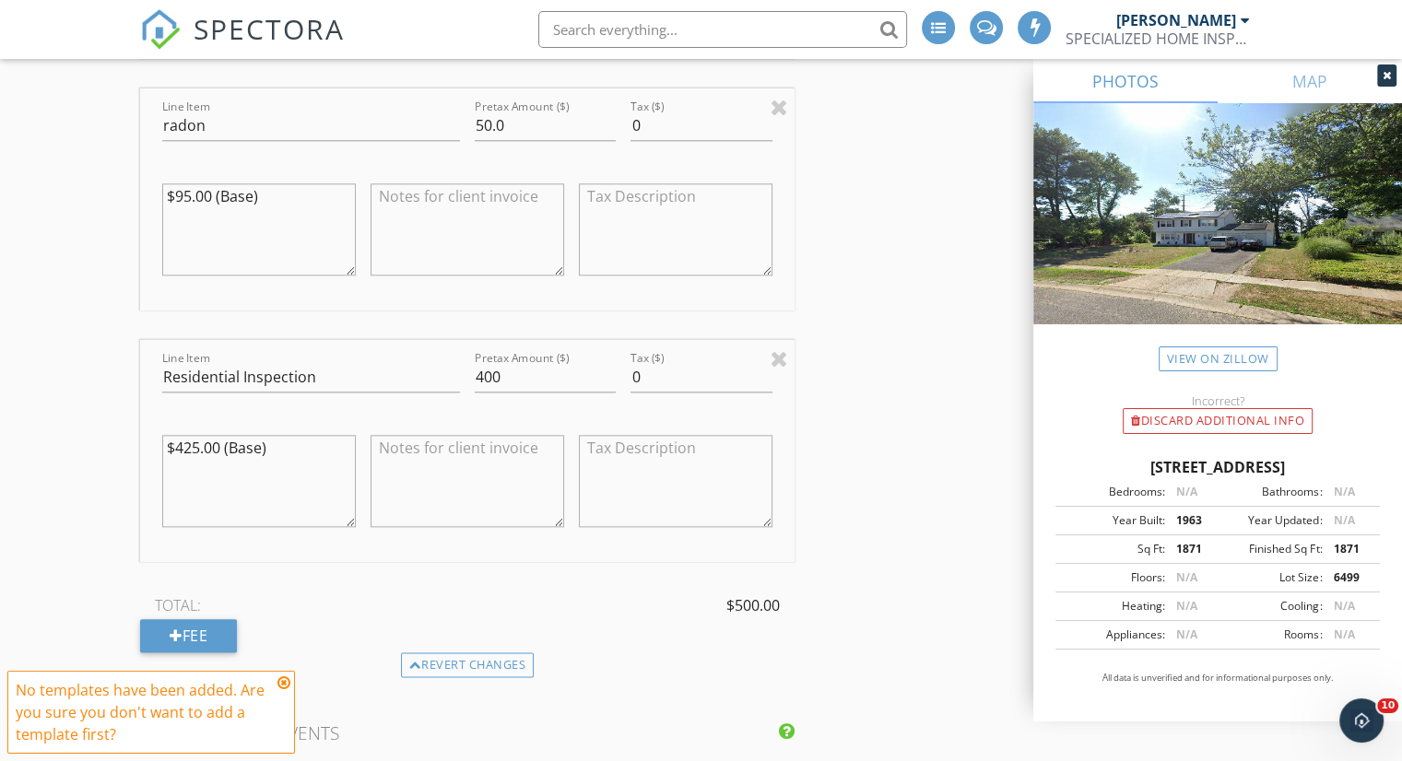
scroll to position [2298, 0]
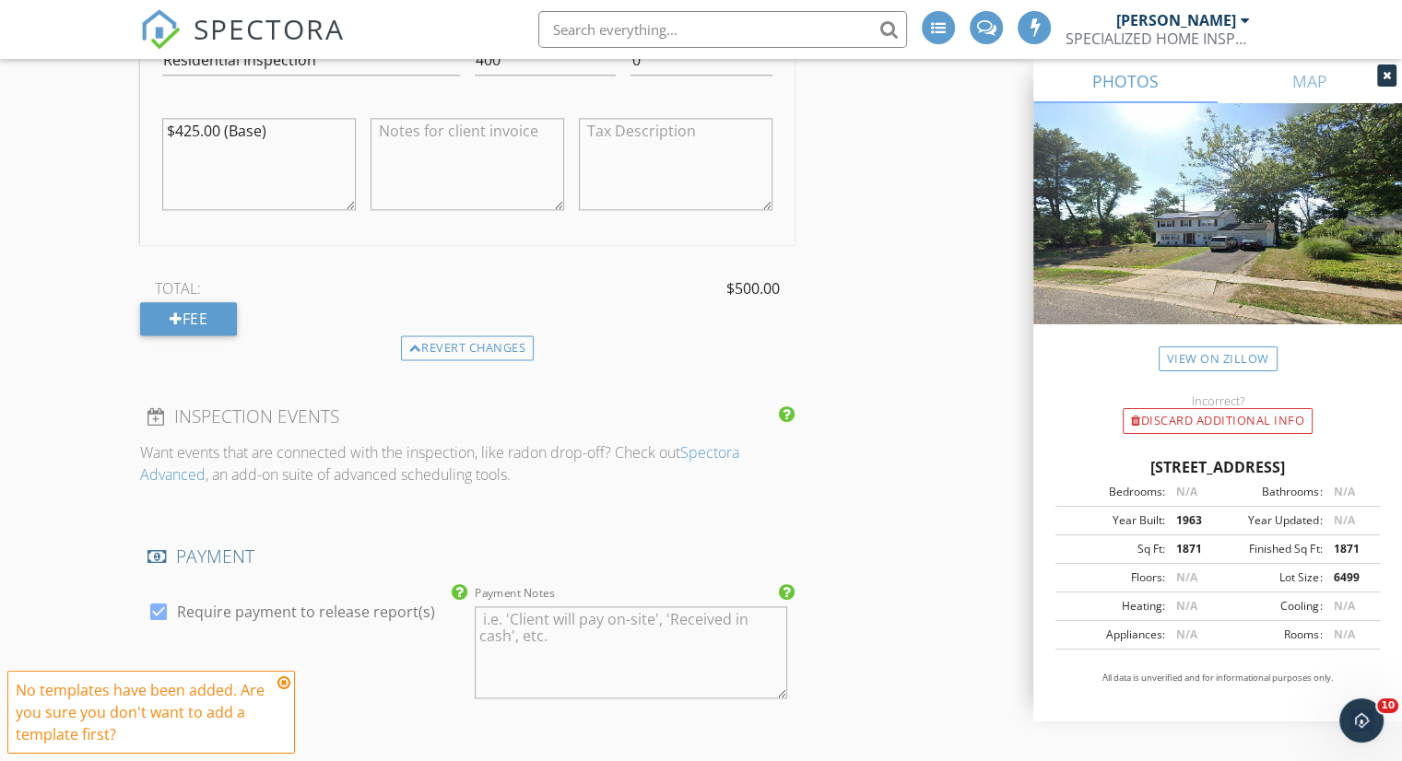
click at [284, 680] on icon at bounding box center [283, 683] width 13 height 15
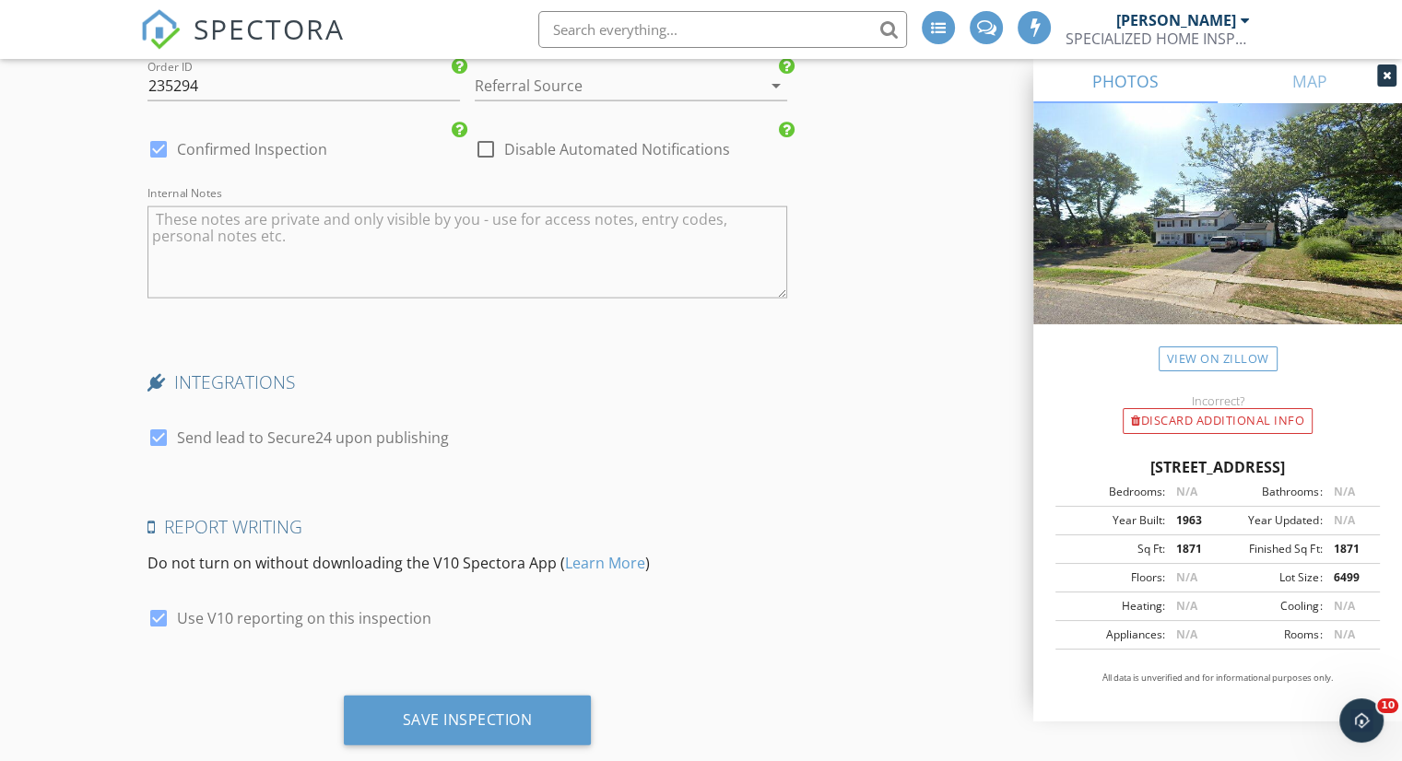
scroll to position [4158, 0]
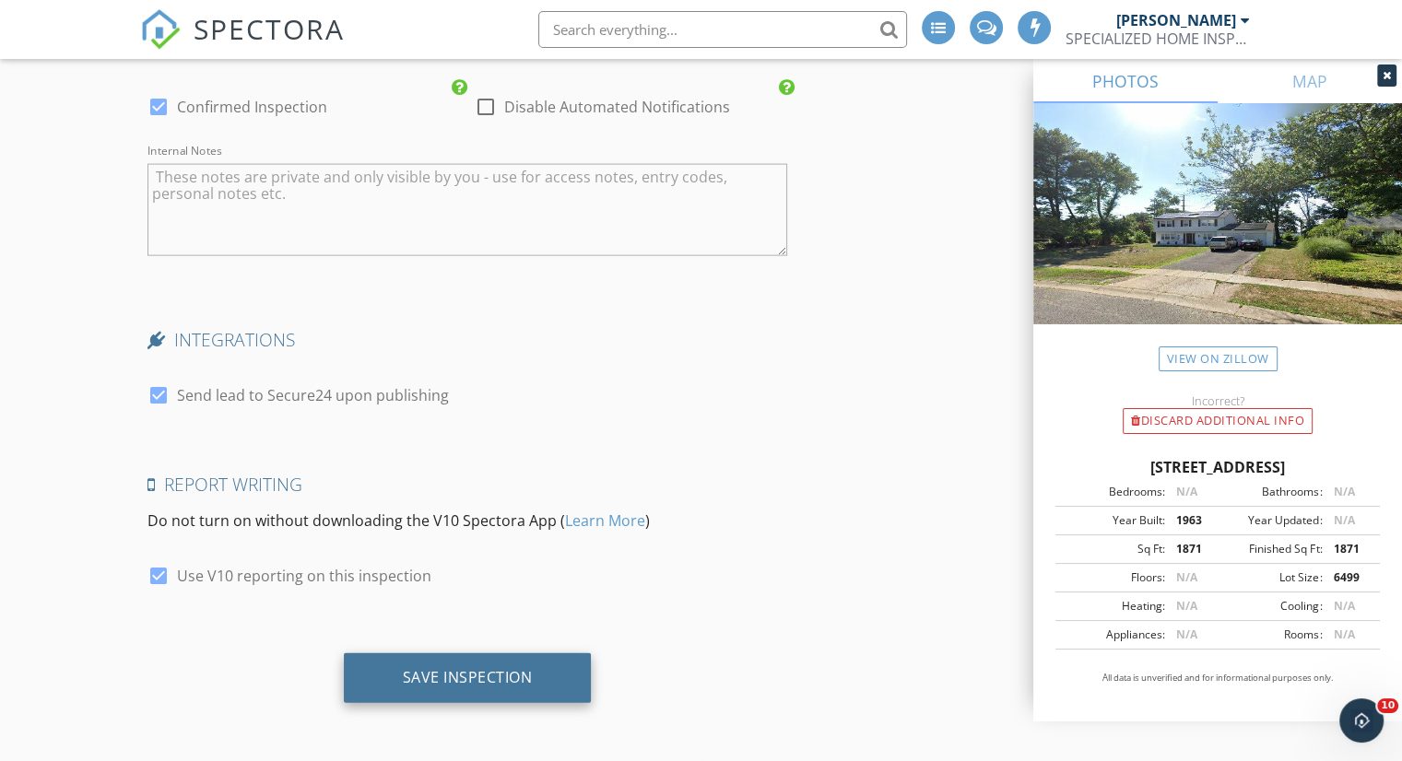
click at [514, 690] on div "Save Inspection" at bounding box center [468, 678] width 248 height 50
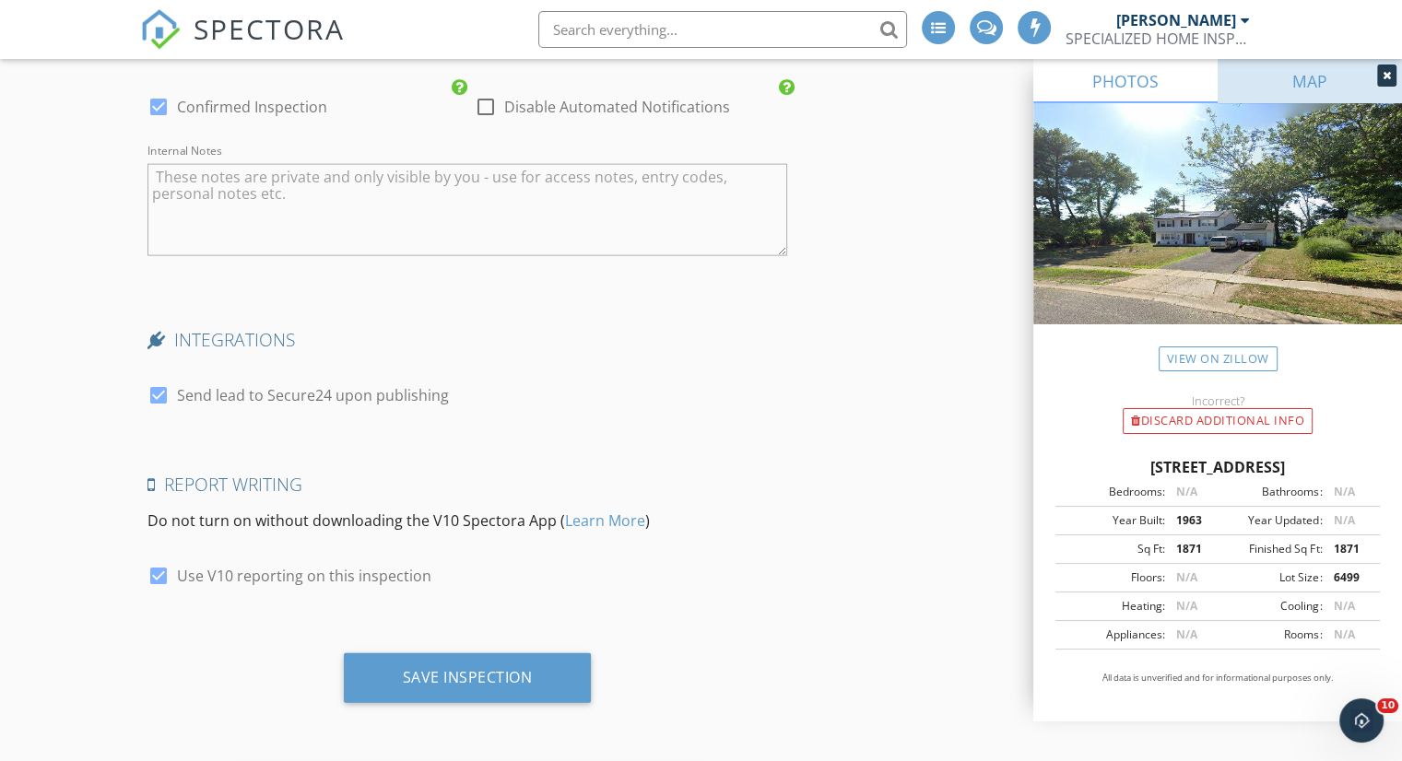
click at [1310, 101] on link "MAP" at bounding box center [1309, 81] width 184 height 44
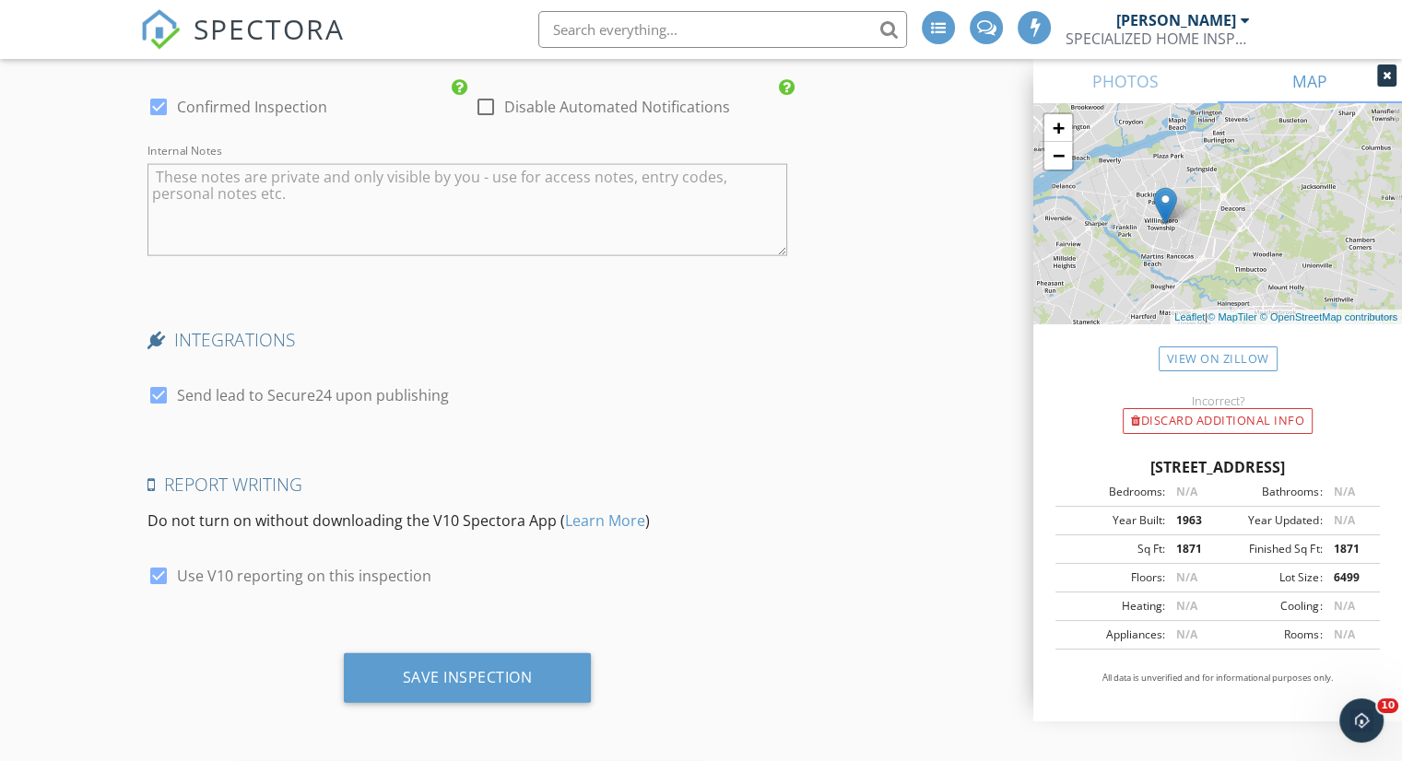
drag, startPoint x: 1318, startPoint y: 179, endPoint x: 1214, endPoint y: 193, distance: 105.1
click at [1214, 193] on div "+ − Leaflet | © MapTiler © OpenStreetMap contributors" at bounding box center [1217, 213] width 369 height 221
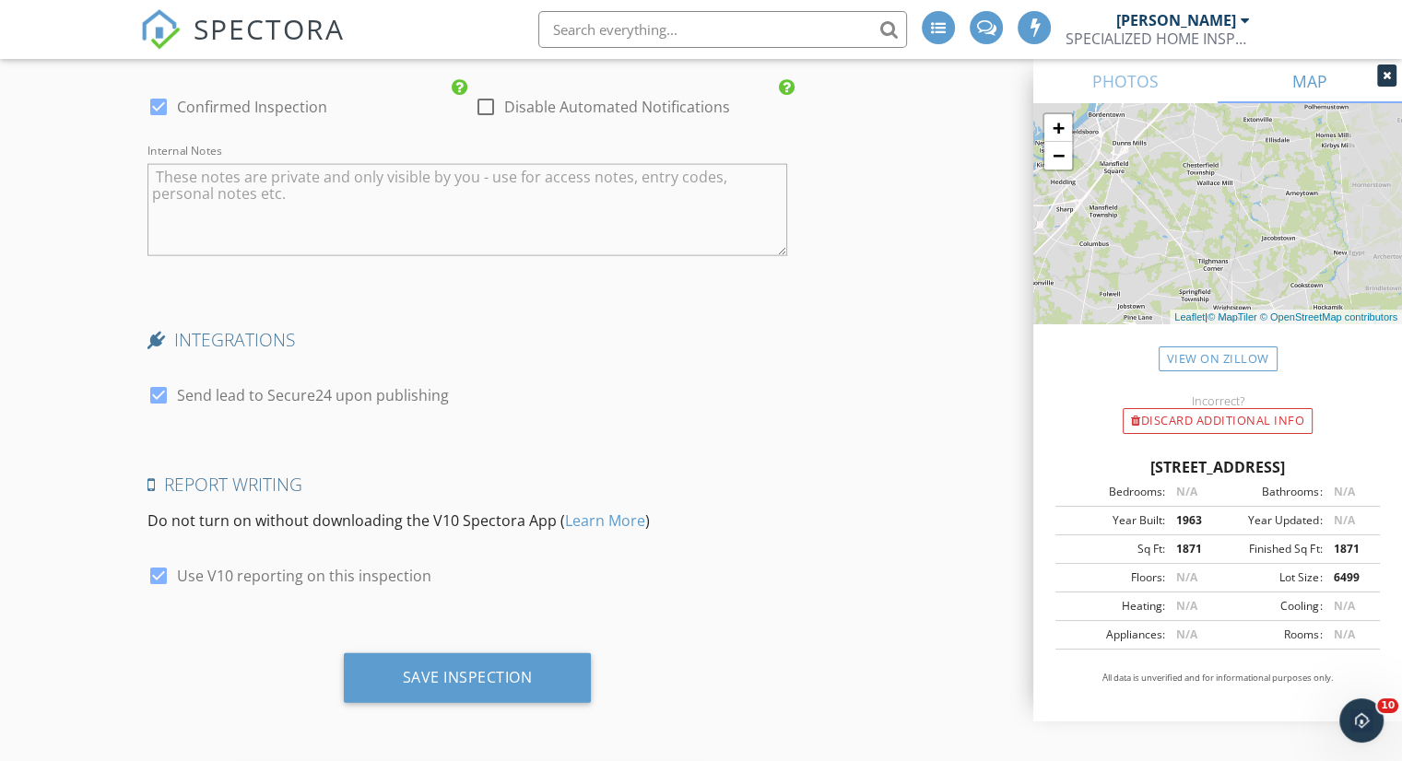
drag, startPoint x: 1312, startPoint y: 173, endPoint x: 1162, endPoint y: 228, distance: 159.8
click at [1162, 229] on div "+ − Leaflet | © MapTiler © OpenStreetMap contributors" at bounding box center [1217, 213] width 369 height 221
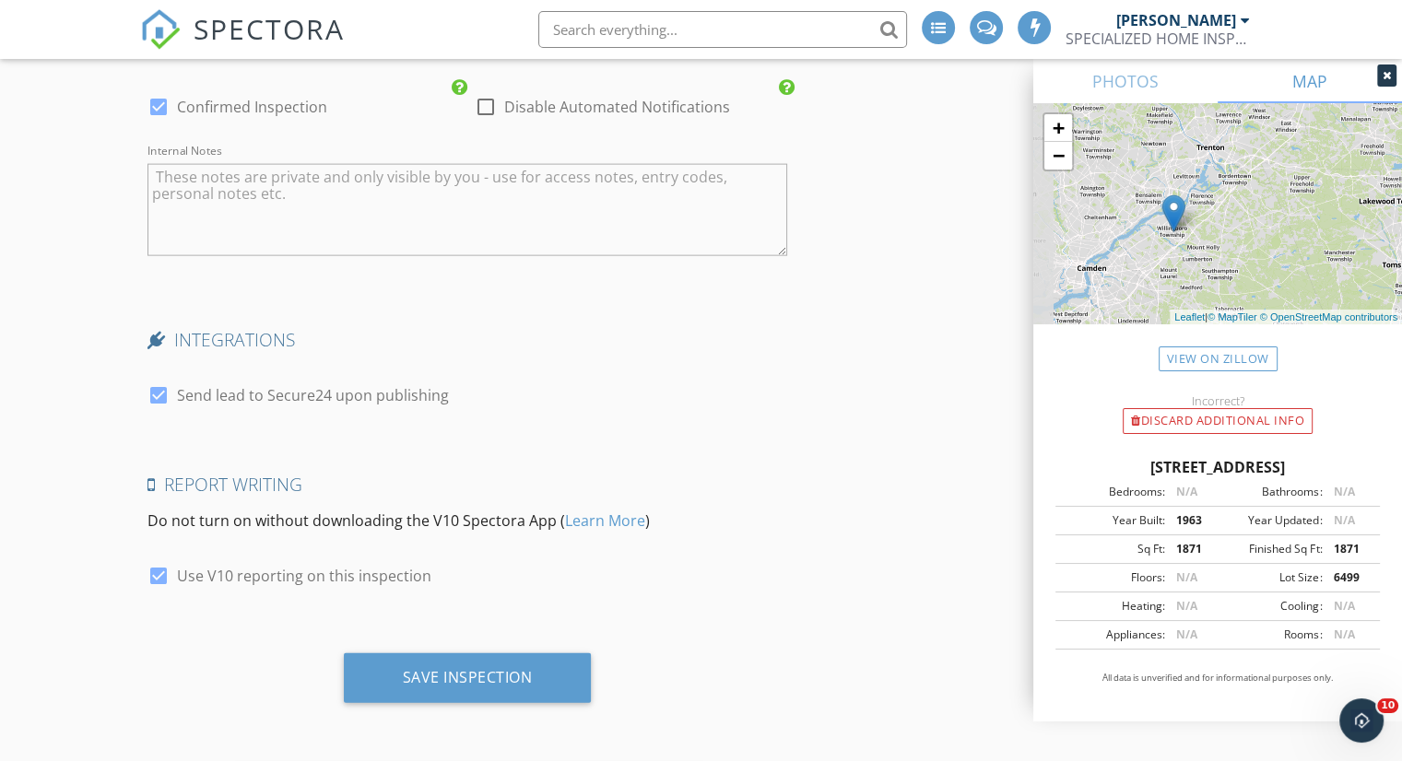
drag, startPoint x: 1126, startPoint y: 232, endPoint x: 1213, endPoint y: 216, distance: 88.2
click at [1213, 216] on div "+ − Leaflet | © MapTiler © OpenStreetMap contributors" at bounding box center [1217, 213] width 369 height 221
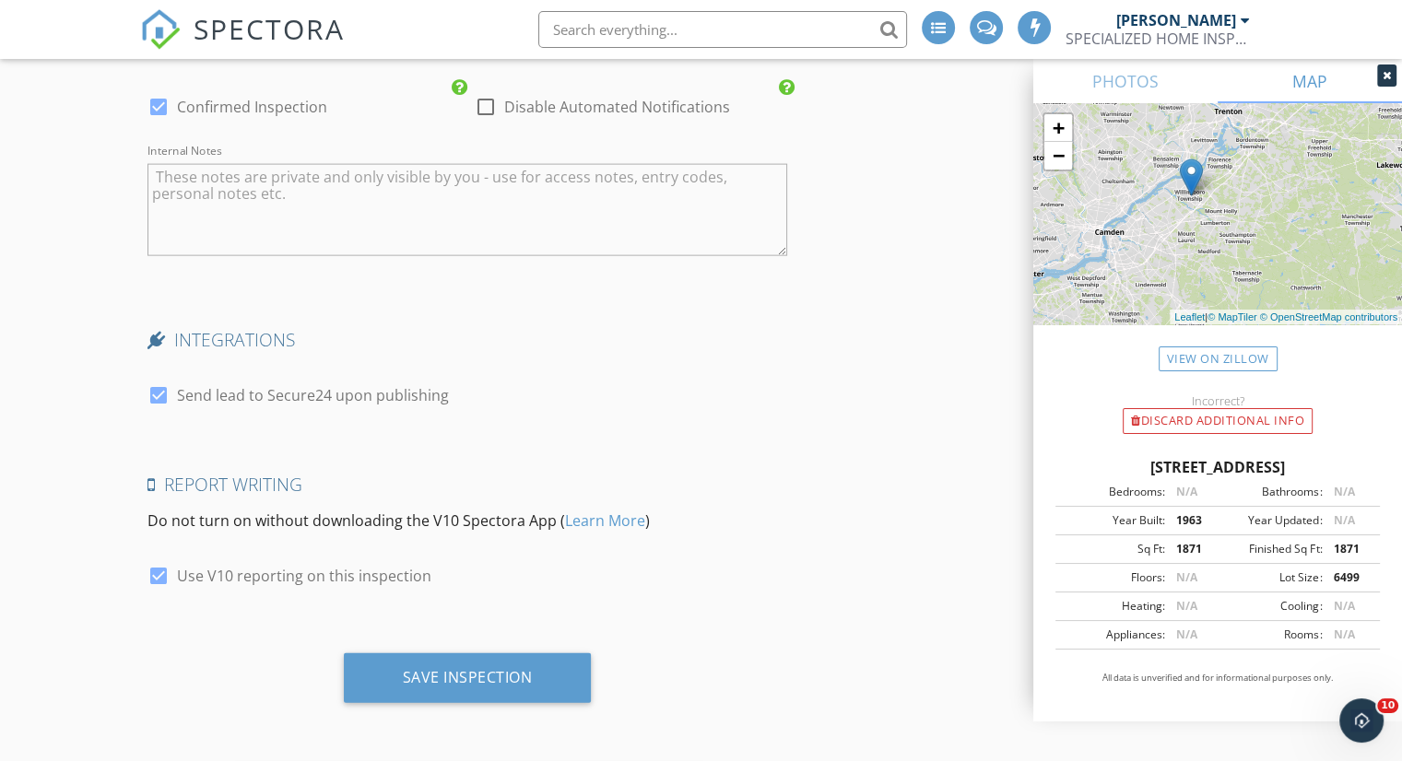
drag, startPoint x: 1157, startPoint y: 269, endPoint x: 1176, endPoint y: 229, distance: 43.7
click at [1176, 229] on div "+ − Leaflet | © MapTiler © OpenStreetMap contributors" at bounding box center [1217, 213] width 369 height 221
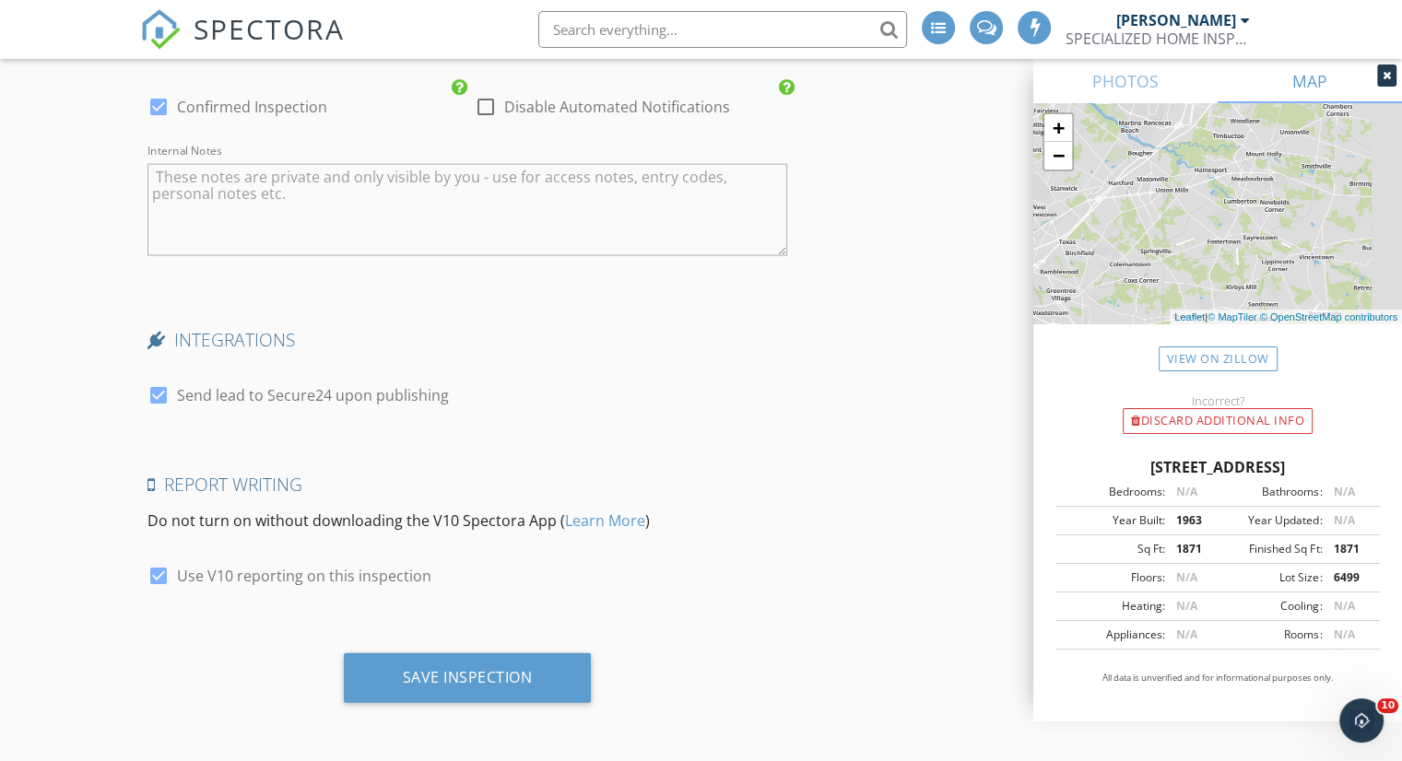
drag, startPoint x: 1287, startPoint y: 209, endPoint x: 1143, endPoint y: 231, distance: 145.5
click at [1143, 233] on div "+ − Leaflet | © MapTiler © OpenStreetMap contributors" at bounding box center [1217, 213] width 369 height 221
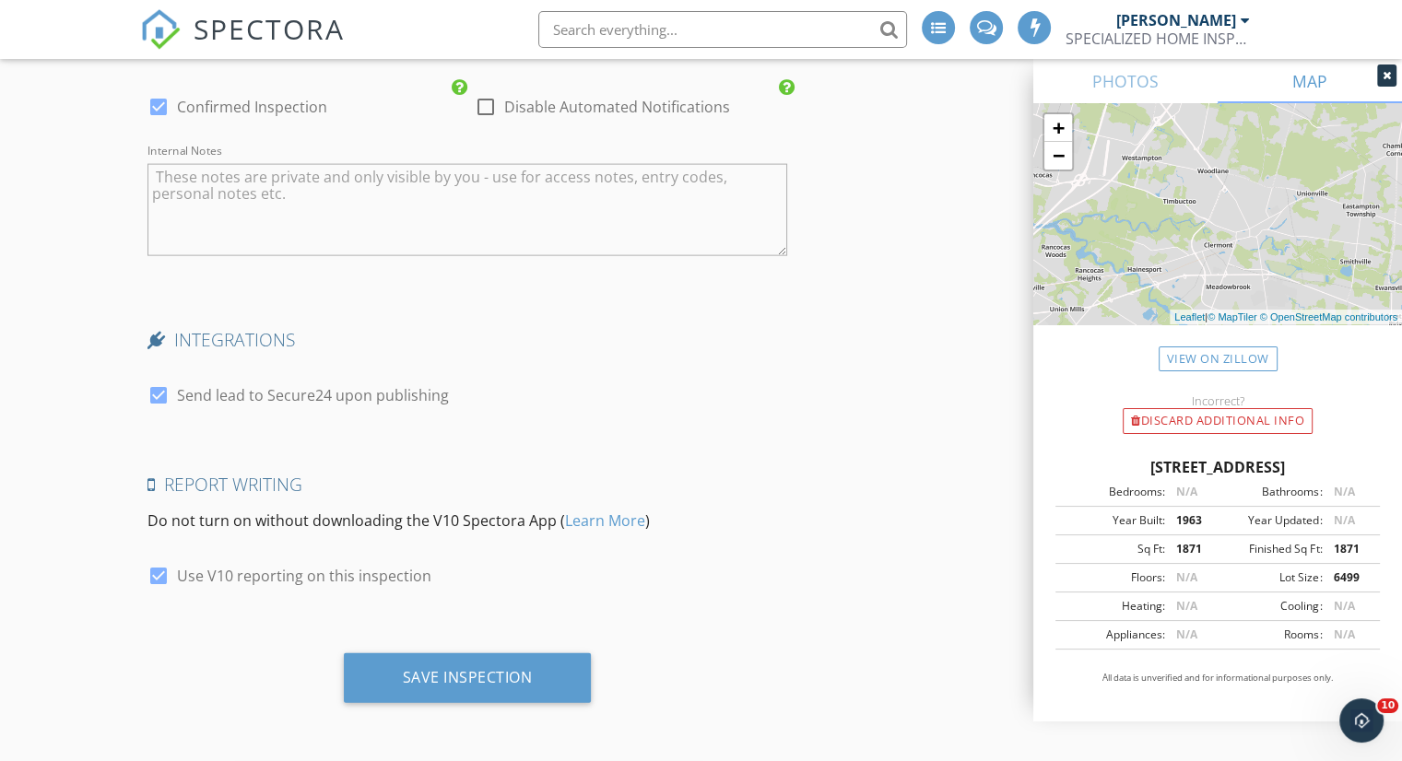
drag, startPoint x: 1195, startPoint y: 196, endPoint x: 1122, endPoint y: 329, distance: 151.4
click at [1122, 329] on div "PHOTOS MAP + − Leaflet | © MapTiler © OpenStreetMap contributors View on Zillow…" at bounding box center [1217, 390] width 369 height 663
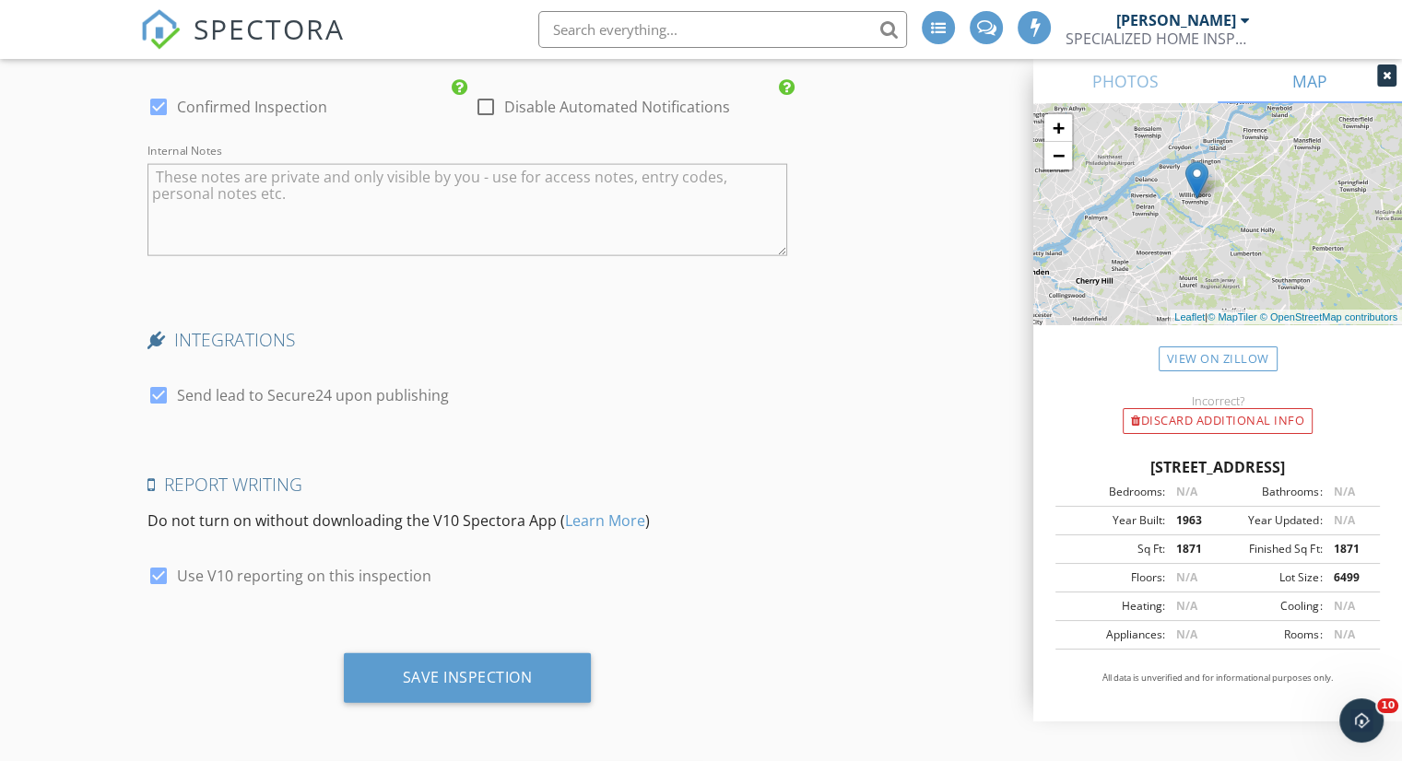
drag, startPoint x: 1109, startPoint y: 196, endPoint x: 1194, endPoint y: 214, distance: 87.5
click at [1194, 214] on div "+ − Leaflet | © MapTiler © OpenStreetMap contributors" at bounding box center [1217, 213] width 369 height 221
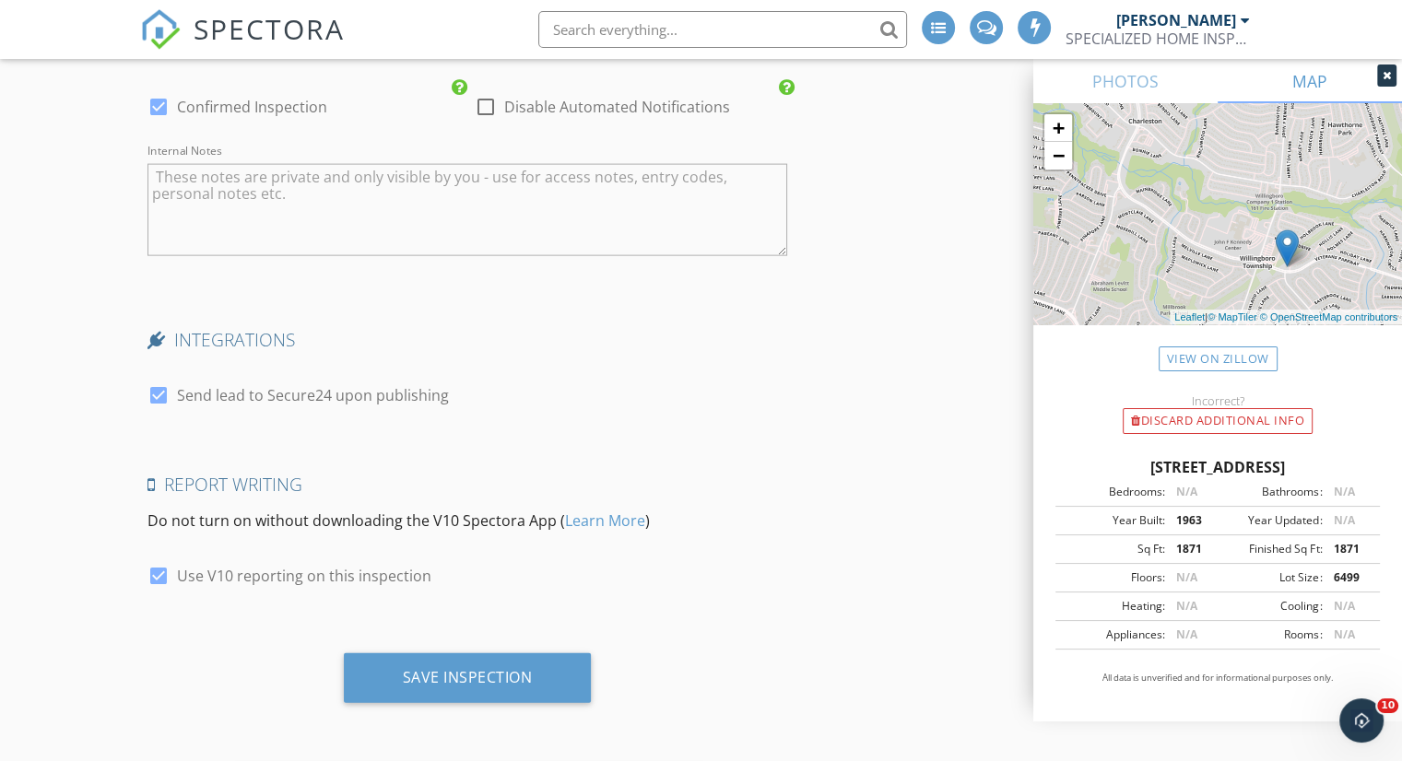
click at [1385, 82] on div at bounding box center [1386, 76] width 19 height 22
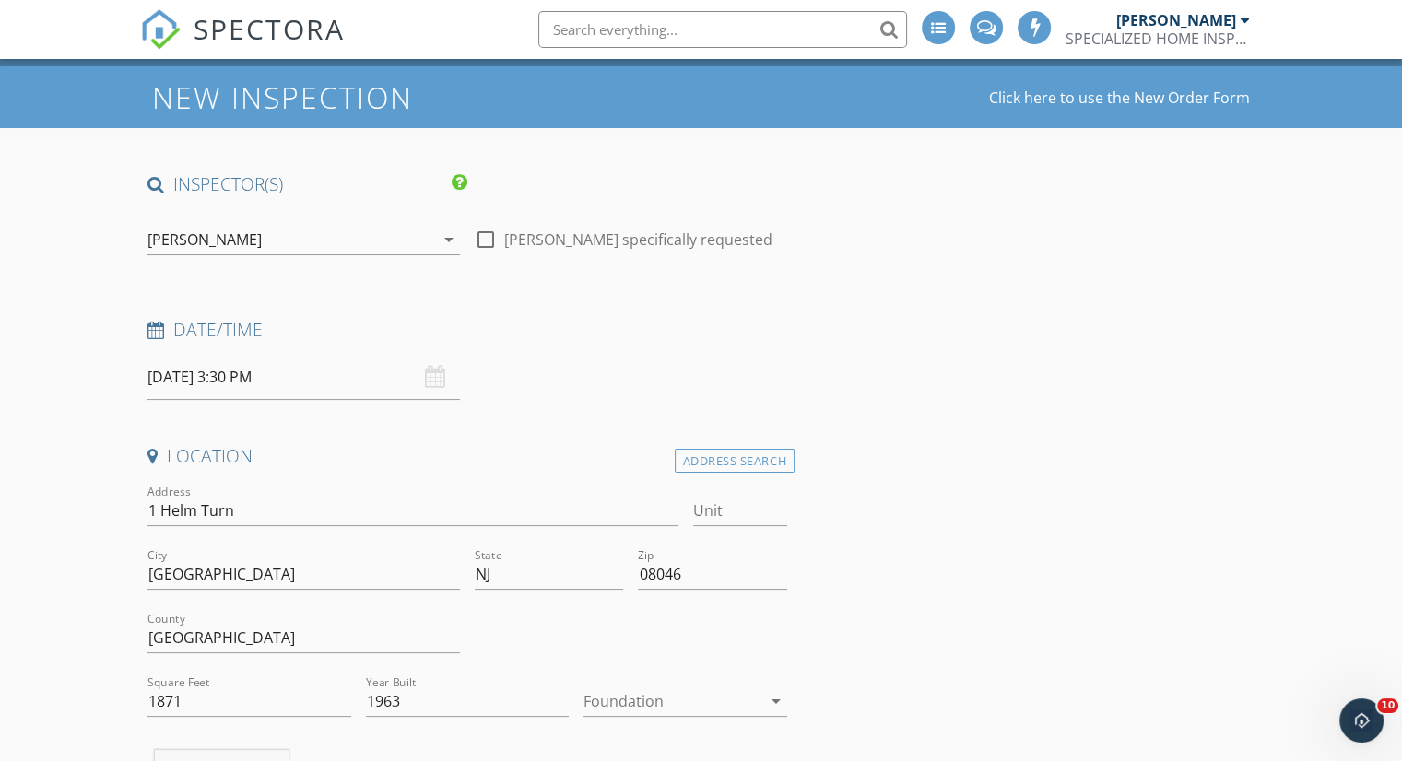
scroll to position [0, 0]
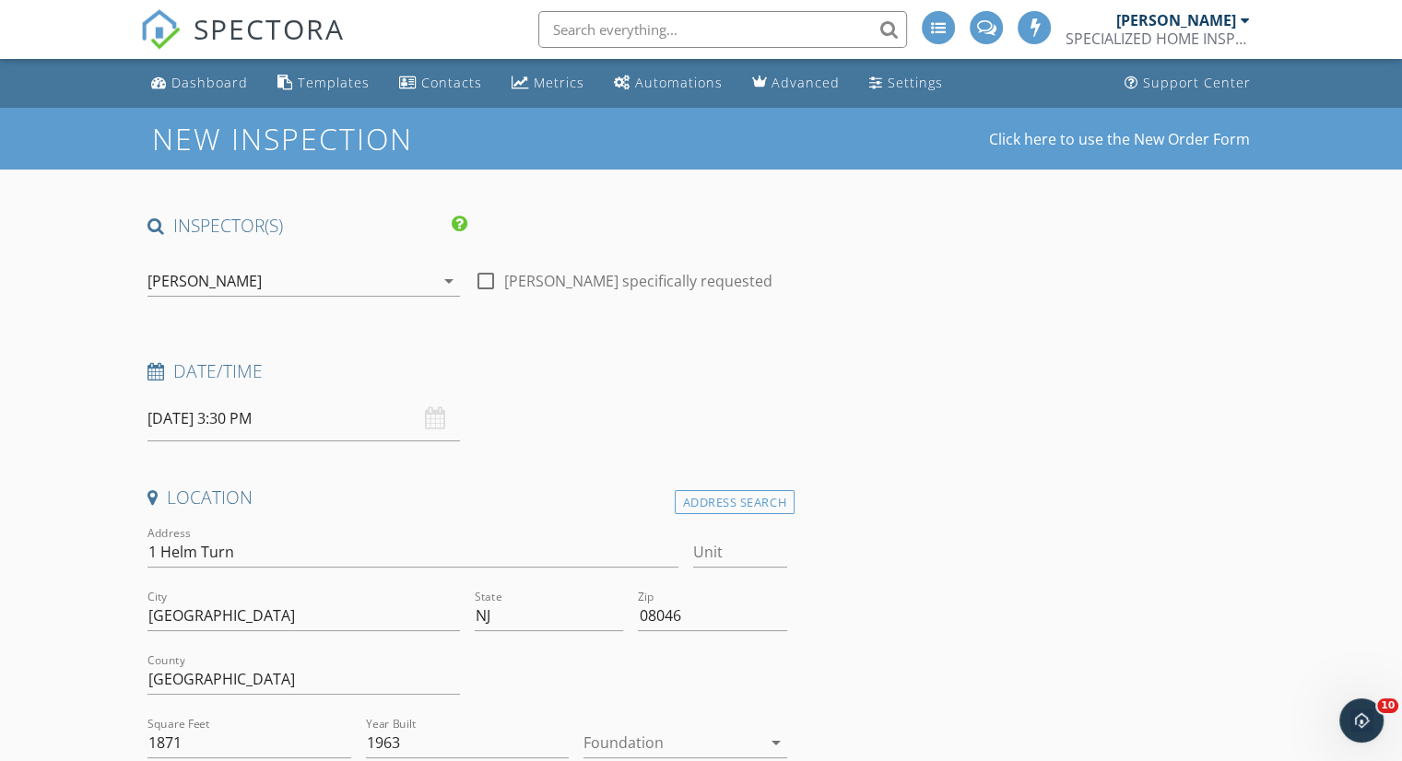
click at [478, 288] on div at bounding box center [485, 280] width 31 height 31
checkbox input "true"
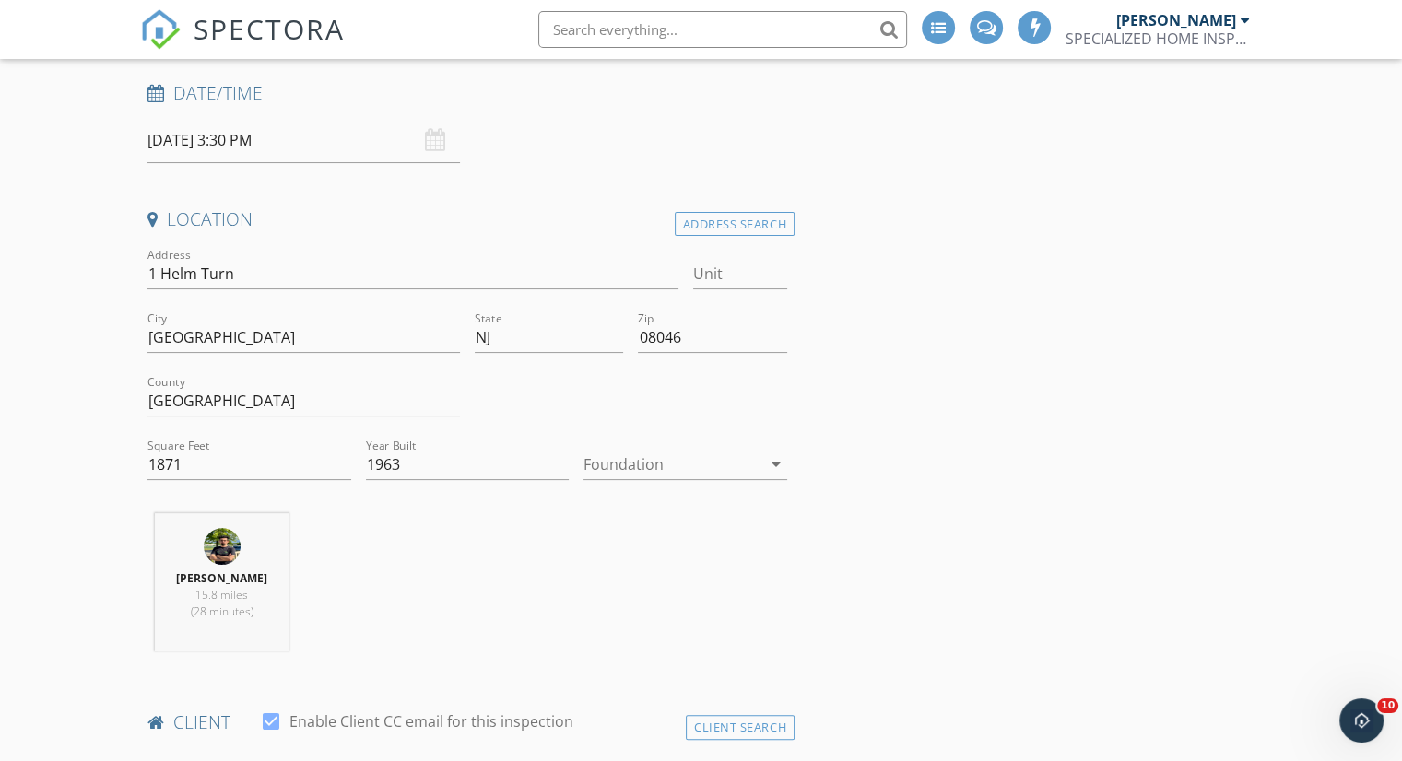
scroll to position [184, 0]
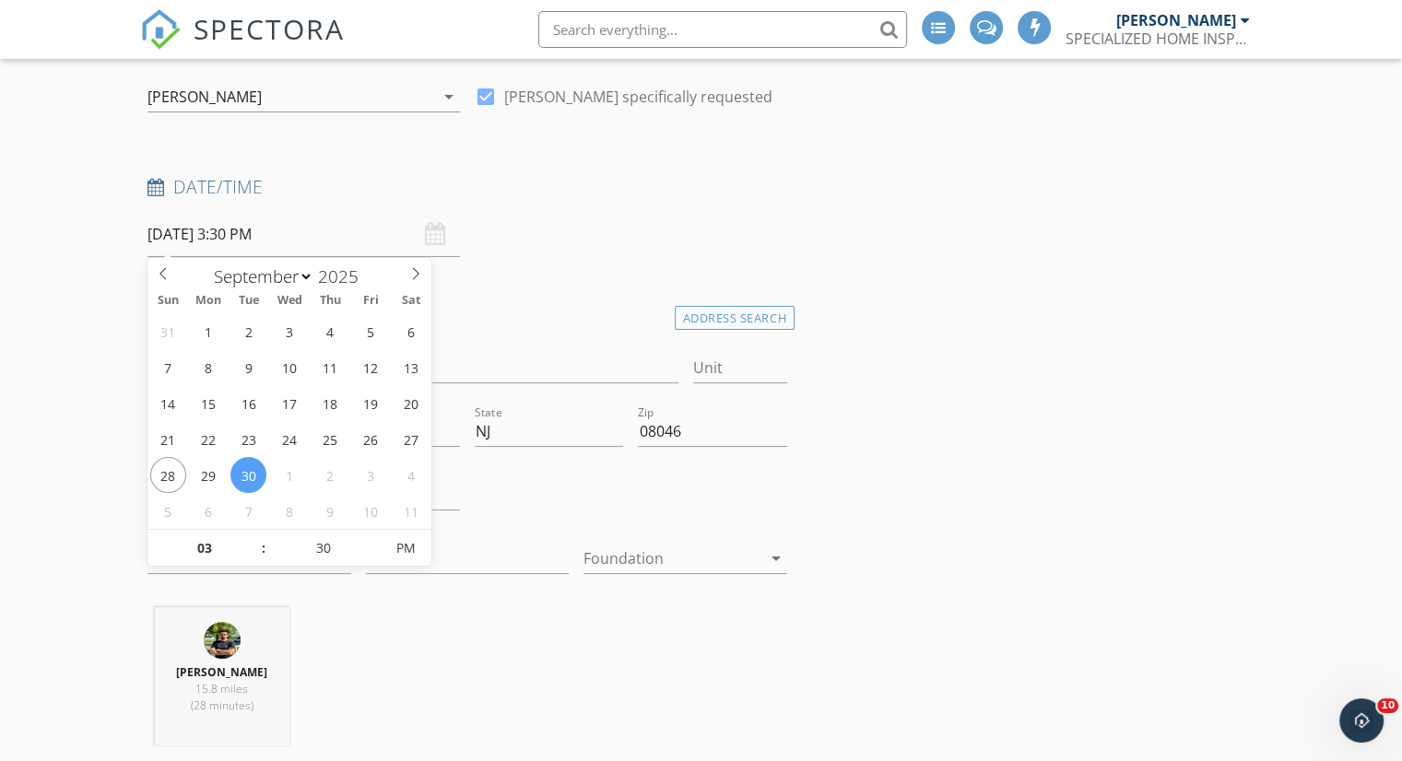
click at [332, 236] on input "[DATE] 3:30 PM" at bounding box center [303, 234] width 312 height 45
type input "25"
type input "09/30/2025 3:25 PM"
click at [375, 557] on span at bounding box center [374, 557] width 13 height 18
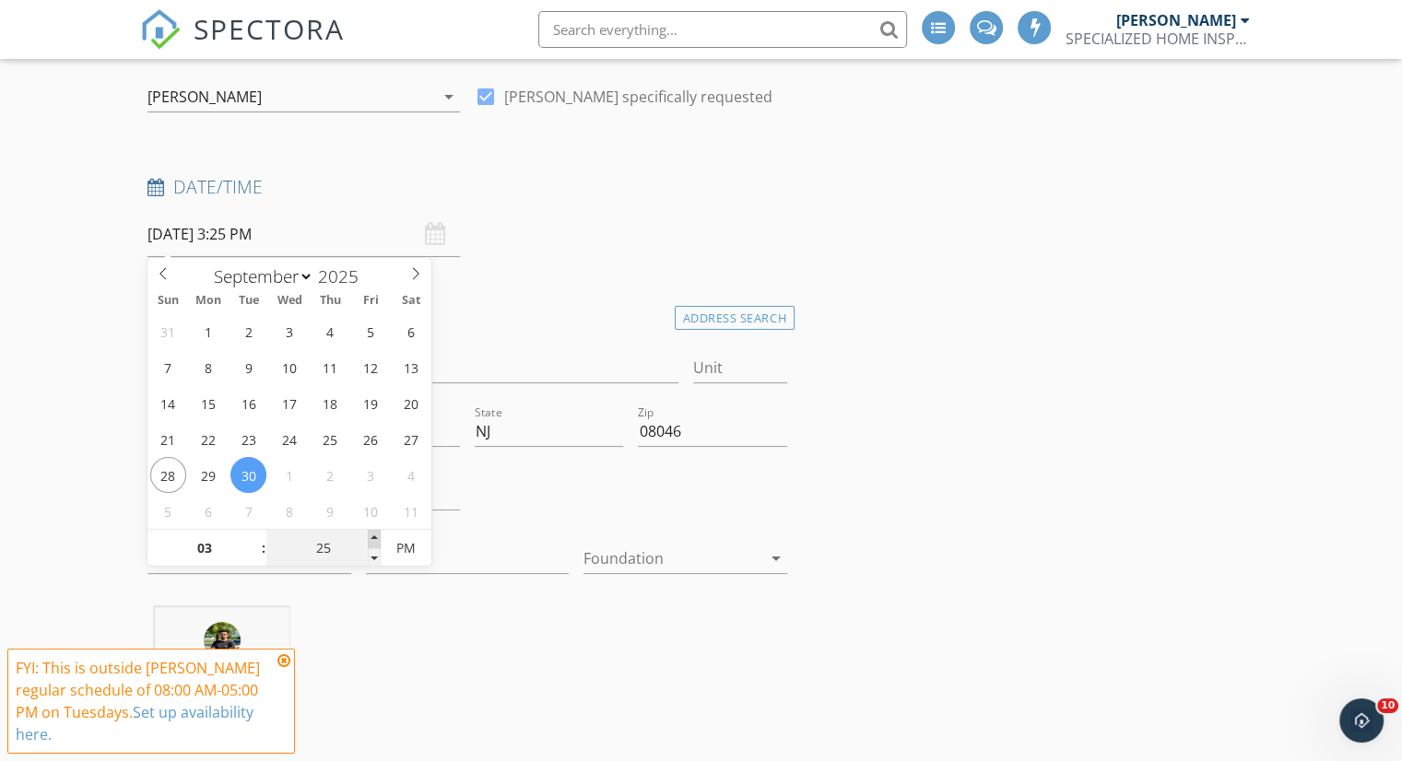
type input "30"
type input "[DATE] 3:30 PM"
click at [376, 539] on span at bounding box center [374, 539] width 13 height 18
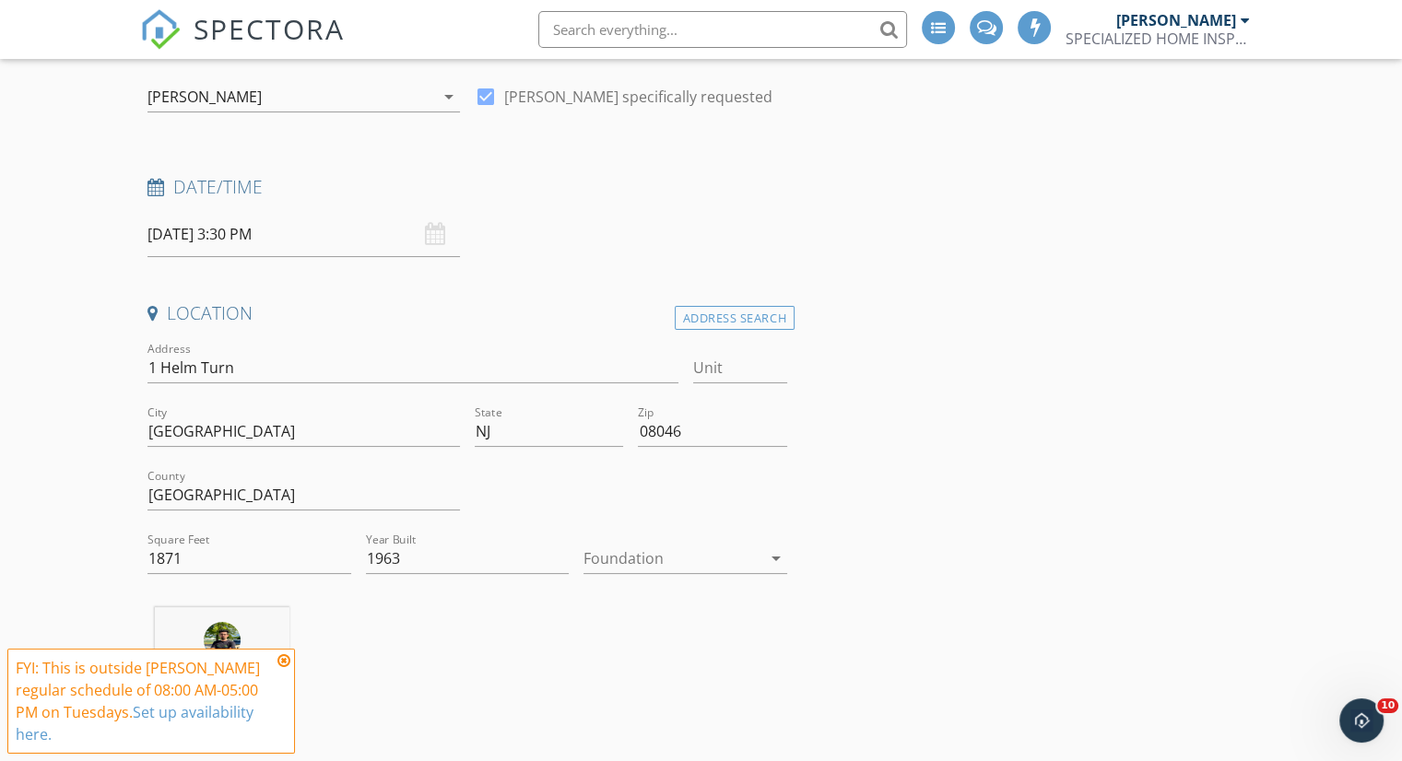
click at [253, 712] on link "Set up availability here." at bounding box center [135, 723] width 238 height 42
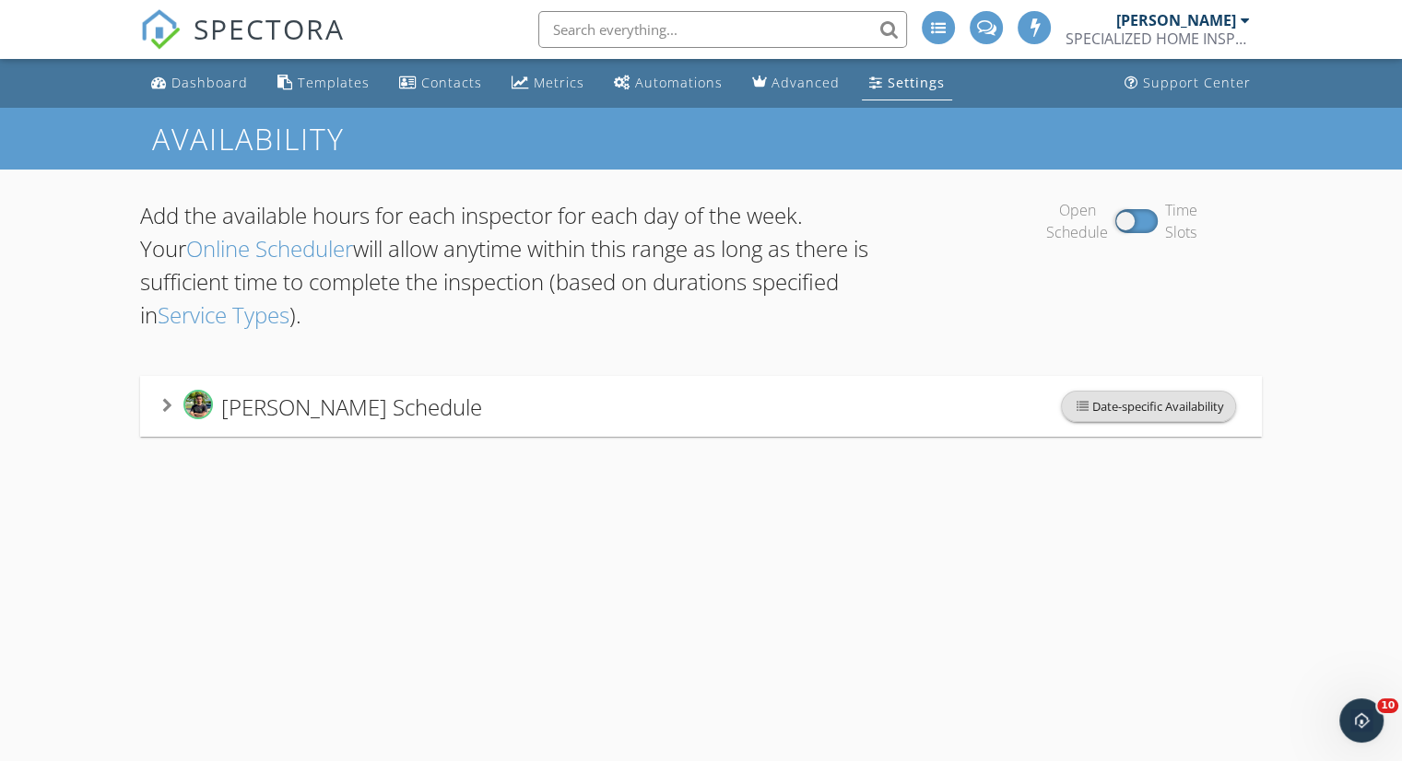
click at [1177, 405] on span "Date-specific Availability" at bounding box center [1148, 406] width 173 height 29
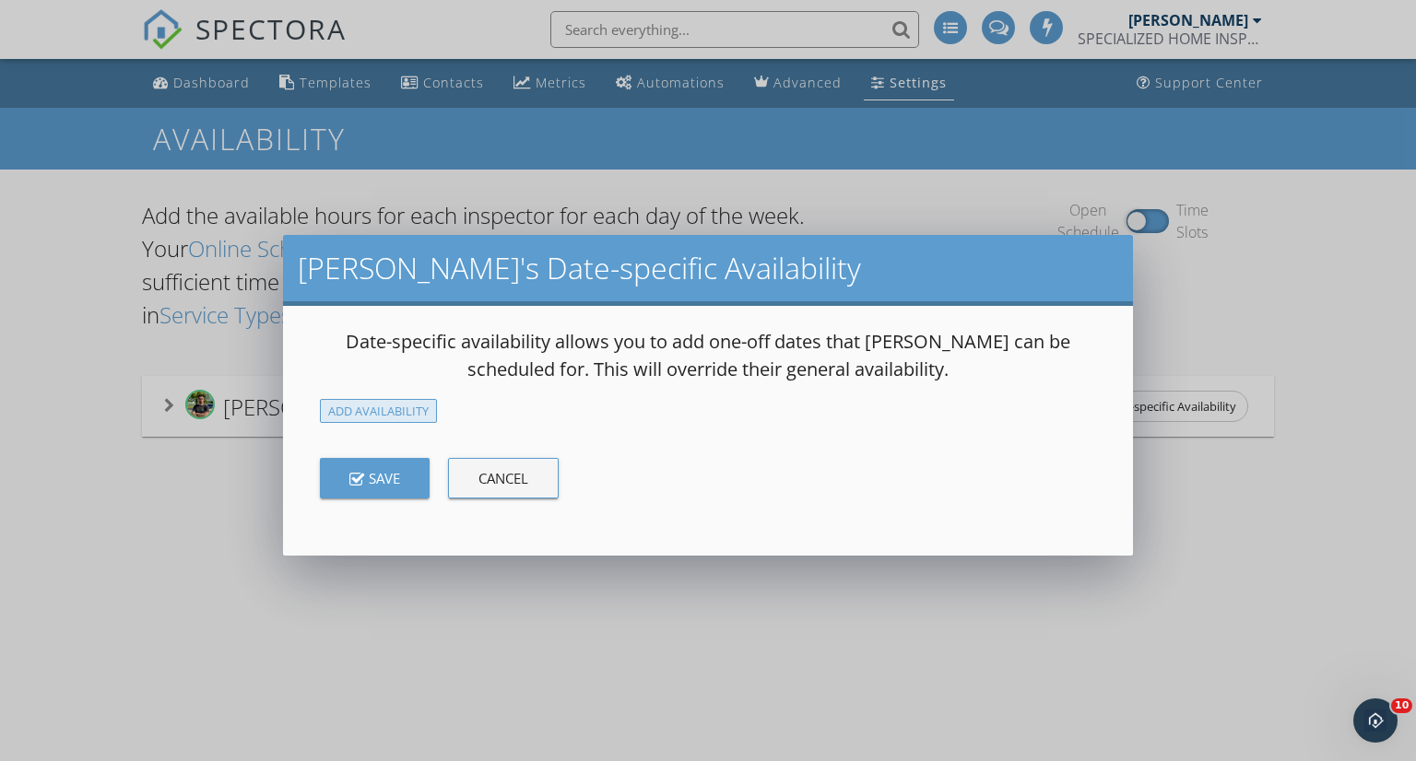
click at [349, 411] on div "Add Availability" at bounding box center [378, 411] width 117 height 25
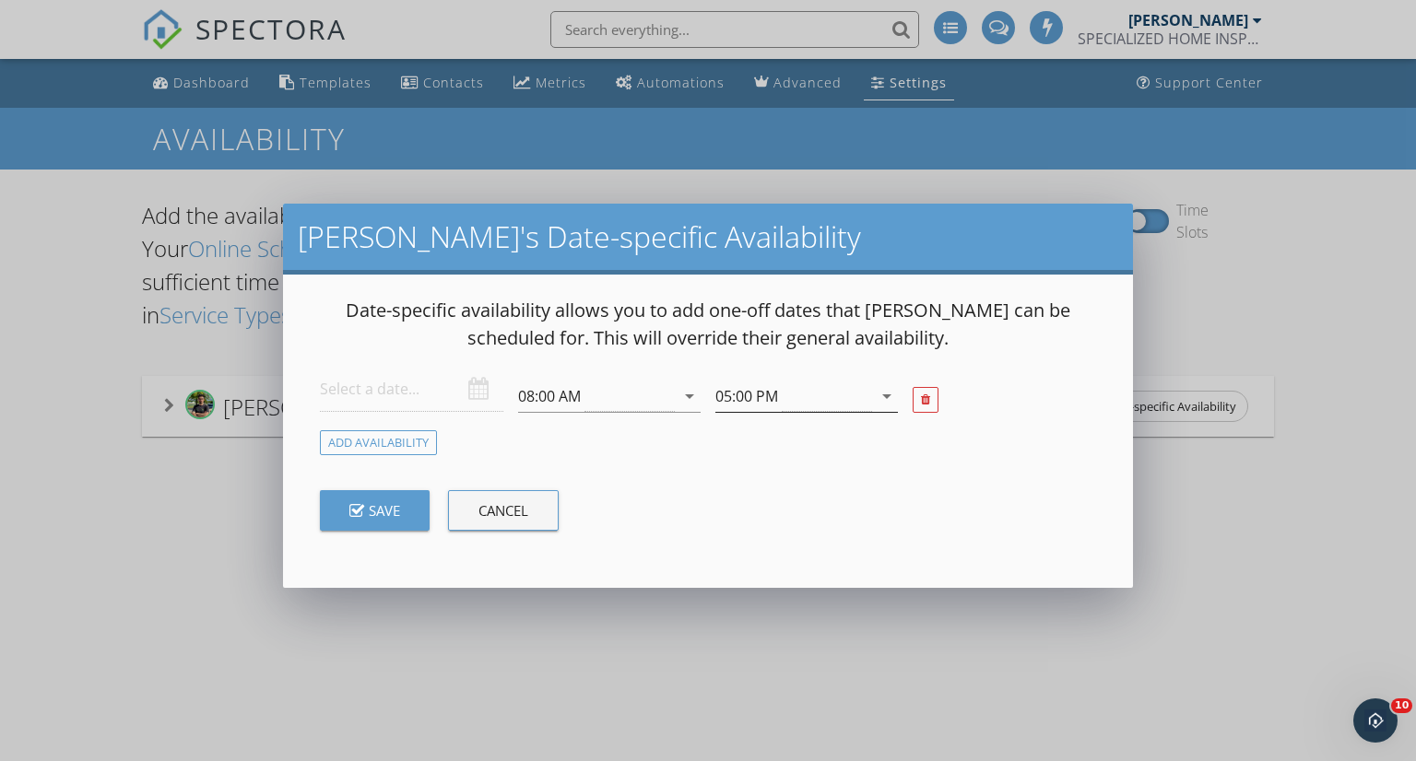
click at [891, 397] on icon "arrow_drop_down" at bounding box center [886, 396] width 22 height 22
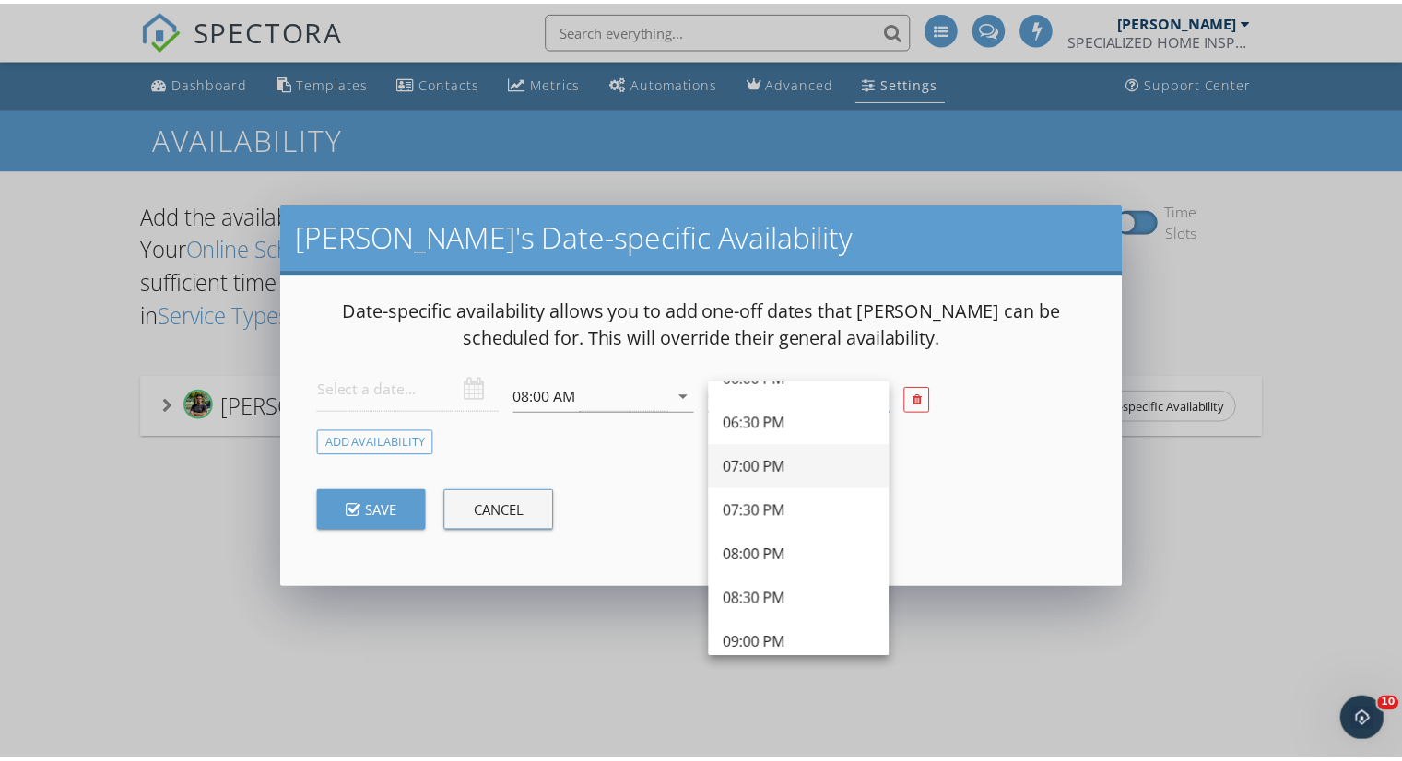
scroll to position [899, 0]
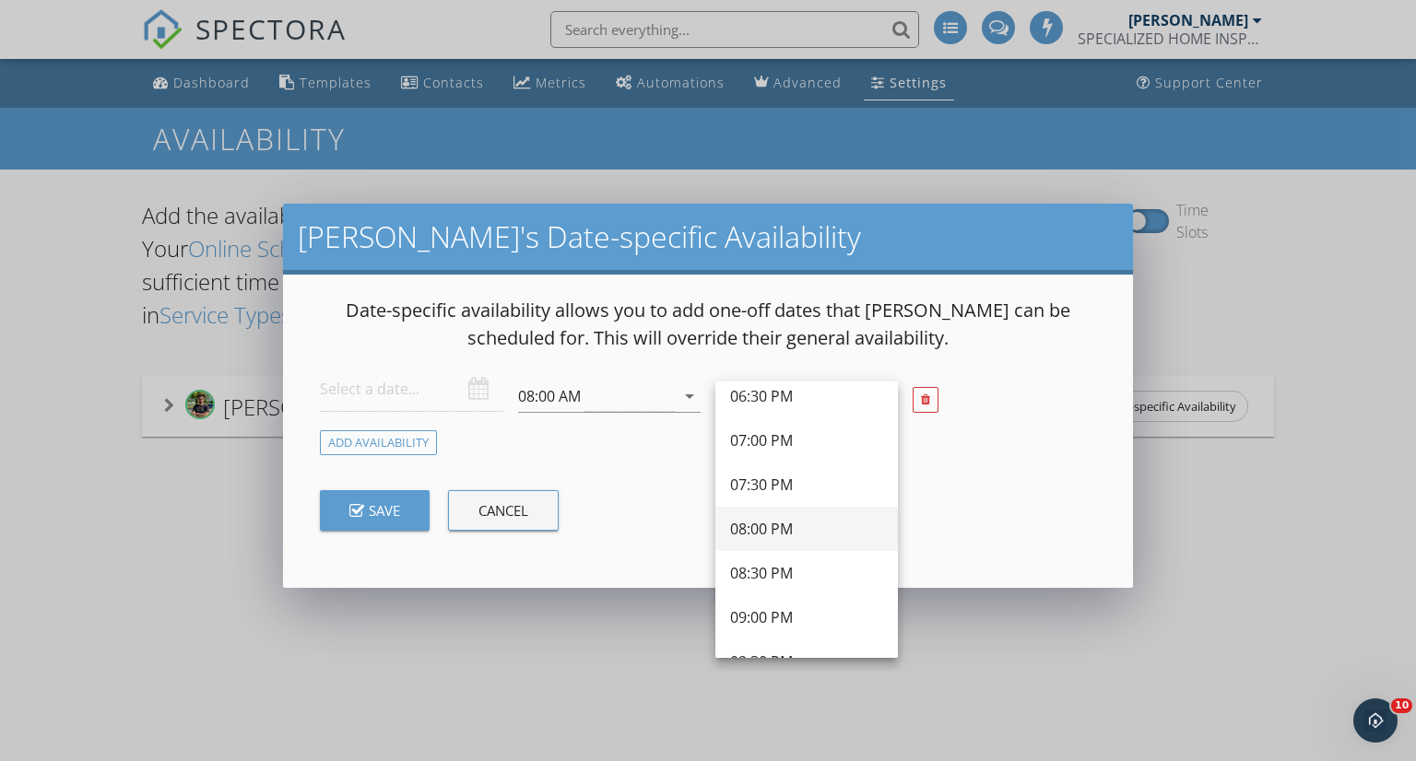
click at [827, 532] on div "08:00 PM" at bounding box center [806, 529] width 153 height 22
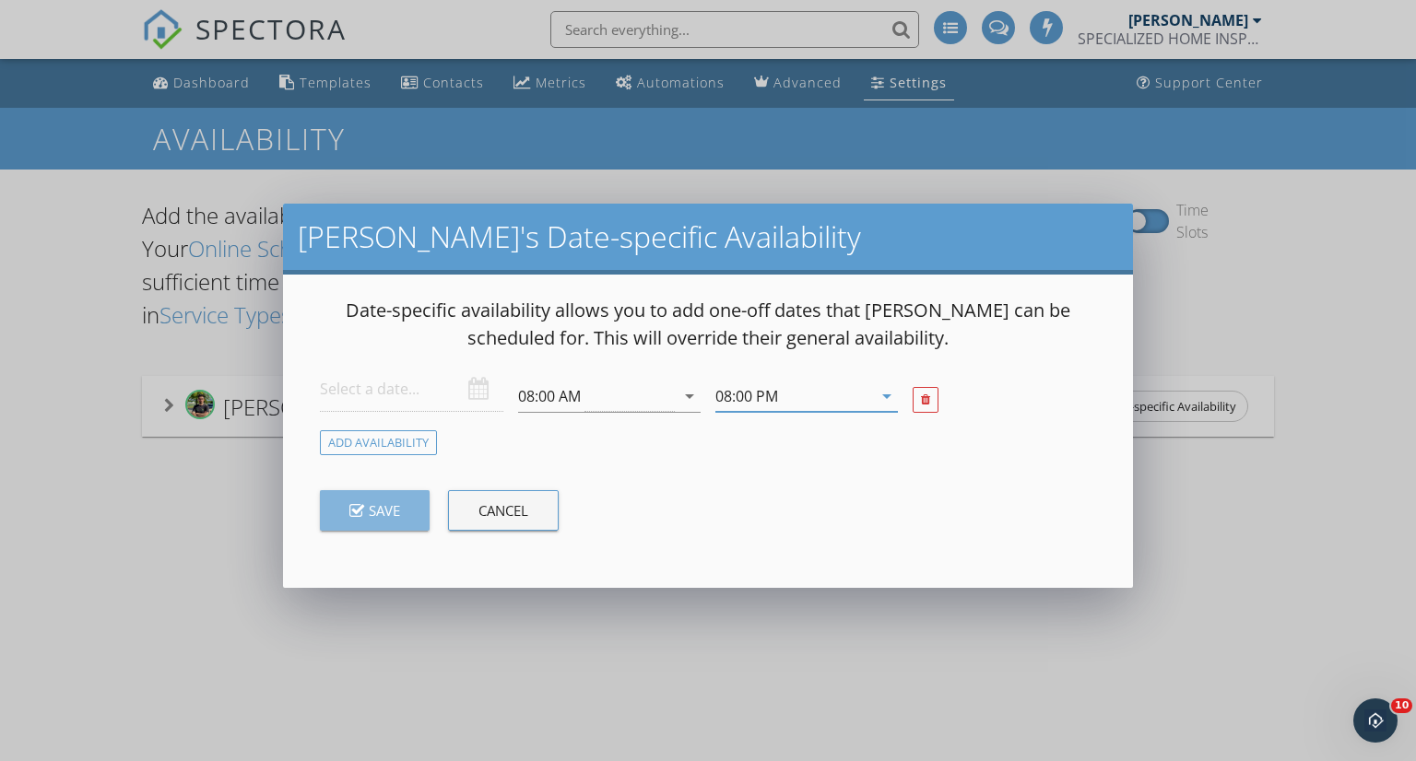
drag, startPoint x: 349, startPoint y: 506, endPoint x: 394, endPoint y: 499, distance: 45.8
click at [349, 506] on icon "button" at bounding box center [356, 512] width 15 height 17
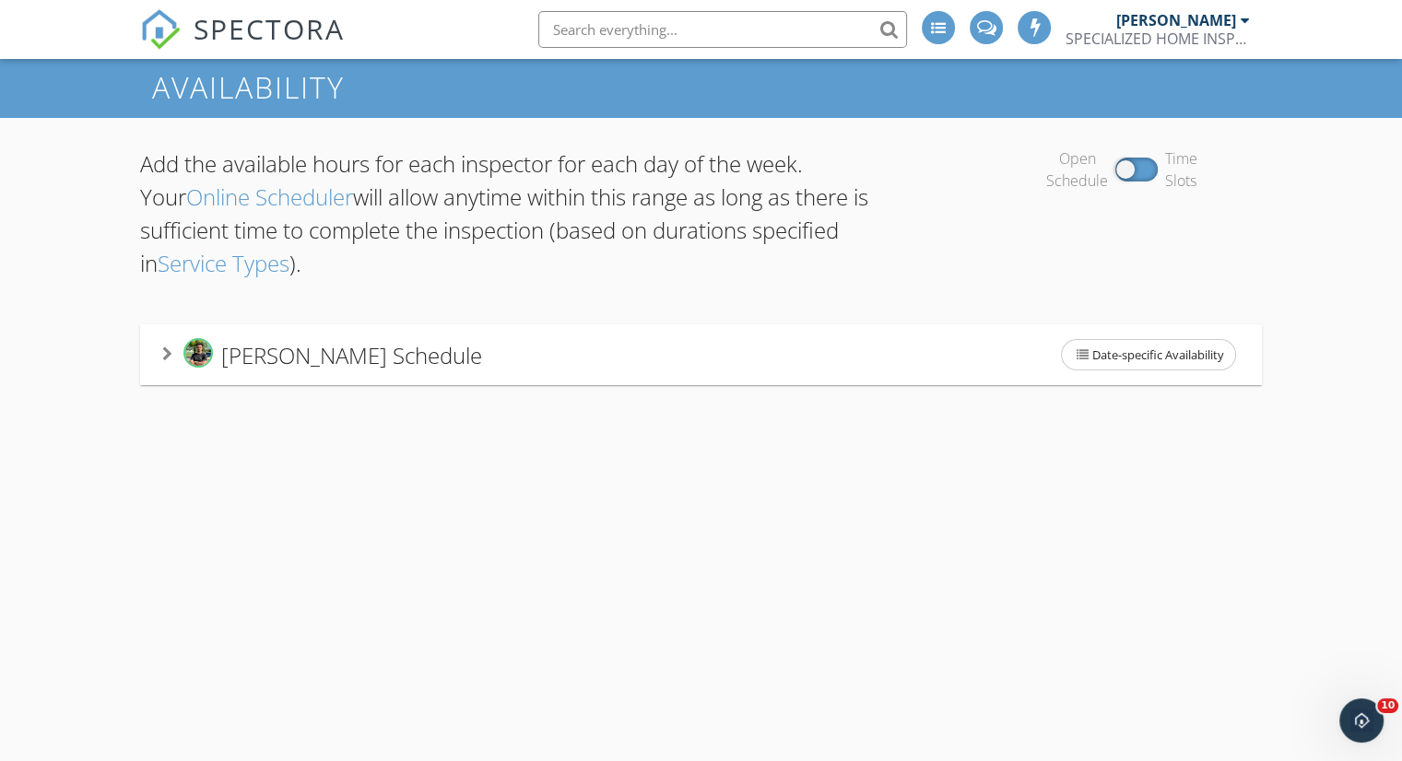
scroll to position [0, 0]
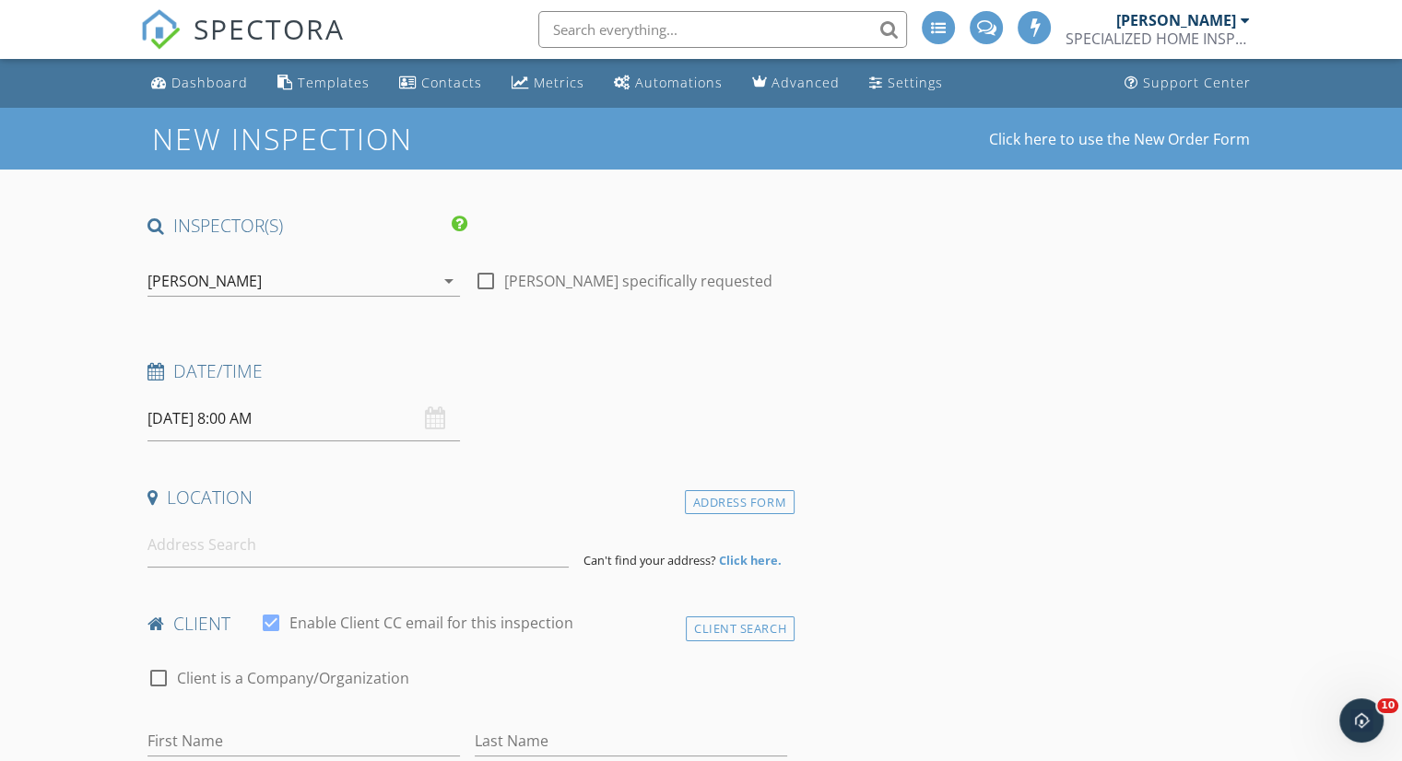
click at [479, 288] on div at bounding box center [485, 280] width 31 height 31
checkbox input "true"
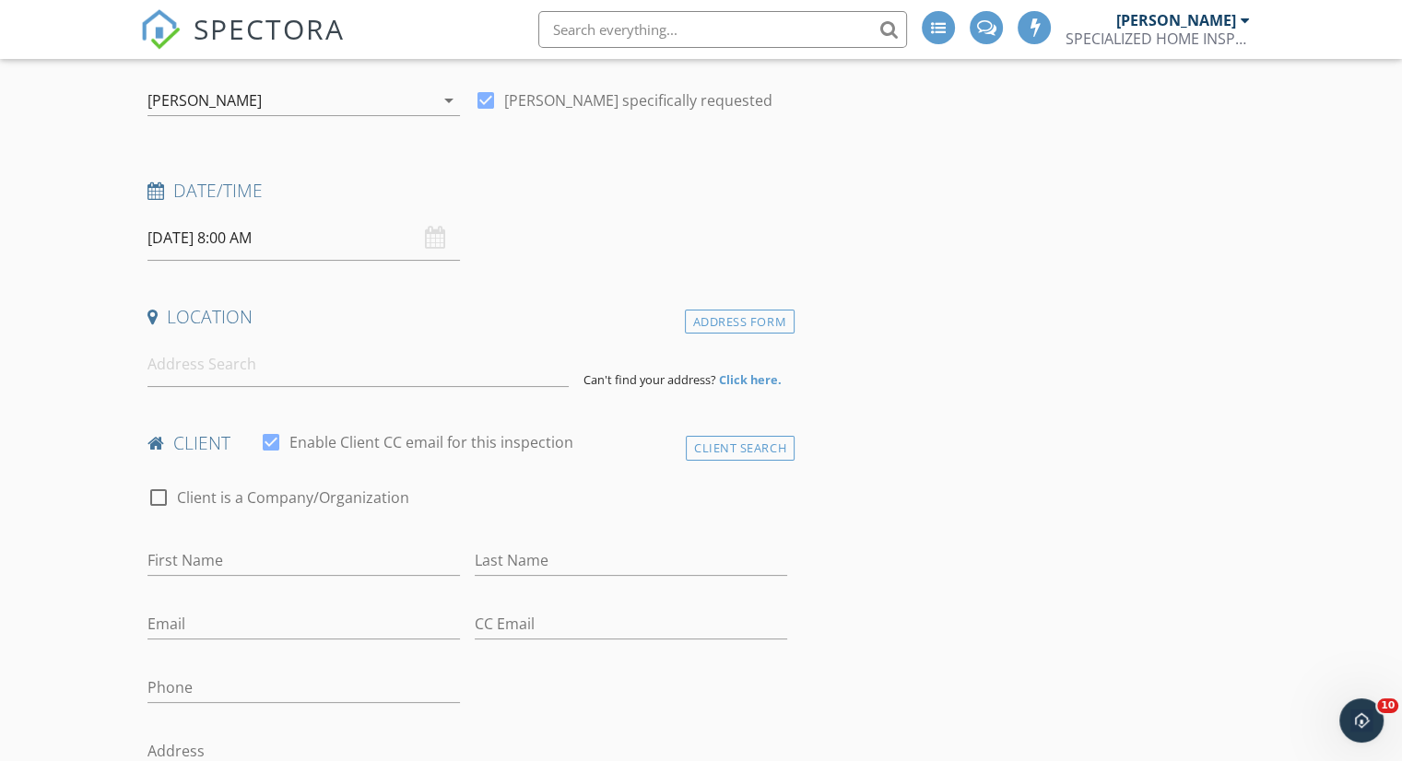
scroll to position [184, 0]
click at [328, 229] on input "[DATE] 8:00 AM" at bounding box center [303, 234] width 312 height 45
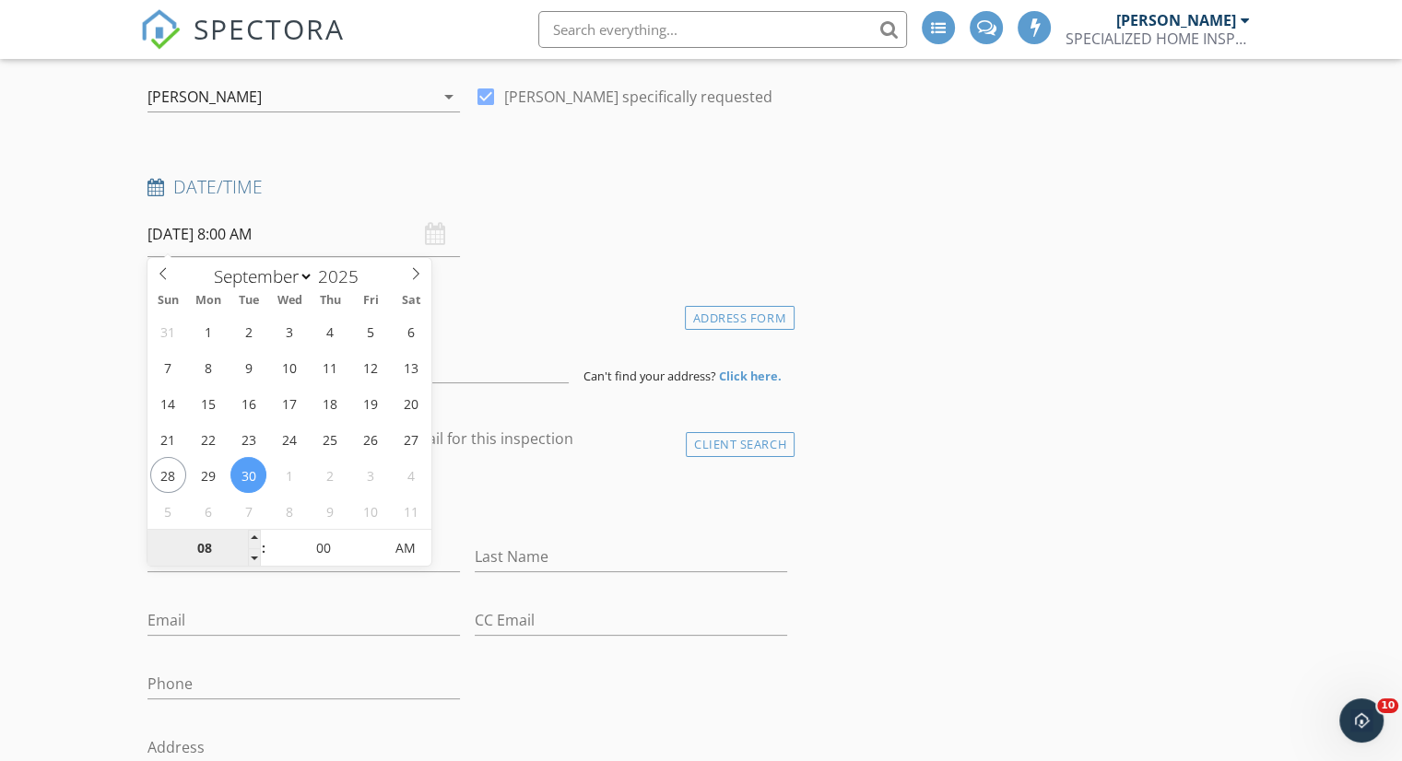
type input "[DATE] 9:00 AM"
type input "09"
click at [248, 534] on span at bounding box center [254, 539] width 13 height 18
type input "[DATE] 10:00 AM"
type input "10"
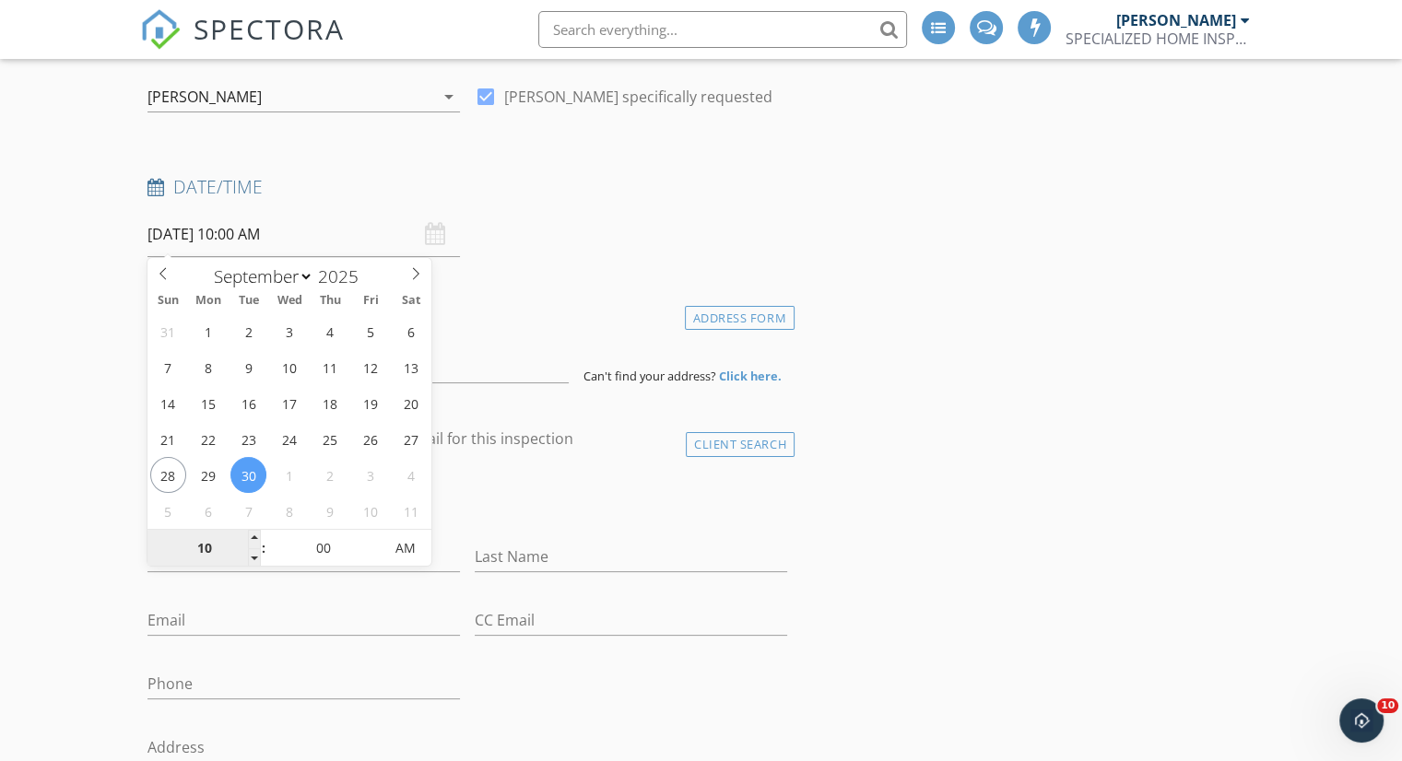
click at [248, 534] on span at bounding box center [254, 539] width 13 height 18
type input "[DATE] 11:00 AM"
type input "11"
click at [248, 534] on span at bounding box center [254, 539] width 13 height 18
type input "[DATE] 12:00 PM"
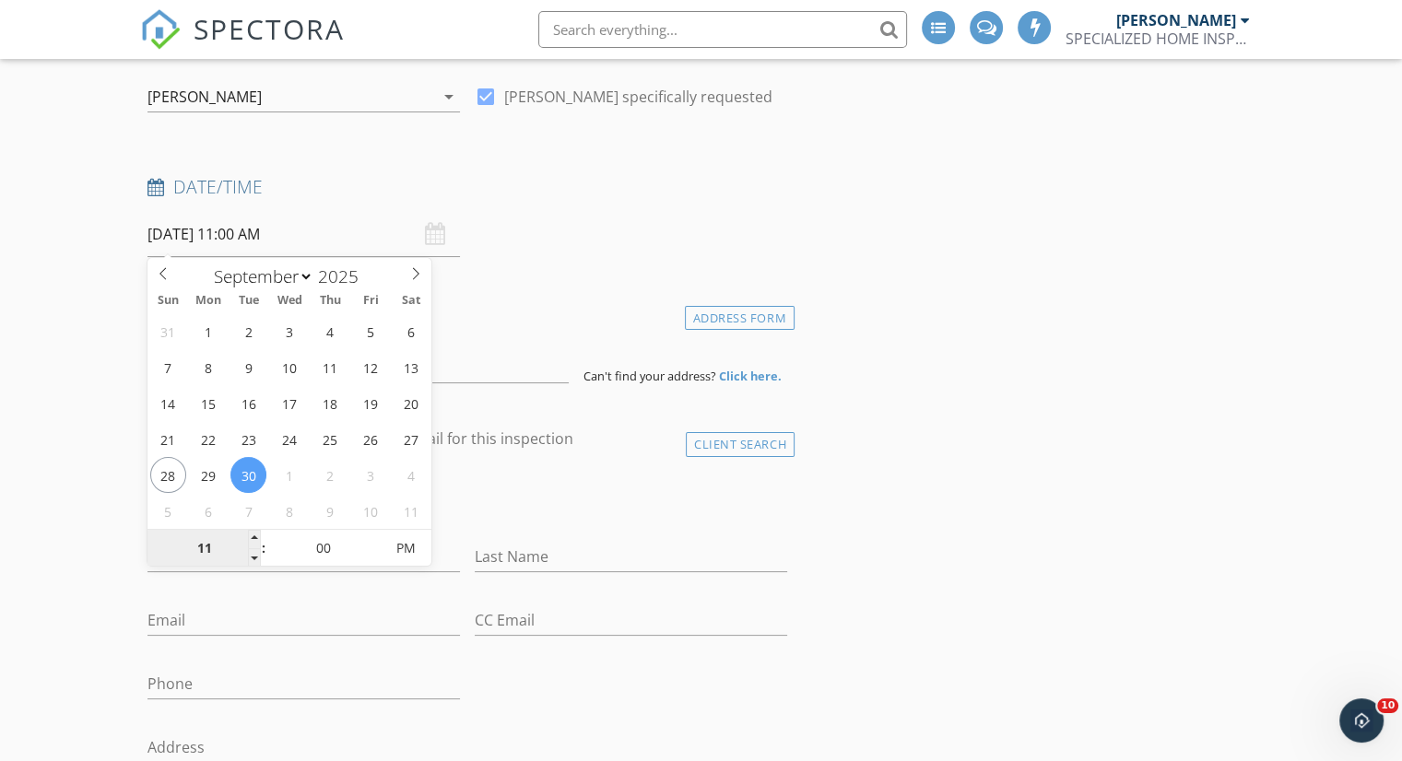
type input "12"
click at [248, 534] on span at bounding box center [254, 539] width 13 height 18
type input "[DATE] 1:00 PM"
type input "01"
click at [248, 534] on span at bounding box center [254, 539] width 13 height 18
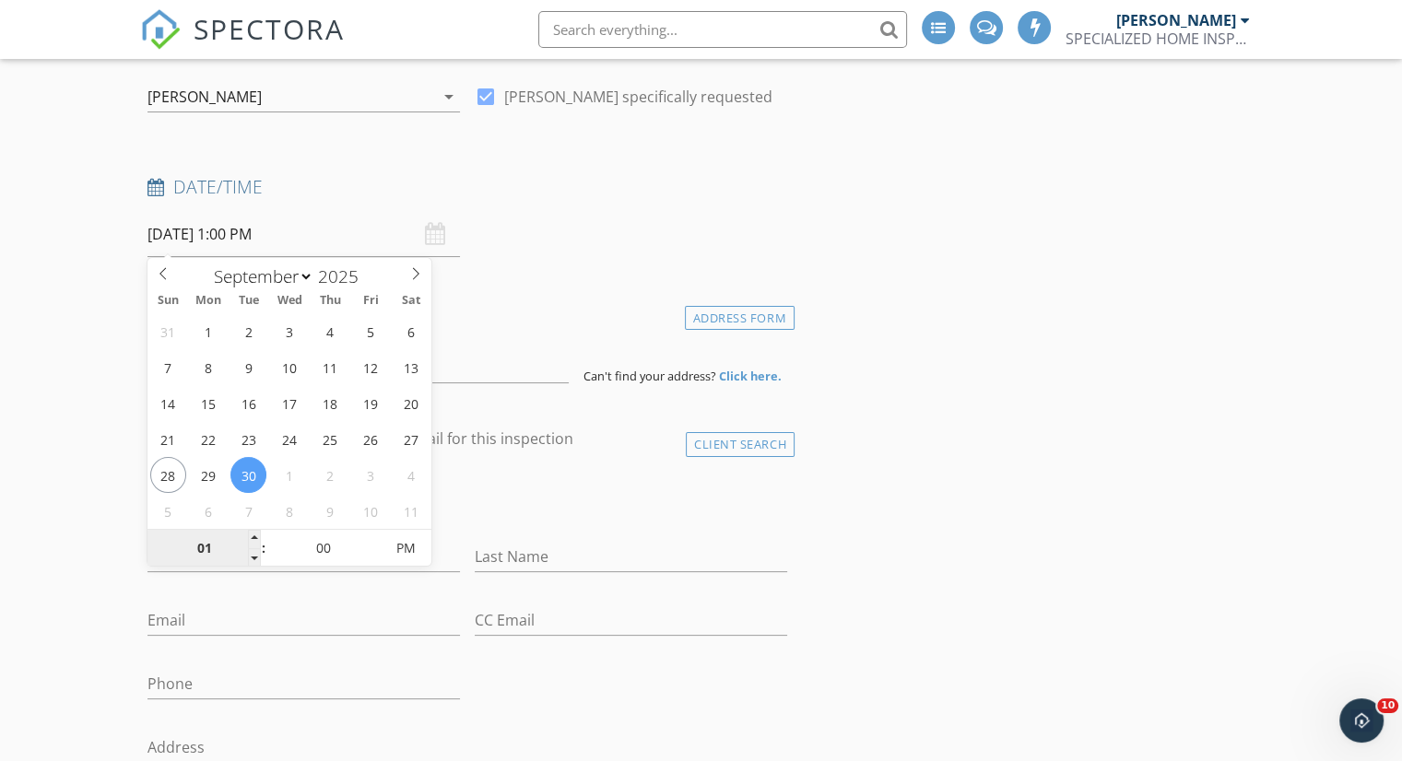
type input "[DATE] 2:00 PM"
type input "02"
click at [248, 534] on span at bounding box center [254, 539] width 13 height 18
type input "[DATE] 3:00 PM"
type input "03"
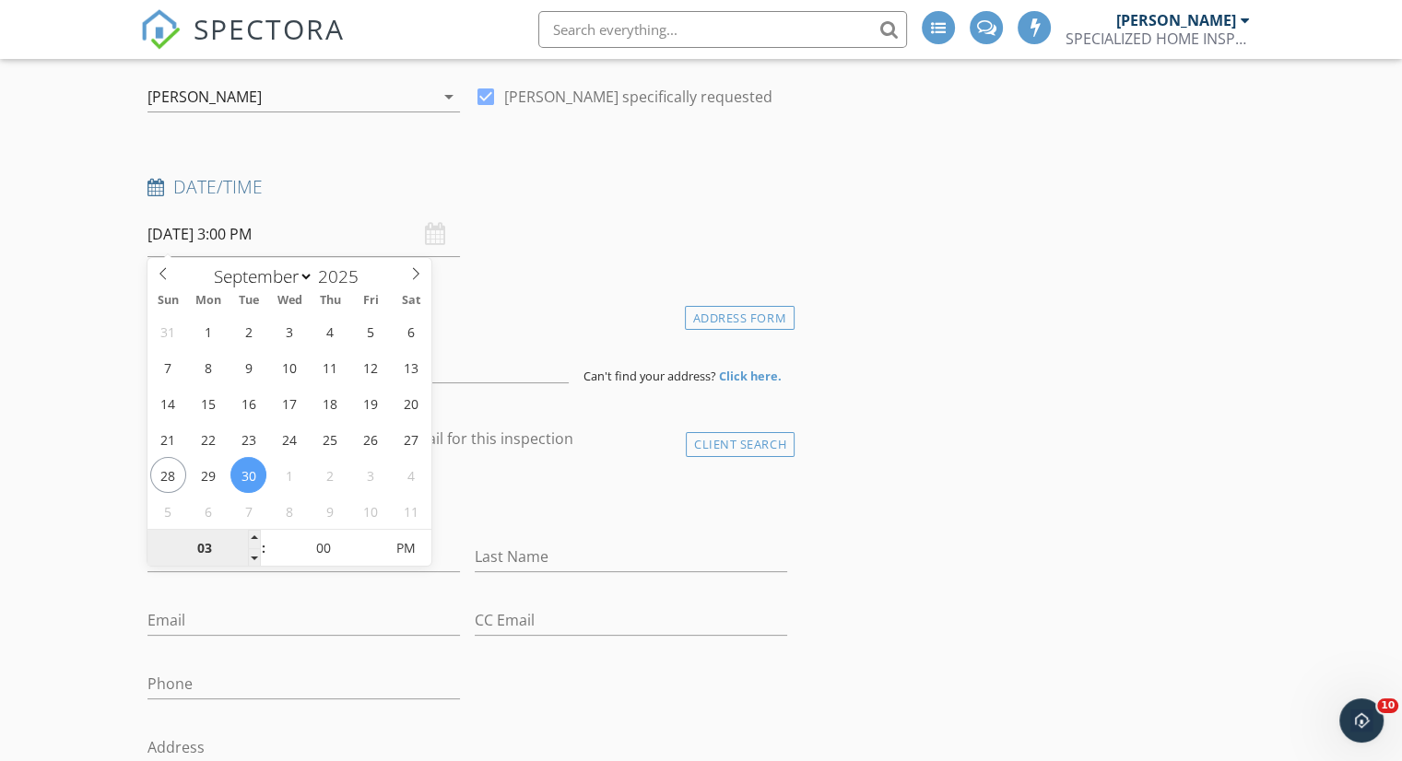
click at [248, 534] on span at bounding box center [254, 539] width 13 height 18
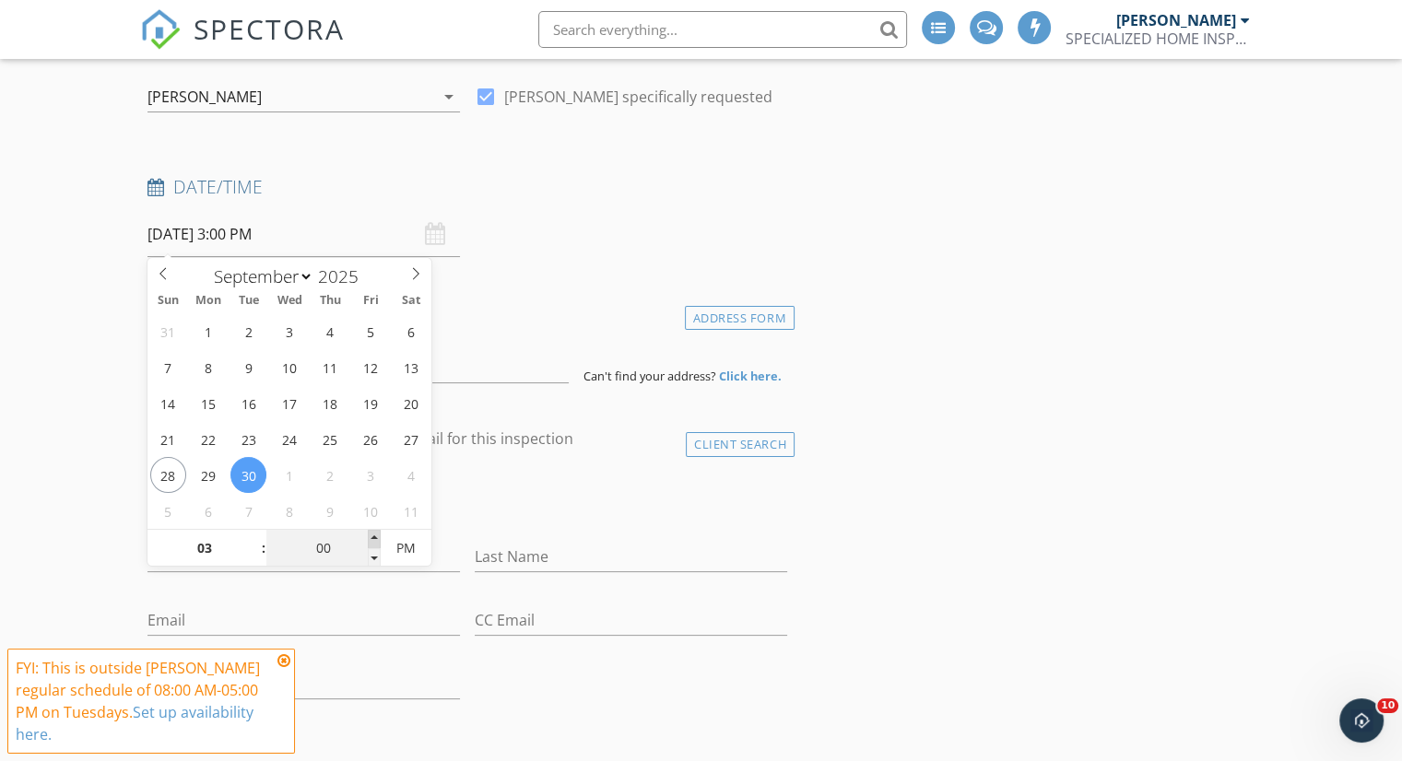
type input "[DATE] 3:05 PM"
type input "05"
click at [373, 537] on span at bounding box center [374, 539] width 13 height 18
type input "09/30/2025 3:10 PM"
type input "10"
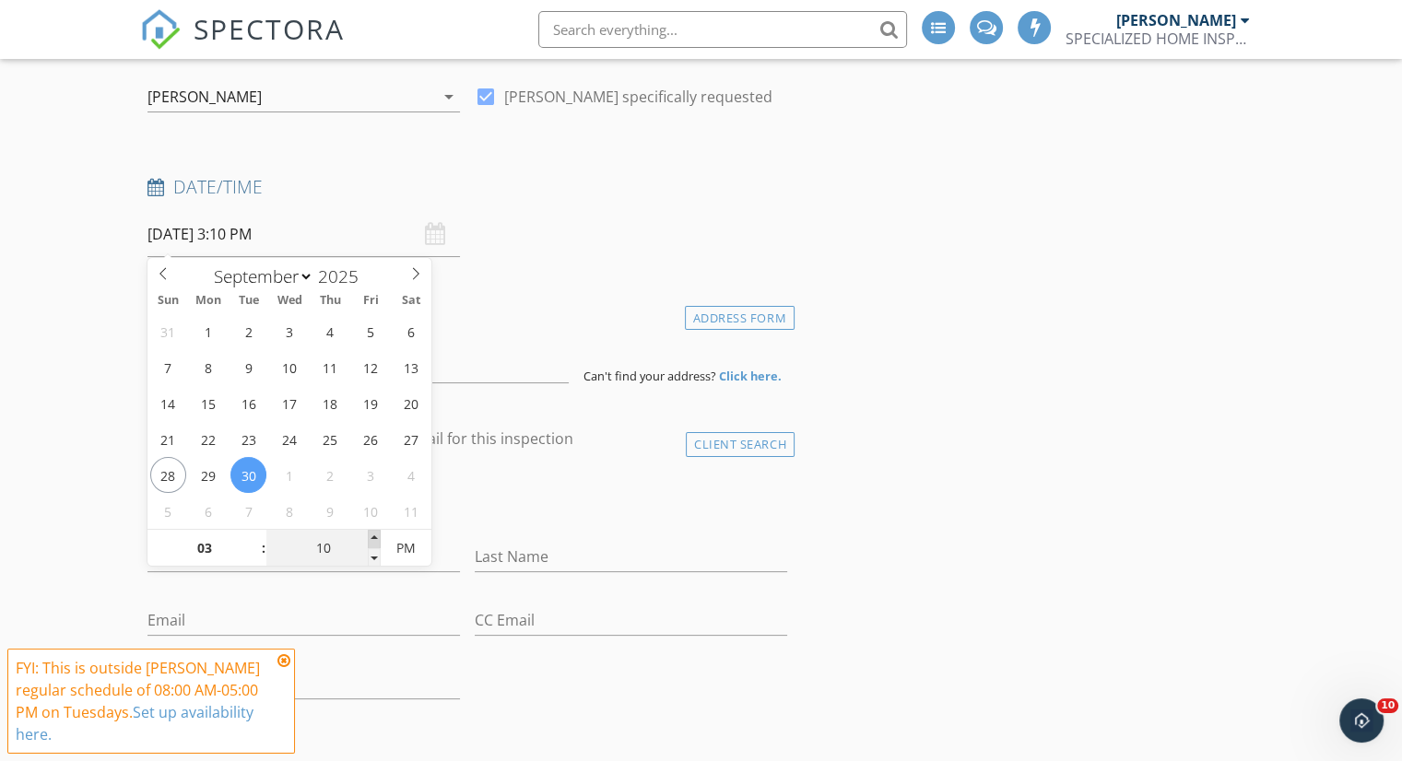
click at [373, 537] on span at bounding box center [374, 539] width 13 height 18
type input "09/30/2025 3:15 PM"
type input "15"
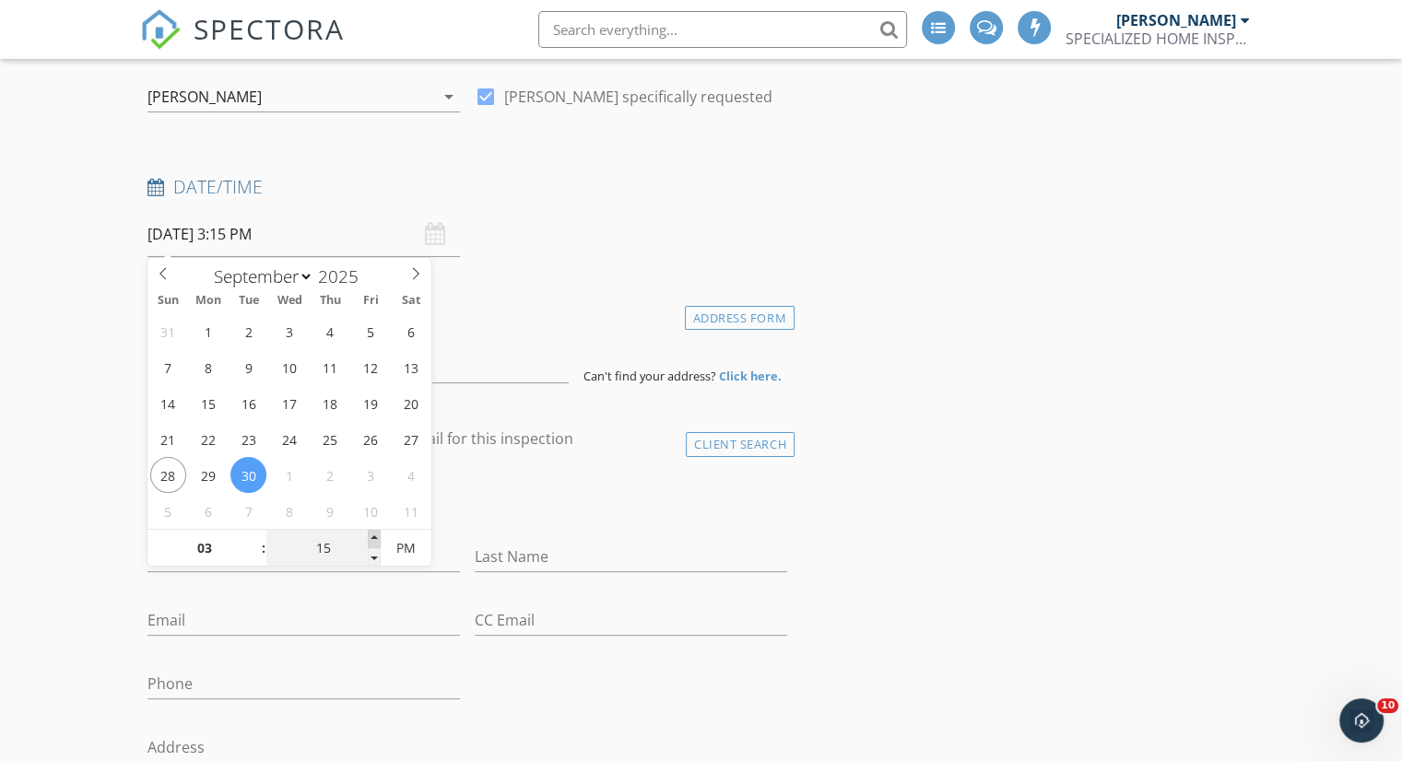
click at [373, 537] on span at bounding box center [374, 539] width 13 height 18
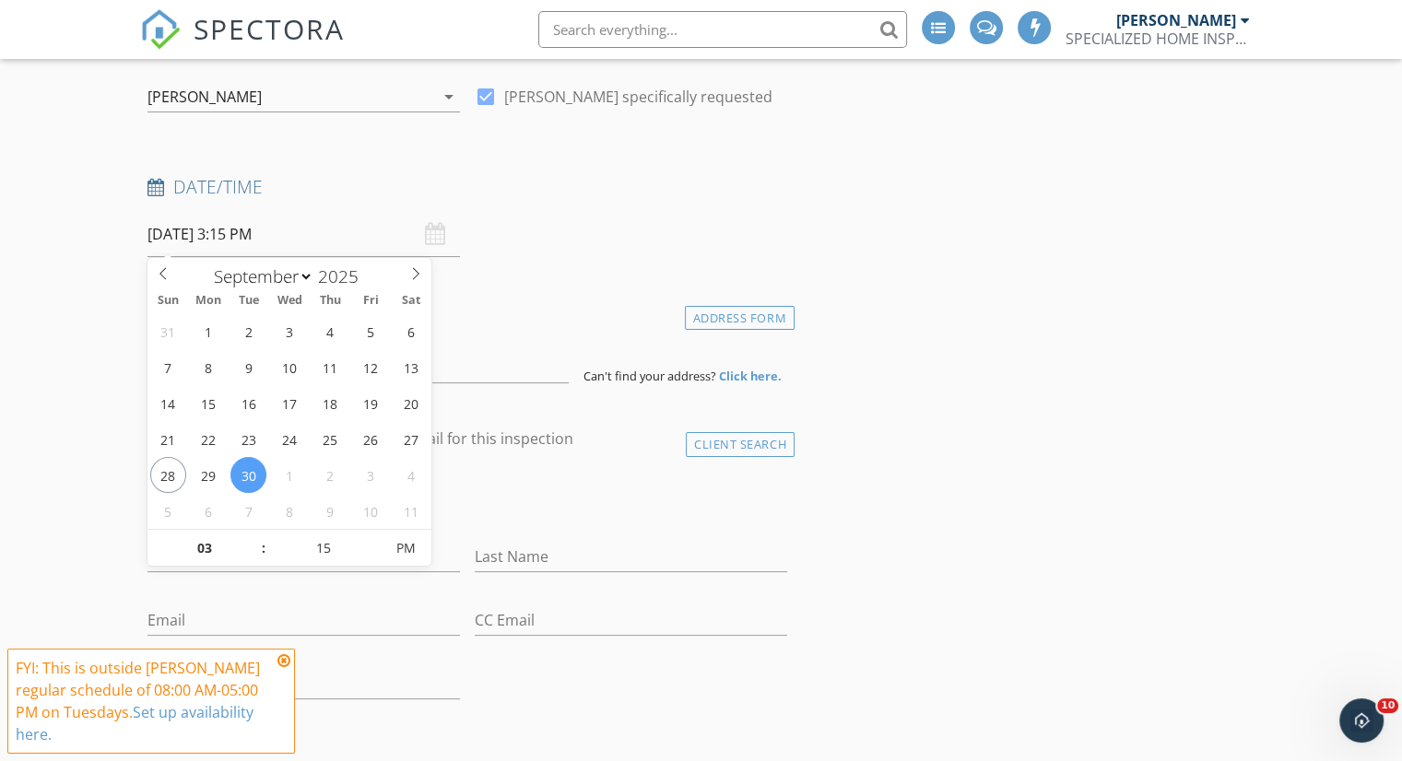
click at [129, 736] on link "Set up availability here." at bounding box center [135, 723] width 238 height 42
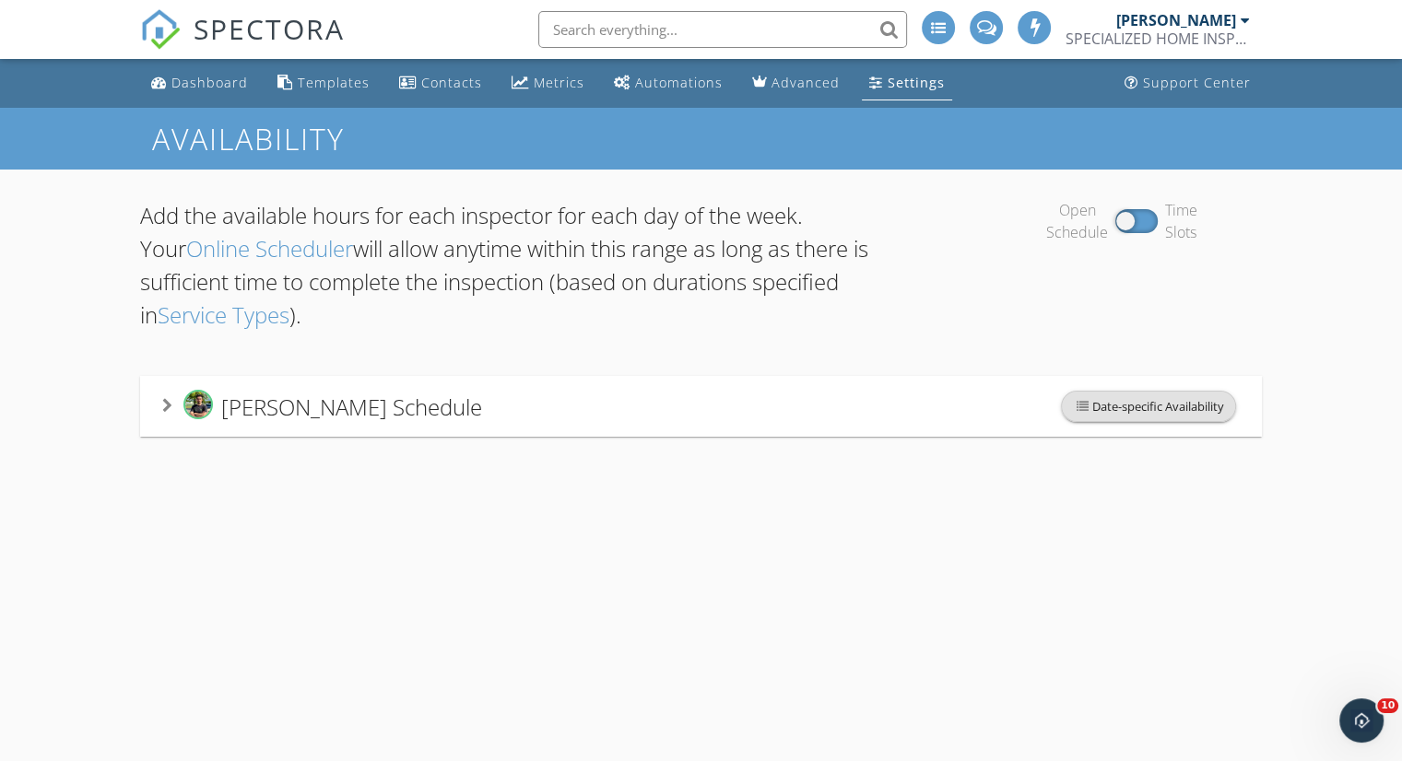
click at [1087, 398] on span "Date-specific Availability" at bounding box center [1148, 406] width 173 height 29
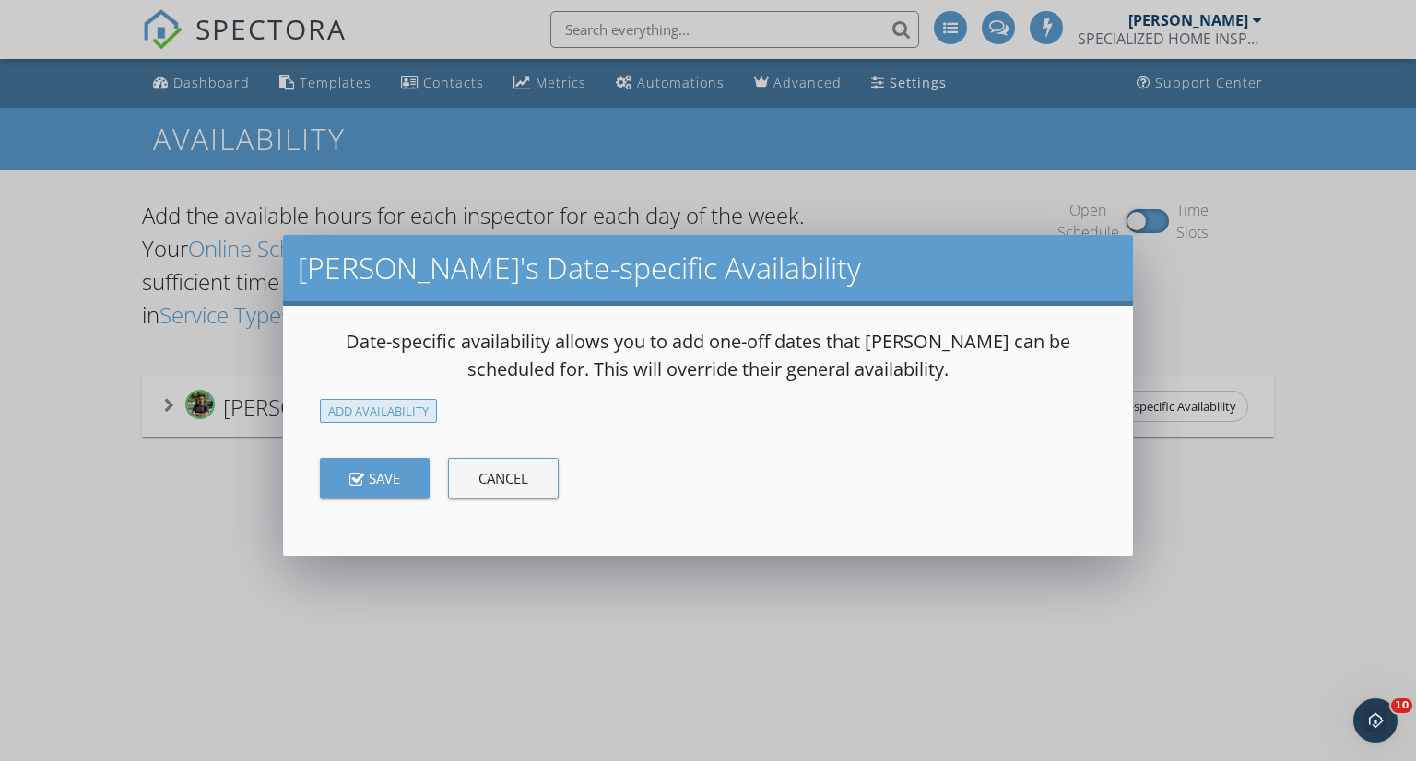
click at [392, 408] on div "Add Availability" at bounding box center [378, 411] width 117 height 25
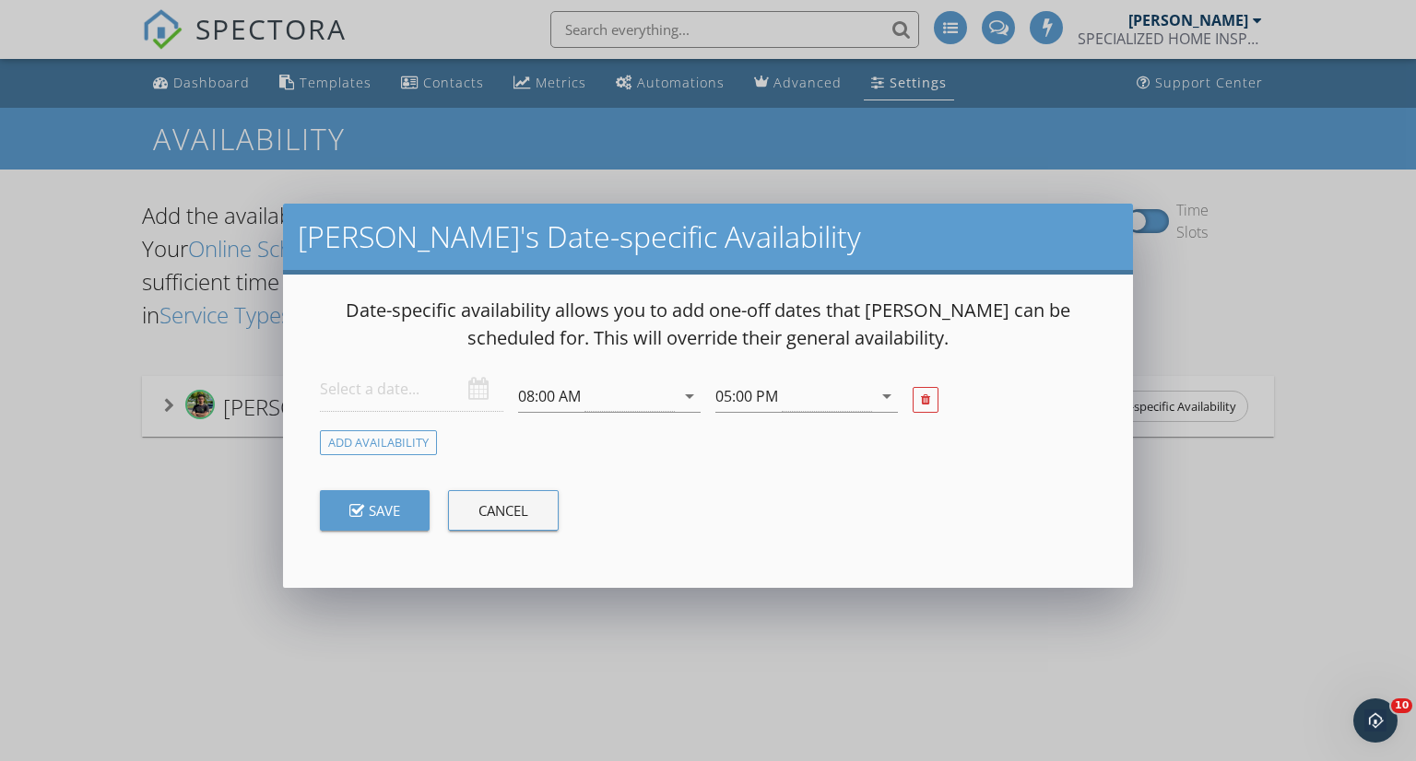
click at [412, 399] on input "text" at bounding box center [411, 389] width 182 height 45
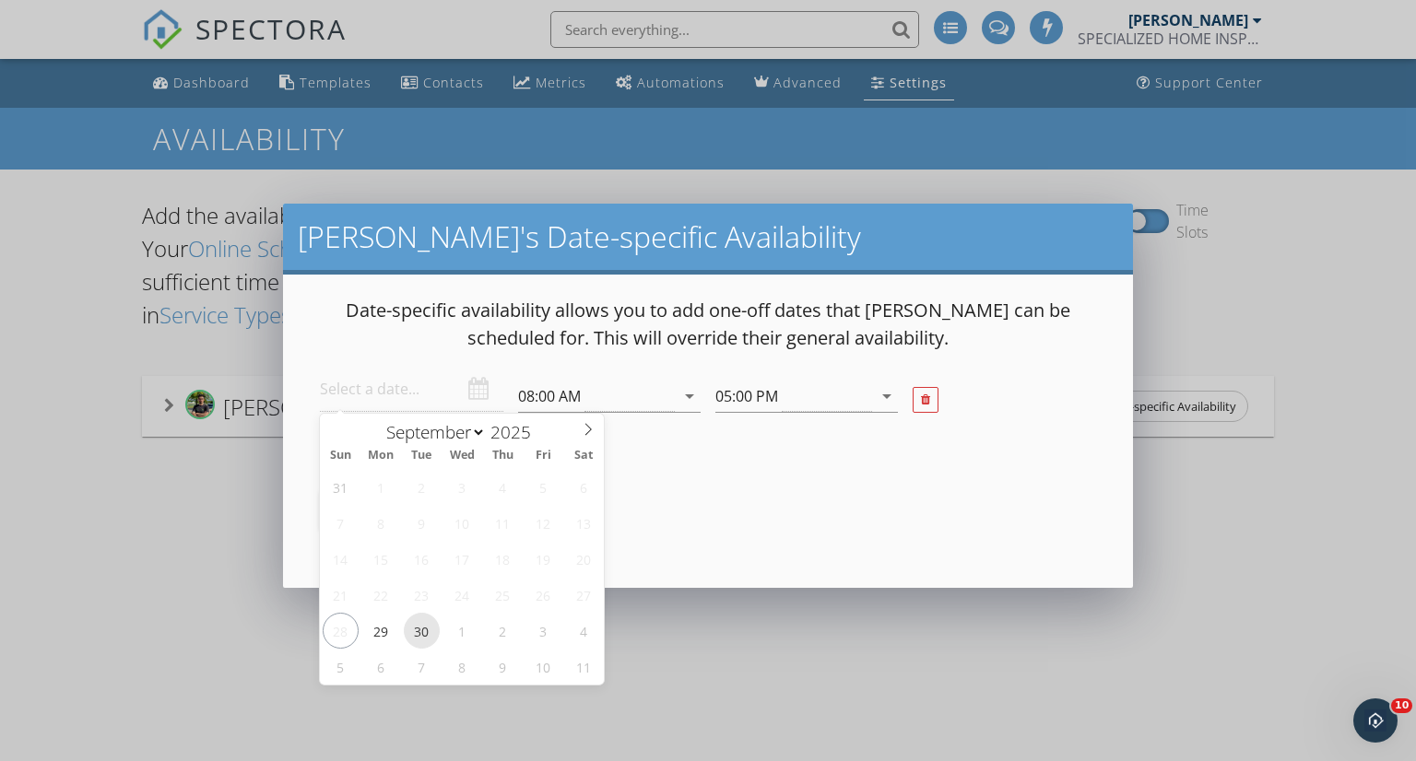
type input "[DATE]"
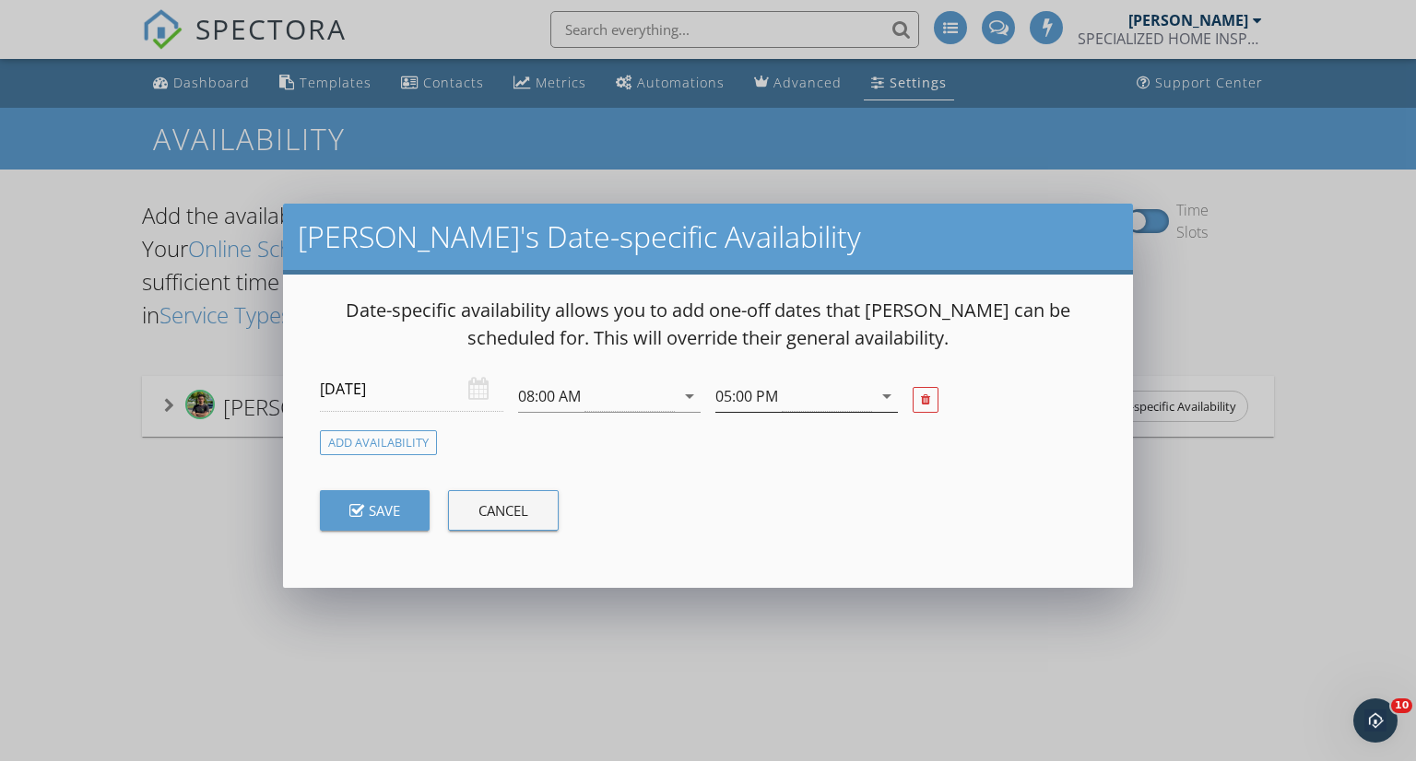
click at [892, 399] on icon "arrow_drop_down" at bounding box center [886, 396] width 22 height 22
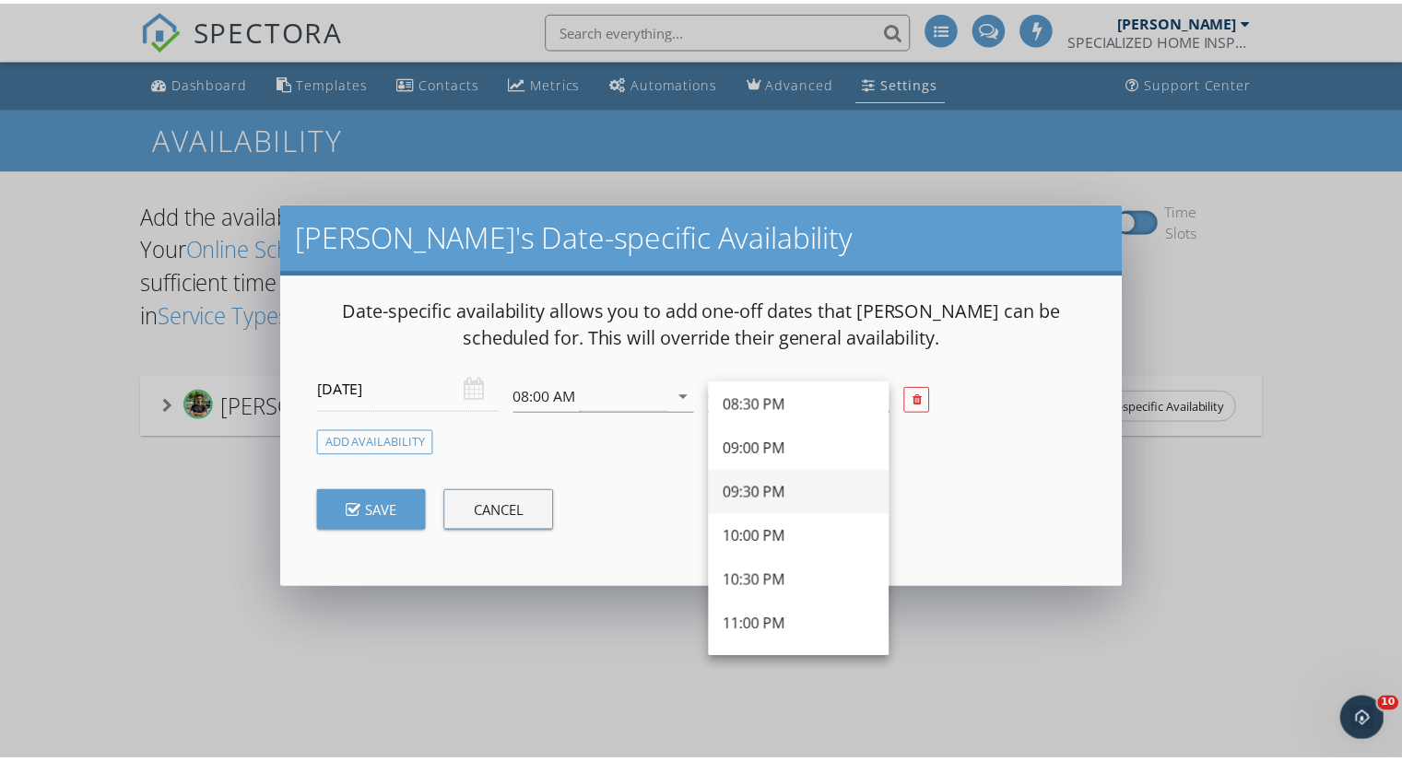
scroll to position [1084, 0]
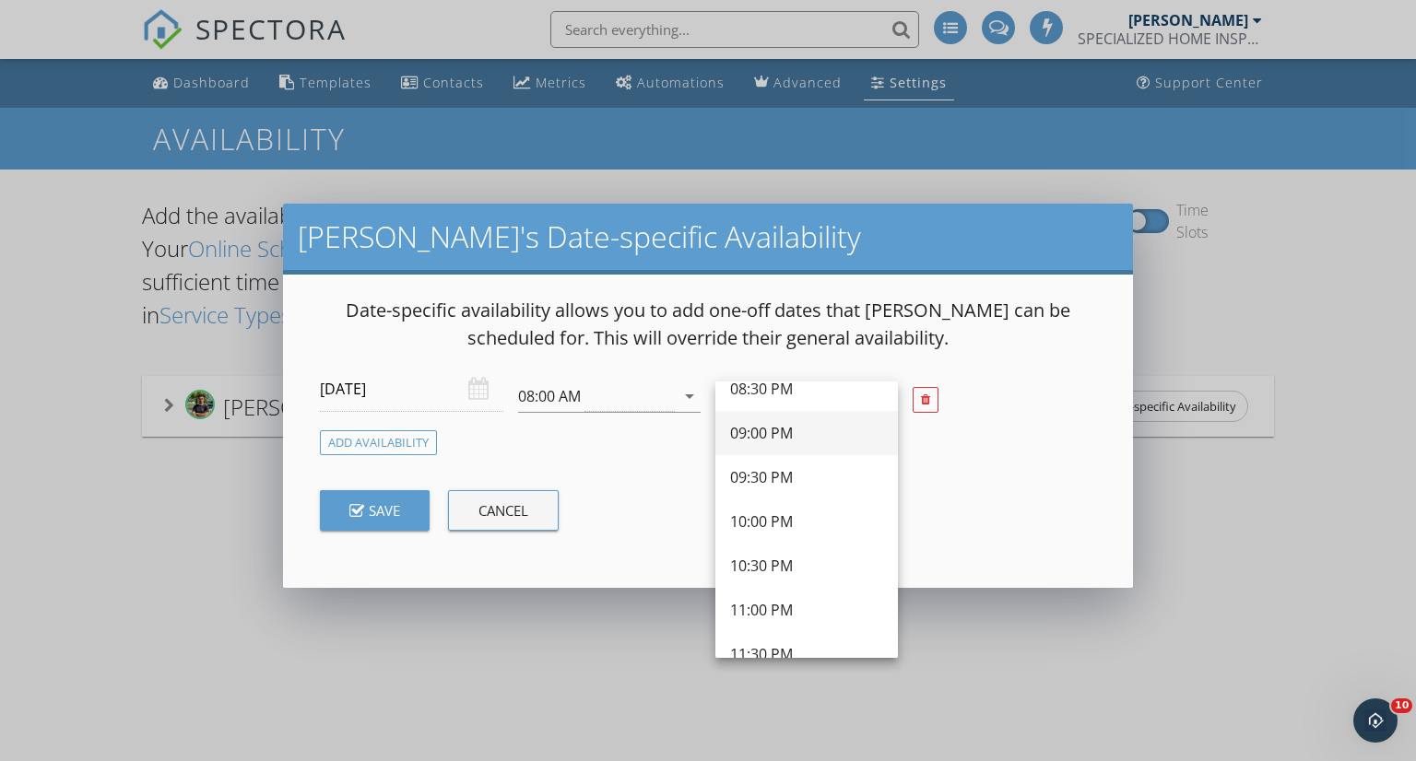
click at [775, 440] on div "09:00 PM" at bounding box center [806, 433] width 153 height 22
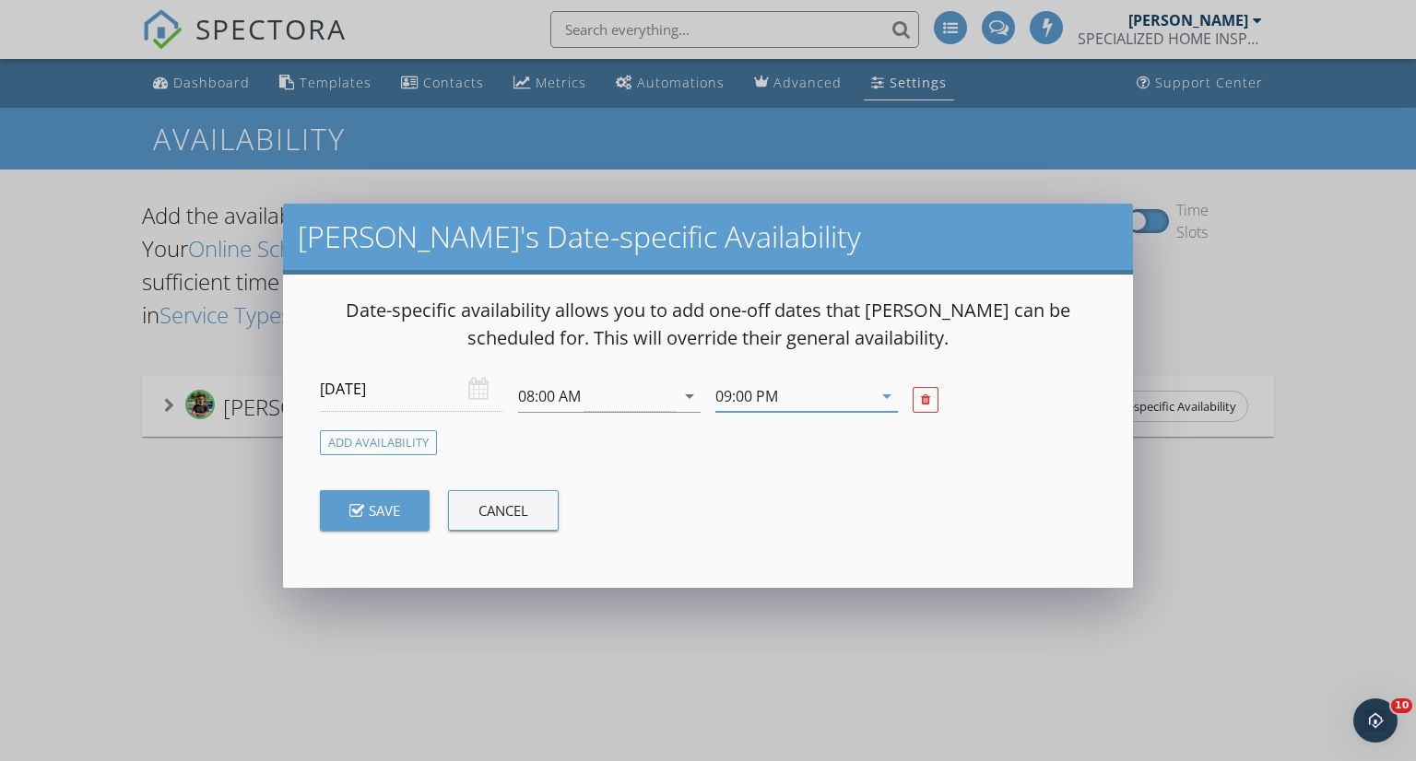
click at [372, 513] on div "Save" at bounding box center [374, 509] width 51 height 21
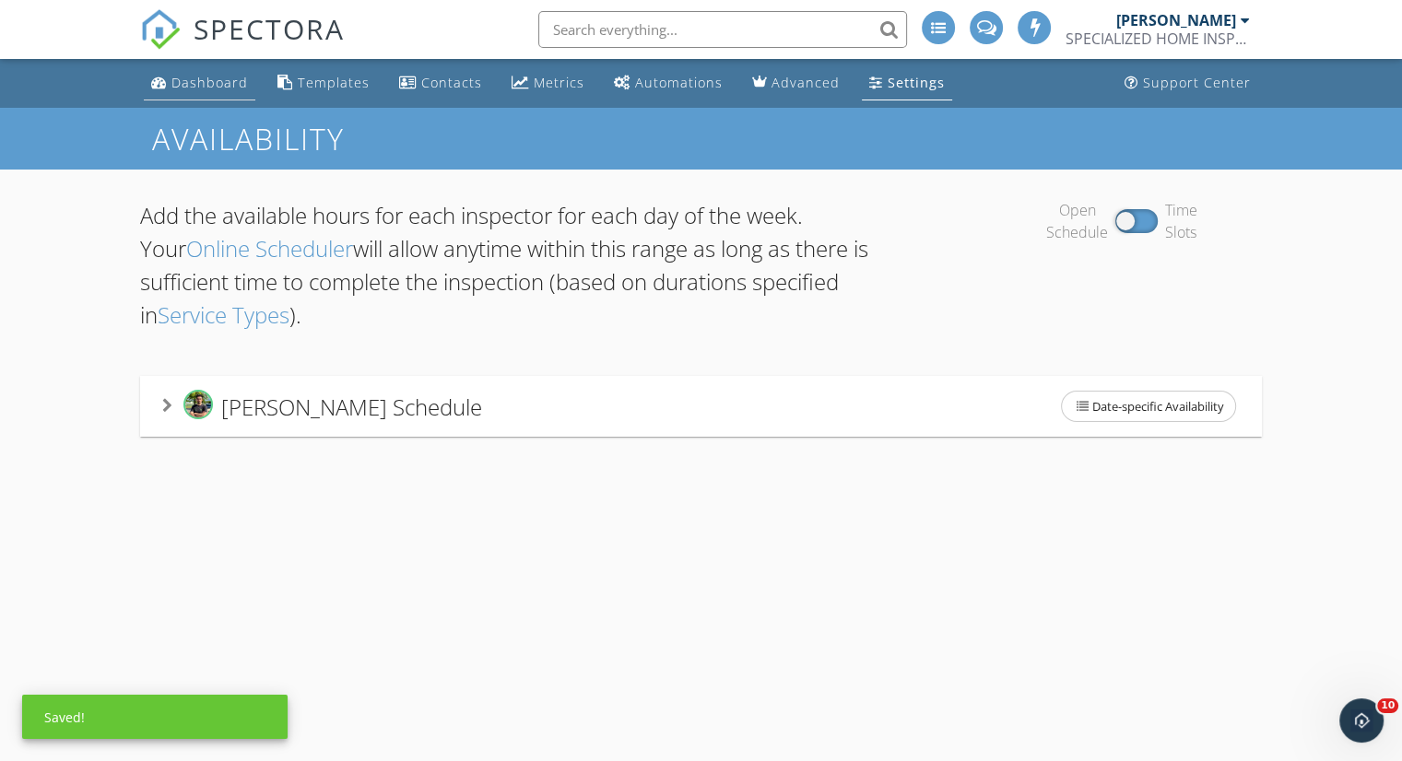
click at [194, 71] on link "Dashboard" at bounding box center [200, 83] width 112 height 34
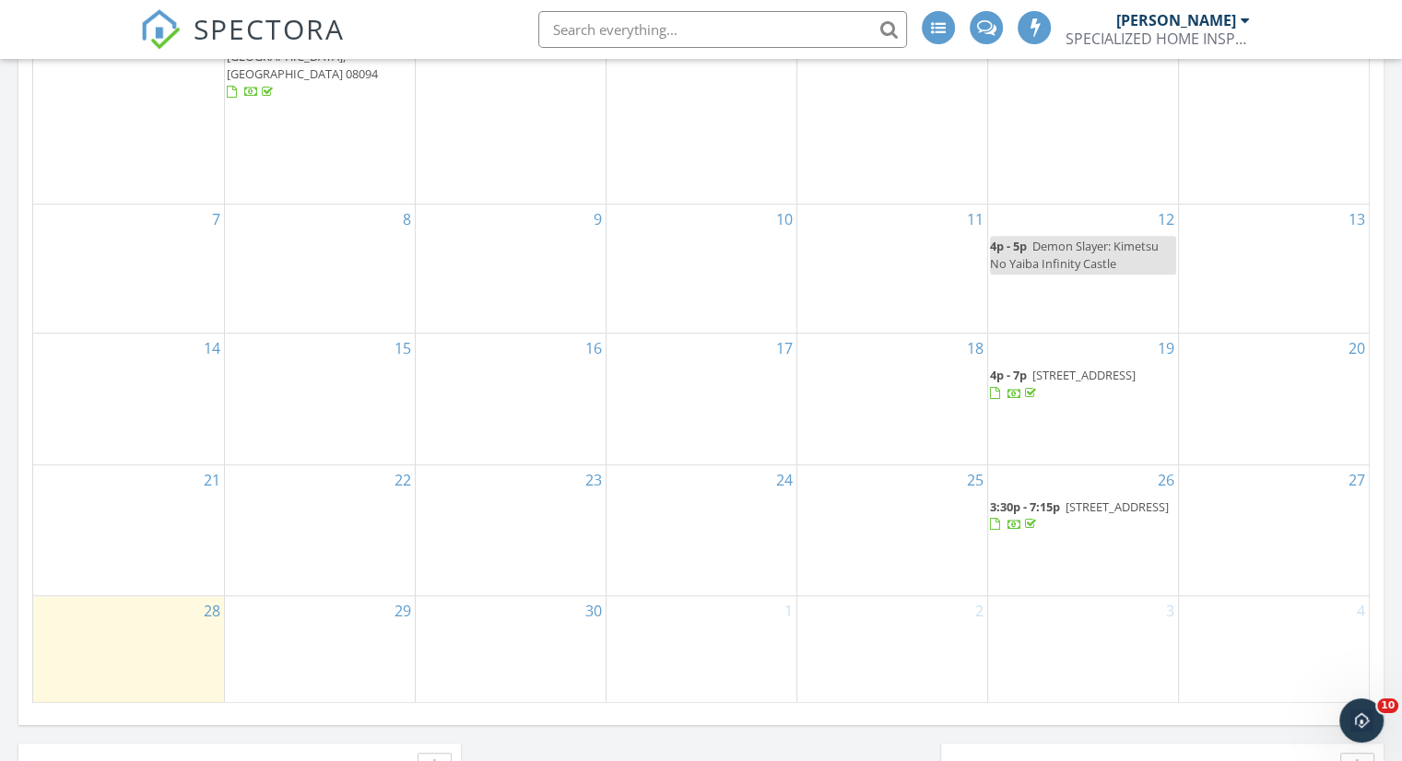
scroll to position [1290, 0]
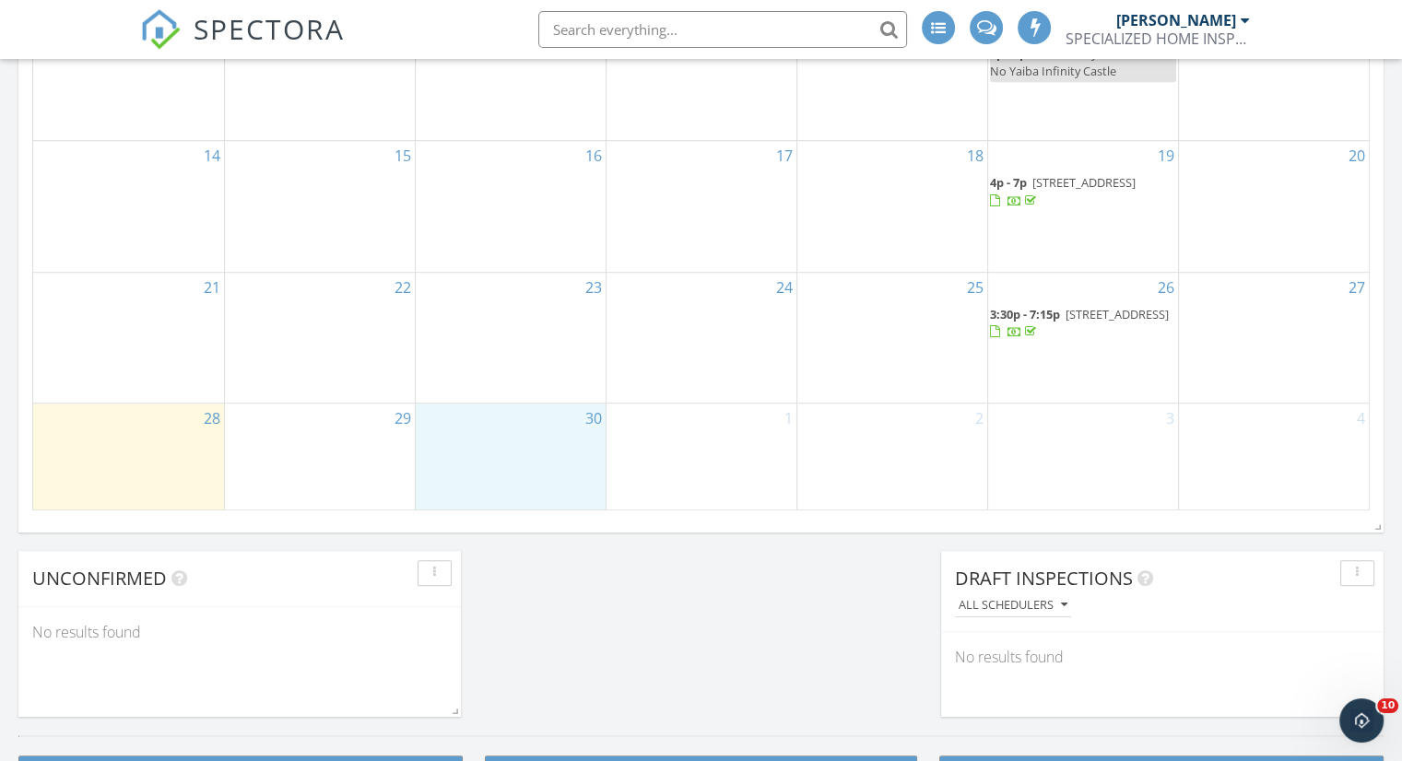
click at [557, 430] on div "30" at bounding box center [511, 457] width 190 height 107
click at [525, 358] on link "Inspection" at bounding box center [507, 354] width 95 height 29
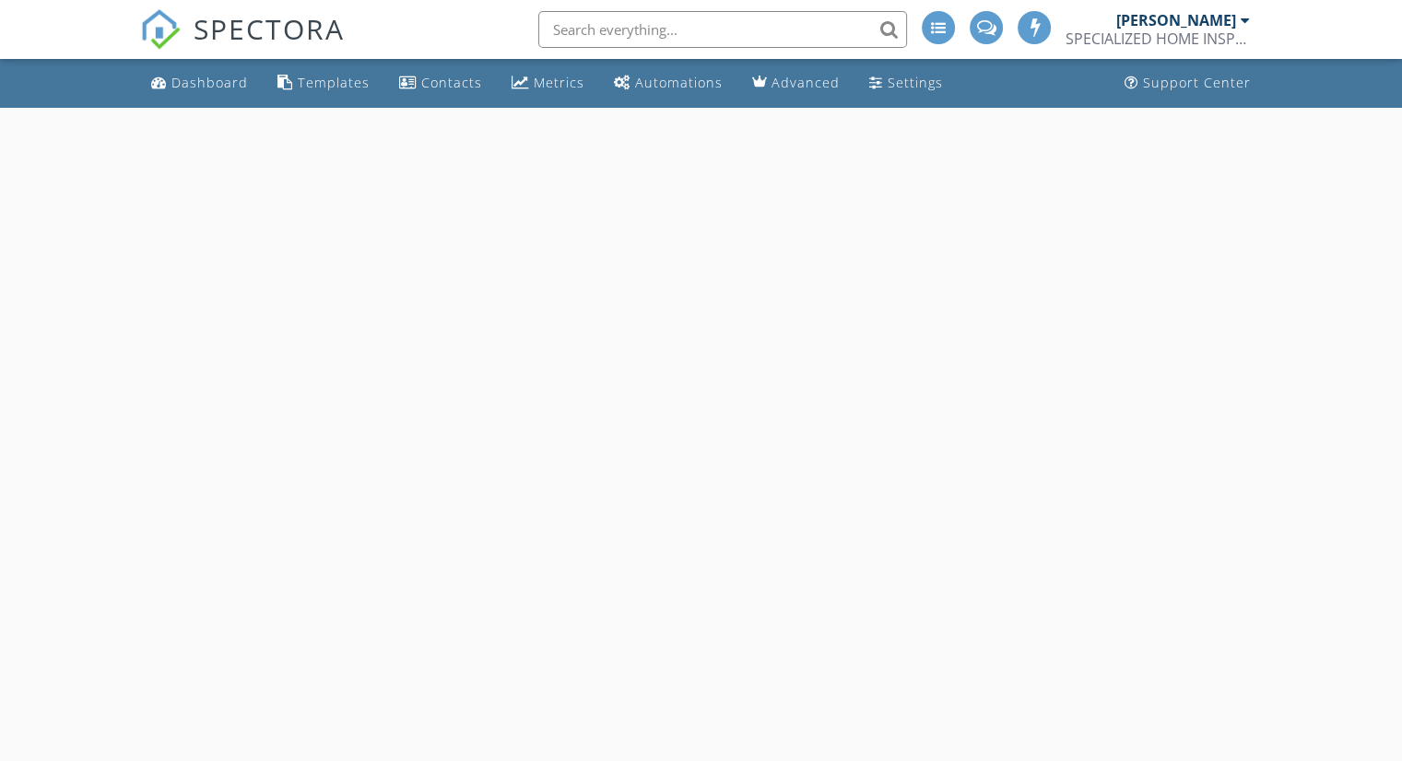
select select "8"
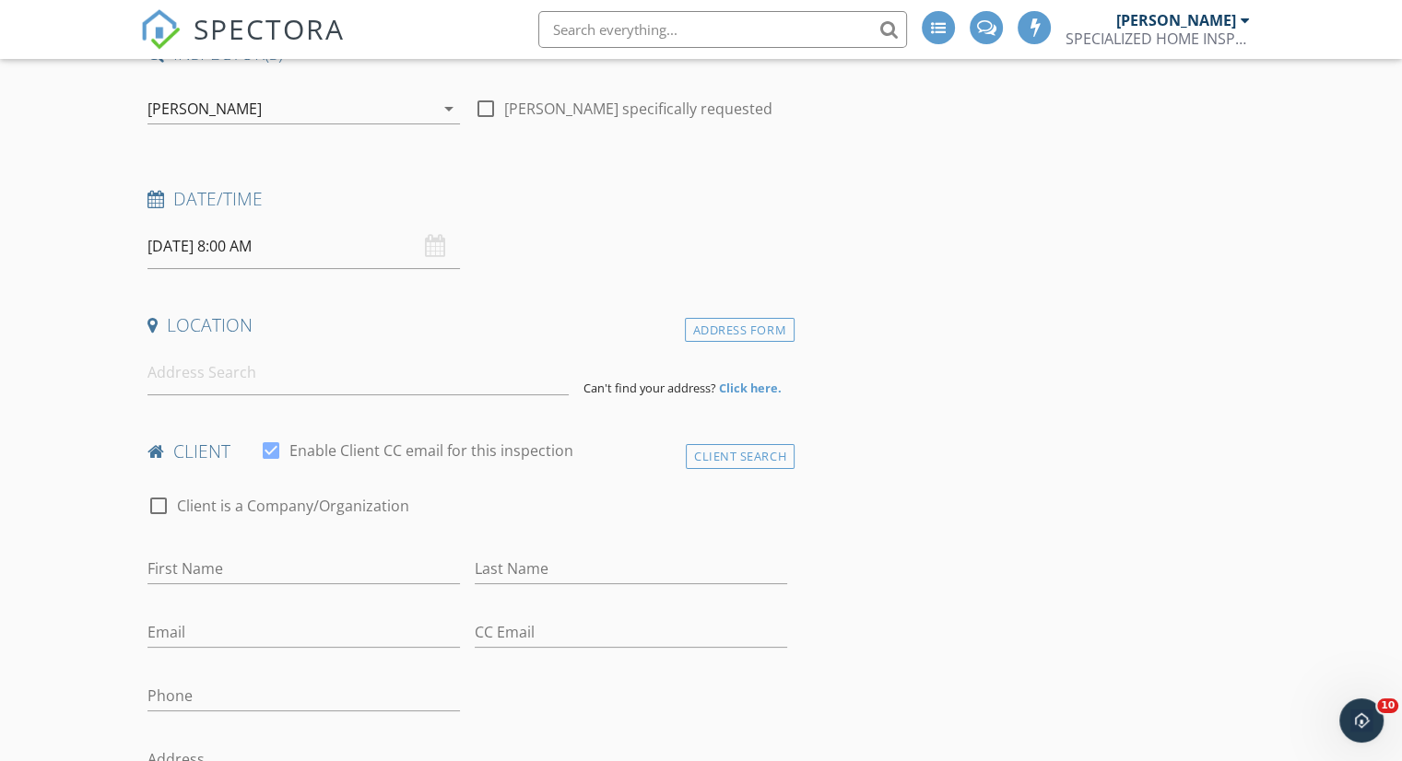
scroll to position [184, 0]
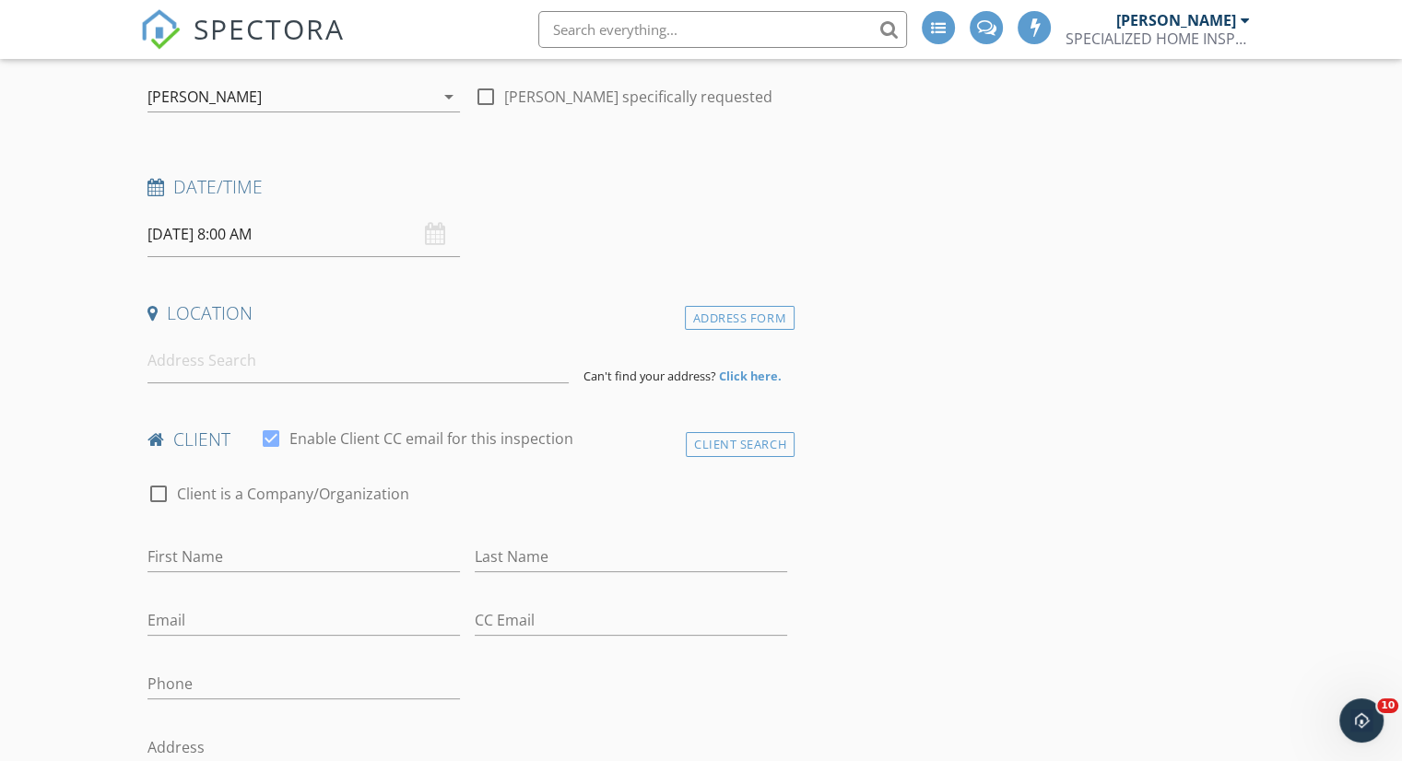
click at [374, 245] on input "[DATE] 8:00 AM" at bounding box center [303, 234] width 312 height 45
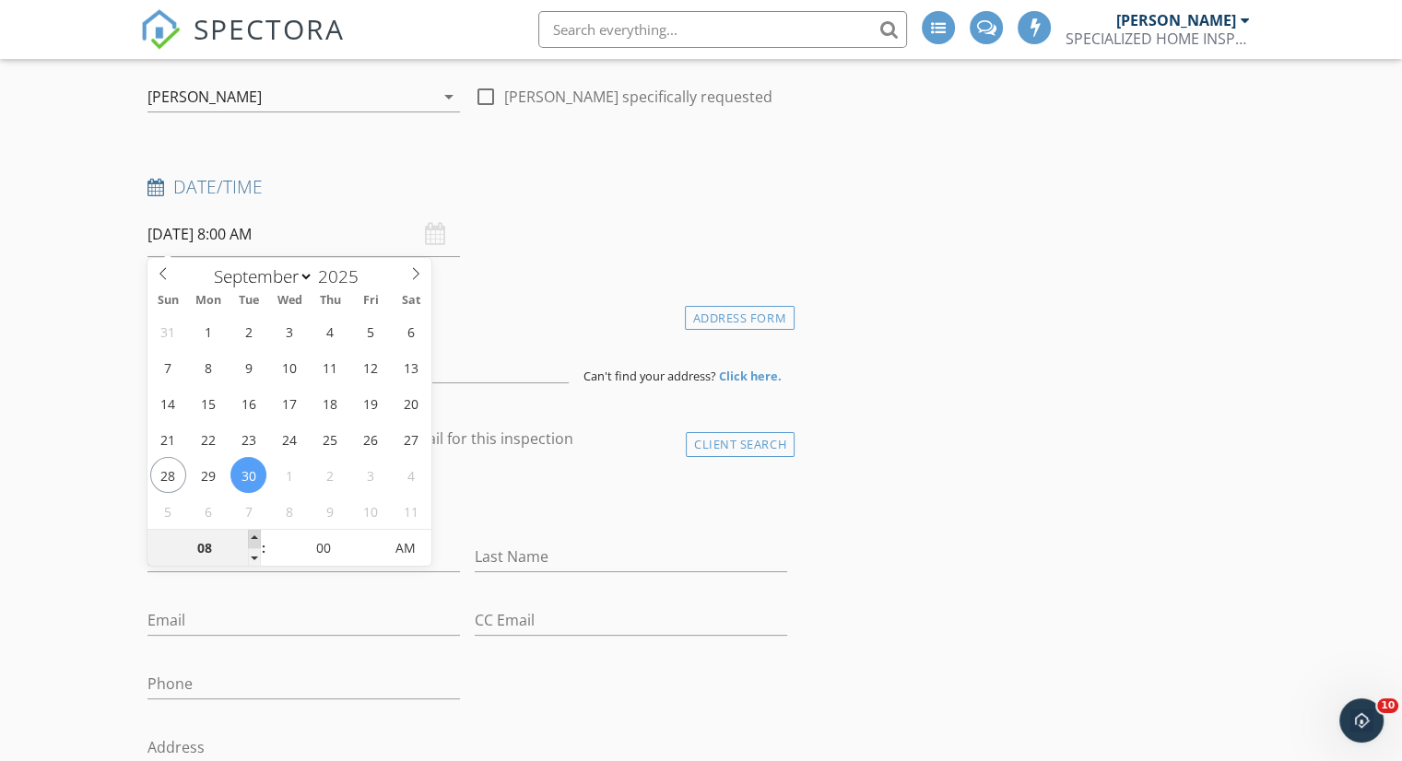
type input "09"
type input "[DATE] 9:00 AM"
click at [260, 539] on span at bounding box center [254, 539] width 13 height 18
type input "10"
type input "[DATE] 10:00 AM"
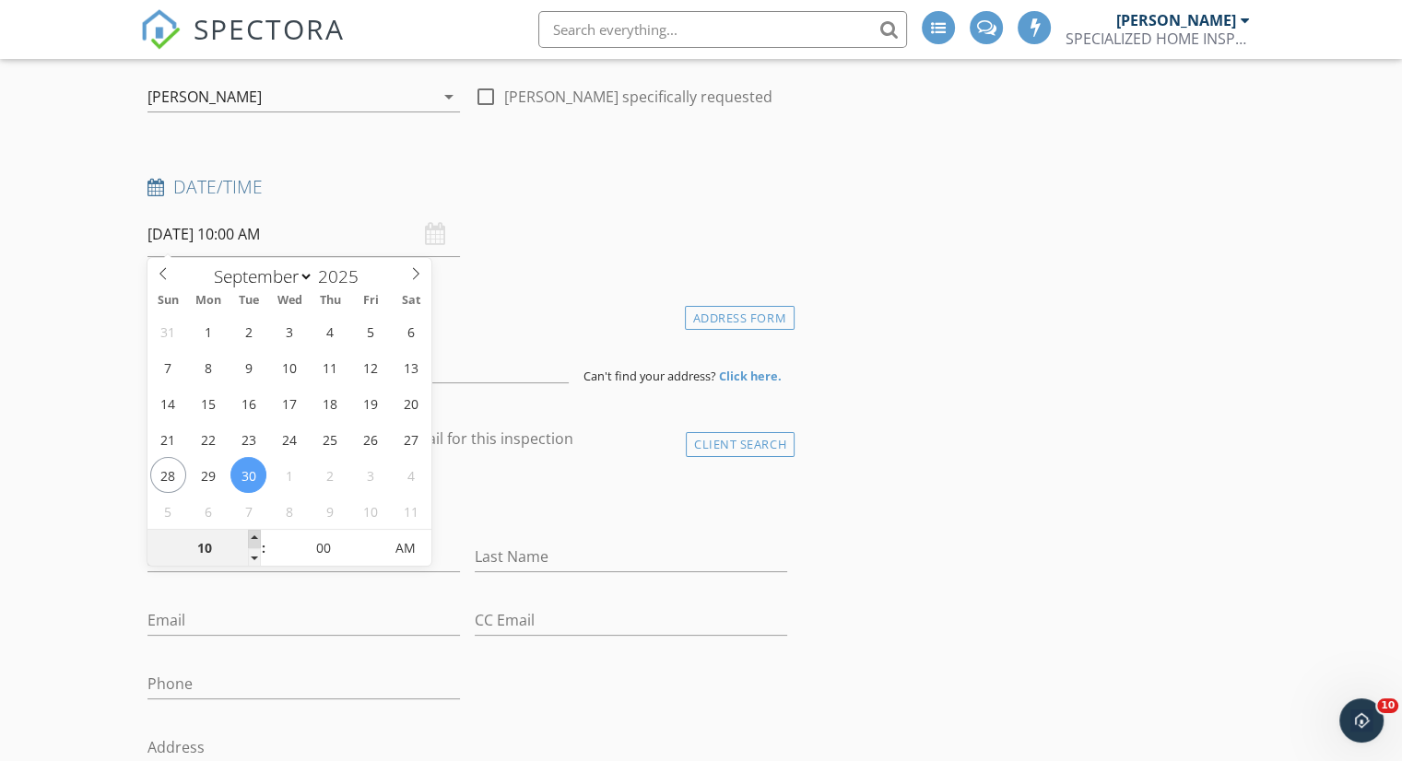
click at [259, 538] on span at bounding box center [254, 539] width 13 height 18
type input "11"
type input "[DATE] 11:00 AM"
click at [259, 537] on span at bounding box center [254, 539] width 13 height 18
type input "12"
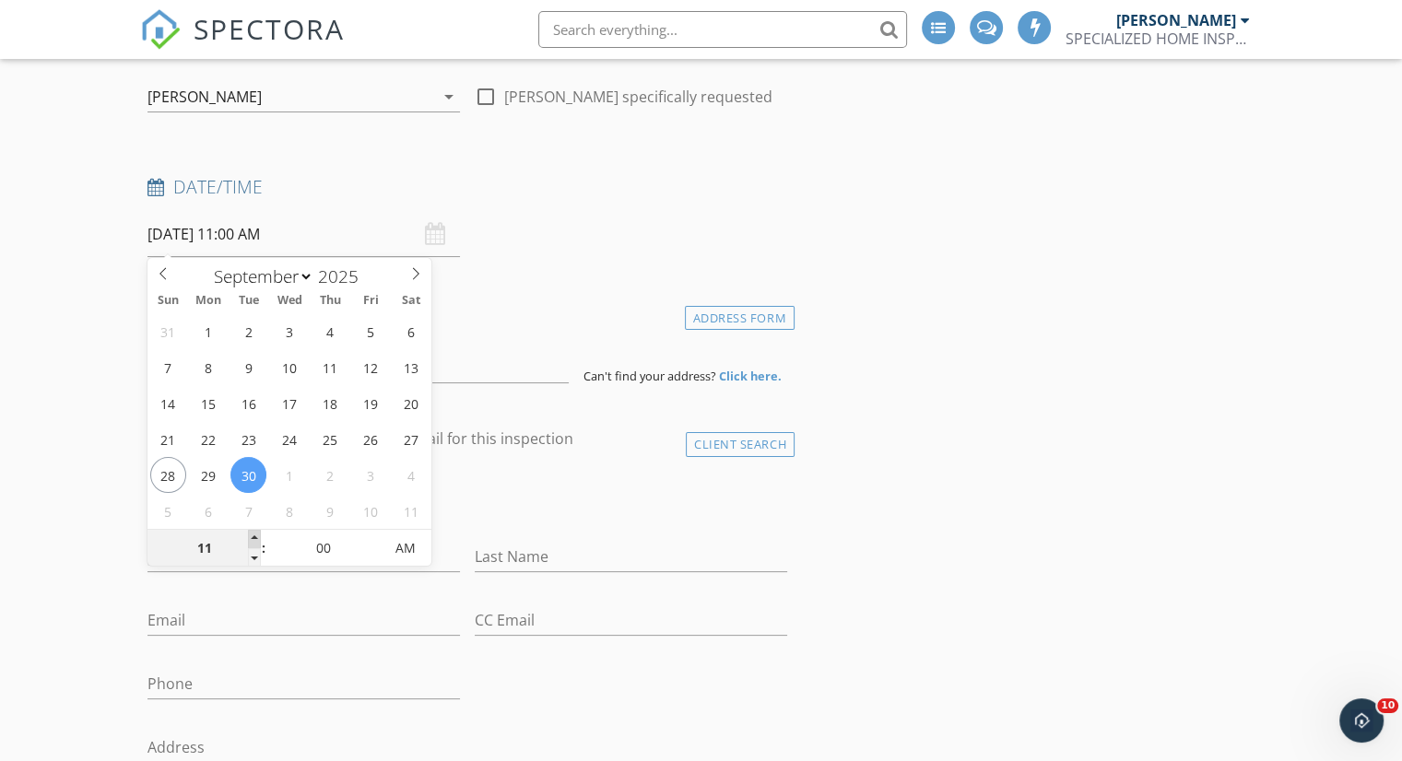
type input "[DATE] 12:00 PM"
click at [259, 537] on span at bounding box center [254, 539] width 13 height 18
type input "01"
type input "09/30/2025 1:00 PM"
click at [259, 537] on span at bounding box center [254, 539] width 13 height 18
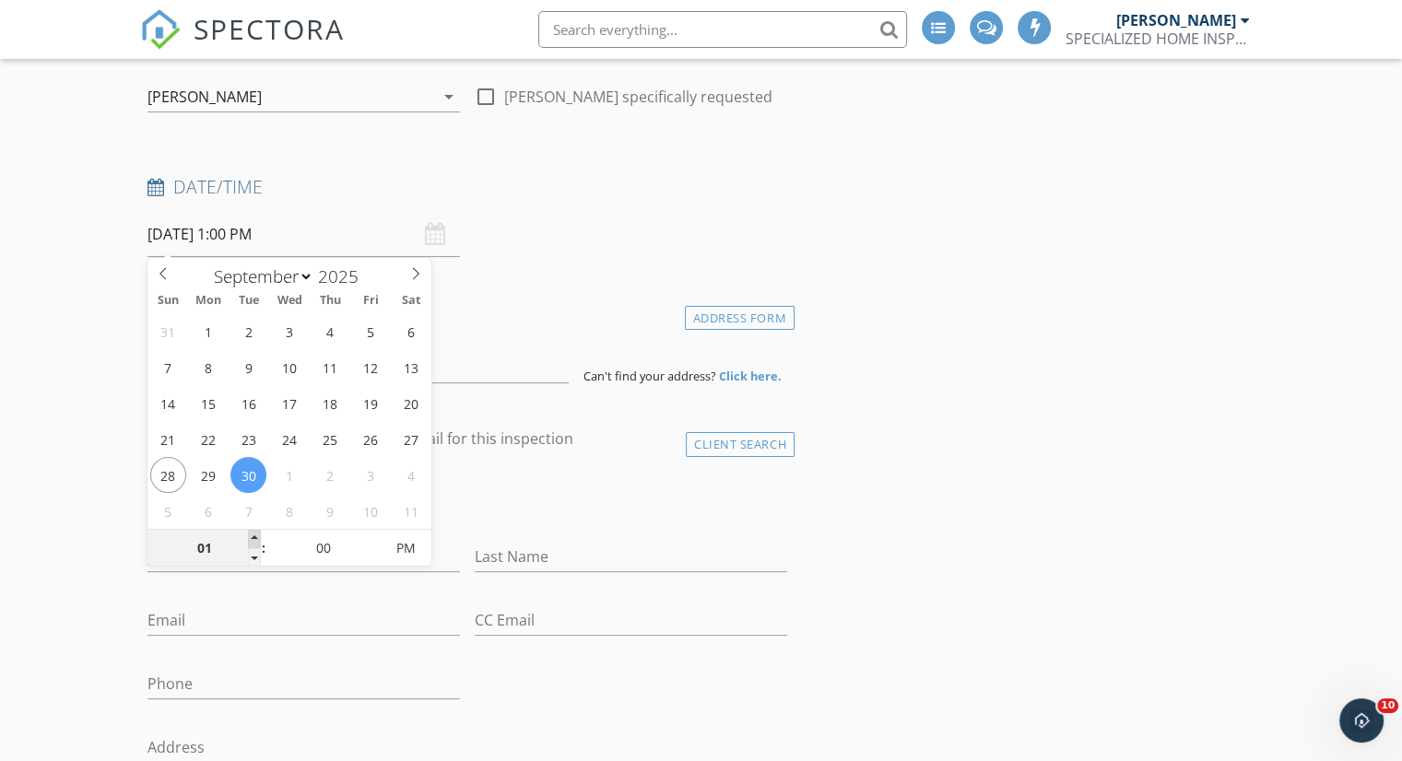
type input "02"
type input "09/30/2025 2:00 PM"
click at [259, 537] on span at bounding box center [254, 539] width 13 height 18
type input "03"
type input "09/30/2025 3:00 PM"
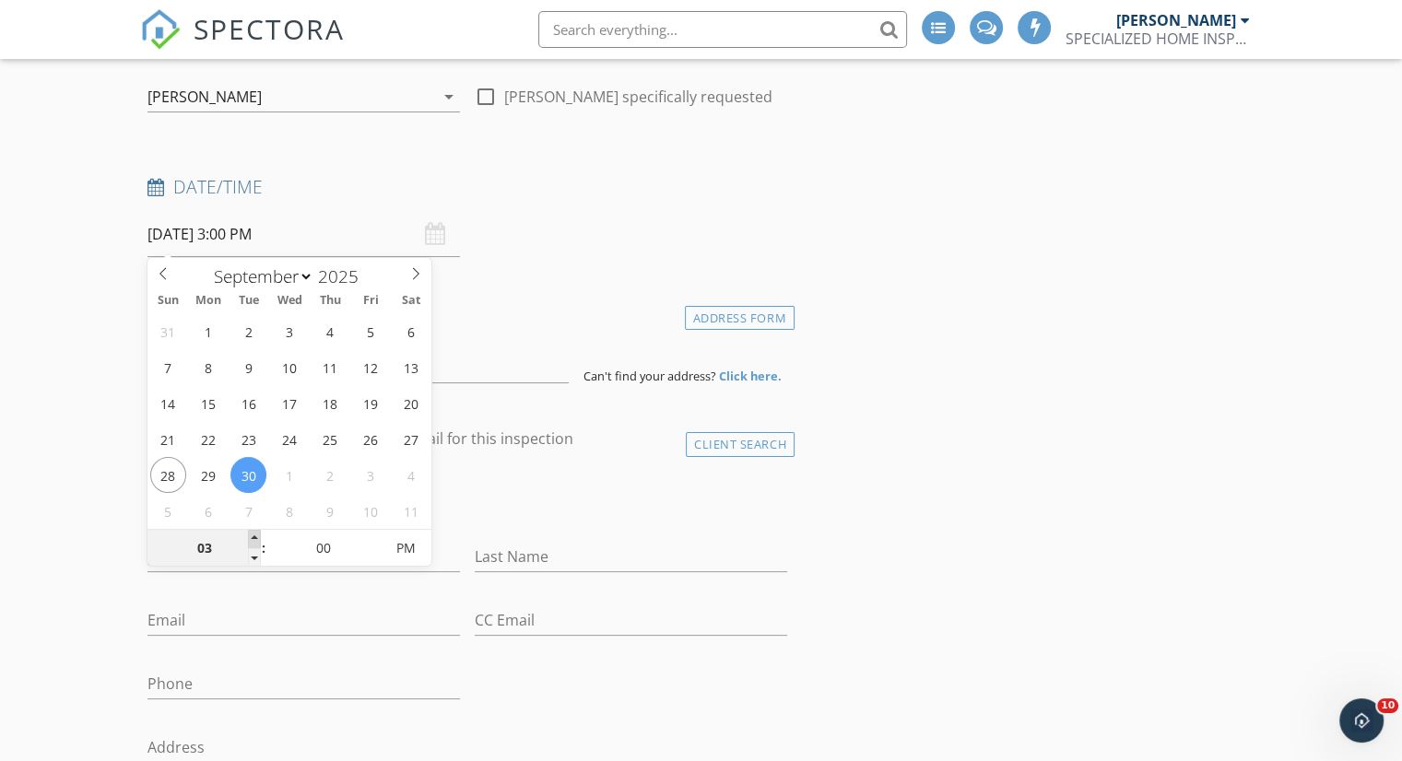
click at [259, 536] on span at bounding box center [254, 539] width 13 height 18
click at [366, 538] on input "00" at bounding box center [322, 549] width 113 height 37
type input "05"
type input "09/30/2025 3:05 PM"
click at [368, 538] on span at bounding box center [374, 539] width 13 height 18
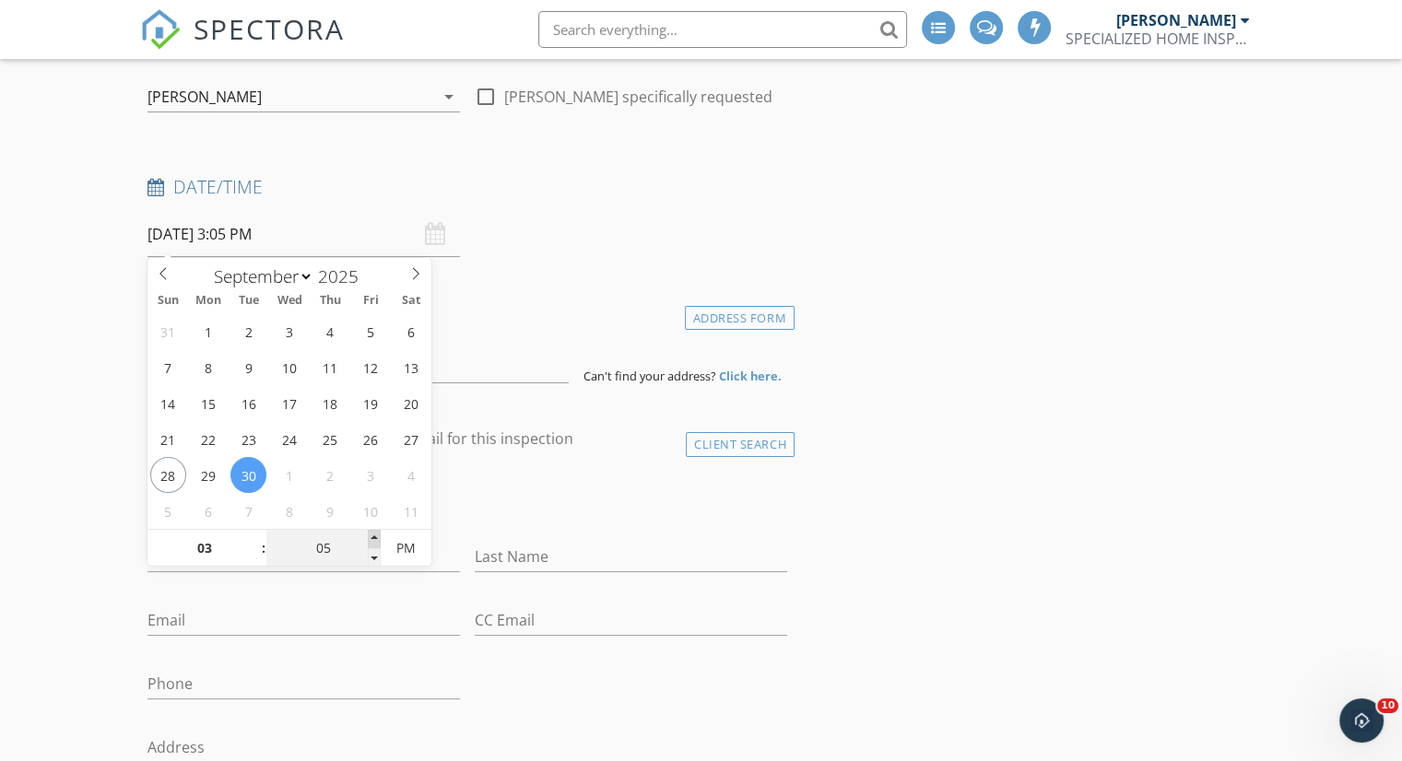
type input "10"
type input "09/30/2025 3:10 PM"
click at [368, 538] on span at bounding box center [374, 539] width 13 height 18
type input "15"
type input "09/30/2025 3:15 PM"
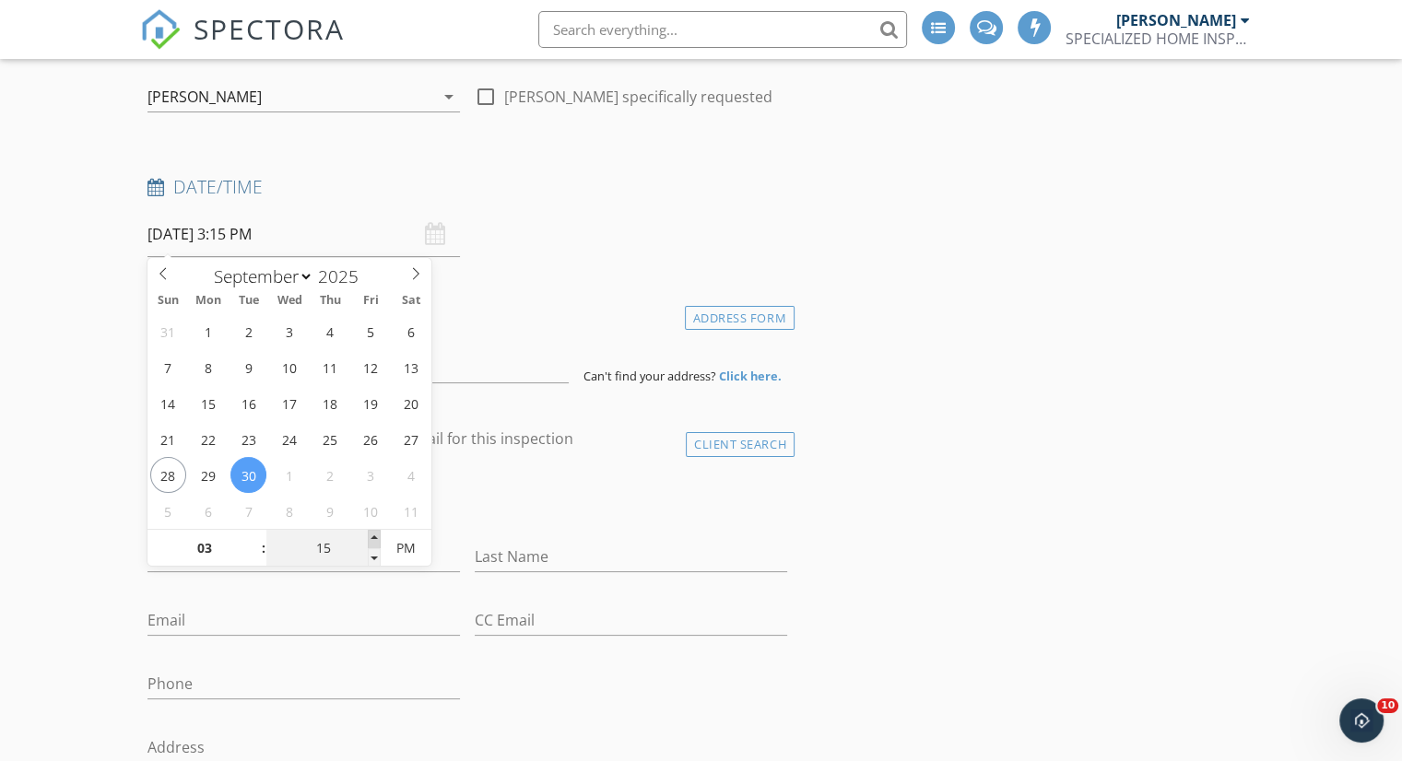
click at [368, 538] on span at bounding box center [374, 539] width 13 height 18
type input "20"
type input "09/30/2025 3:20 PM"
click at [368, 538] on span at bounding box center [374, 539] width 13 height 18
type input "25"
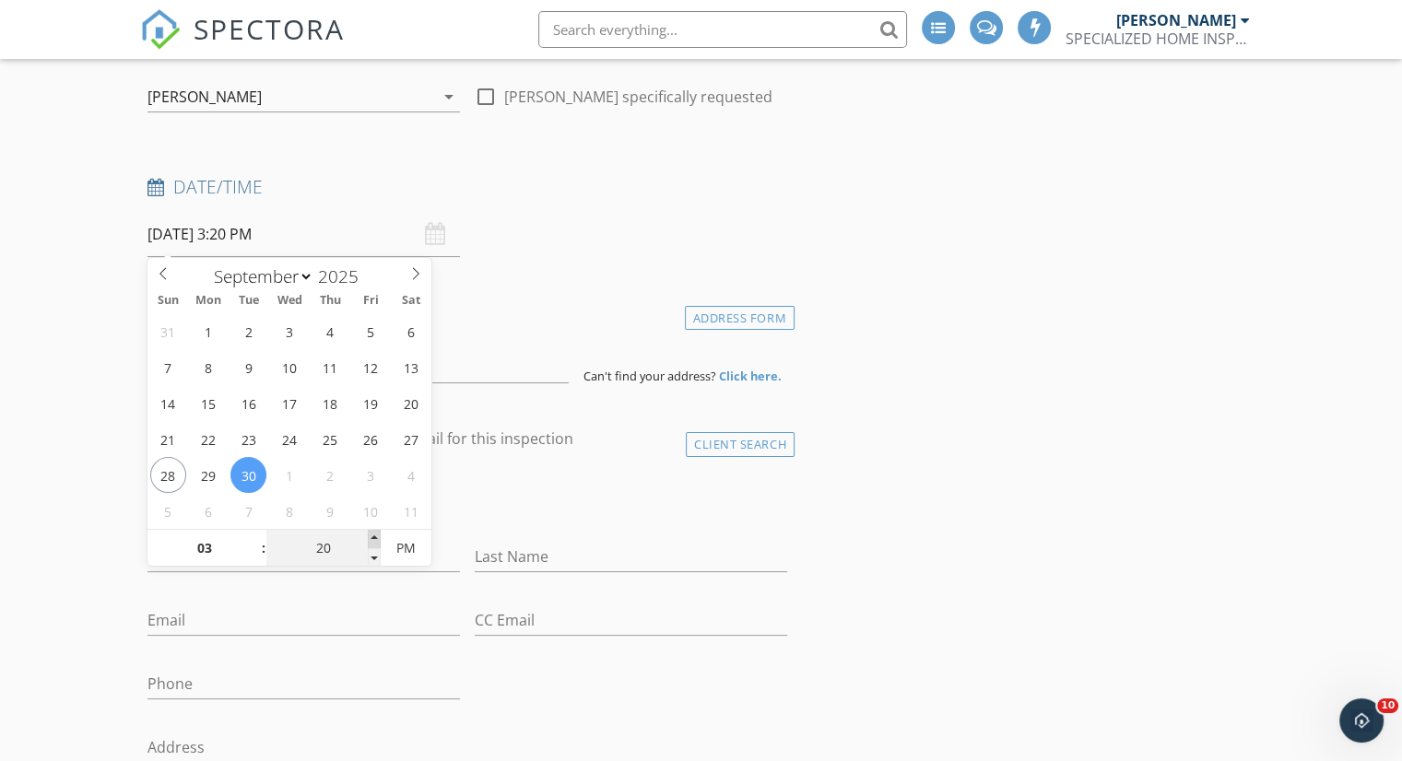
type input "09/30/2025 3:25 PM"
click at [368, 538] on span at bounding box center [374, 539] width 13 height 18
type input "30"
type input "[DATE] 3:30 PM"
click at [368, 537] on span at bounding box center [374, 539] width 13 height 18
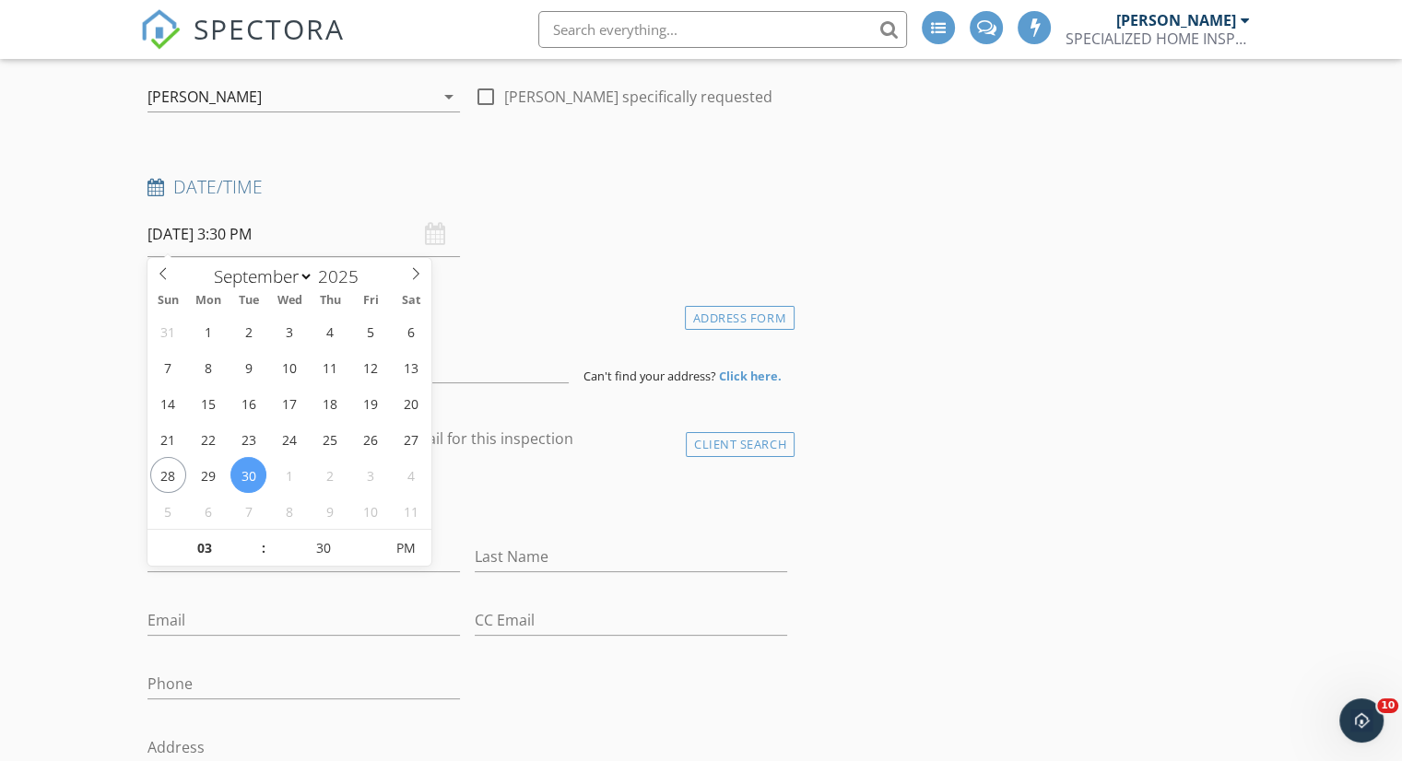
click at [488, 517] on div "check_box_outline_blank Client is a Company/Organization" at bounding box center [467, 503] width 640 height 48
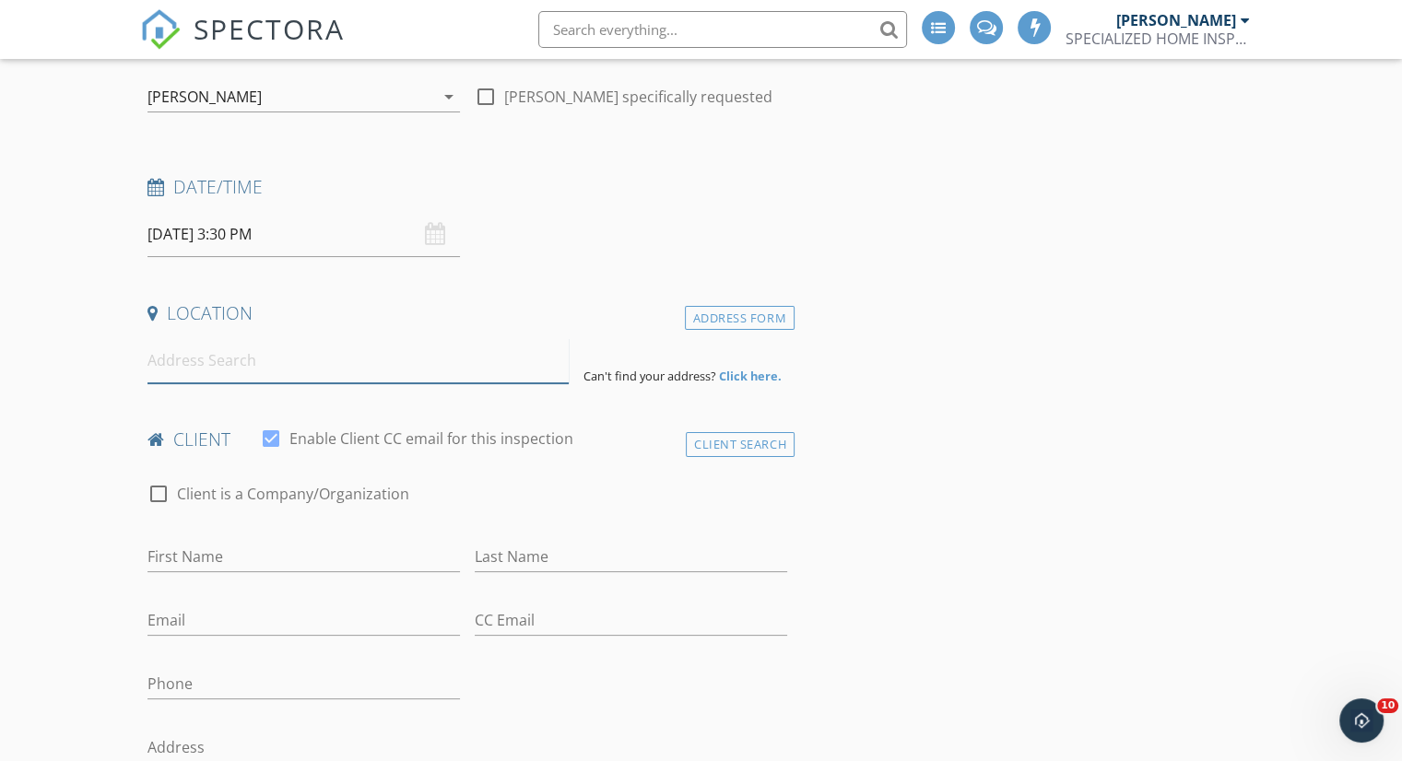
click at [284, 361] on input at bounding box center [357, 360] width 421 height 45
paste input "1 helm turn Willingboro NJ"
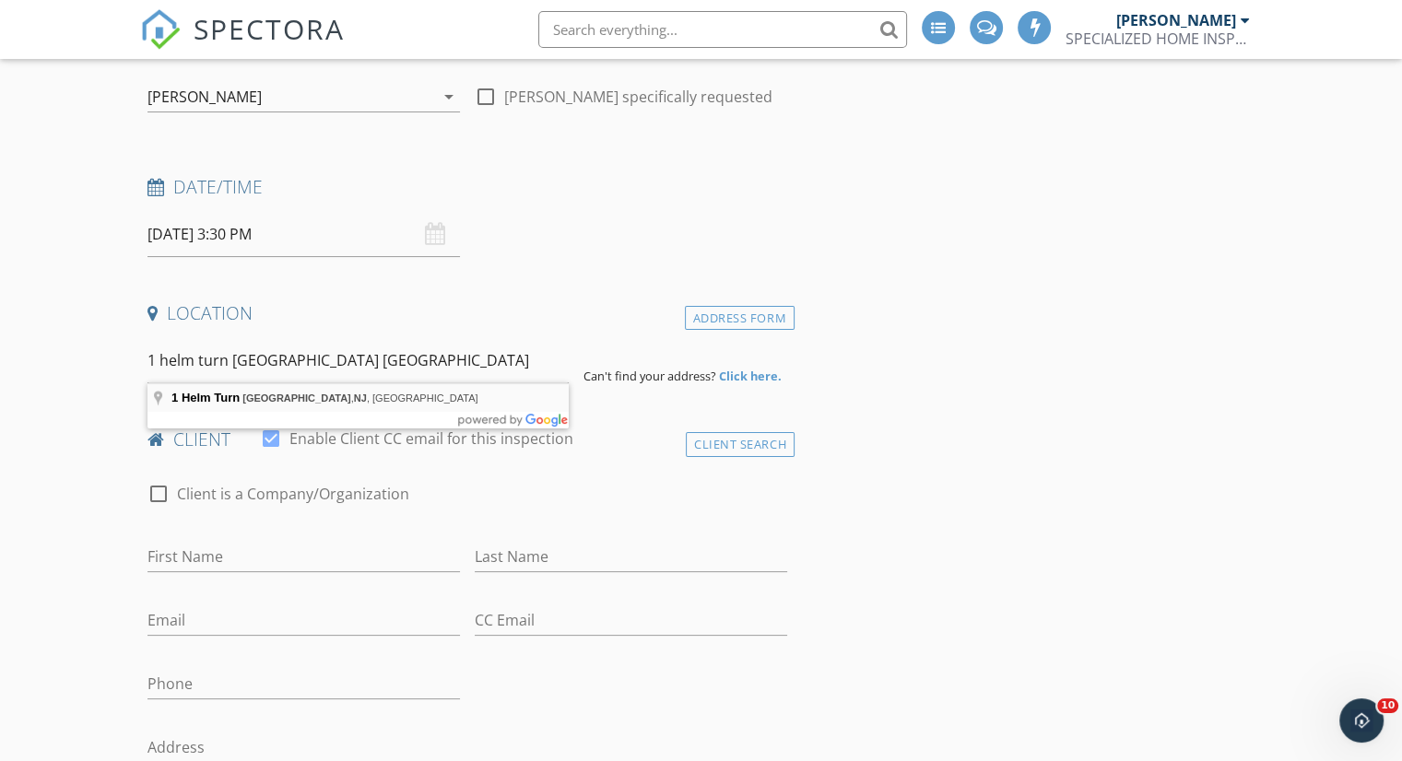
type input "1 Helm Turn, Willingboro, NJ, USA"
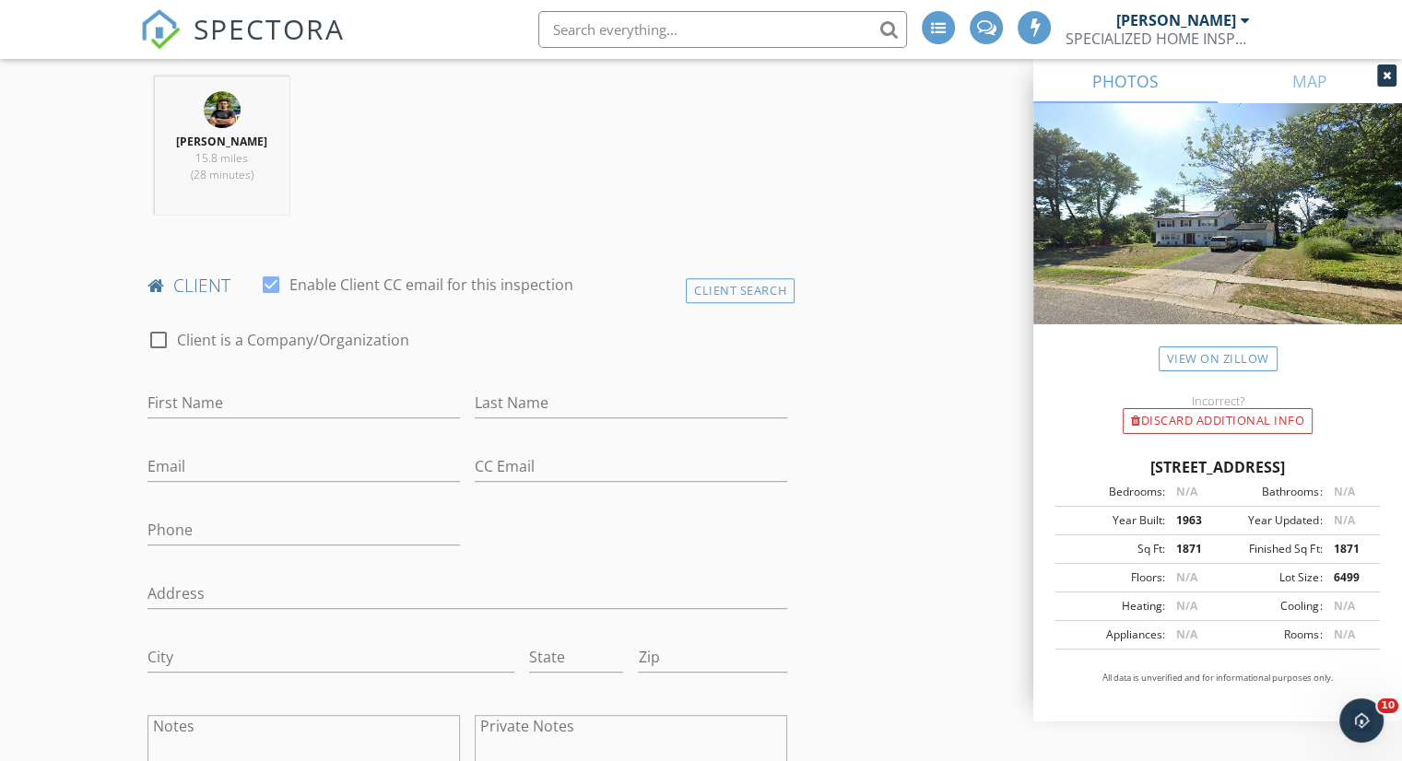
scroll to position [737, 0]
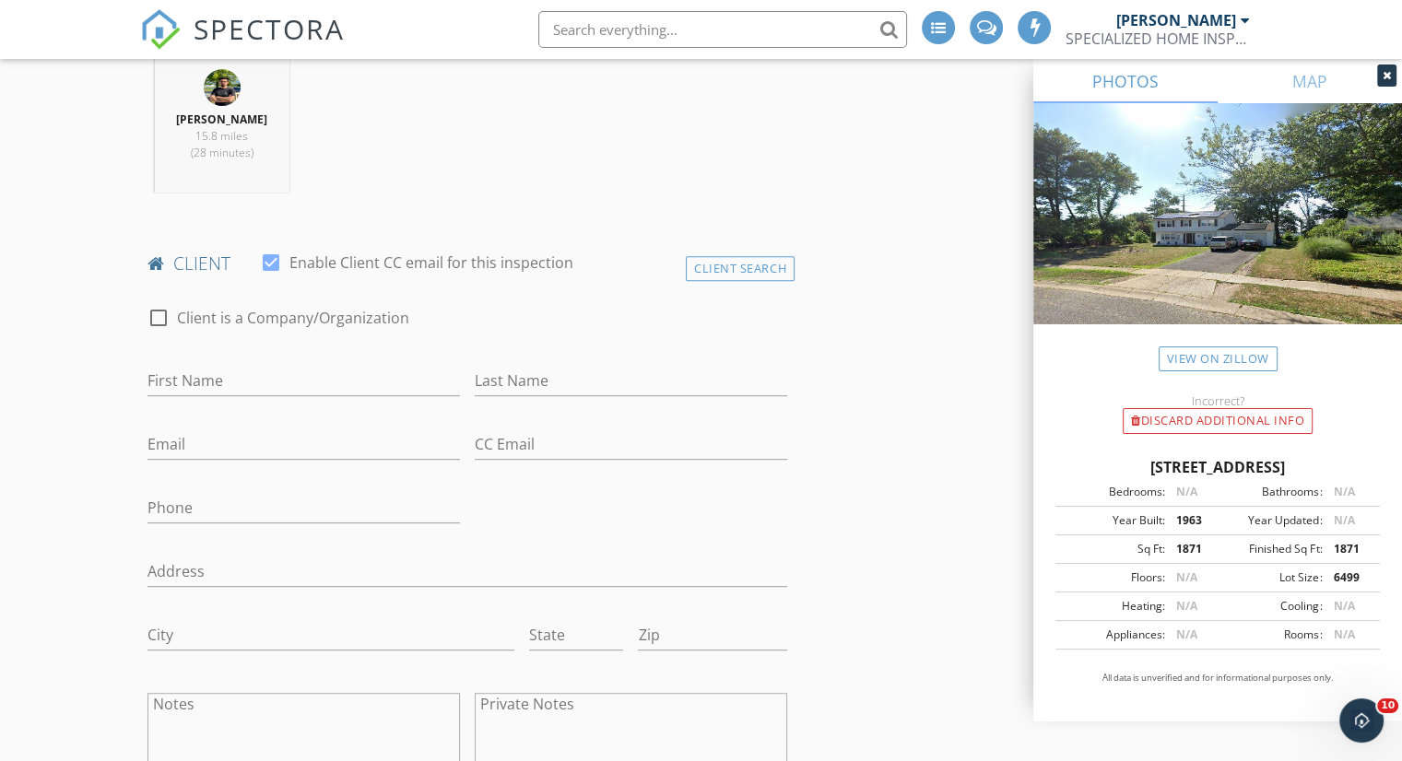
drag, startPoint x: 765, startPoint y: 287, endPoint x: 723, endPoint y: 296, distance: 43.4
click at [763, 281] on div "Client Search" at bounding box center [740, 268] width 109 height 25
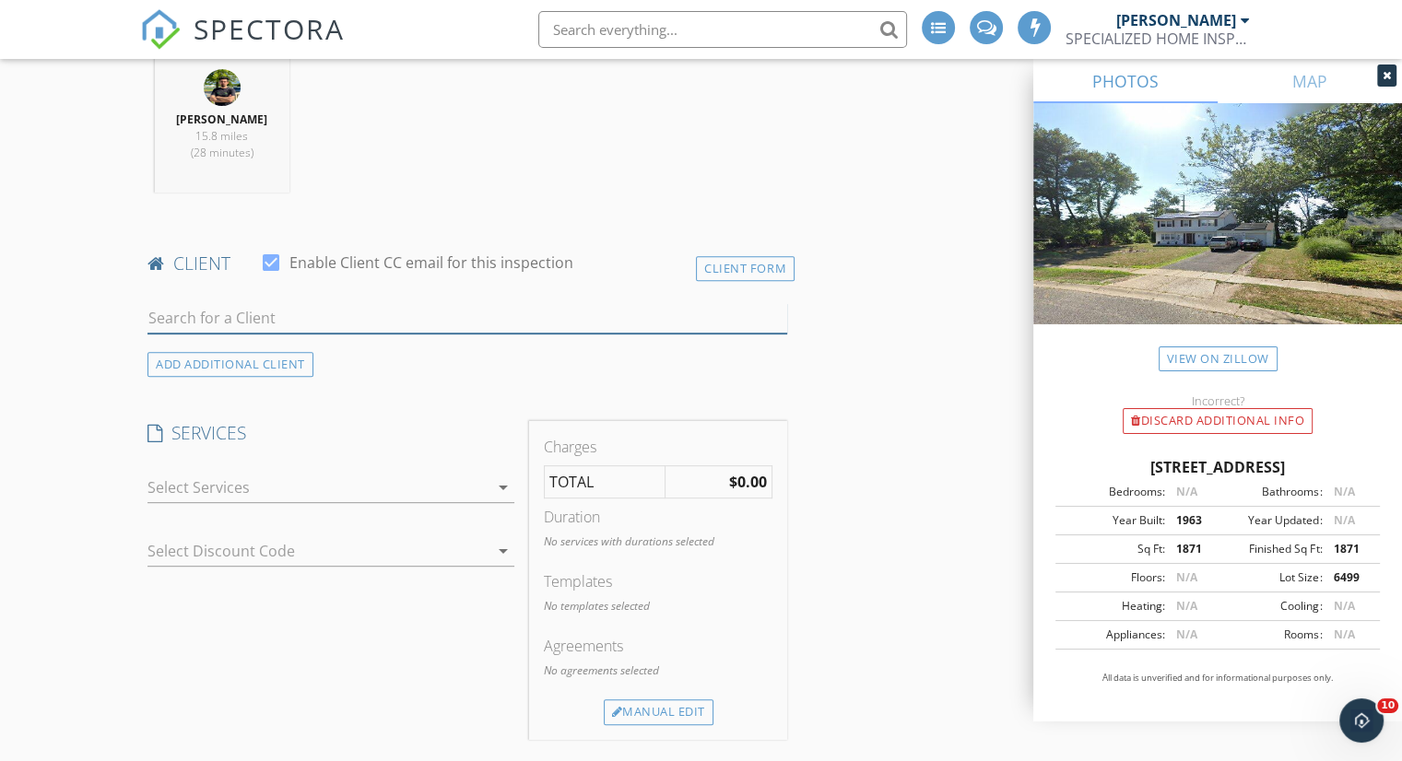
click at [266, 334] on input "text" at bounding box center [467, 318] width 640 height 30
type input "cynth"
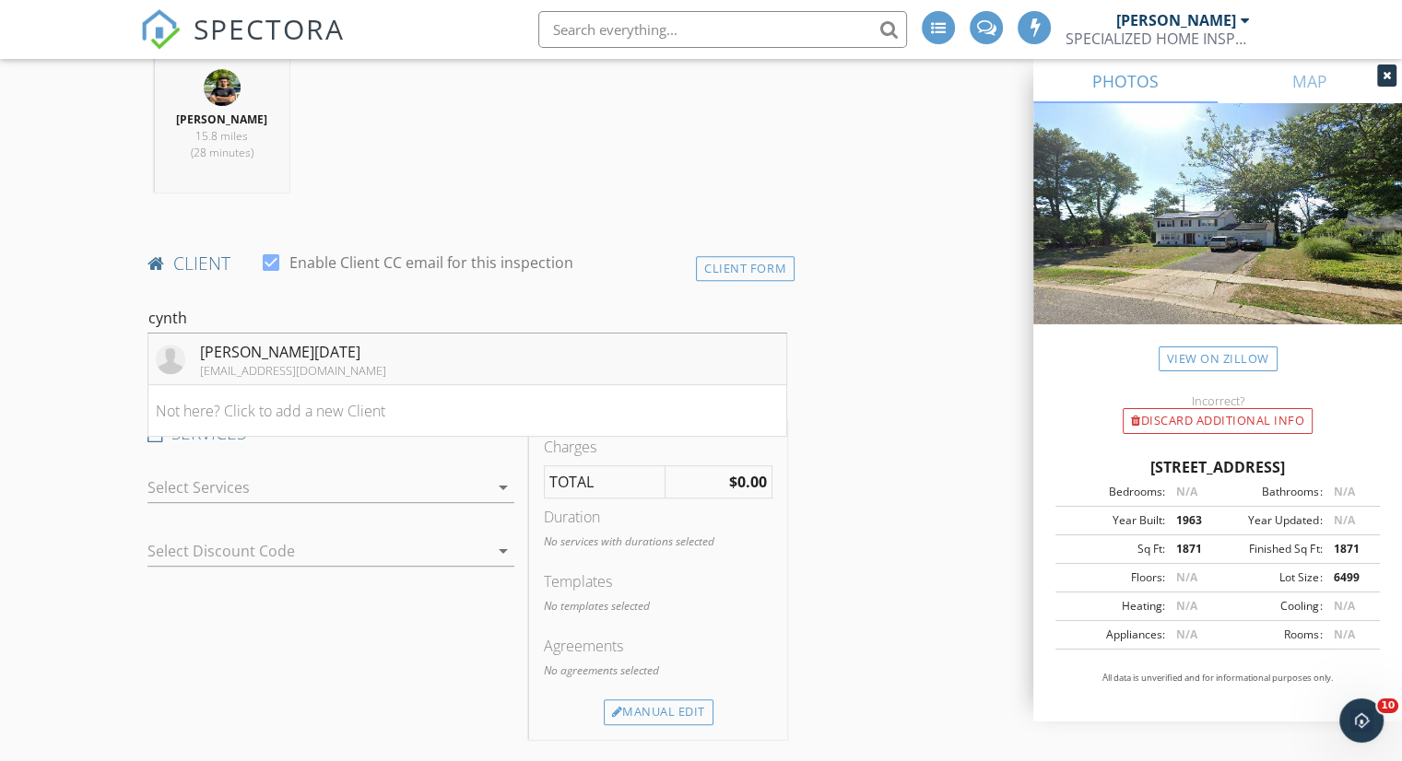
click at [259, 363] on div "[PERSON_NAME][DATE]" at bounding box center [293, 352] width 186 height 22
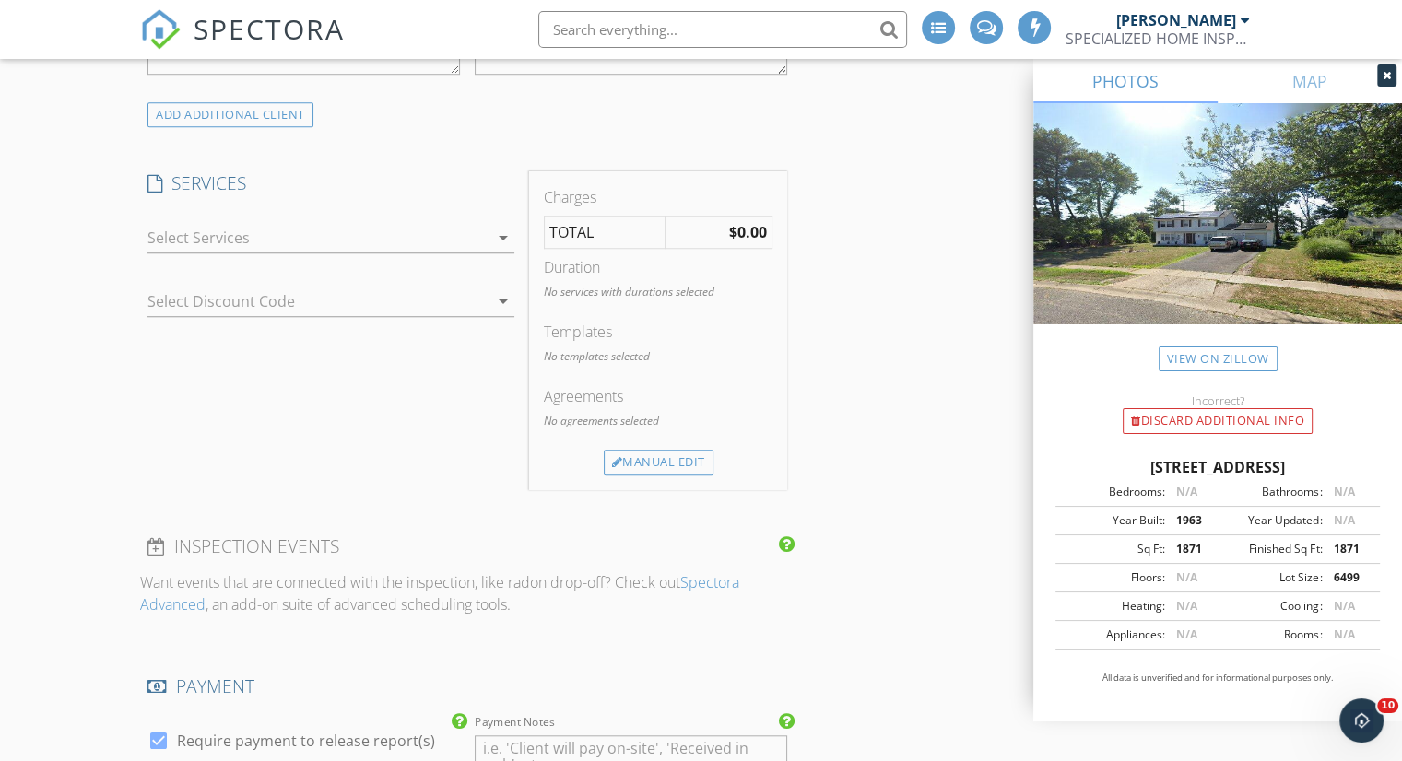
scroll to position [1475, 0]
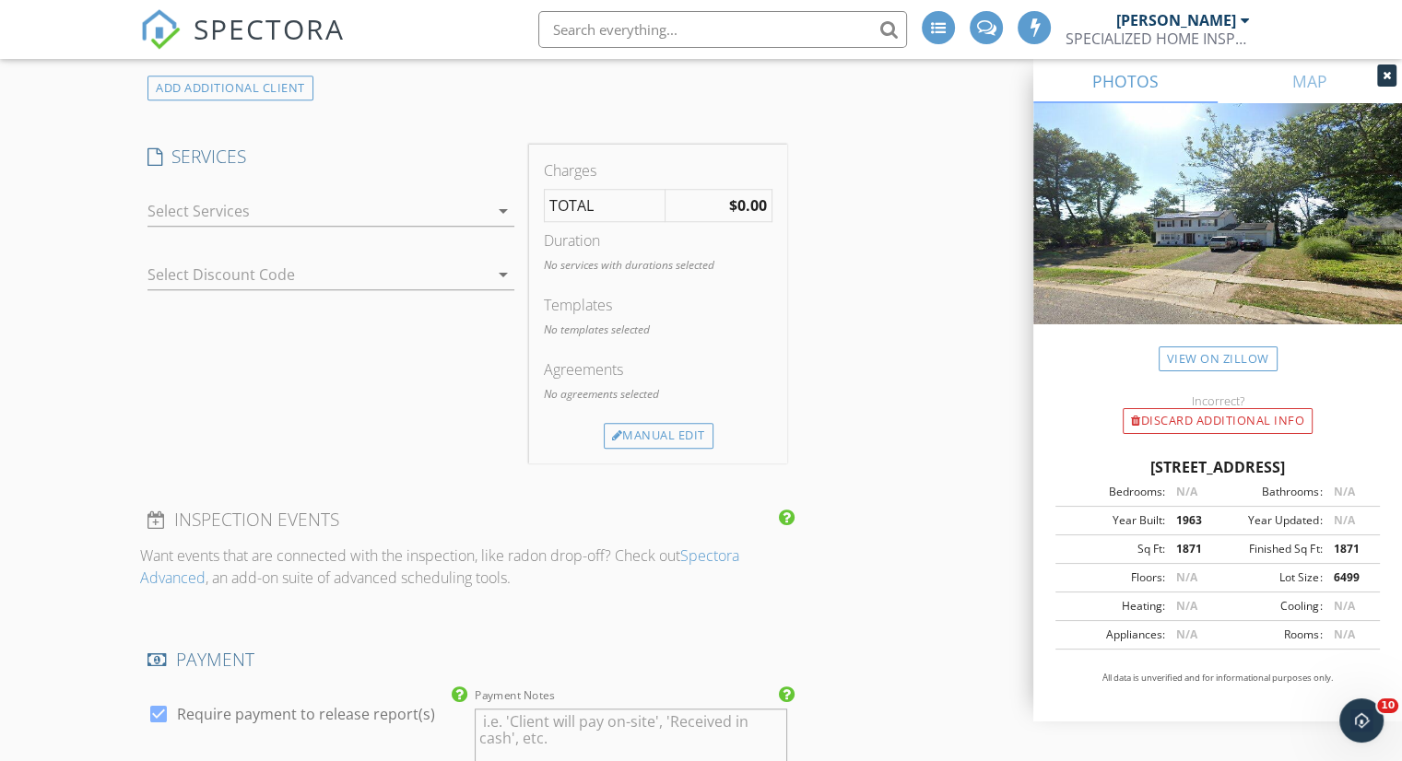
click at [367, 222] on div at bounding box center [317, 210] width 341 height 29
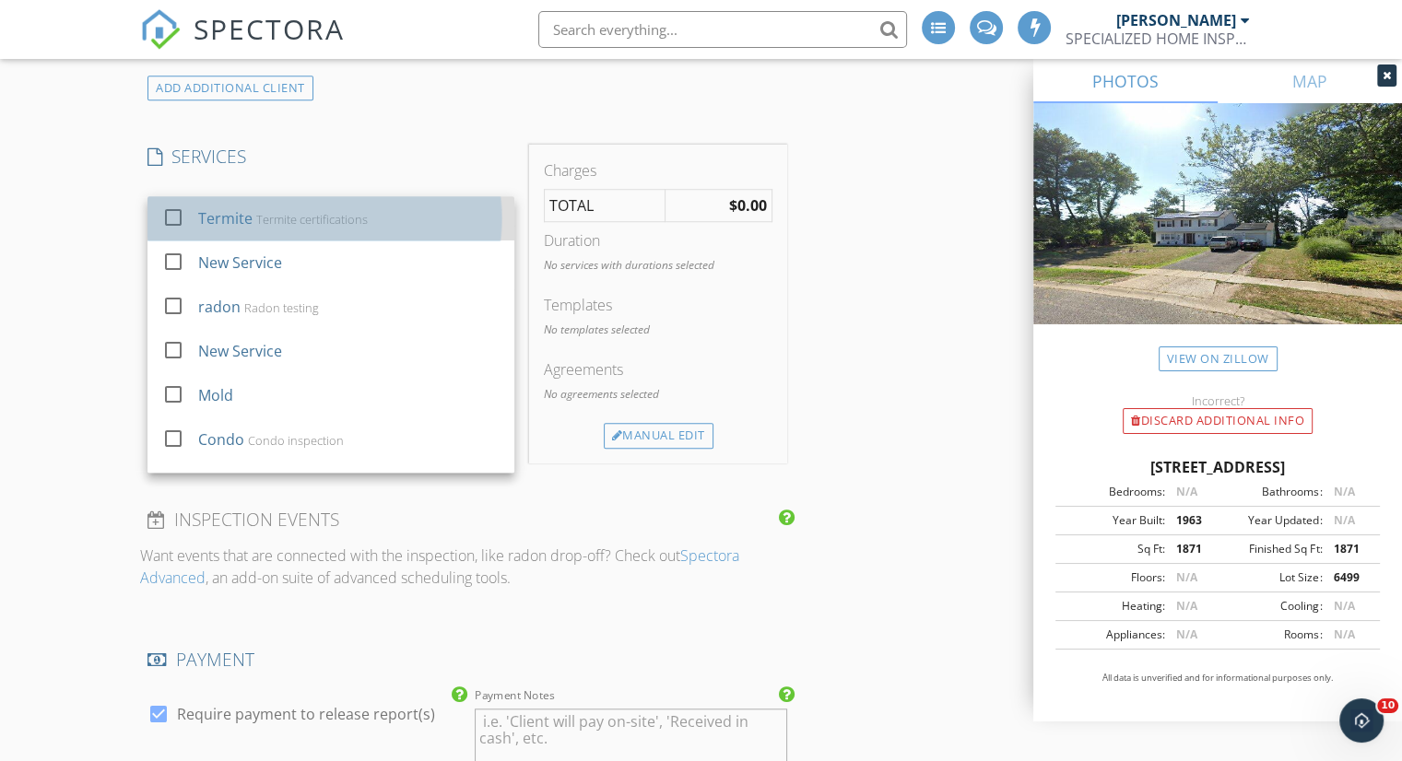
click at [329, 237] on div "Termite Termite certifications" at bounding box center [349, 218] width 302 height 37
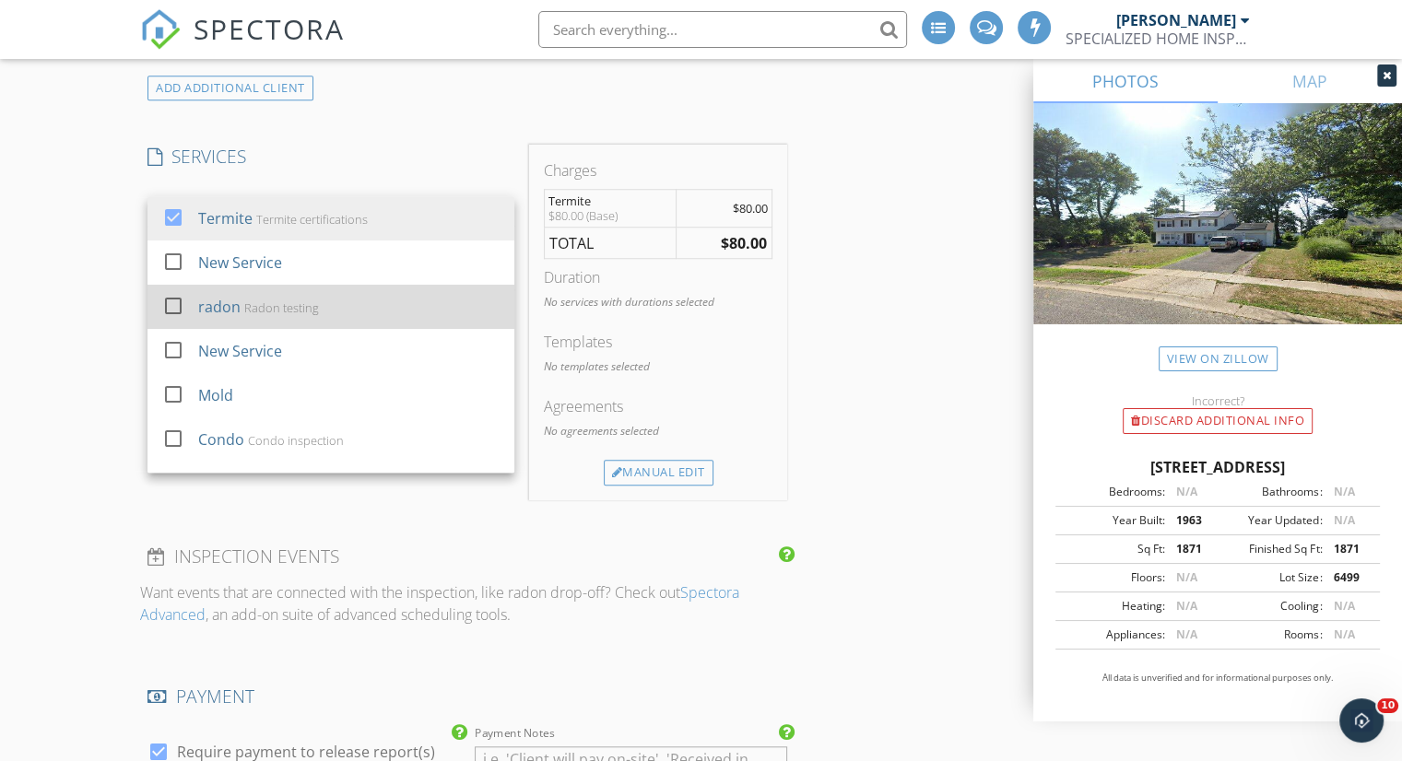
click at [255, 315] on div "Radon testing" at bounding box center [281, 307] width 75 height 15
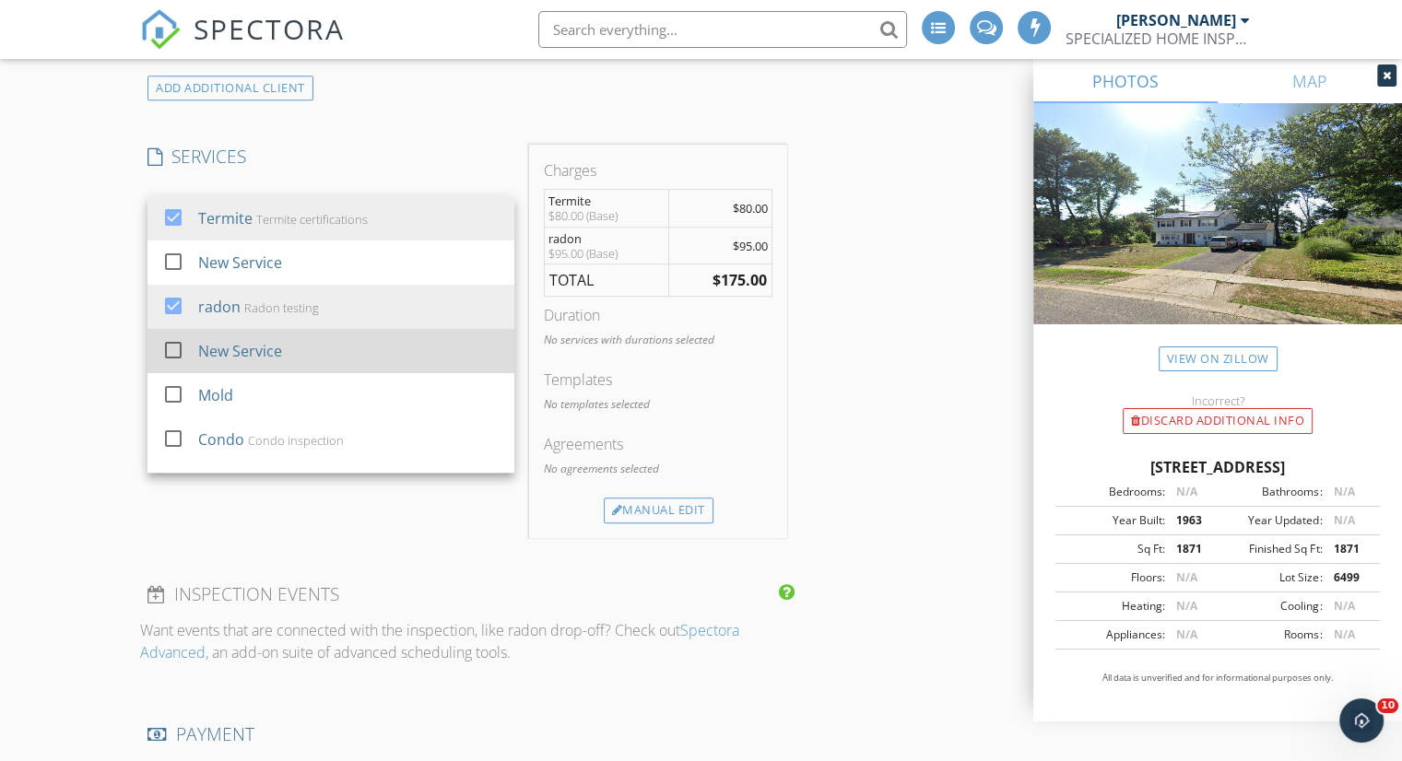
scroll to position [77, 0]
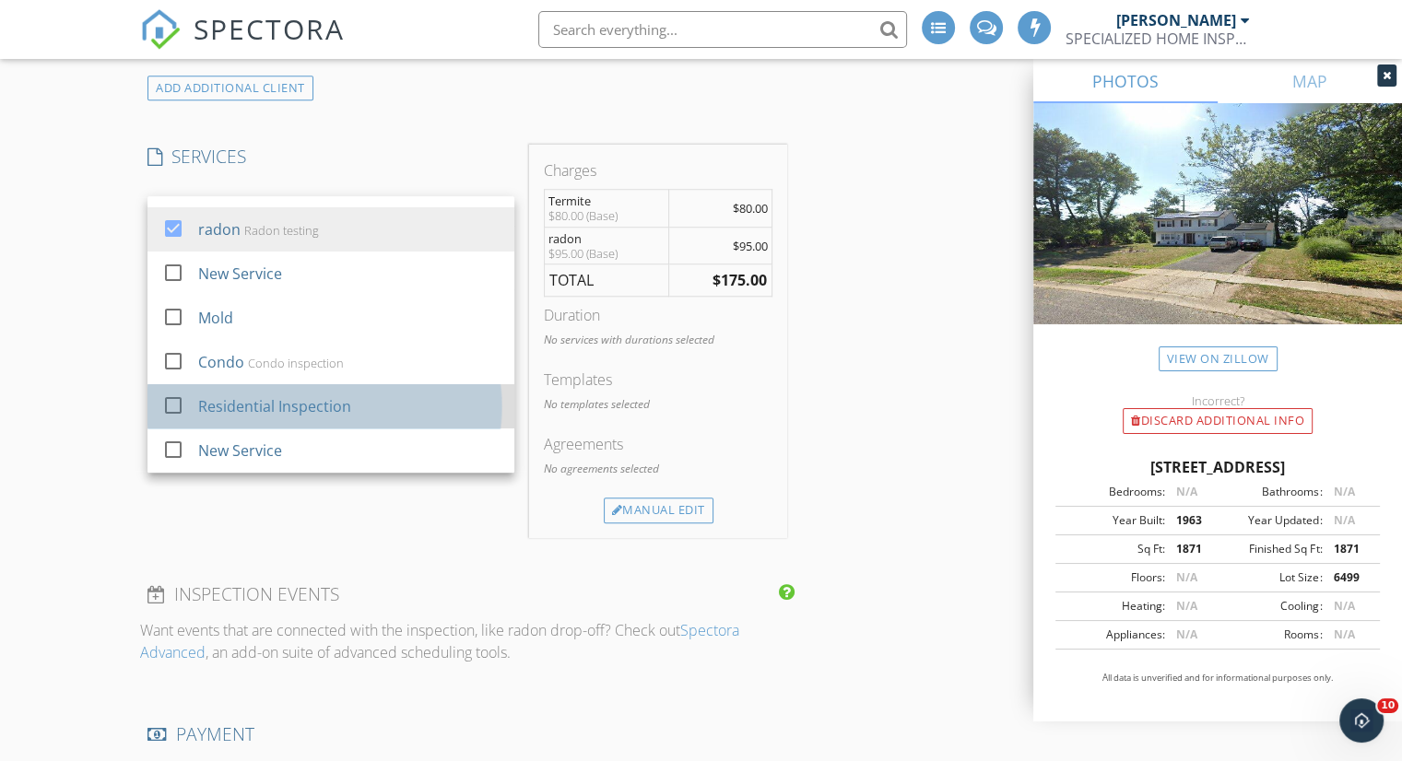
click at [253, 414] on div "Residential Inspection" at bounding box center [274, 406] width 153 height 22
checkbox input "true"
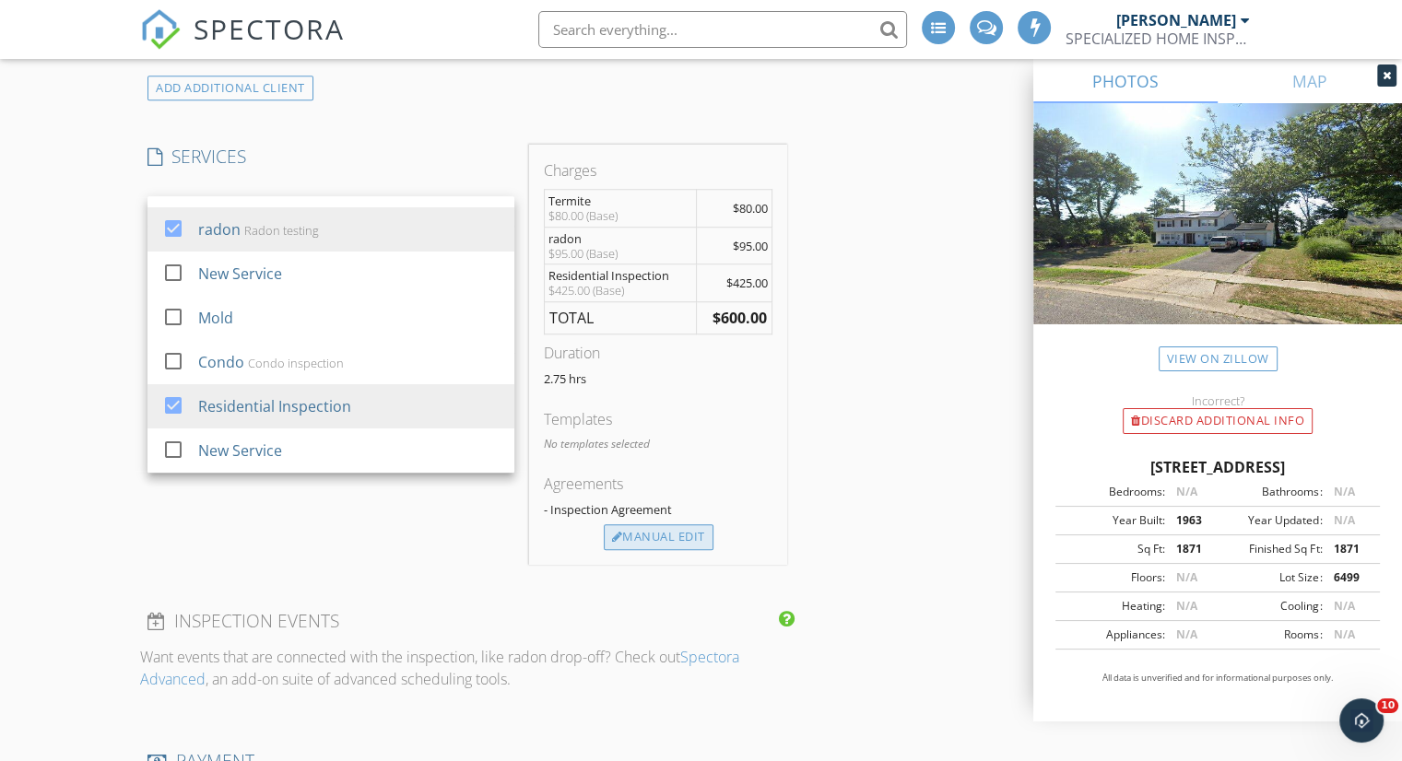
click at [617, 544] on div at bounding box center [617, 538] width 11 height 12
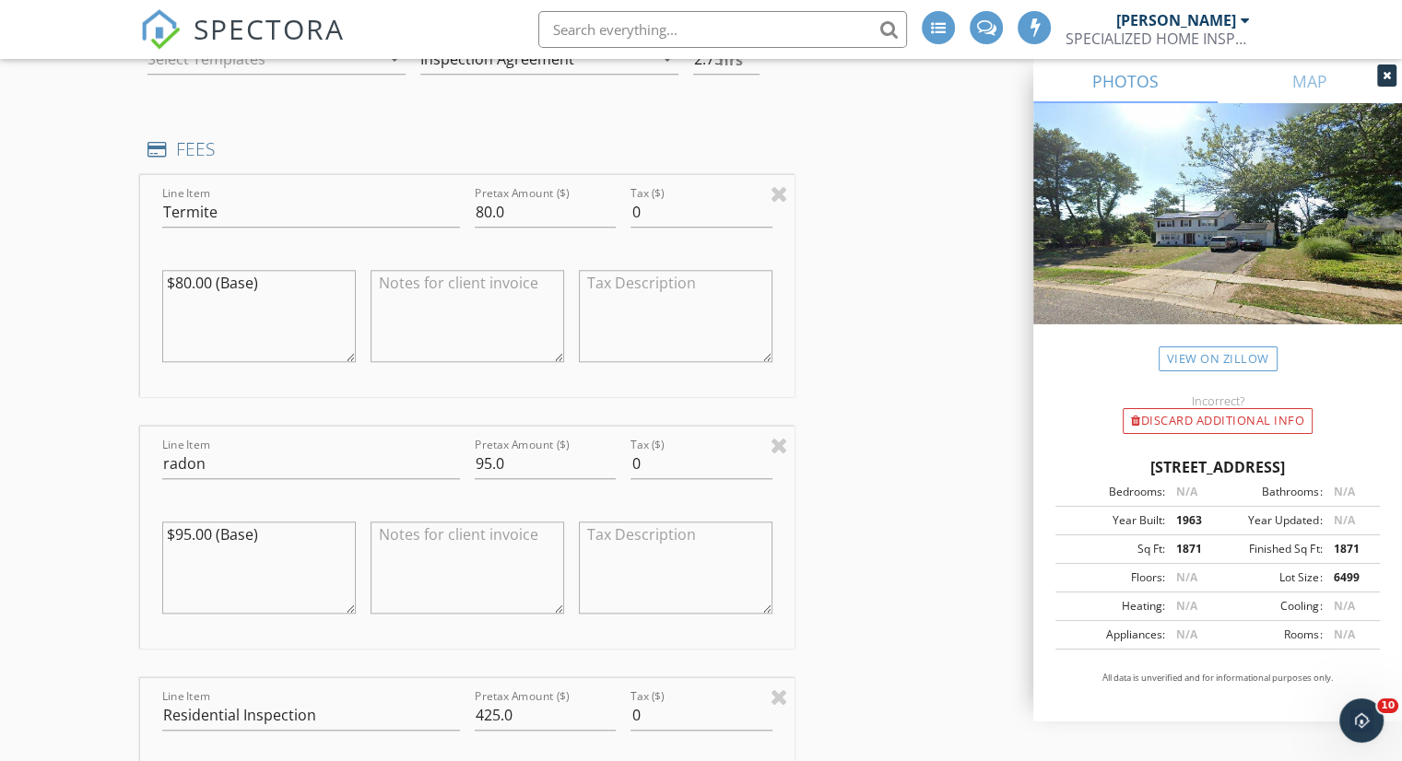
scroll to position [1659, 0]
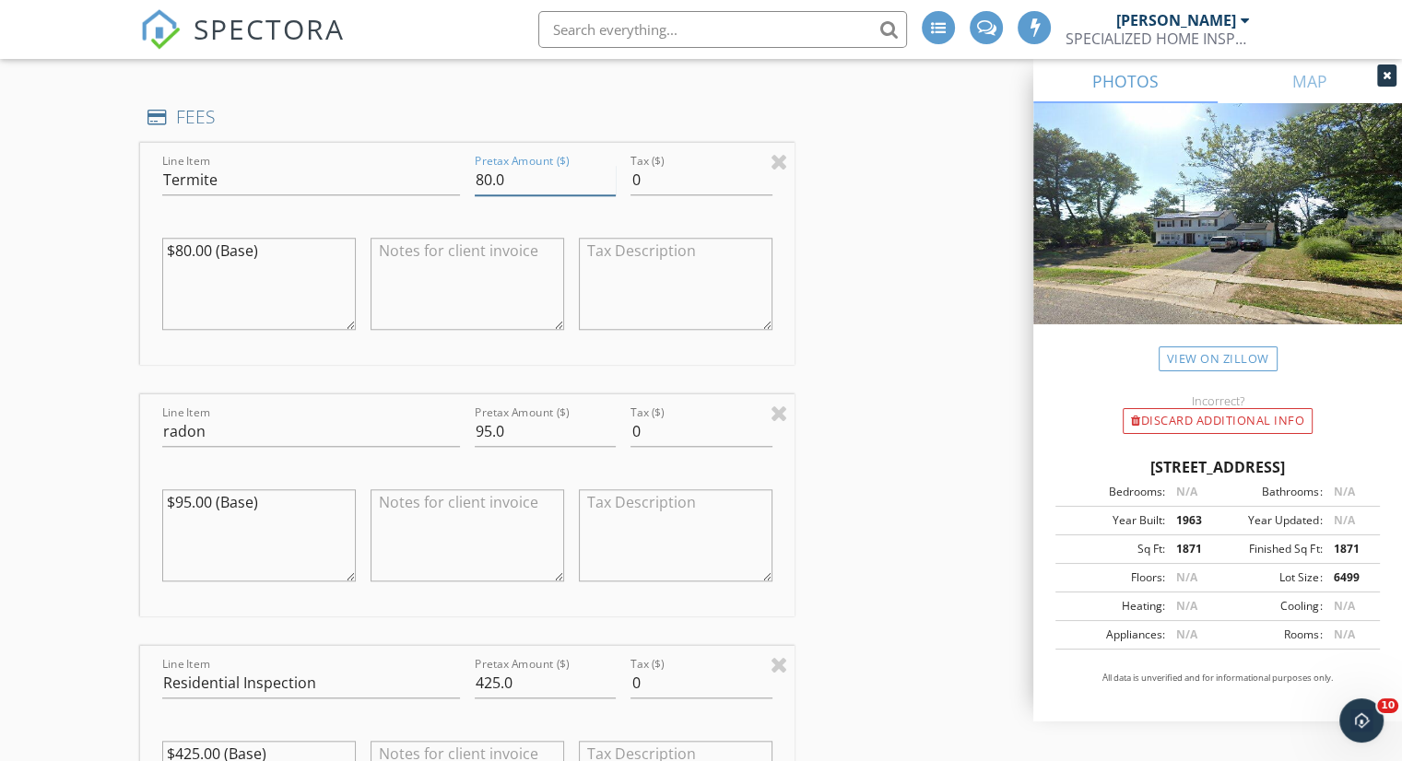
drag, startPoint x: 488, startPoint y: 193, endPoint x: 402, endPoint y: 198, distance: 85.9
click at [402, 198] on div "Line Item Termite Pretax Amount ($) 80.0 Tax ($) 0 $80.00 (Base)" at bounding box center [467, 254] width 654 height 222
type input "50"
drag, startPoint x: 482, startPoint y: 443, endPoint x: 361, endPoint y: 434, distance: 121.1
click at [361, 435] on div "Line Item radon Pretax Amount ($) 95.0 Tax ($) 0 $95.00 (Base)" at bounding box center [467, 505] width 654 height 222
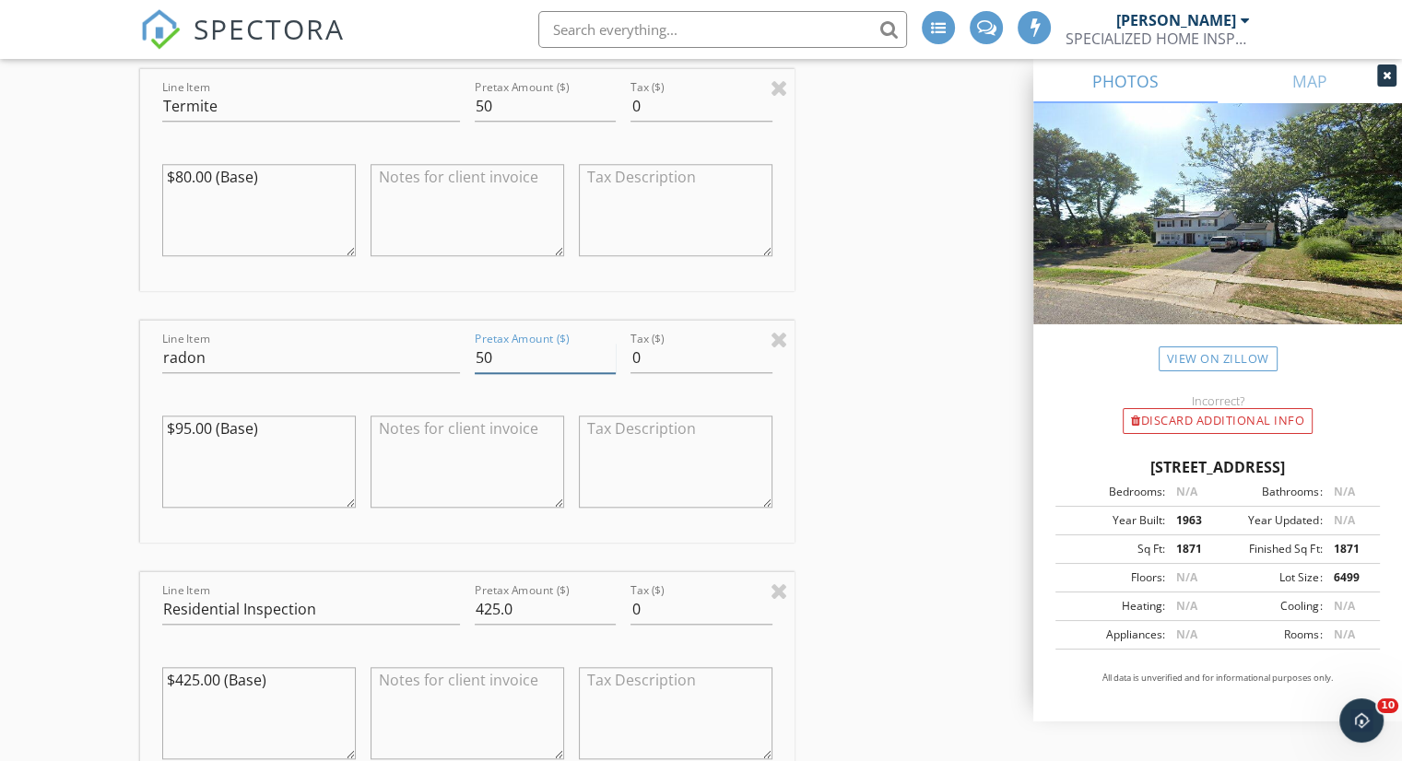
scroll to position [1935, 0]
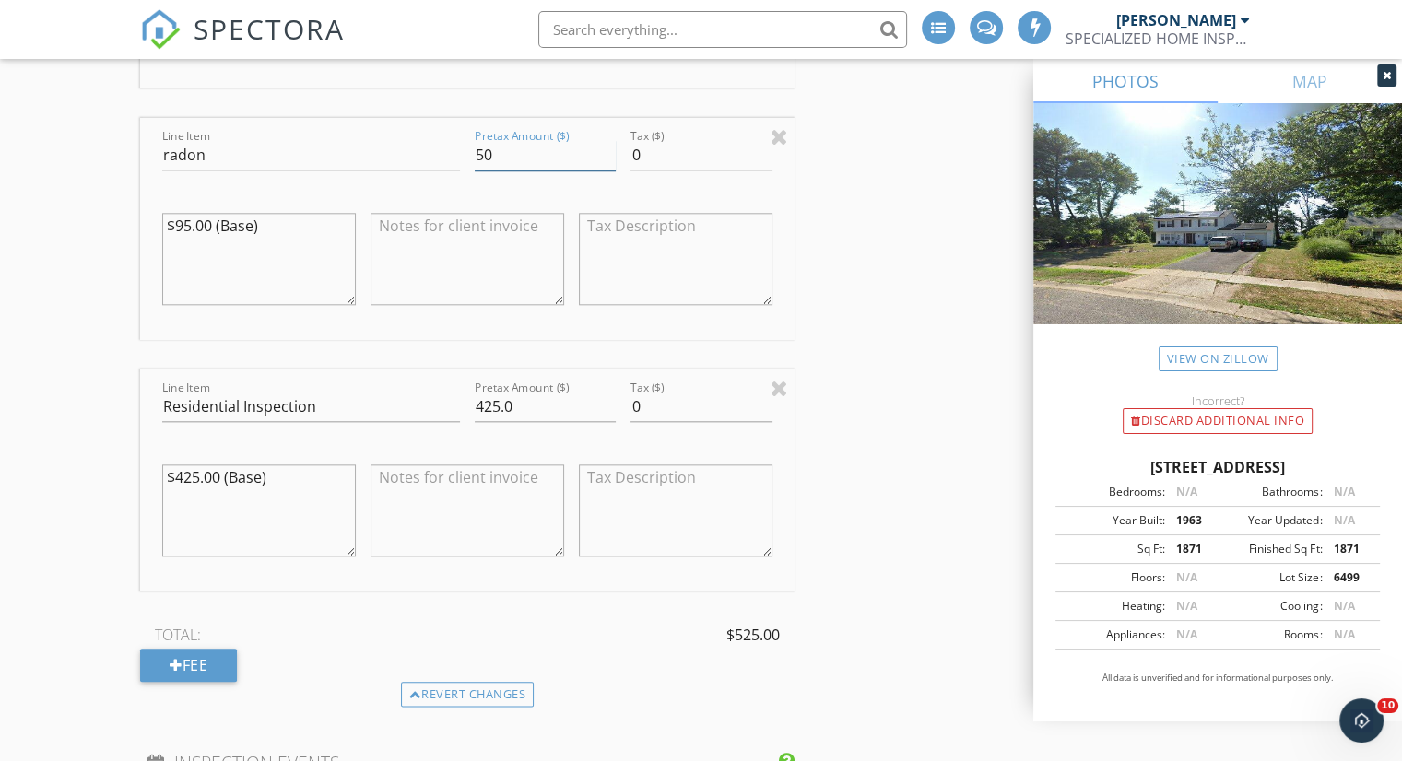
type input "50"
click at [494, 420] on input "425.0" at bounding box center [545, 407] width 141 height 30
type input "400"
click at [851, 454] on div "INSPECTOR(S) check_box IOSIF FOUNTOGLOU PRIMARY IOSIF FOUNTOGLOU arrow_drop_dow…" at bounding box center [701, 325] width 1122 height 4093
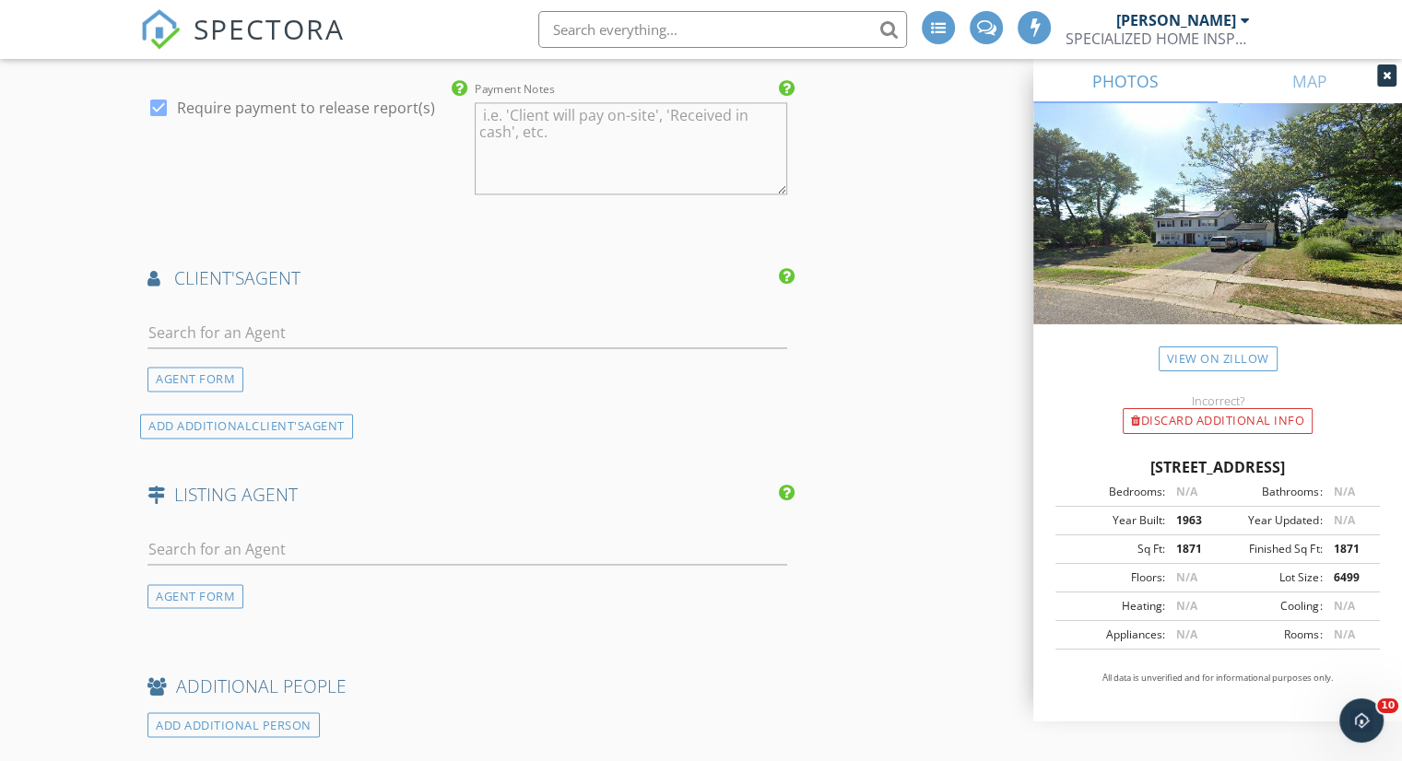
scroll to position [2857, 0]
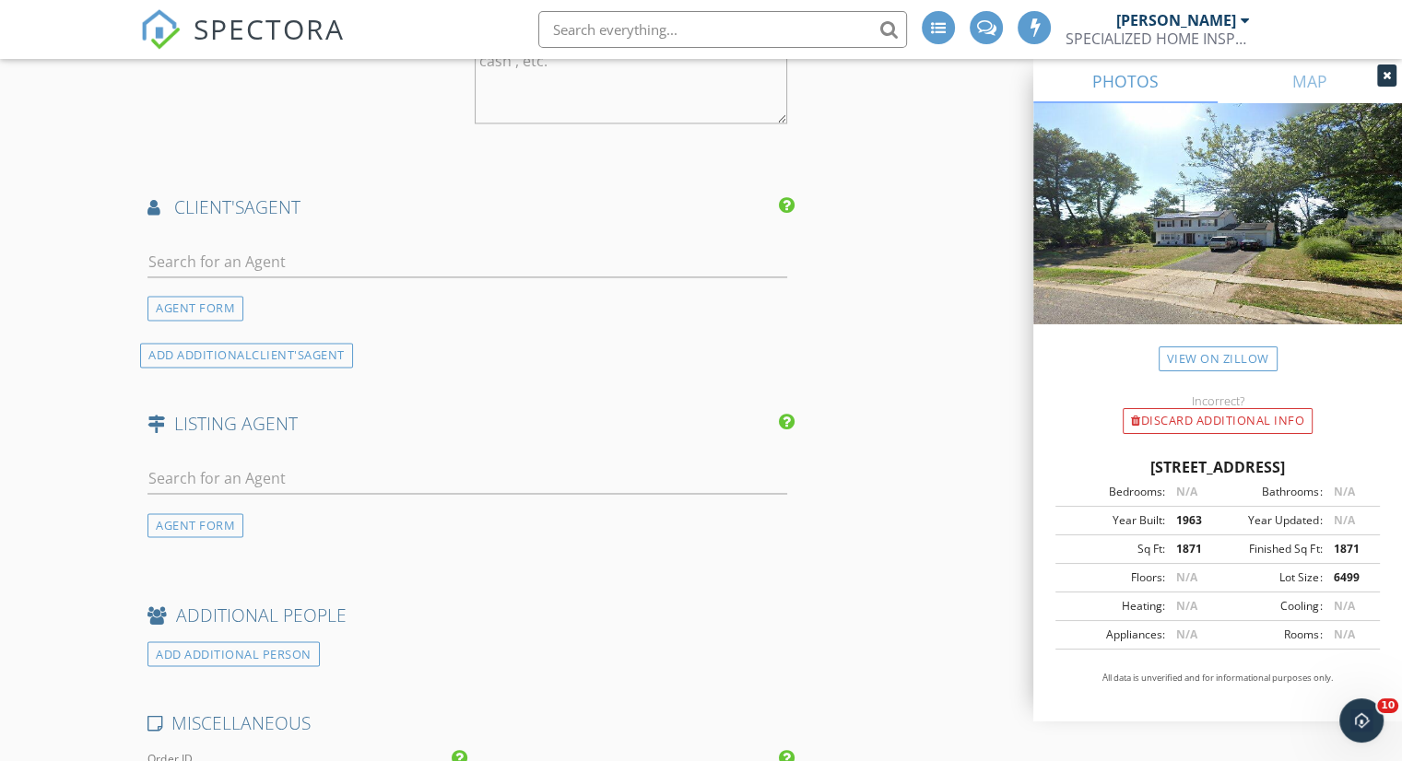
click at [206, 296] on div at bounding box center [467, 290] width 640 height 11
click at [206, 316] on div "AGENT FORM" at bounding box center [195, 308] width 96 height 25
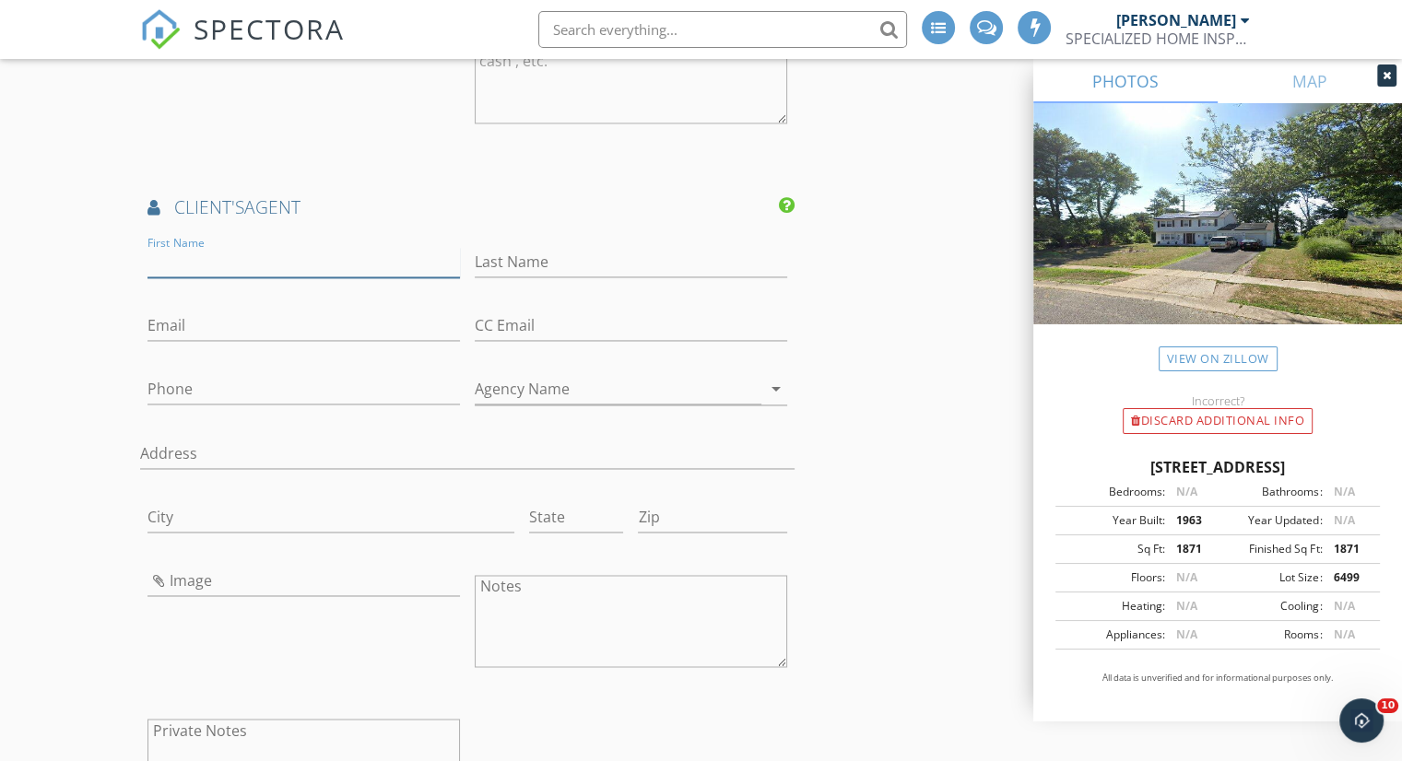
paste input "•Name: Belinda Jackson •Agency: Weichert Realtors •Office Phone:609-871-8900 •C…"
drag, startPoint x: 361, startPoint y: 271, endPoint x: 285, endPoint y: 271, distance: 76.5
click at [285, 271] on input "•Name: Belinda Jackson •Agency: Weichert Realtors •Office Phone:609-871-8900 •C…" at bounding box center [303, 262] width 312 height 30
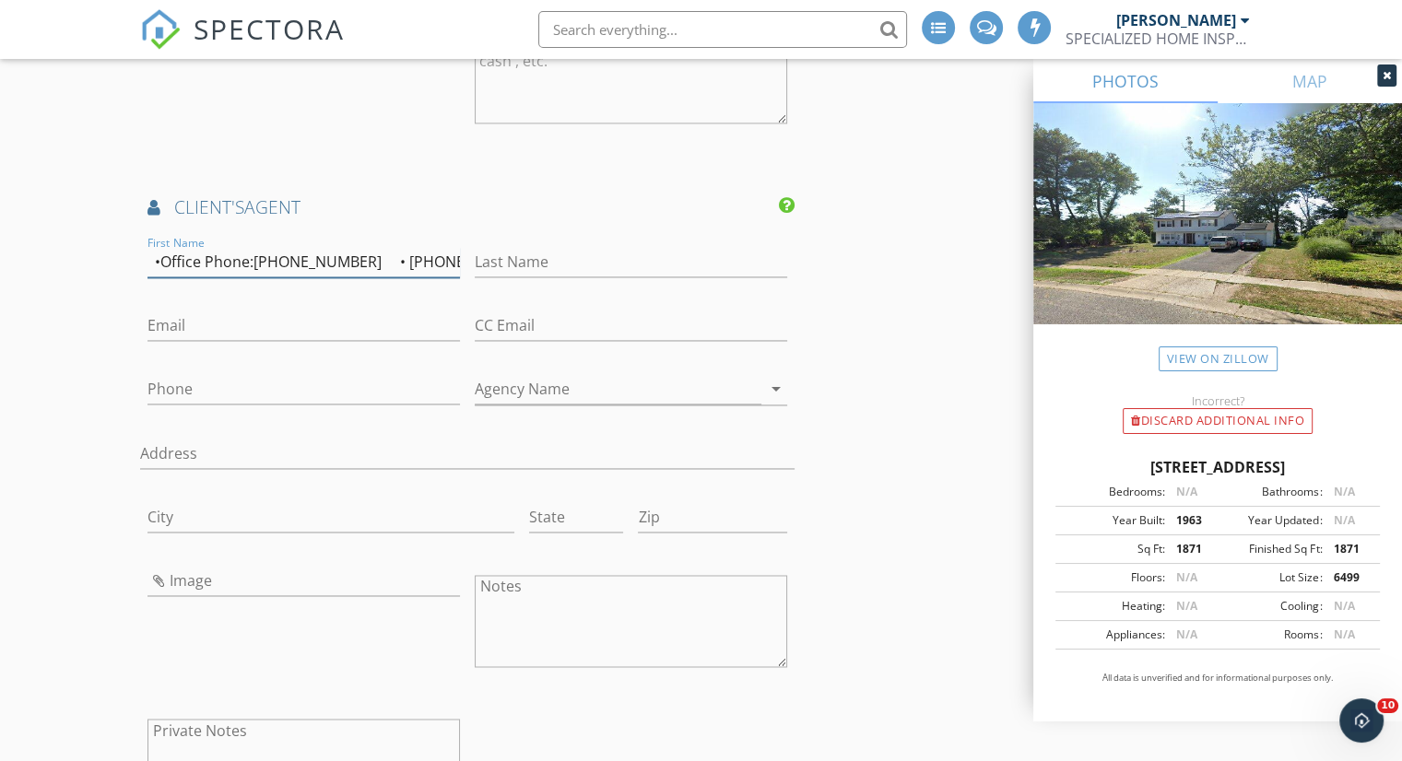
drag, startPoint x: 365, startPoint y: 270, endPoint x: 339, endPoint y: 274, distance: 26.1
click at [339, 274] on input "•Name: Belinda Jackson •Agency: Weichert Realtors •Office Phone:609-871-8900 • …" at bounding box center [303, 262] width 312 height 30
click at [394, 272] on input "•Name: Belinda Jackson •Agency: Weichert Realtors •Office Phone:609-871-8900 85…" at bounding box center [303, 262] width 312 height 30
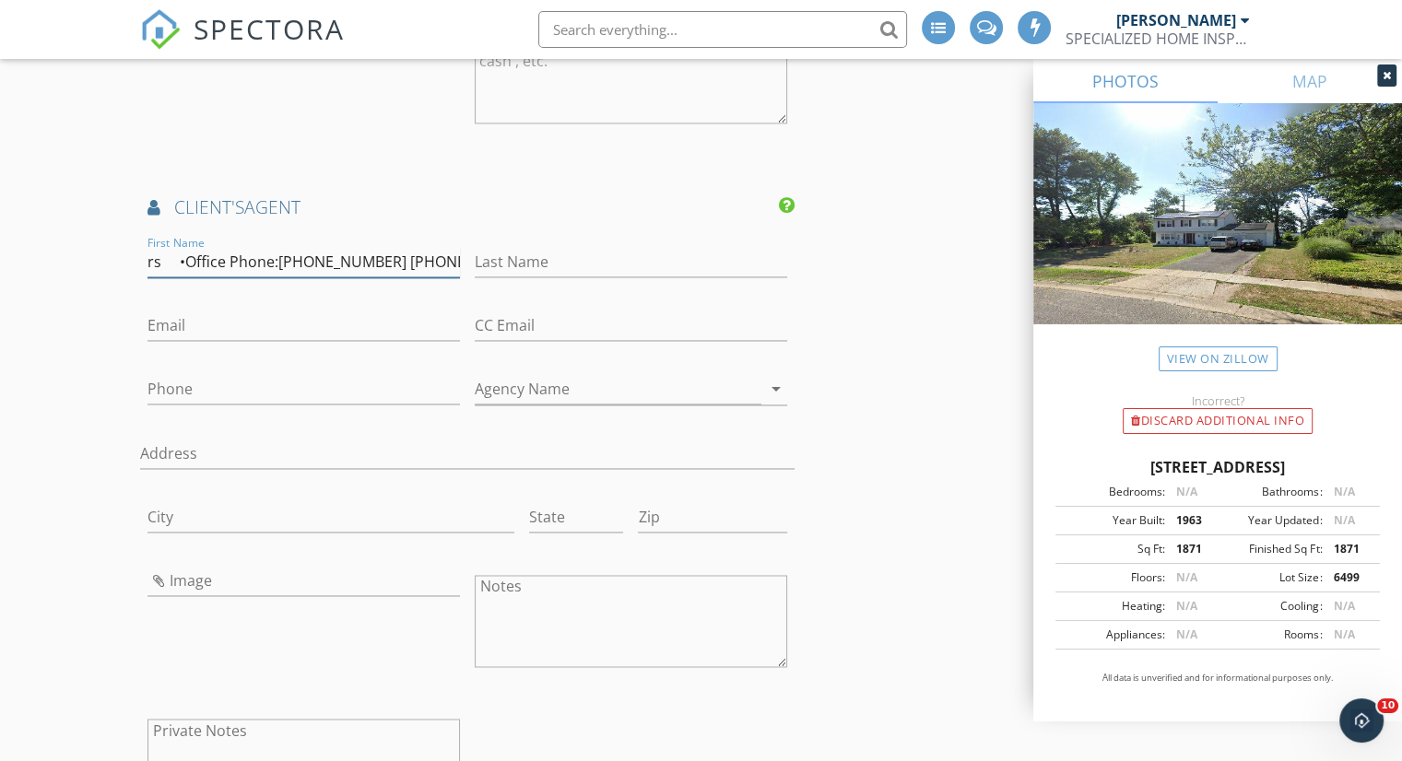
drag, startPoint x: 370, startPoint y: 273, endPoint x: 464, endPoint y: 271, distance: 94.0
click at [464, 271] on div "First Name •Name: Belinda Jackson •Agency: Weichert Realtors •Office Phone:609-…" at bounding box center [303, 264] width 327 height 64
type input "•Name: Belinda Jackson •Agency: Weichert Realtors •Office Phone:609-871-8900"
type input "856-357-9333"
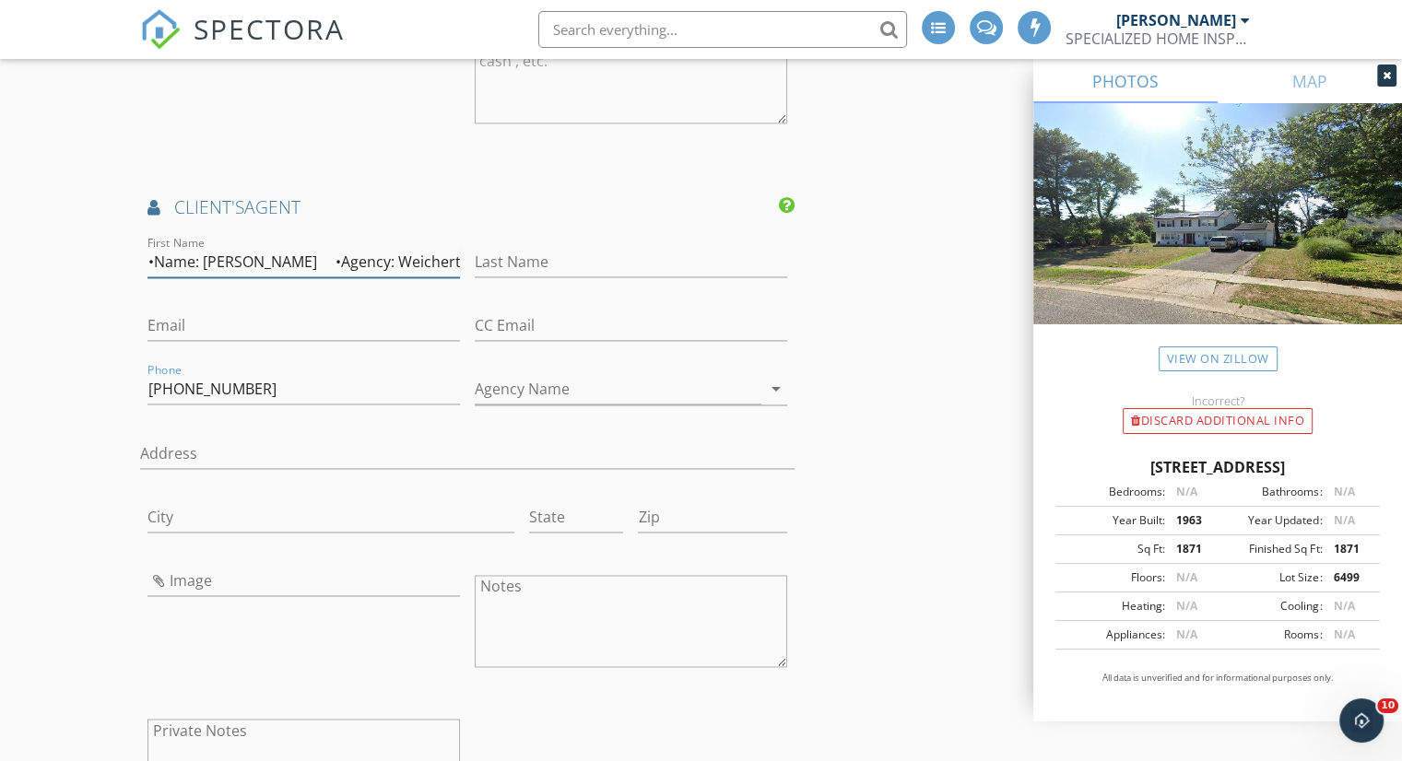
click at [376, 275] on input "•Name: Belinda Jackson •Agency: Weichert Realtors •Office Phone:609-871-8900" at bounding box center [303, 262] width 312 height 30
drag, startPoint x: 336, startPoint y: 272, endPoint x: 323, endPoint y: 271, distance: 13.9
click at [323, 271] on input "•Name: Belinda Jackson •: Weichert Realtors •Office Phone:609-871-8900" at bounding box center [303, 262] width 312 height 30
click at [285, 274] on input "•Name: Belinda Jackson Weichert Realtors •Office Phone:609-871-8900" at bounding box center [303, 262] width 312 height 30
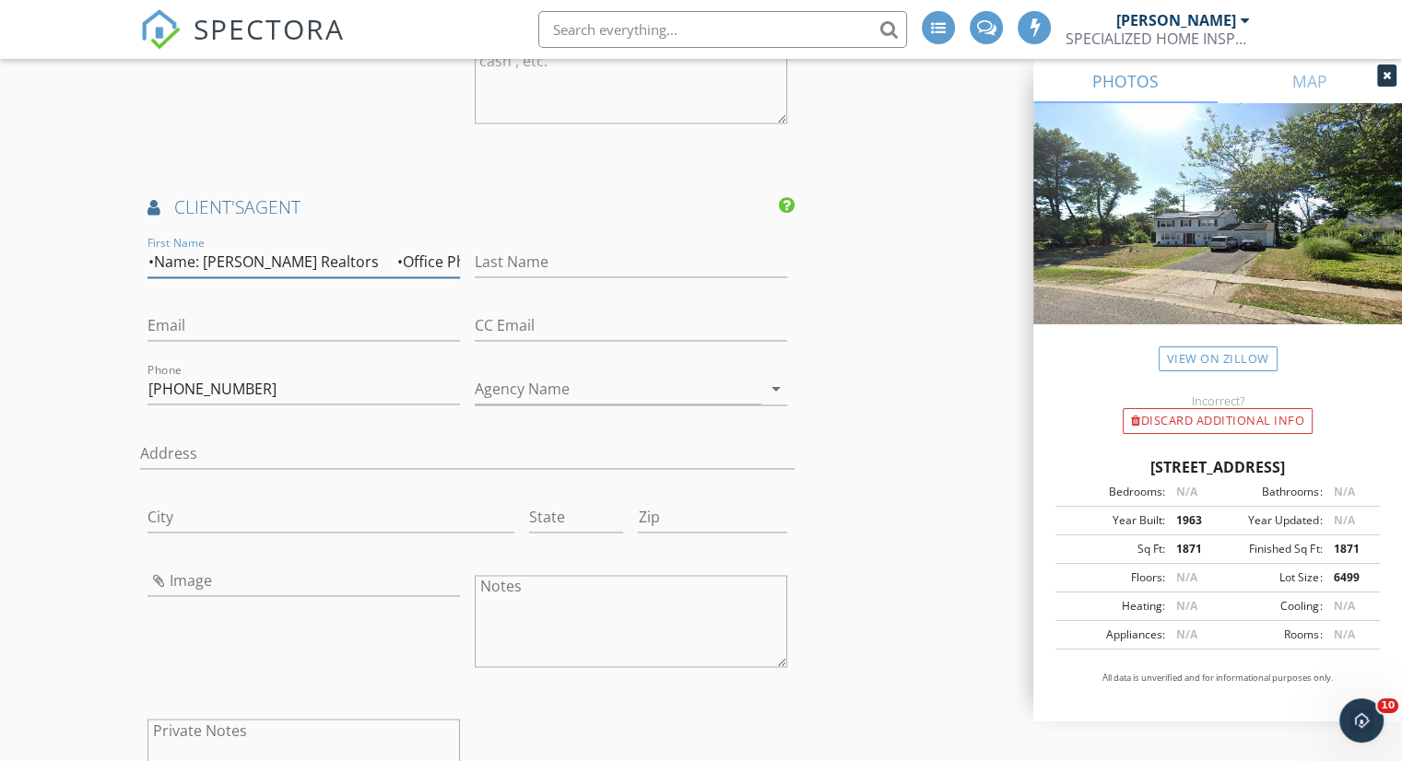
click at [285, 274] on input "•Name: Belinda Jackson Weichert Realtors •Office Phone:609-871-8900" at bounding box center [303, 262] width 312 height 30
drag, startPoint x: 285, startPoint y: 274, endPoint x: 577, endPoint y: 273, distance: 292.1
click at [579, 273] on div "First Name •Name: Belinda Jackson Weichert Realtors •Office Phone:609-871-8900 …" at bounding box center [467, 535] width 654 height 606
click at [350, 270] on input "•Name: Belinda Jackson Weichert Realtors •Office Phone:609-871-8900" at bounding box center [303, 262] width 312 height 30
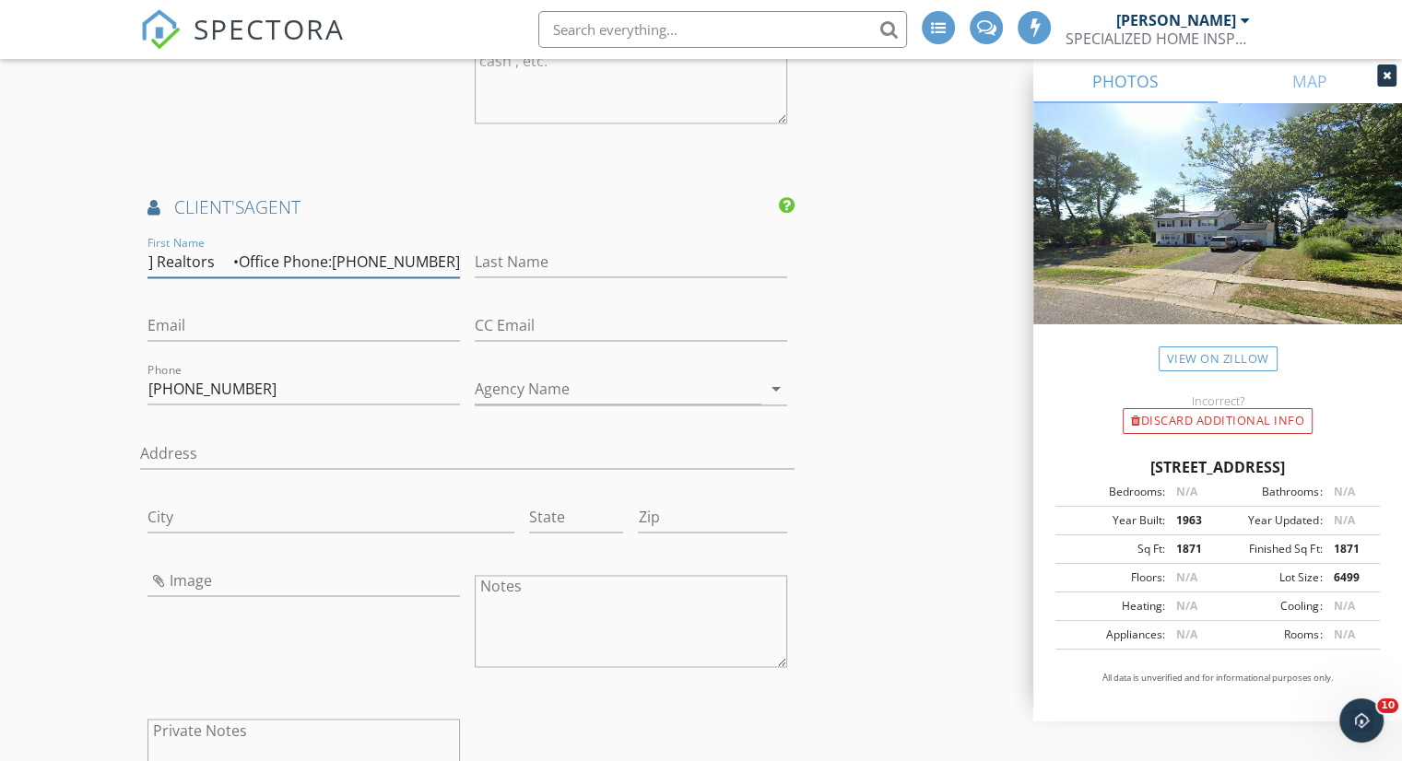
drag, startPoint x: 371, startPoint y: 273, endPoint x: 547, endPoint y: 276, distance: 176.1
click at [582, 276] on div "First Name •Name: Belinda Jackson Weichert Realtors •Office Phone:609-871-8900 …" at bounding box center [467, 535] width 654 height 606
drag, startPoint x: 370, startPoint y: 274, endPoint x: 524, endPoint y: 270, distance: 154.9
click at [524, 270] on div "First Name •Name: Belinda Jackson Weichert Realtors •Office Phone:6 Last Name E…" at bounding box center [467, 535] width 654 height 606
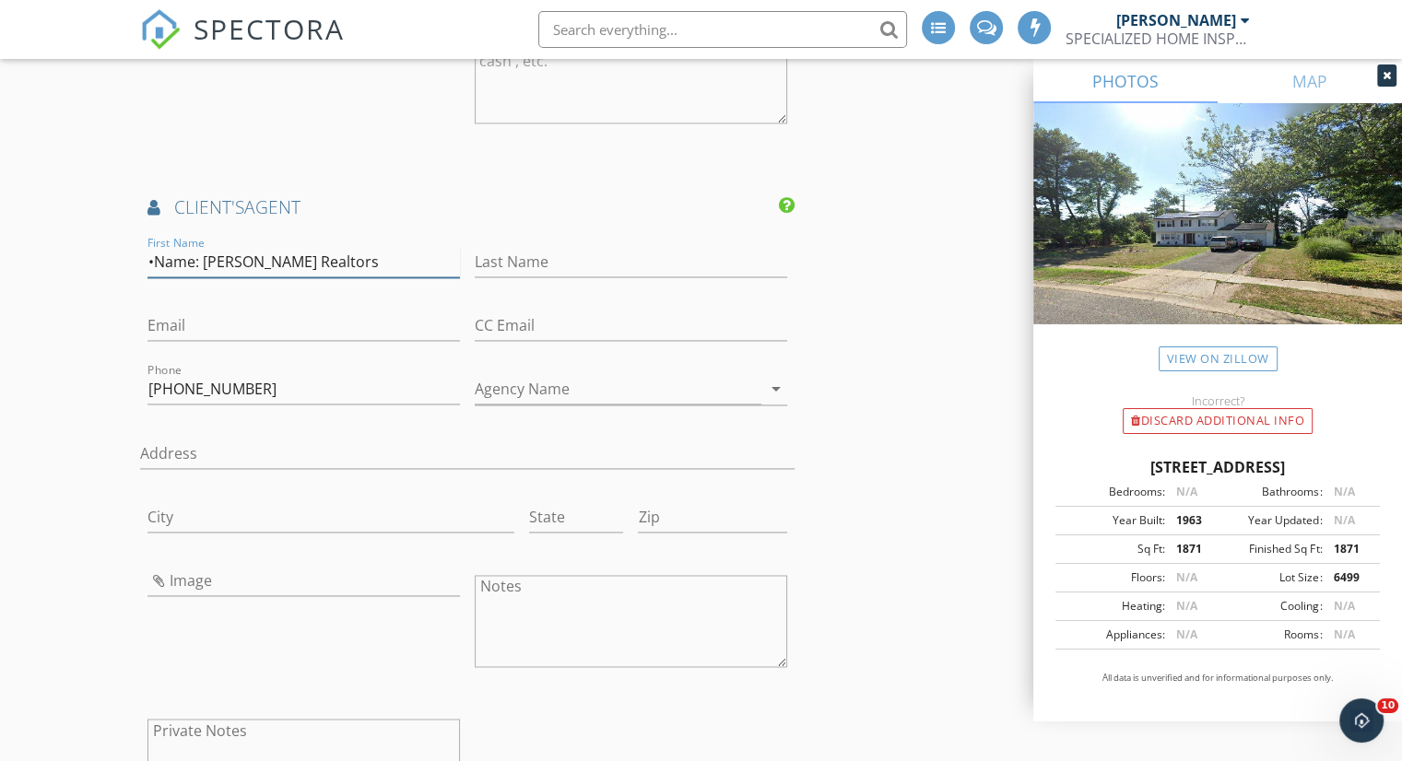
scroll to position [0, 0]
drag, startPoint x: 339, startPoint y: 273, endPoint x: 449, endPoint y: 273, distance: 109.7
click at [449, 273] on input "•Name: Belinda Jackson Weichert Realtors" at bounding box center [303, 262] width 312 height 30
type input "•Name: Belinda Jackson"
type input "Weichert Realtors"
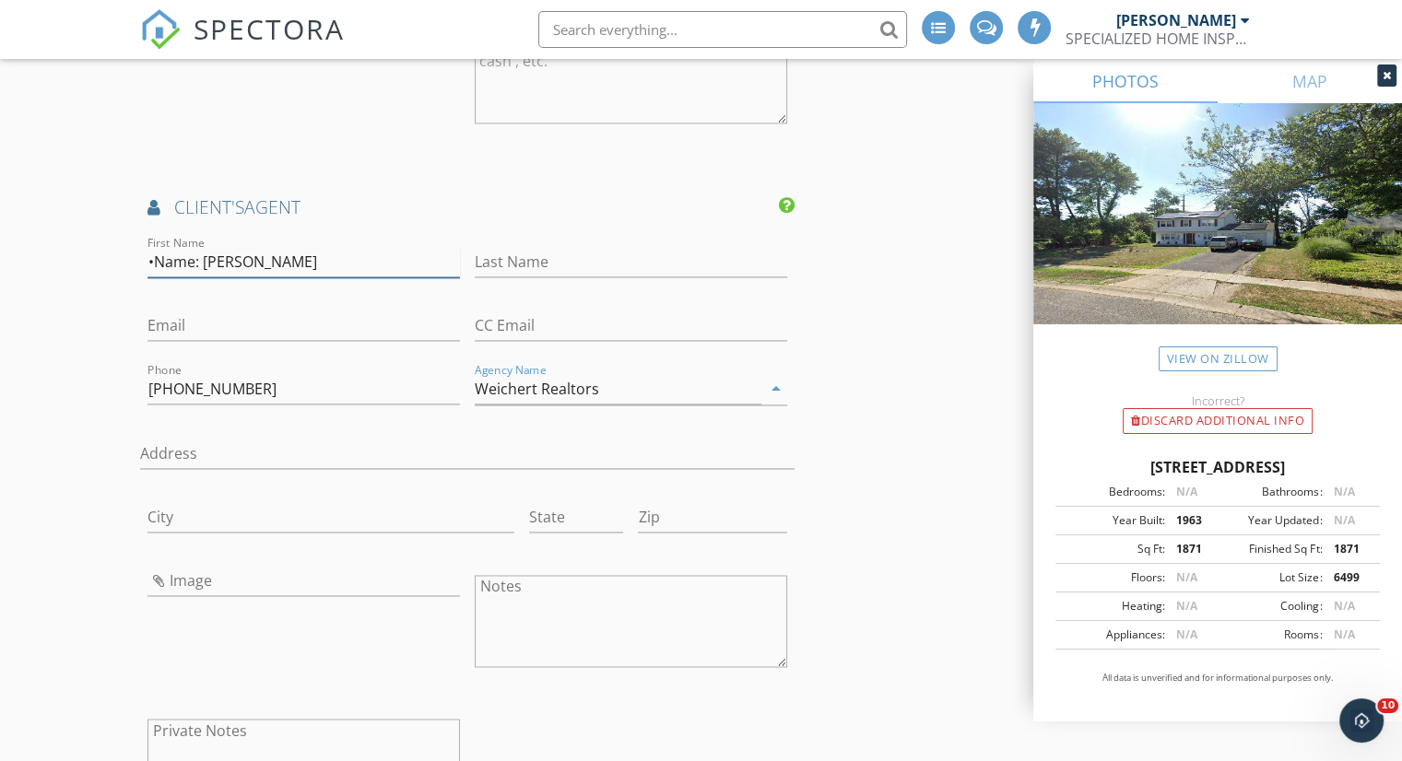
click at [277, 274] on input "•Name: Belinda Jackson" at bounding box center [303, 262] width 312 height 30
drag, startPoint x: 280, startPoint y: 274, endPoint x: 505, endPoint y: 281, distance: 225.0
click at [507, 281] on div "First Name •Name: Belinda Jackson Last Name Email CC Email Phone 856-357-9333 A…" at bounding box center [467, 535] width 654 height 606
click at [199, 276] on input "•Name: Belinda Jackson" at bounding box center [303, 262] width 312 height 30
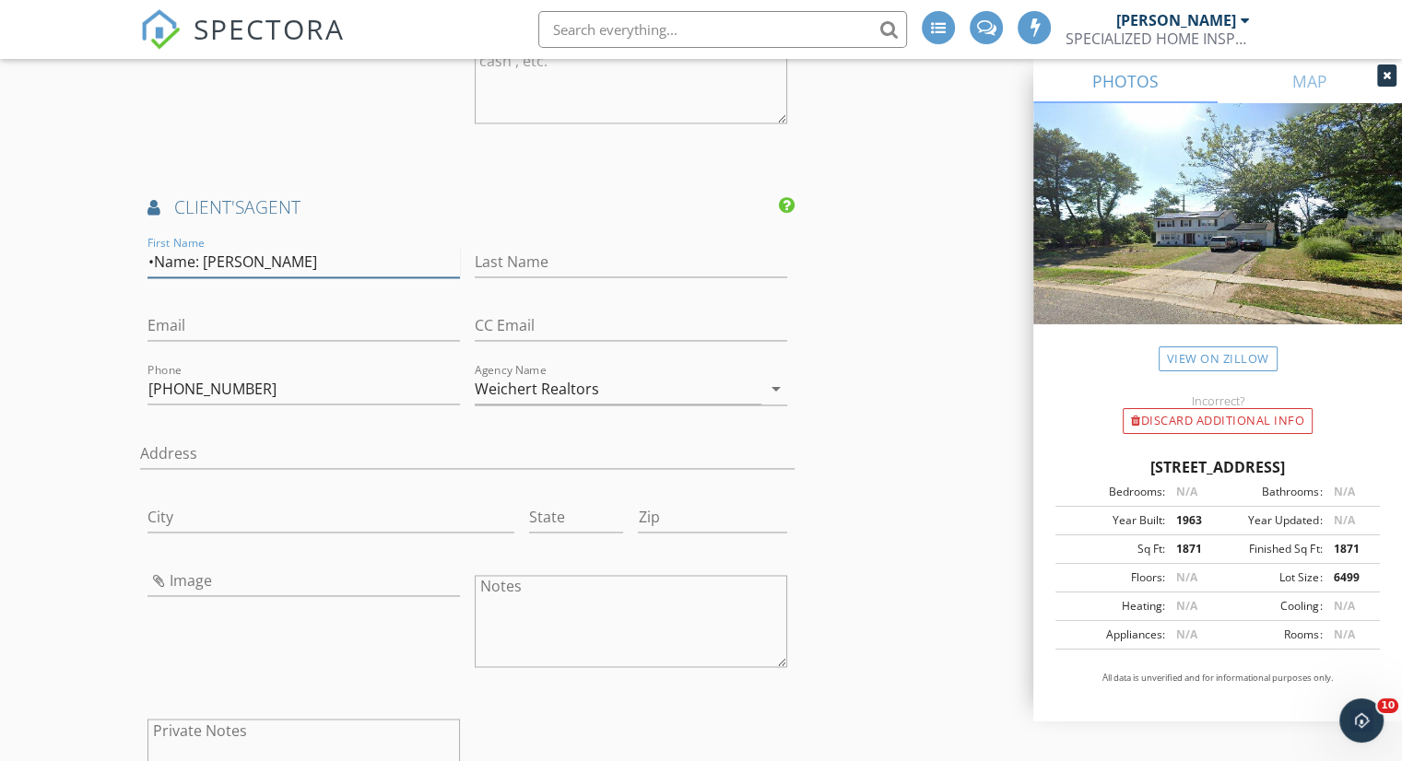
click at [206, 272] on input "•Name: Belinda Jackson" at bounding box center [303, 262] width 312 height 30
click at [213, 274] on input "Belinda Jackson" at bounding box center [303, 262] width 312 height 30
type input "Belinda"
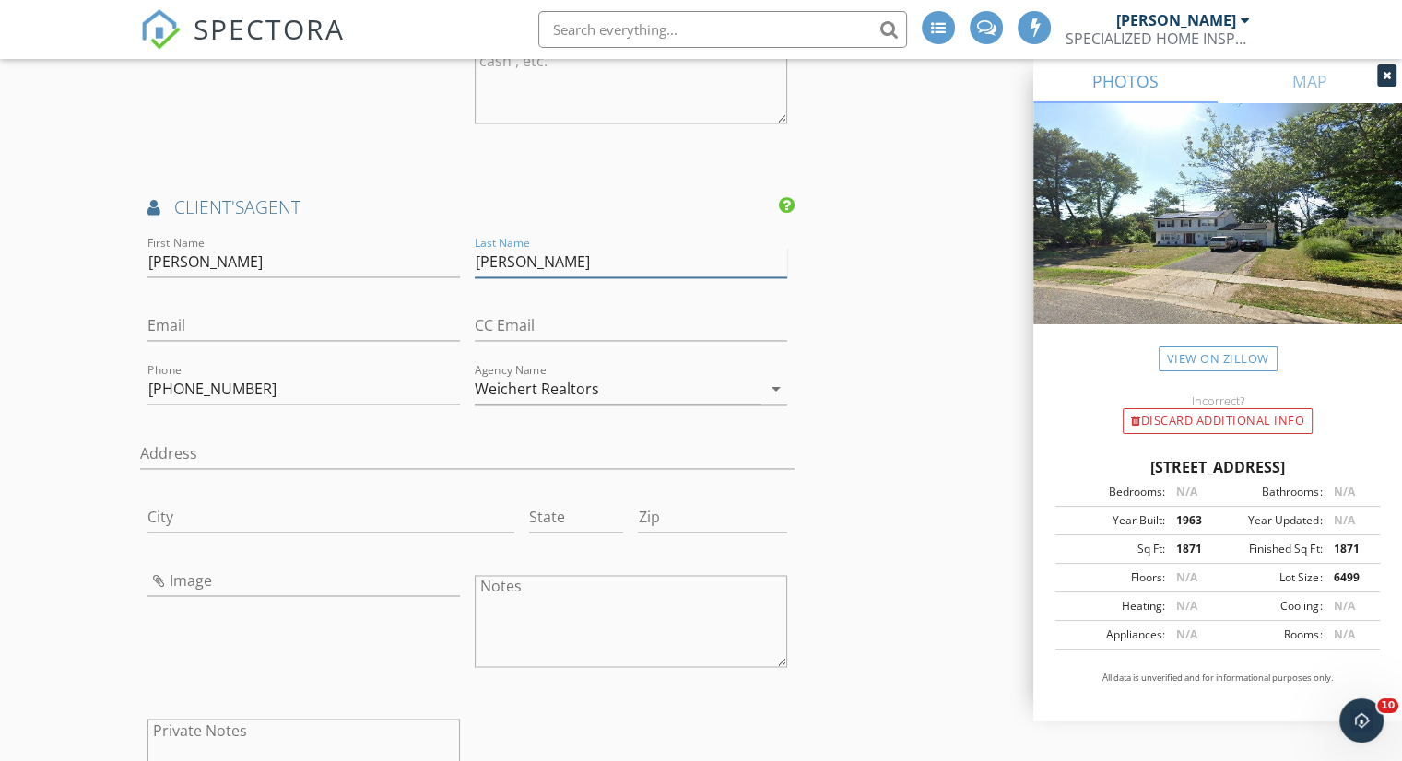
type input "Jackson"
paste input "bjackson@weichert.com"
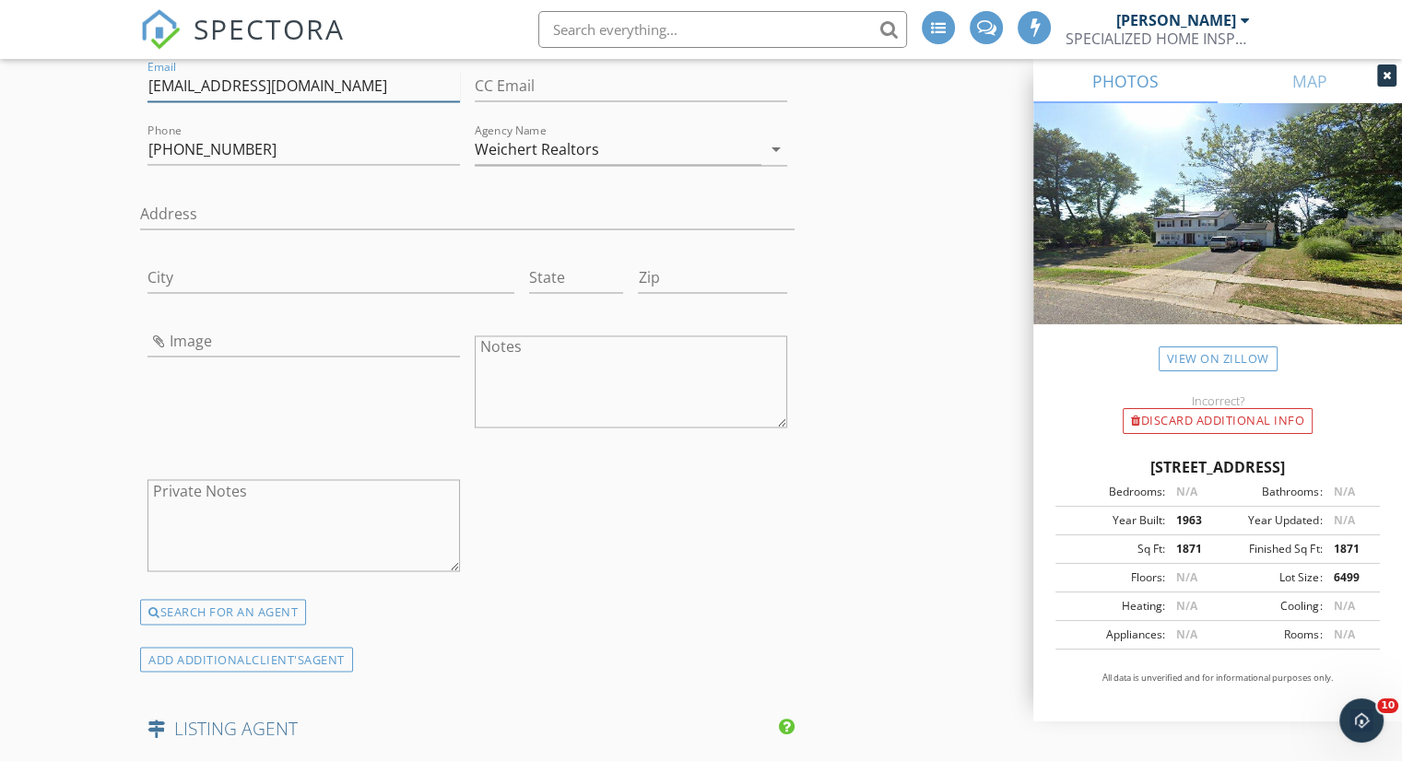
scroll to position [3133, 0]
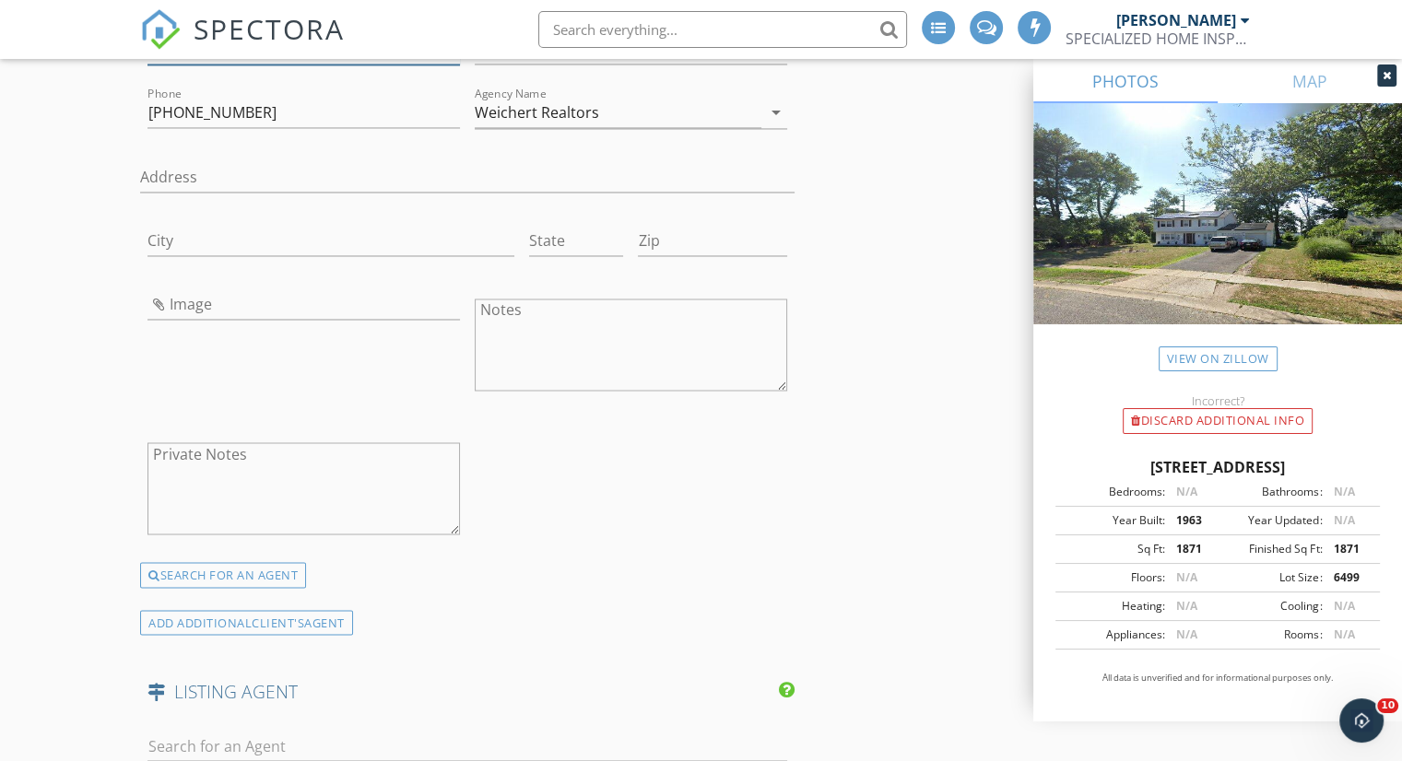
type input "bjackson@weichert.com"
click at [159, 314] on input "Image" at bounding box center [303, 304] width 312 height 30
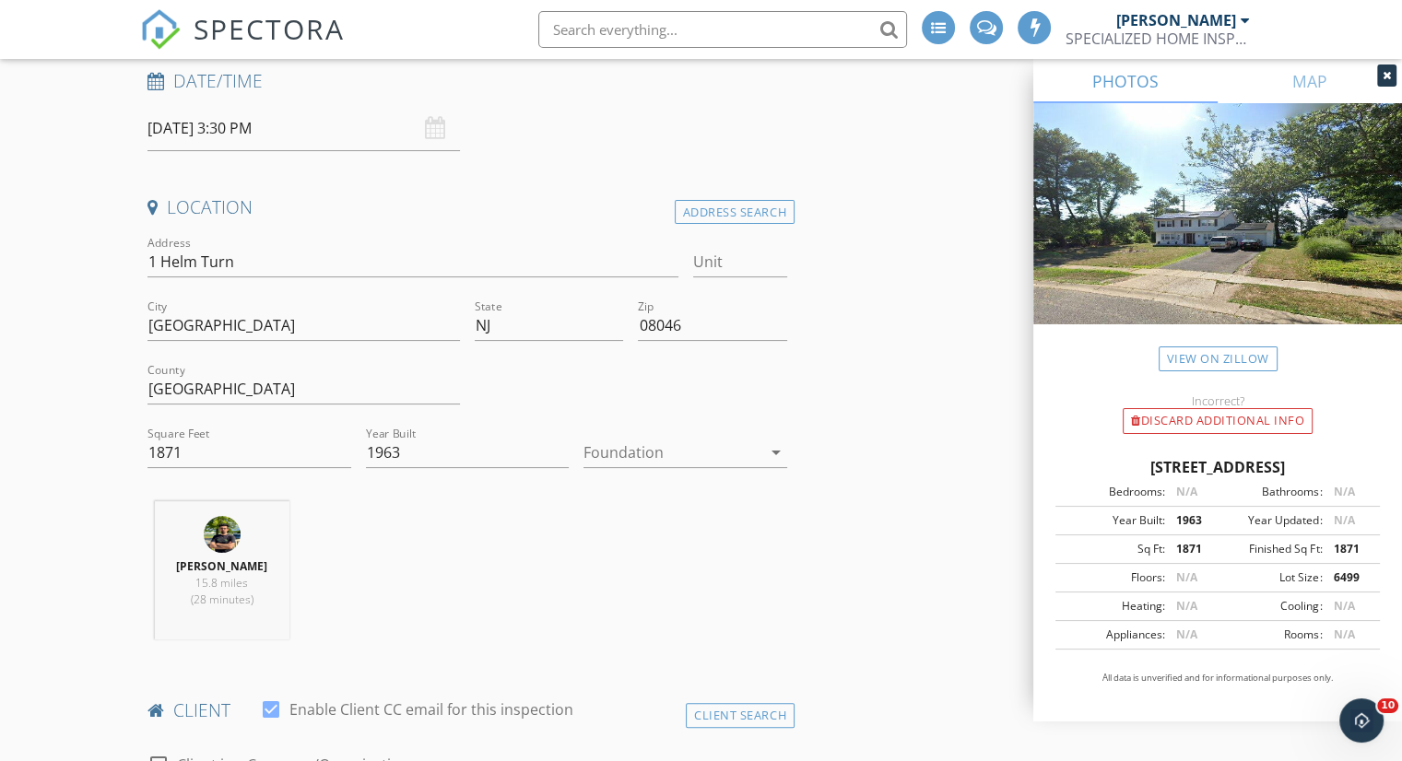
scroll to position [92, 0]
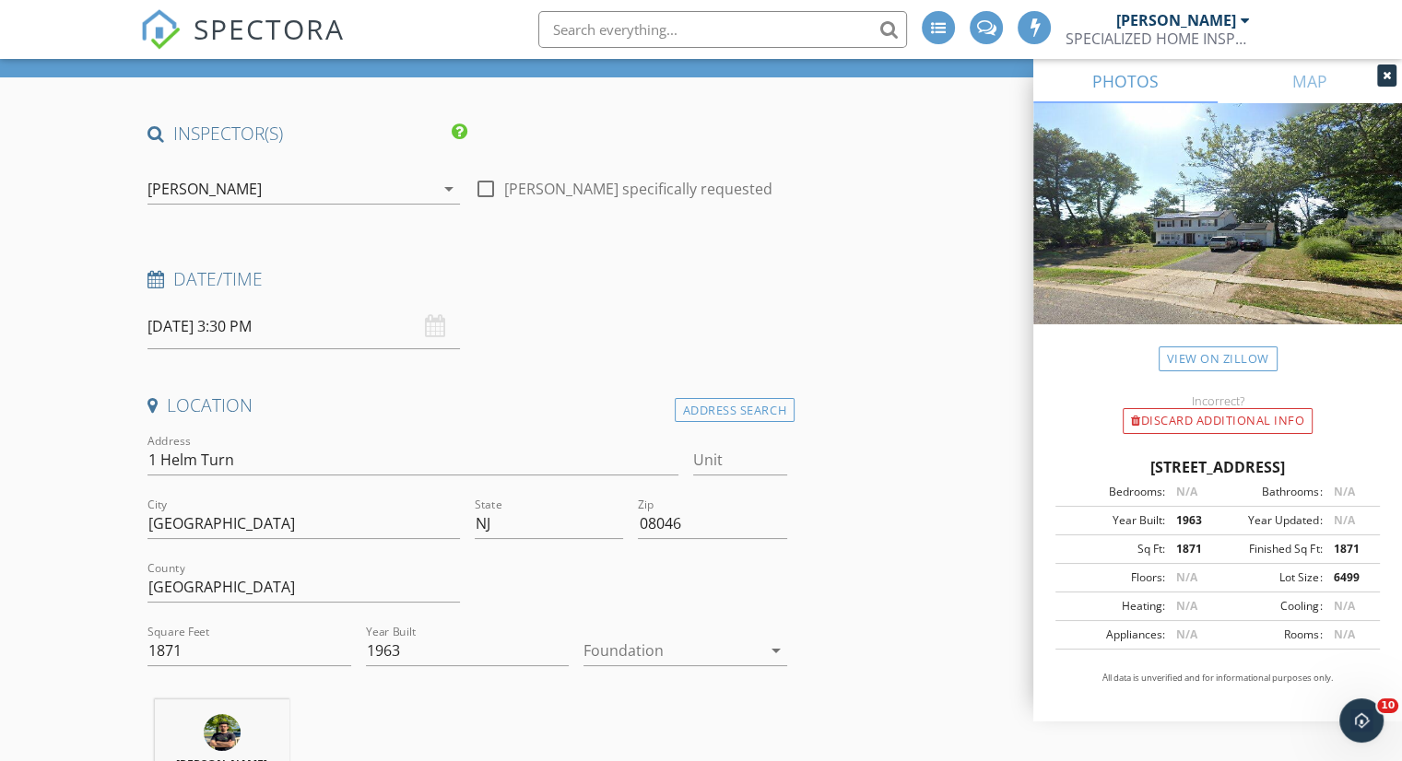
click at [479, 195] on div at bounding box center [485, 188] width 31 height 31
checkbox input "true"
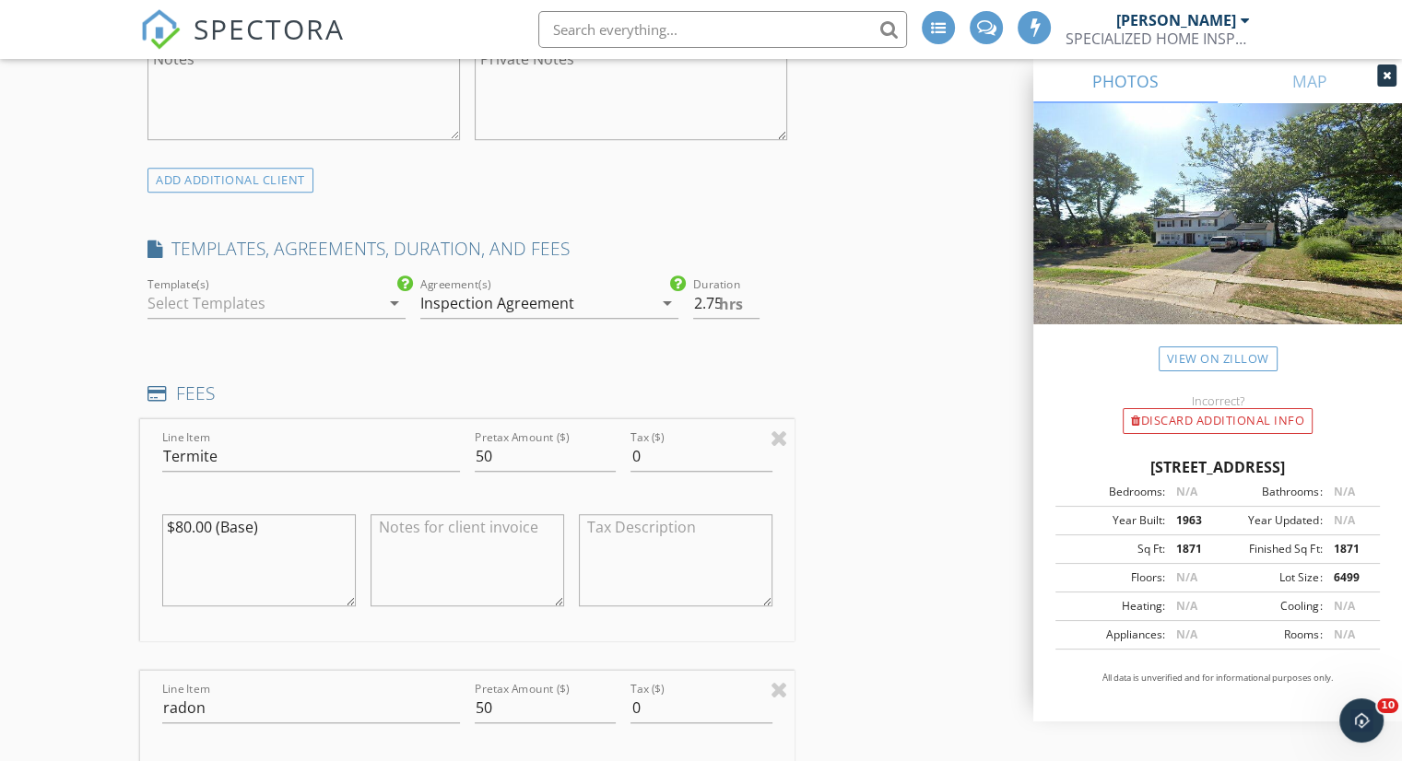
scroll to position [1475, 0]
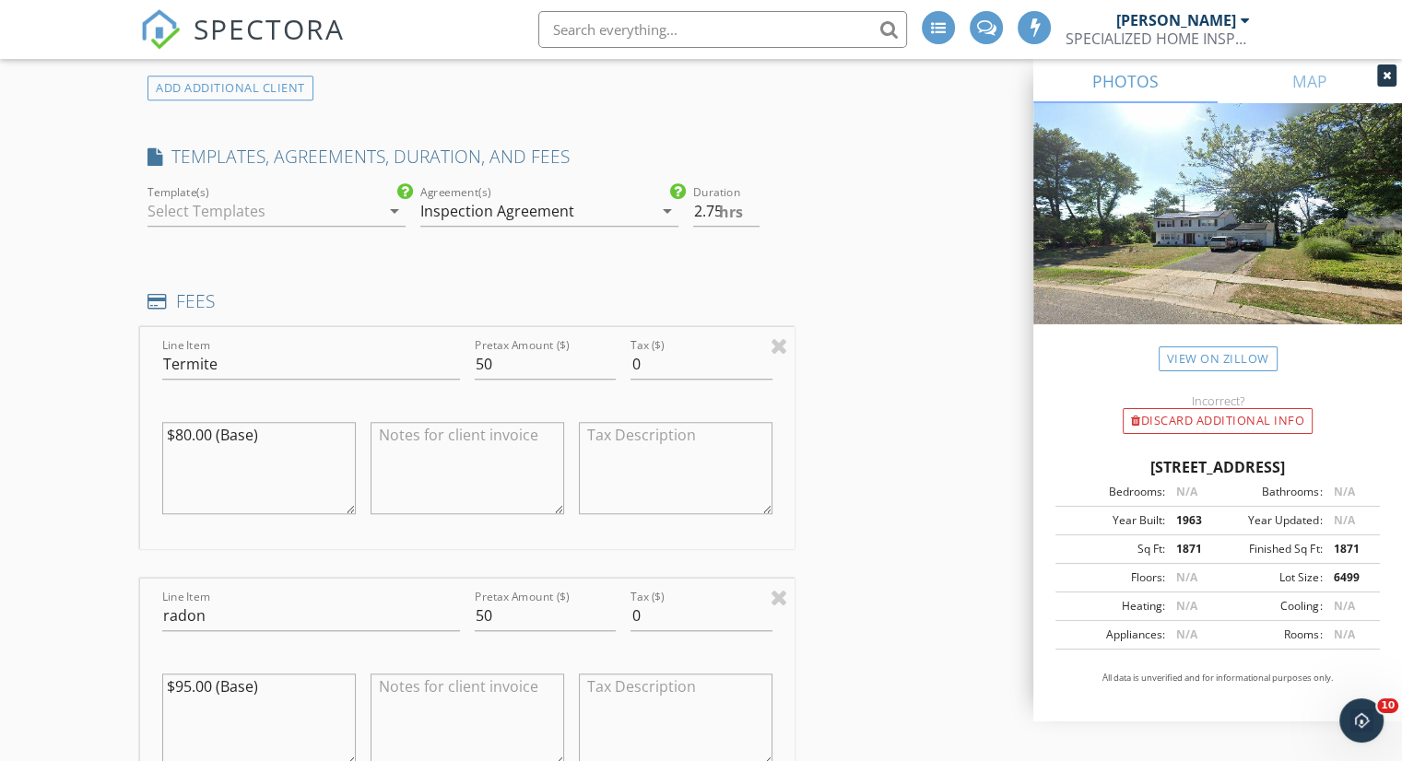
click at [386, 222] on icon "arrow_drop_down" at bounding box center [394, 211] width 22 height 22
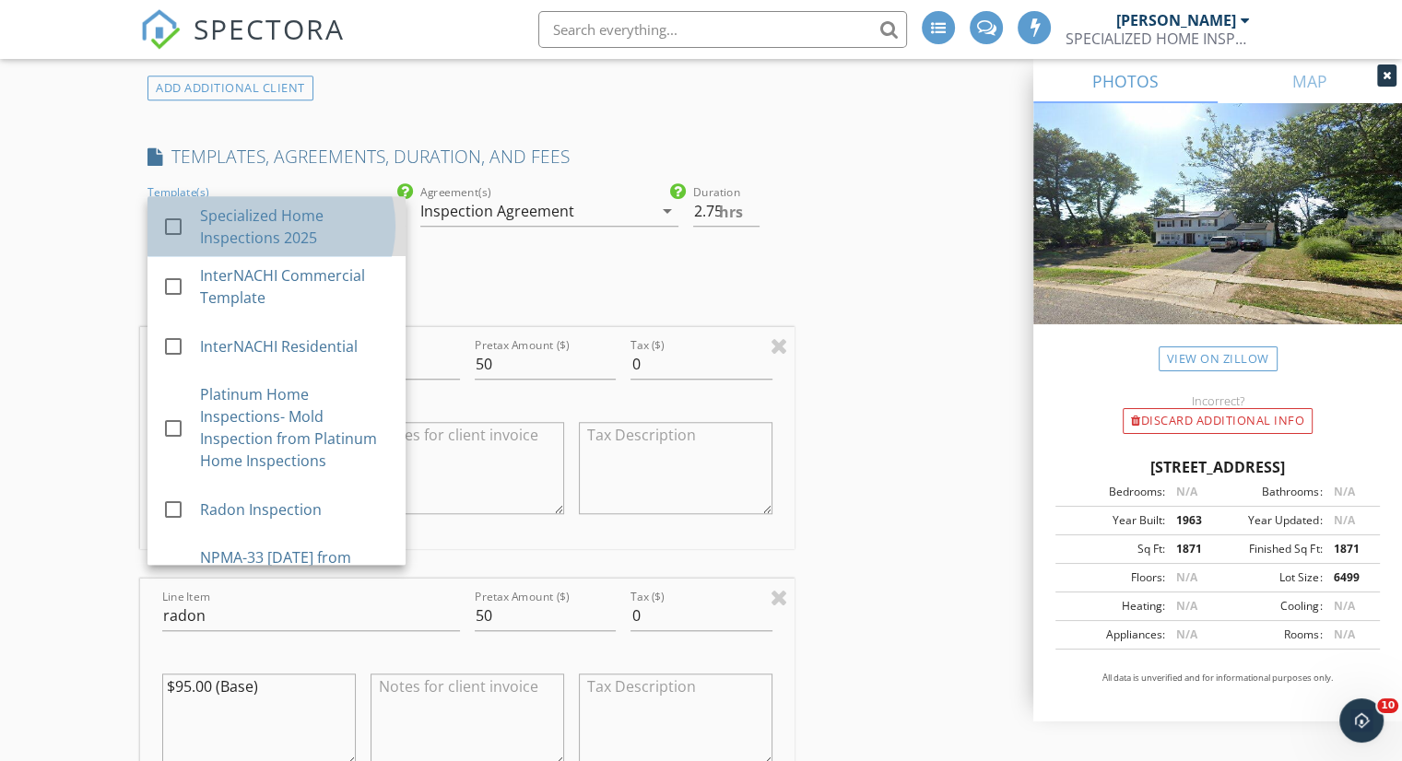
click at [270, 249] on div "Specialized Home Inspections 2025" at bounding box center [295, 227] width 191 height 44
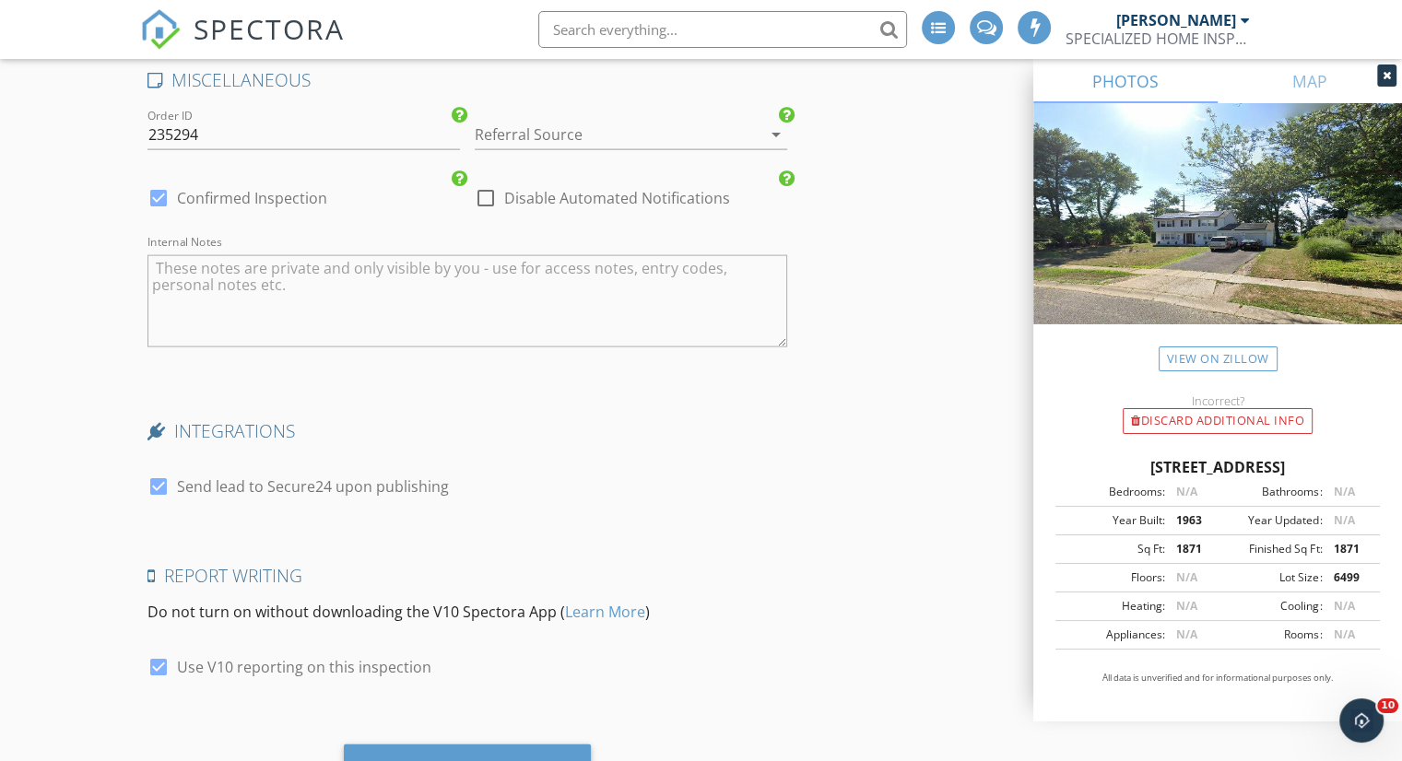
scroll to position [4158, 0]
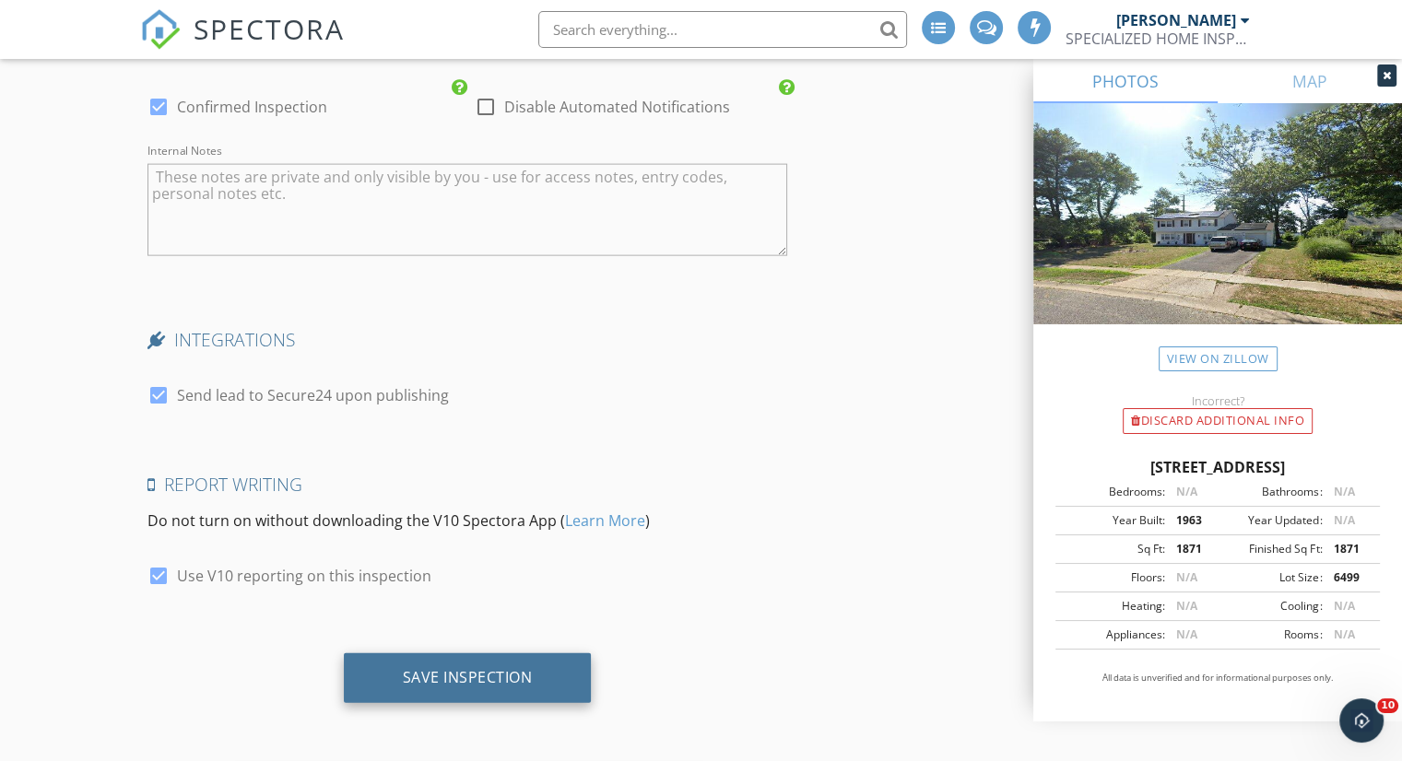
click at [446, 661] on div "Save Inspection" at bounding box center [468, 678] width 248 height 50
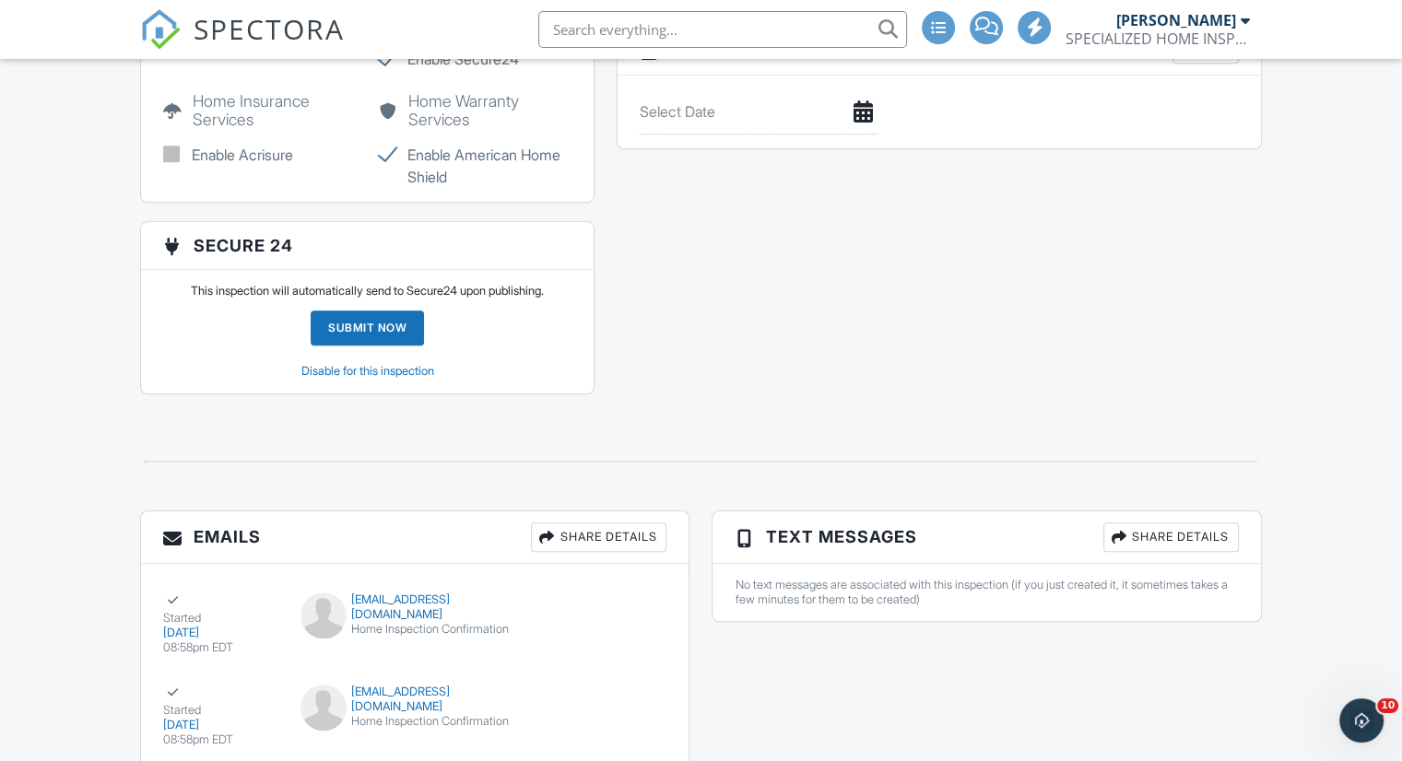
scroll to position [1925, 0]
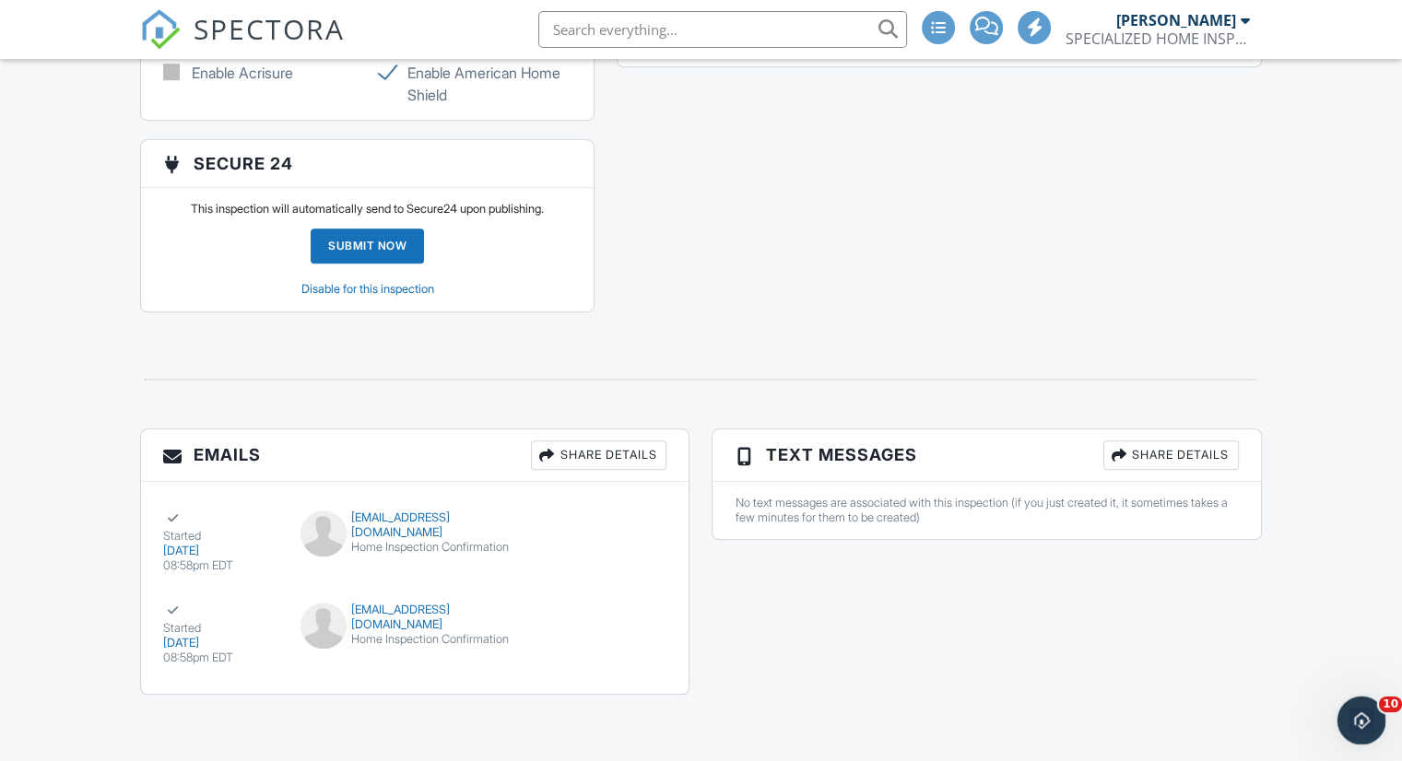
click at [1359, 720] on icon "Open Intercom Messenger" at bounding box center [1358, 718] width 13 height 15
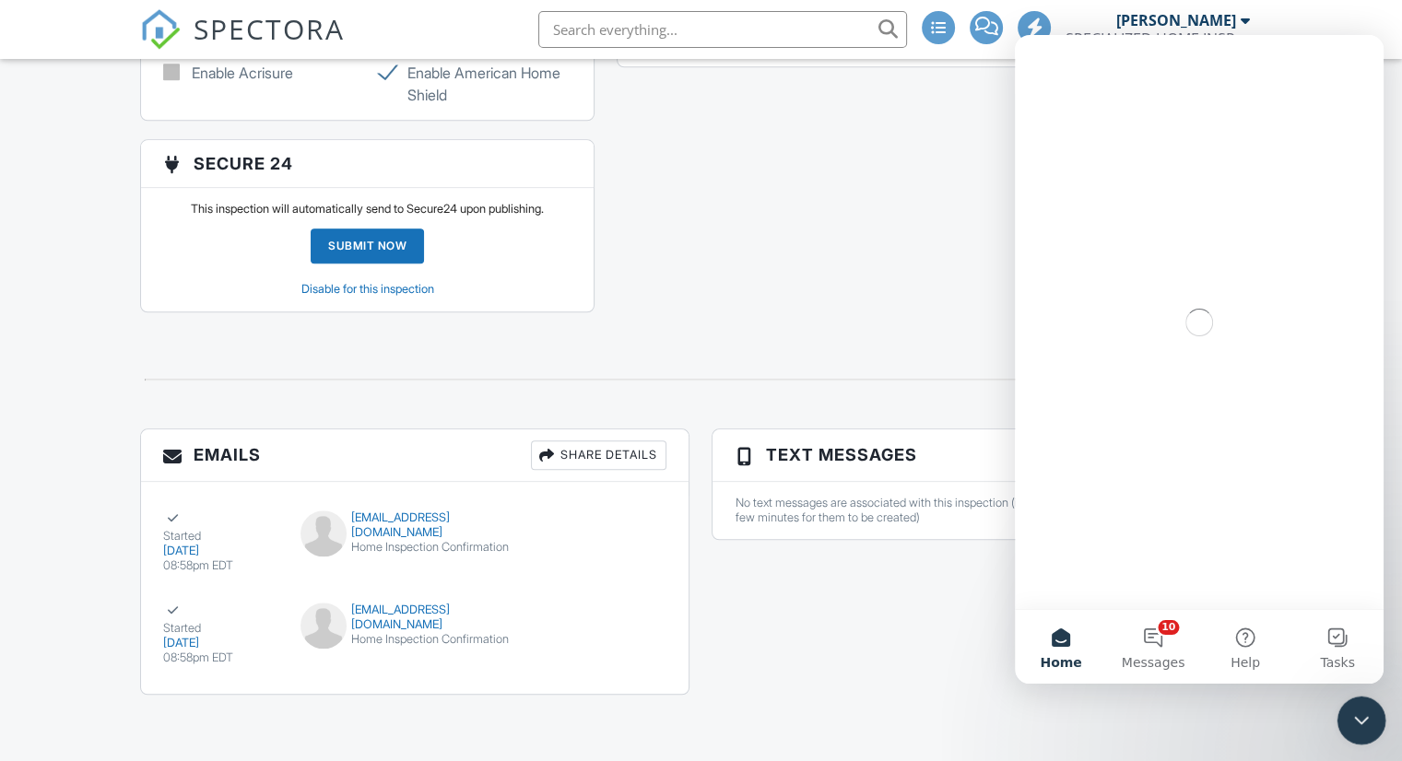
scroll to position [0, 0]
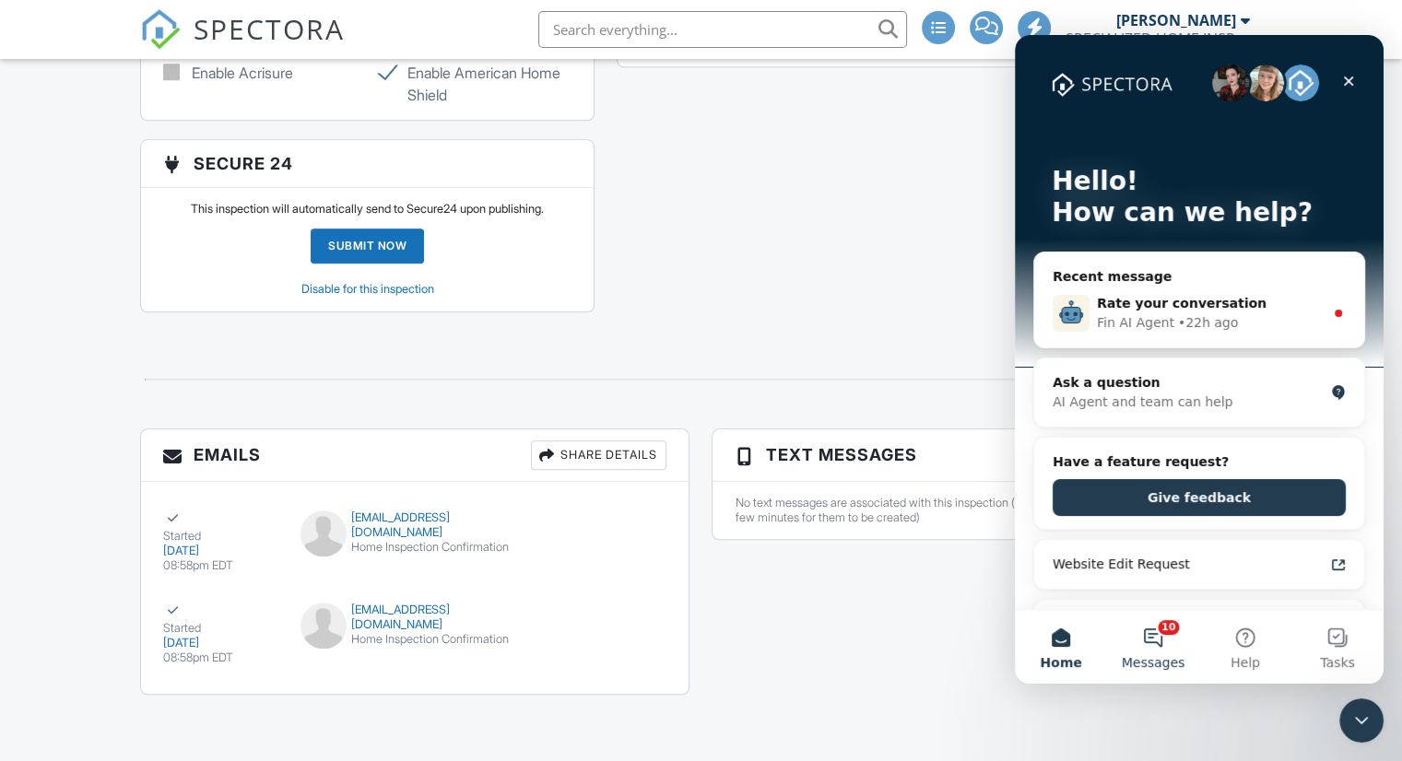
click at [1181, 633] on button "10 Messages" at bounding box center [1153, 647] width 92 height 74
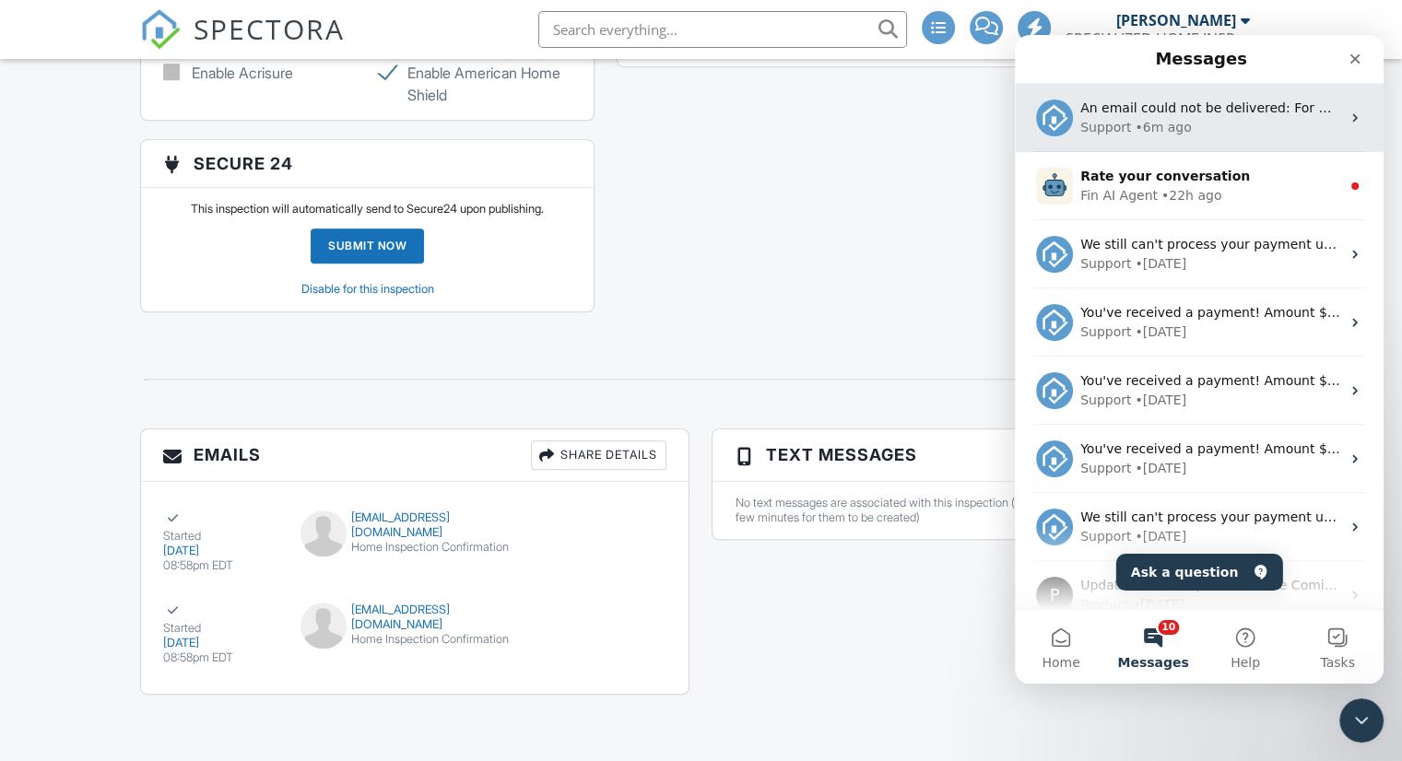
click at [1250, 135] on div "Support • 6m ago" at bounding box center [1210, 127] width 260 height 19
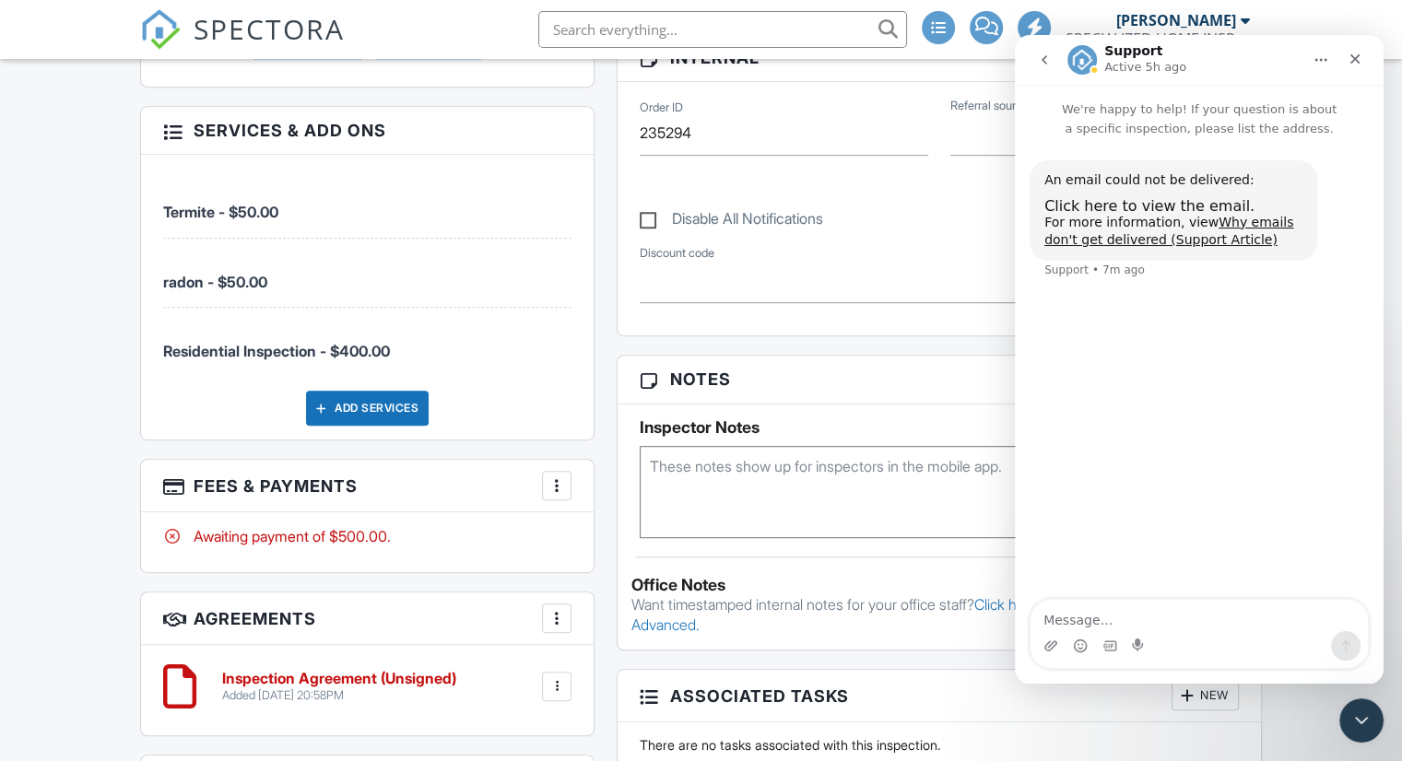
scroll to position [635, 0]
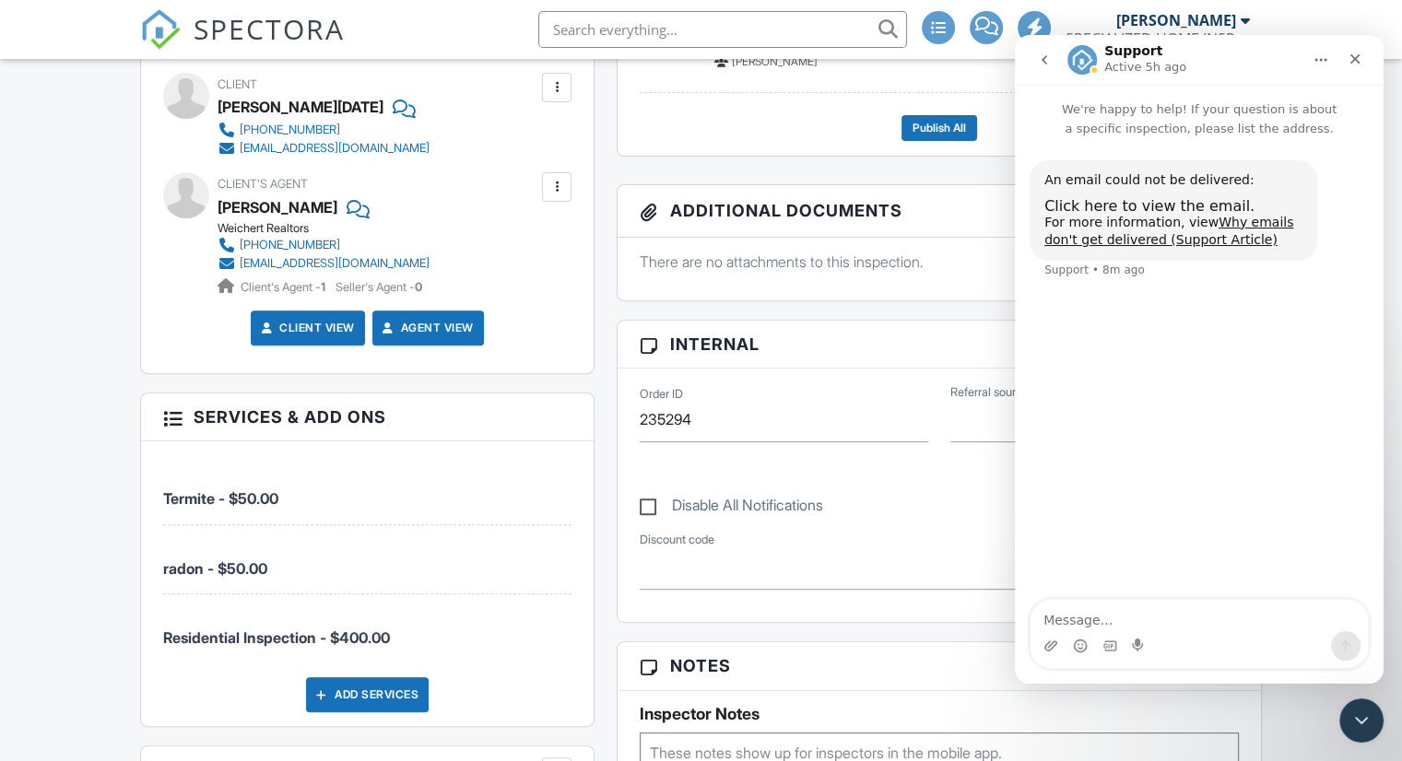
click at [555, 189] on div at bounding box center [556, 187] width 18 height 18
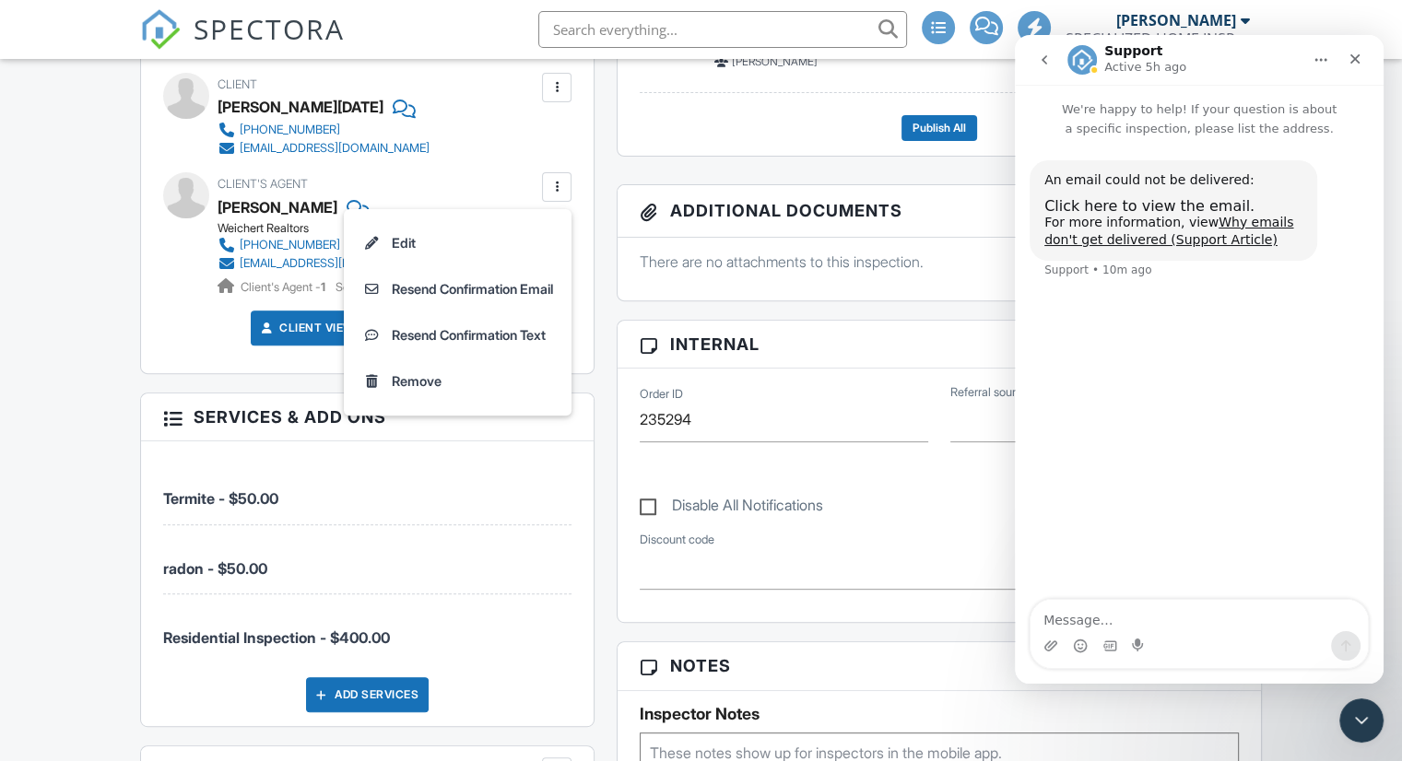
click at [75, 365] on div "Dashboard Templates Contacts Metrics Automations Advanced Settings Support Cent…" at bounding box center [701, 732] width 1402 height 2617
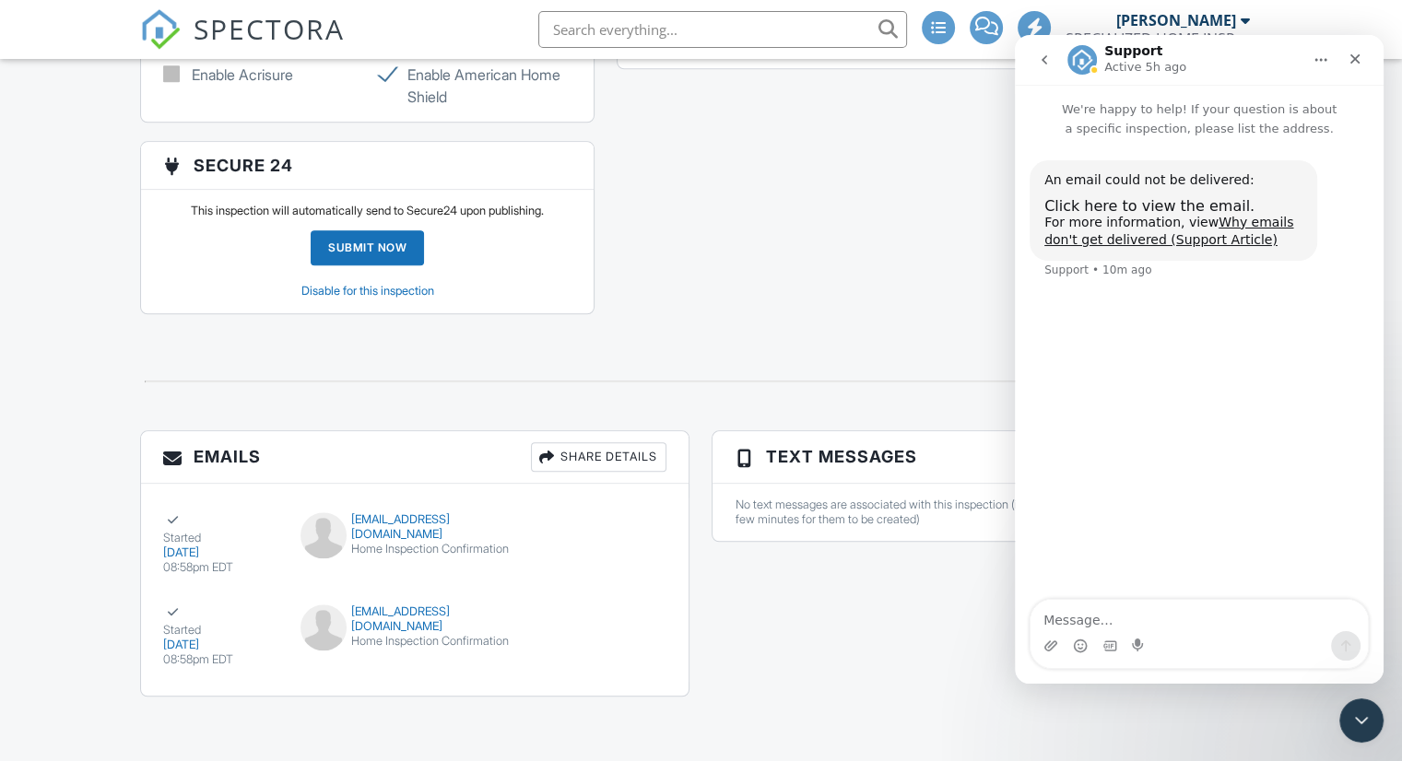
scroll to position [1925, 0]
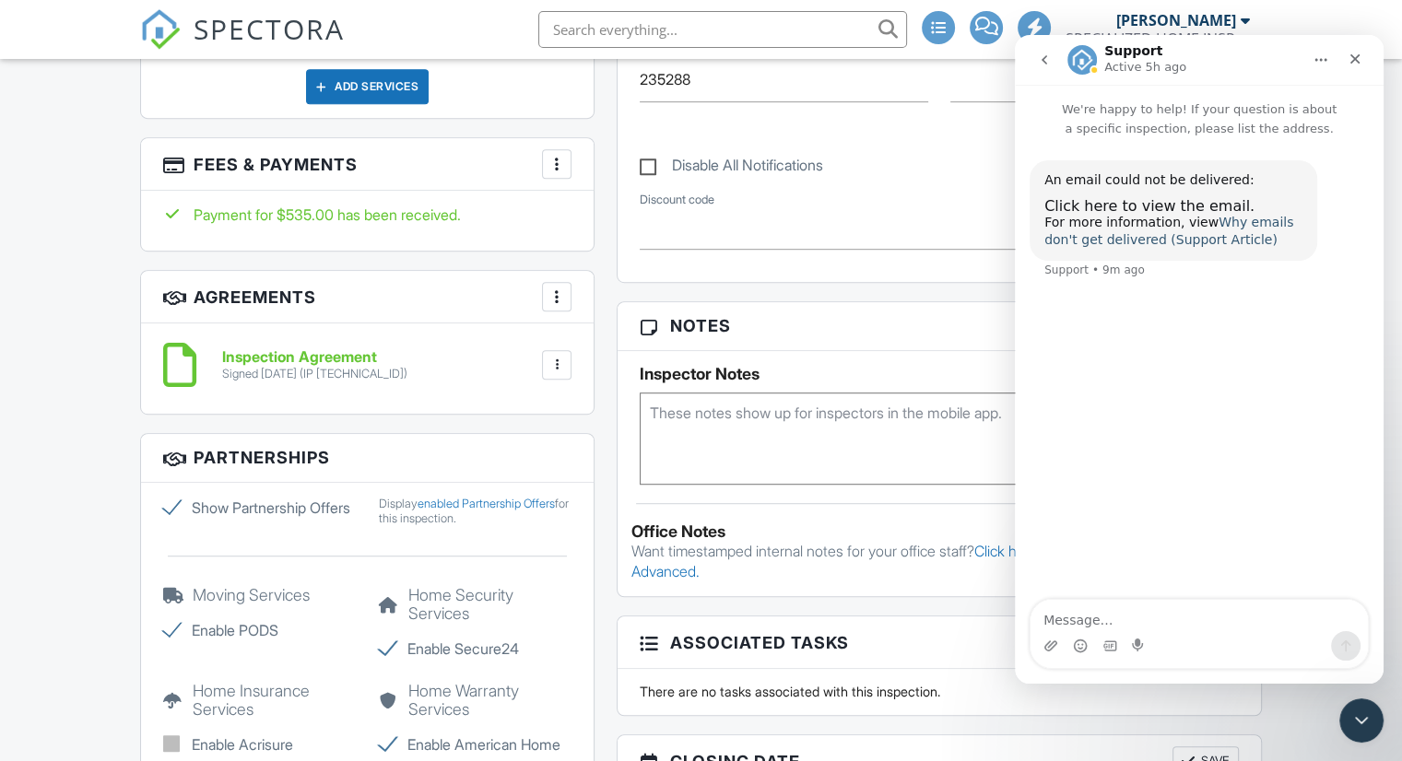
click at [1242, 228] on link "Why emails don't get delivered (Support Article)" at bounding box center [1168, 231] width 249 height 33
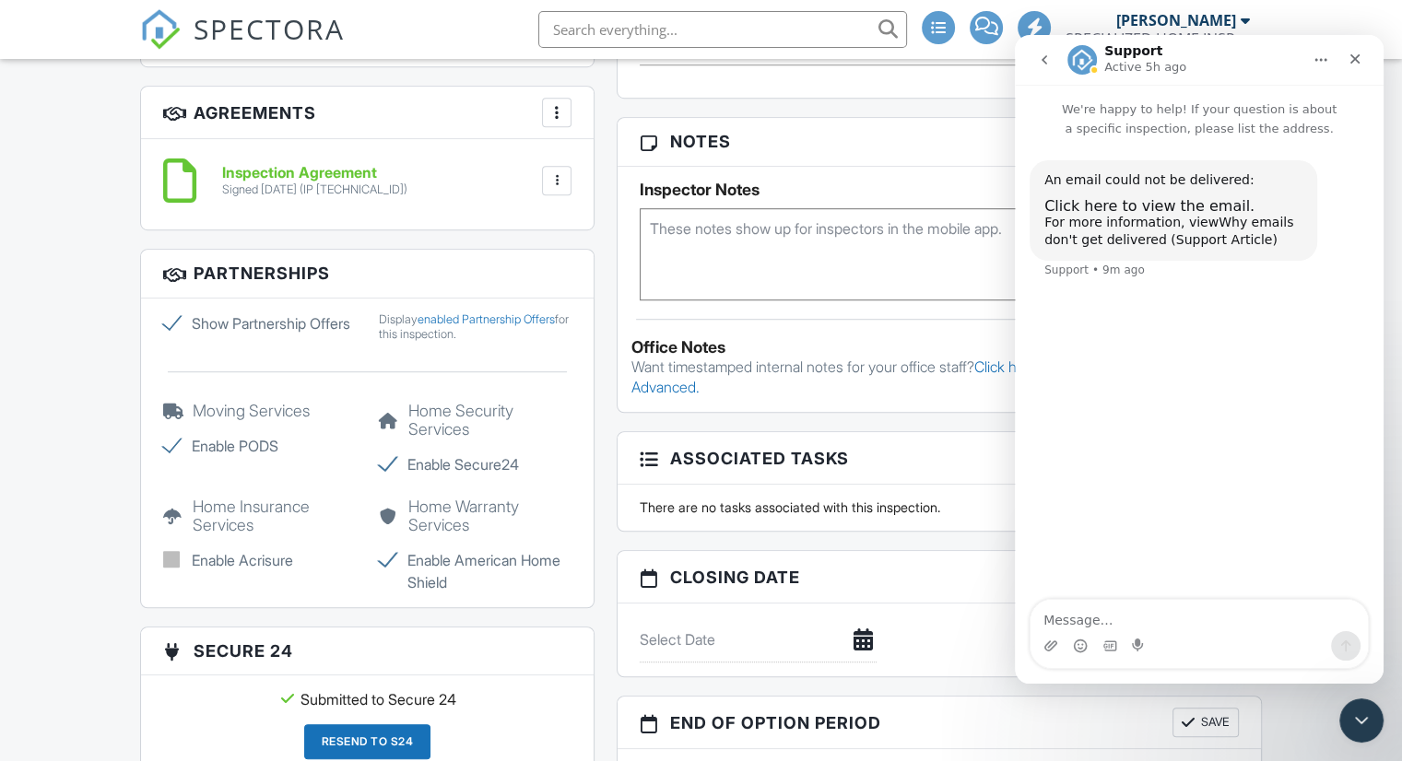
scroll to position [944, 0]
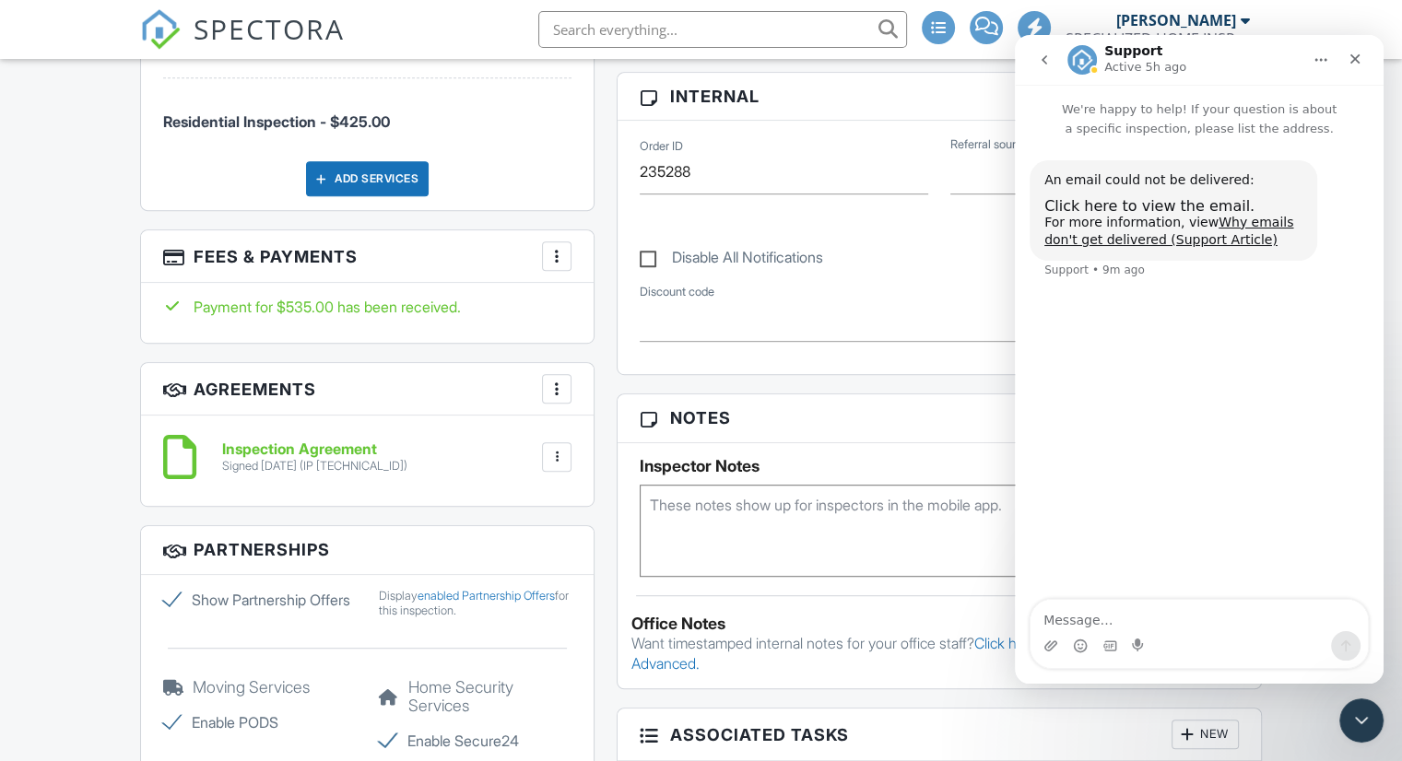
click at [550, 252] on div at bounding box center [556, 256] width 18 height 18
click at [623, 395] on li "View Invoice" at bounding box center [649, 405] width 193 height 46
click at [1350, 59] on icon "Close" at bounding box center [1354, 59] width 15 height 15
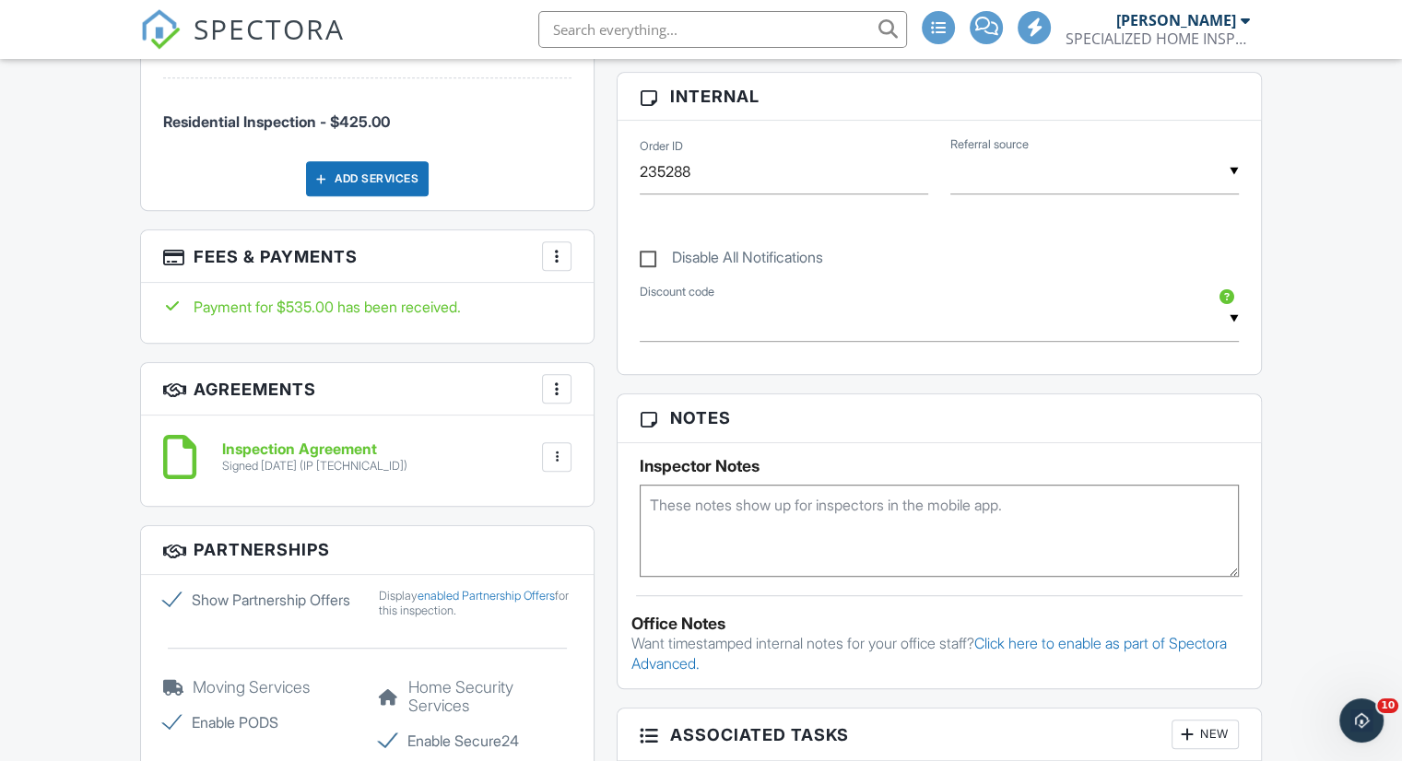
scroll to position [0, 0]
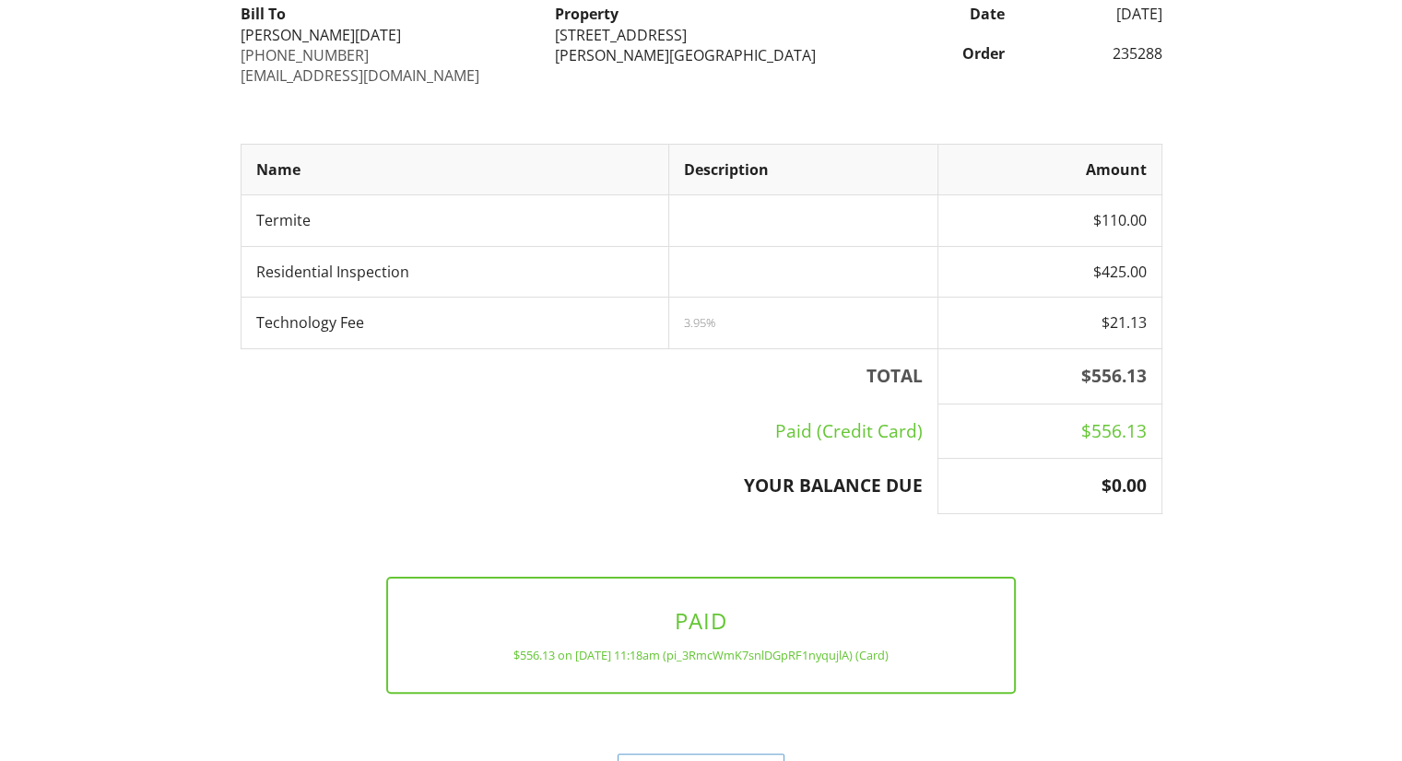
scroll to position [299, 0]
